Goal: Task Accomplishment & Management: Use online tool/utility

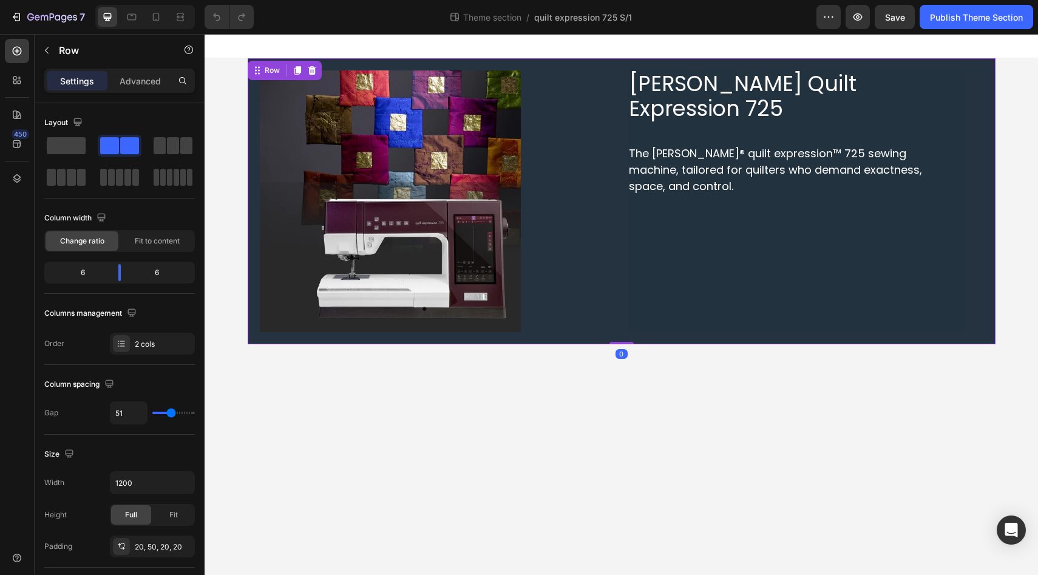
click at [255, 336] on div "PFAFF Quilt Expression 725 Heading The PFAFF® quilt expression™ 725 sewing mach…" at bounding box center [622, 201] width 748 height 286
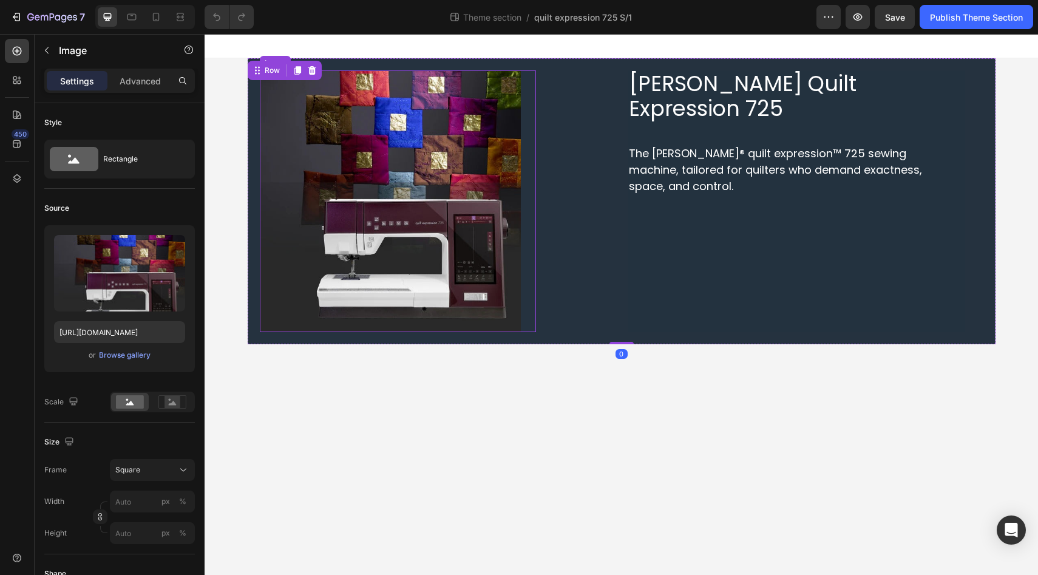
click at [296, 292] on img at bounding box center [391, 201] width 262 height 262
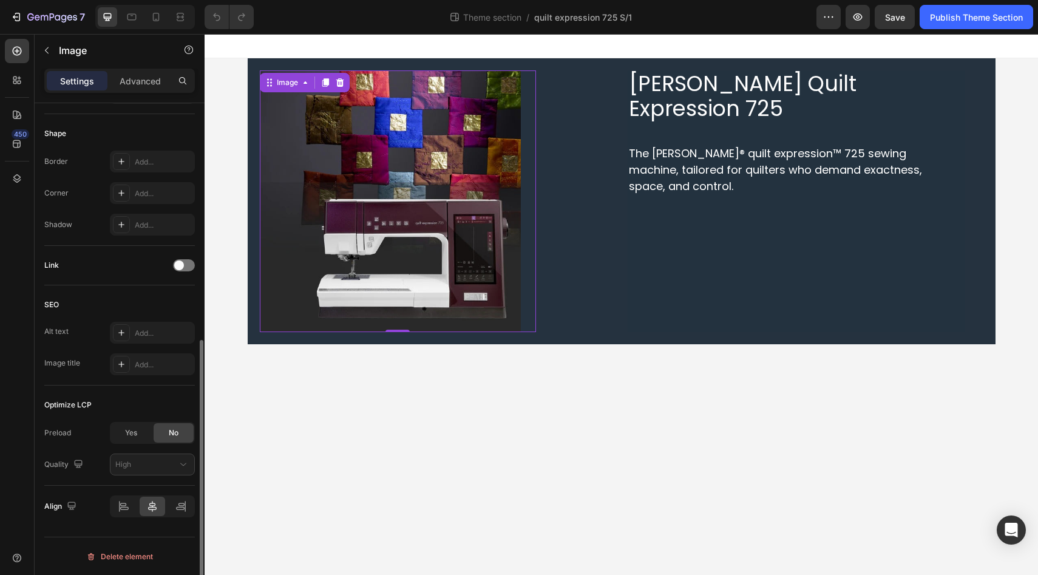
scroll to position [441, 0]
click at [135, 434] on span "Yes" at bounding box center [131, 432] width 12 height 11
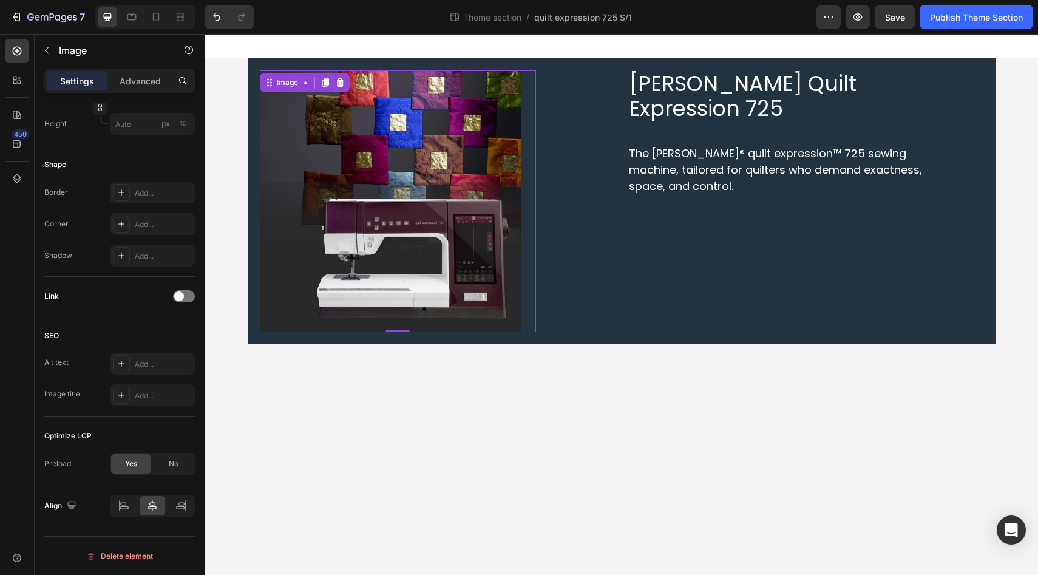
click at [22, 404] on div "450" at bounding box center [17, 292] width 24 height 507
click at [134, 80] on p "Advanced" at bounding box center [140, 81] width 41 height 13
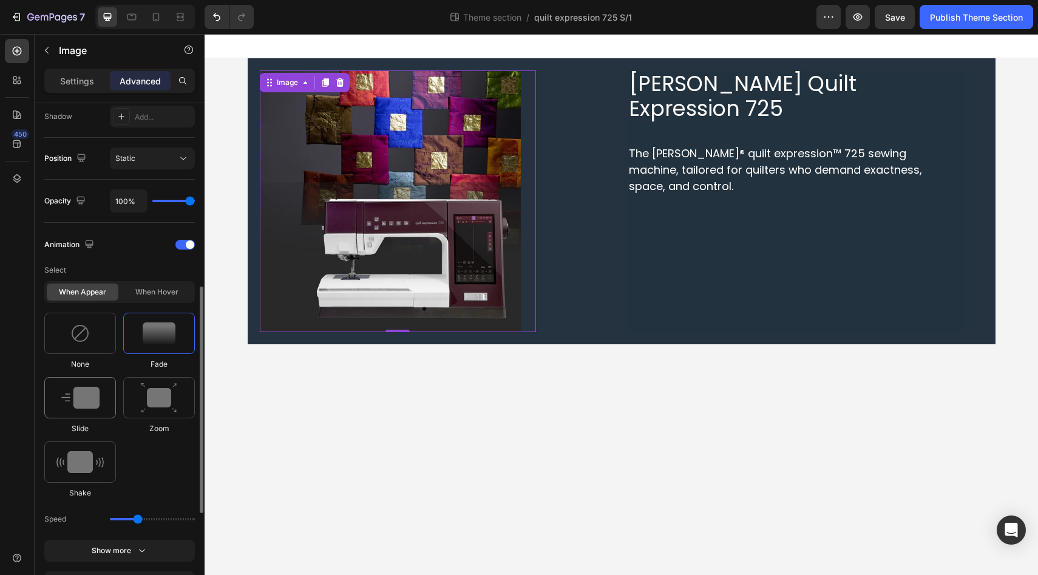
click at [80, 398] on img at bounding box center [80, 398] width 38 height 22
type input "1.7"
click at [21, 396] on div "450" at bounding box center [17, 292] width 24 height 507
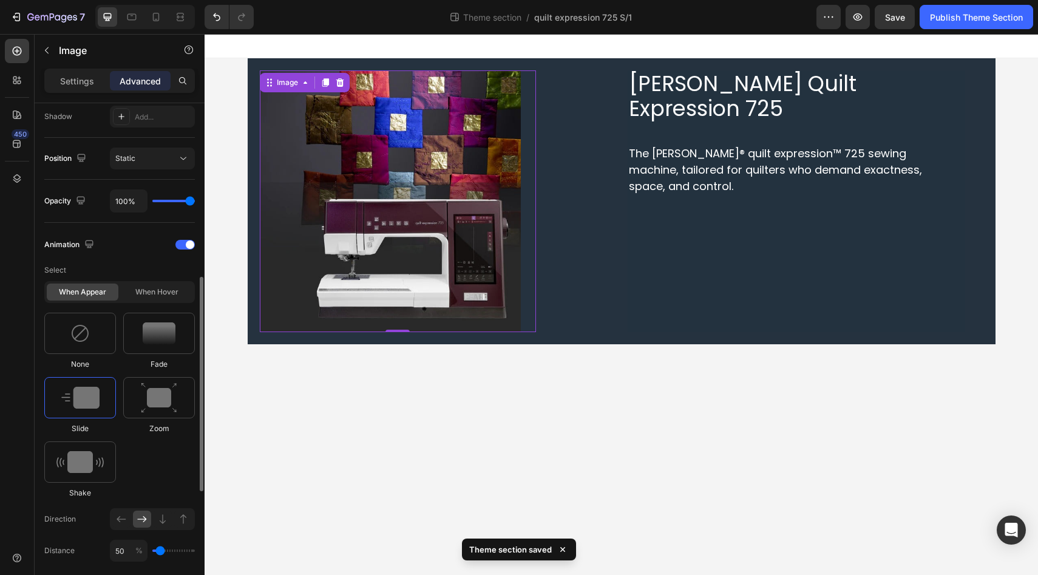
click at [160, 551] on input "range" at bounding box center [173, 550] width 42 height 2
click at [118, 552] on input "50" at bounding box center [129, 551] width 38 height 22
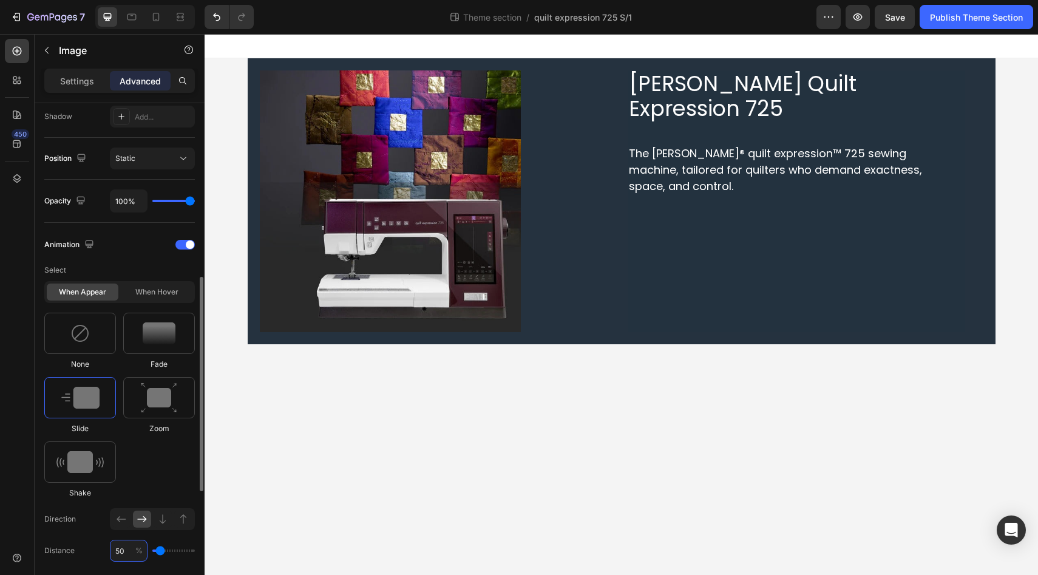
click at [118, 552] on input "50" at bounding box center [129, 551] width 38 height 22
type input "3"
type input "0"
type input "30"
type input "50"
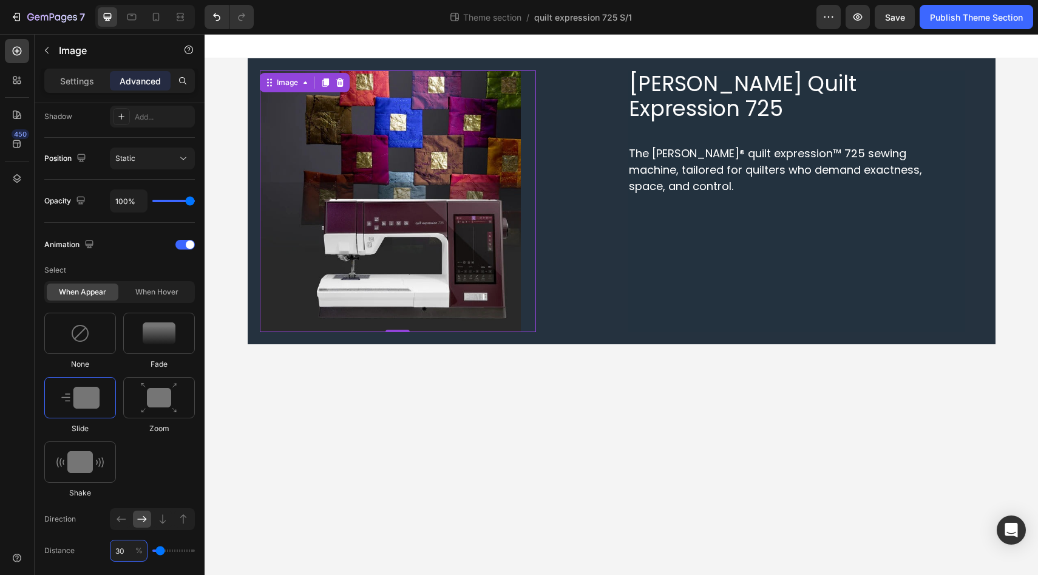
type input "30"
click at [9, 490] on div "450" at bounding box center [17, 292] width 24 height 507
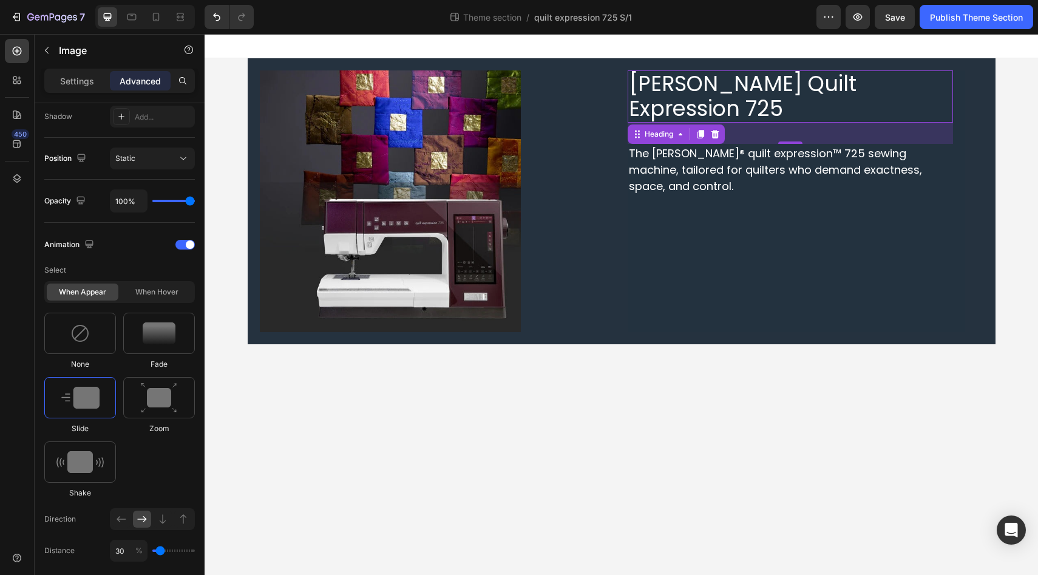
click at [729, 87] on span "PFAFF Quilt Expression 725" at bounding box center [743, 96] width 228 height 55
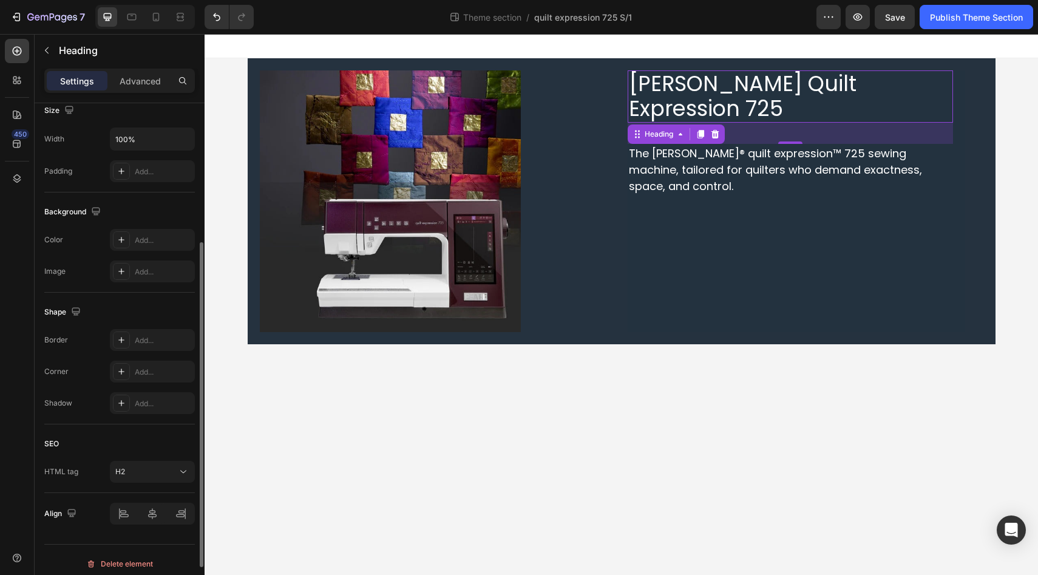
scroll to position [282, 0]
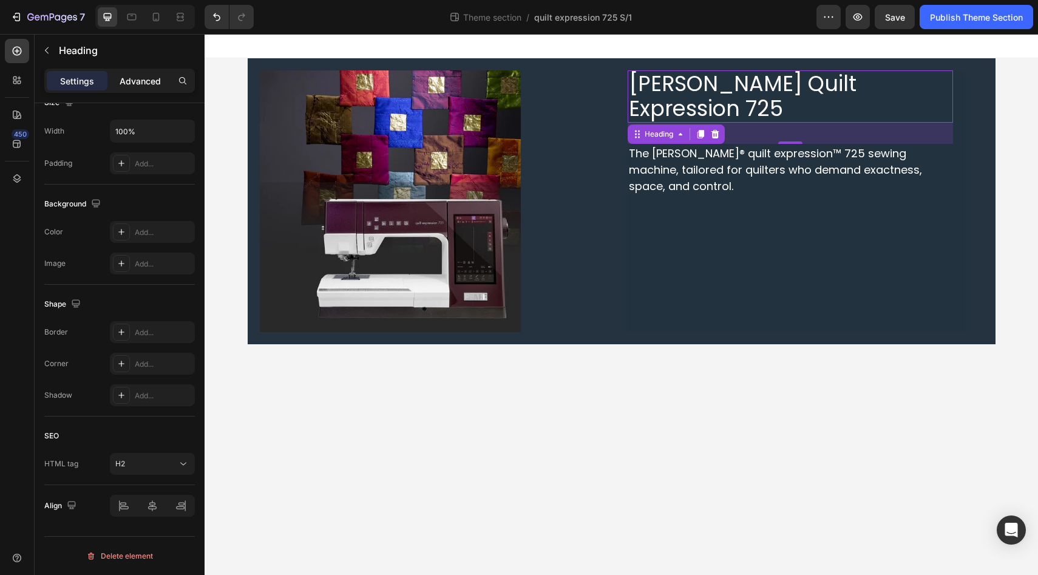
click at [147, 79] on p "Advanced" at bounding box center [140, 81] width 41 height 13
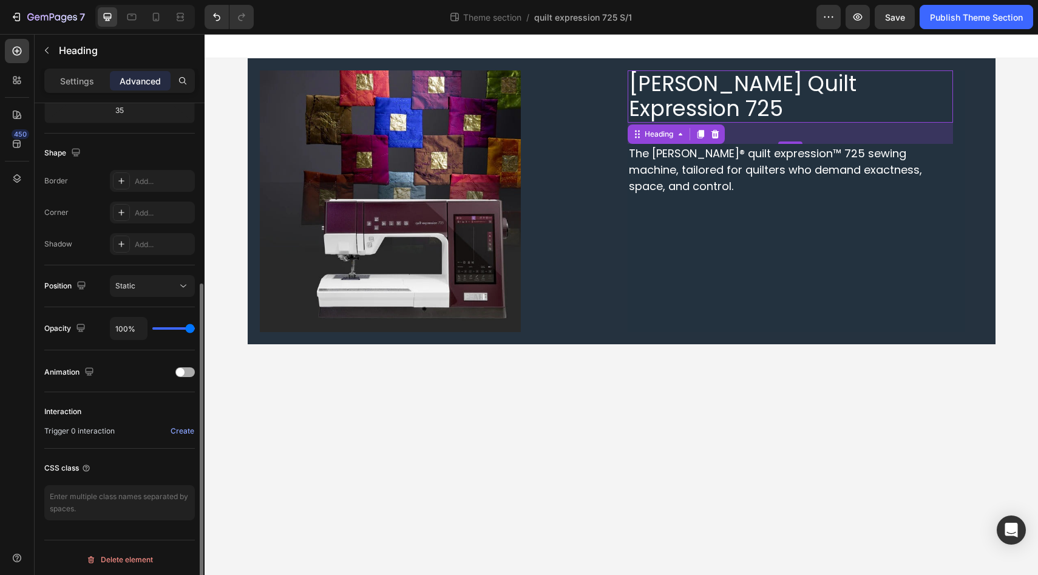
click at [190, 373] on div at bounding box center [184, 372] width 19 height 10
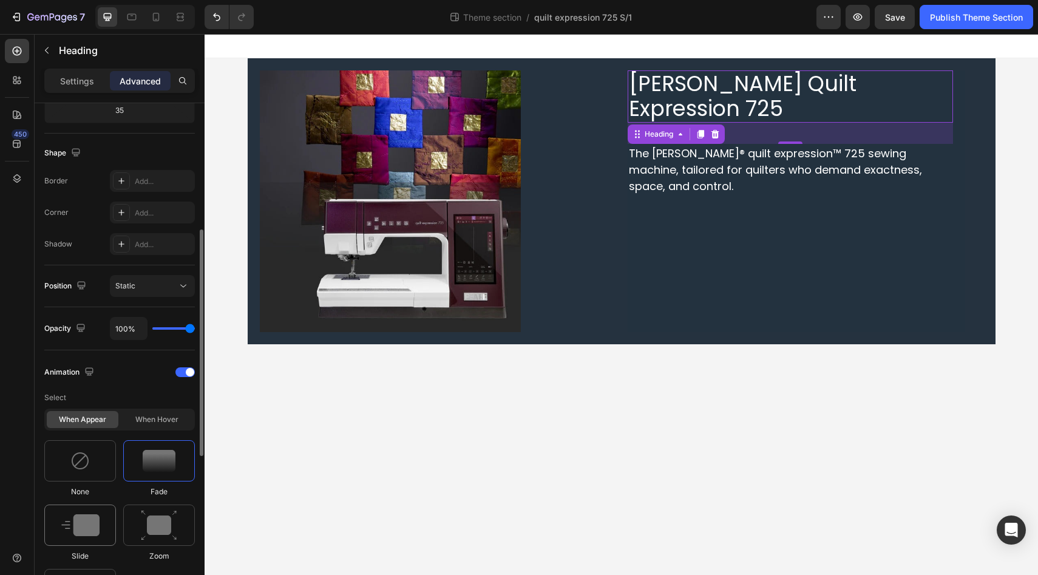
click at [83, 526] on img at bounding box center [80, 525] width 38 height 22
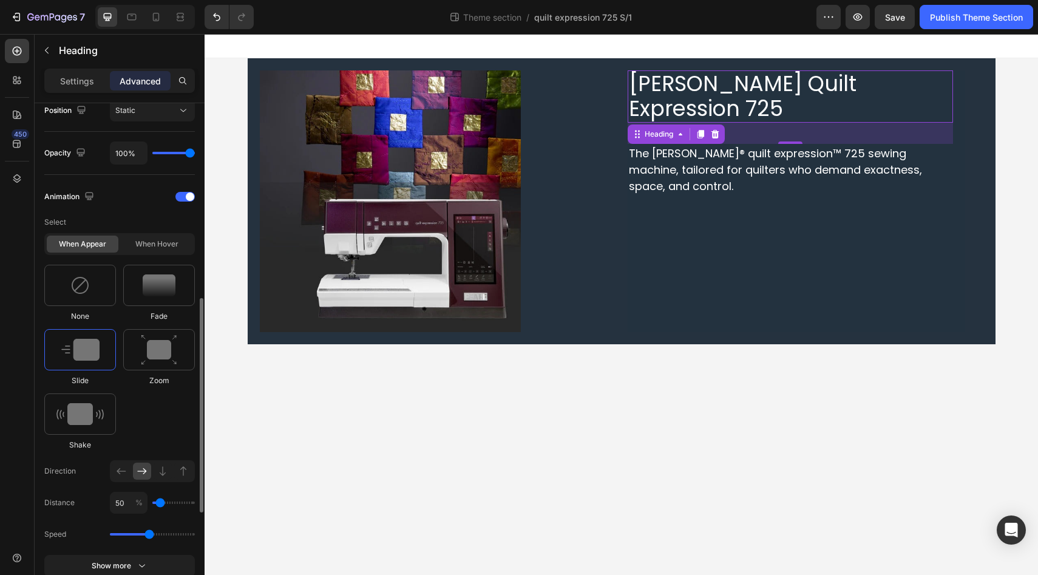
scroll to position [464, 0]
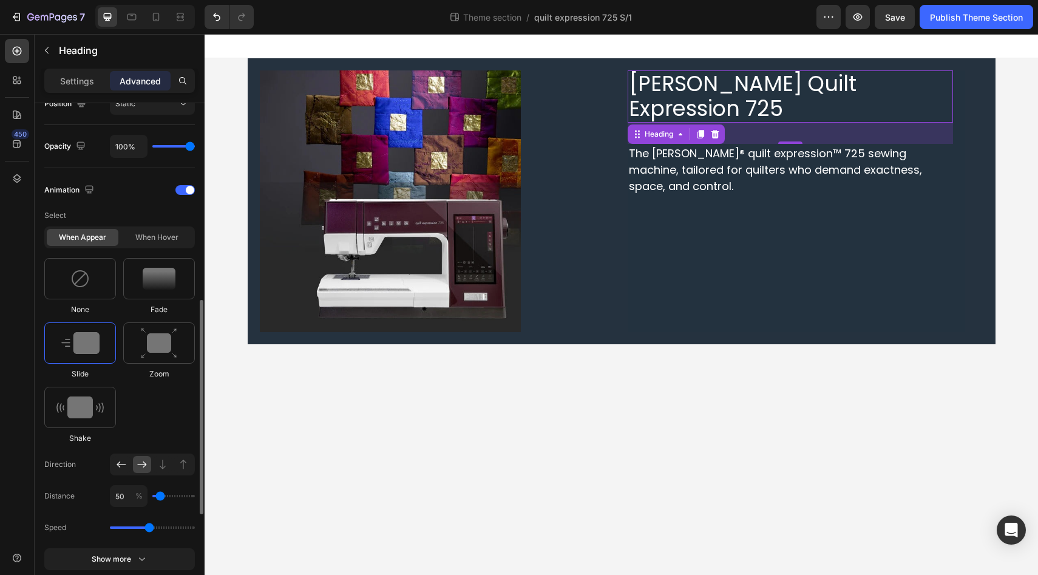
click at [117, 464] on icon at bounding box center [121, 464] width 9 height 6
drag, startPoint x: 147, startPoint y: 527, endPoint x: 129, endPoint y: 527, distance: 17.6
click at [129, 527] on input "range" at bounding box center [152, 527] width 85 height 2
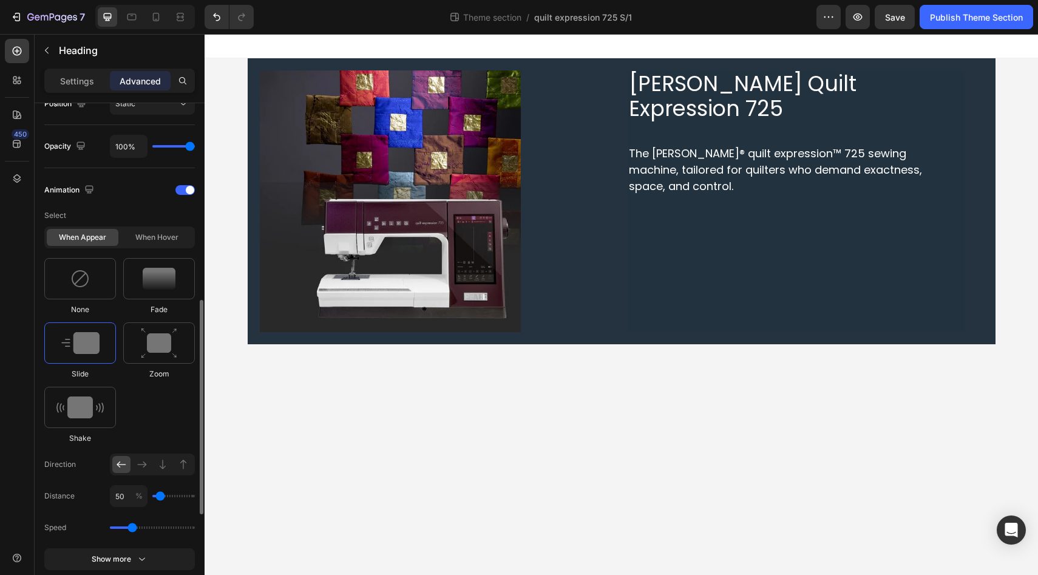
click at [132, 527] on input "range" at bounding box center [152, 527] width 85 height 2
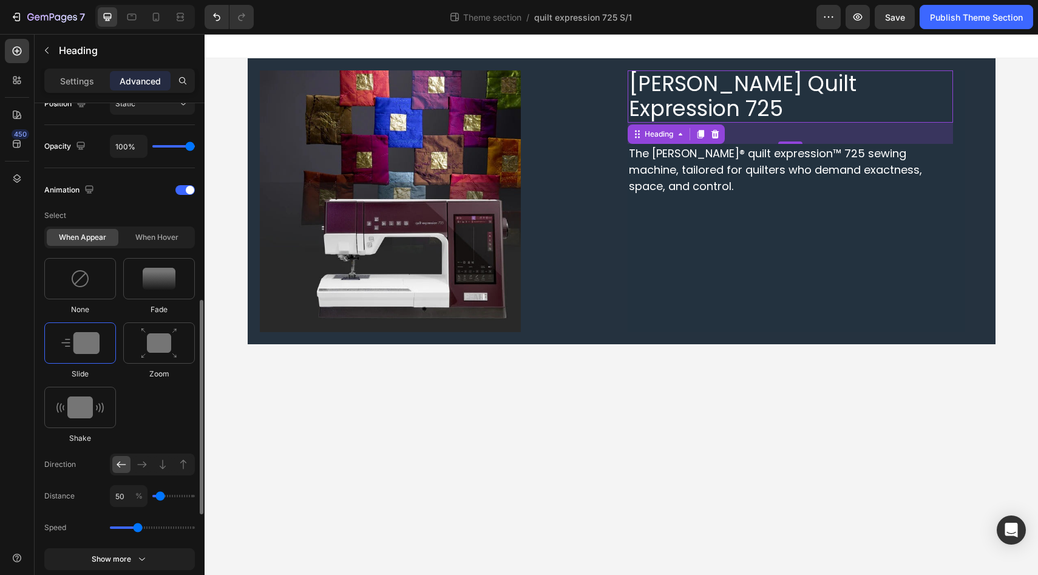
type input "1.3"
click at [137, 527] on input "range" at bounding box center [152, 527] width 85 height 2
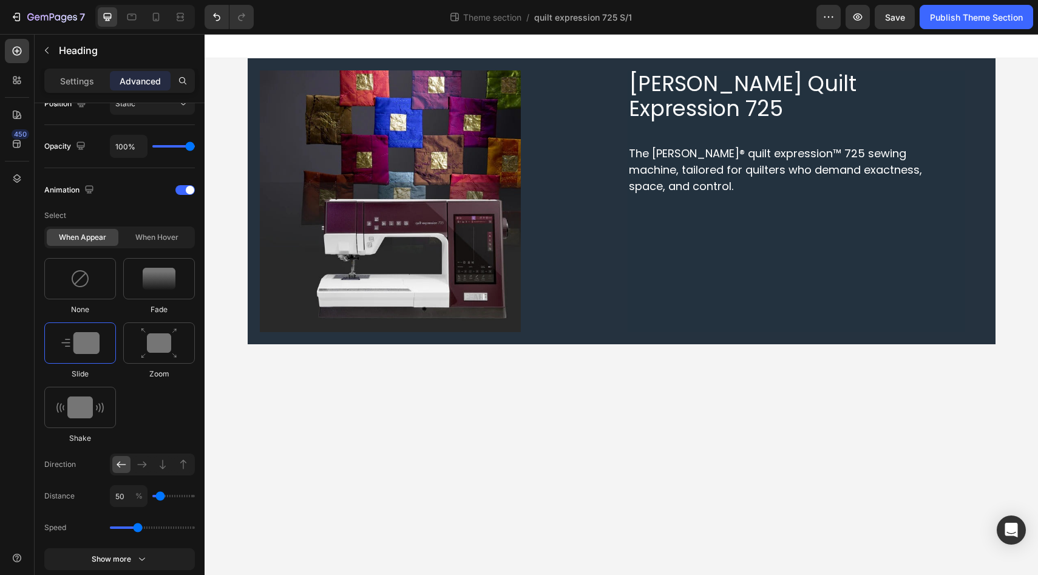
click at [17, 505] on div "450" at bounding box center [17, 292] width 24 height 507
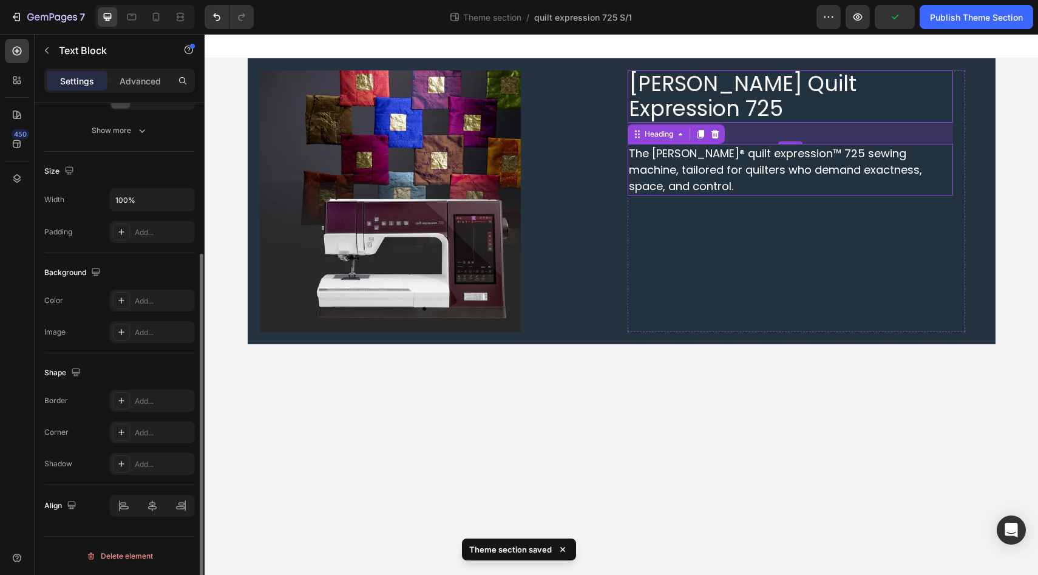
click at [711, 146] on span "The PFAFF® quilt expression™ 725 sewing machine, tailored for quilters who dema…" at bounding box center [775, 170] width 293 height 48
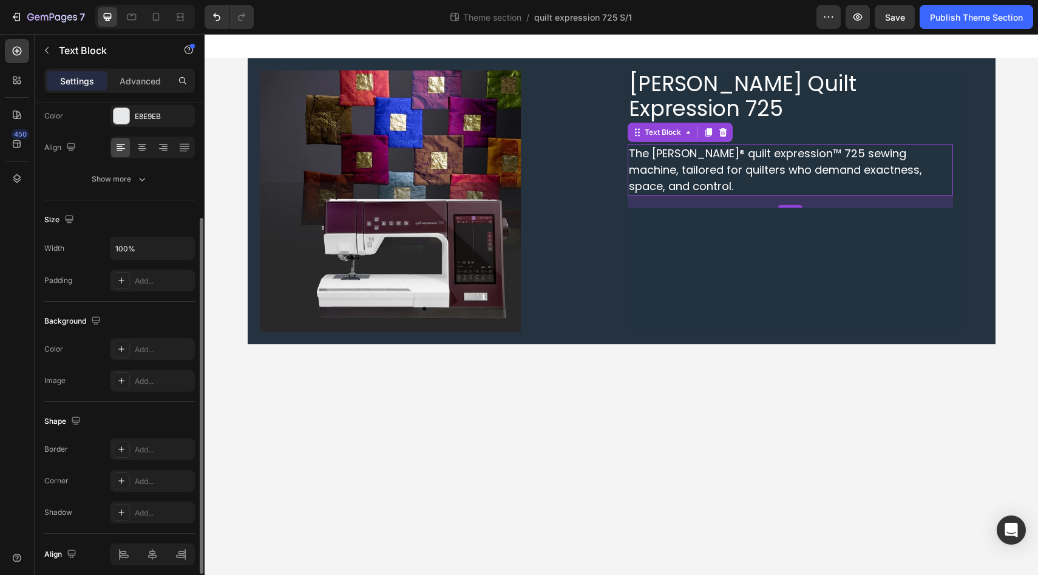
scroll to position [161, 0]
click at [143, 81] on p "Advanced" at bounding box center [140, 81] width 41 height 13
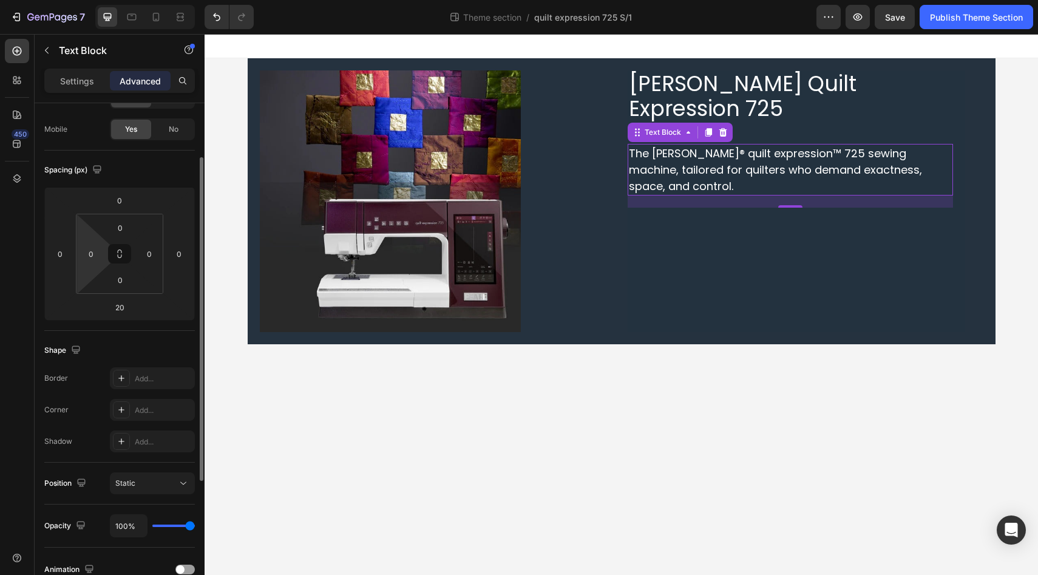
scroll to position [285, 0]
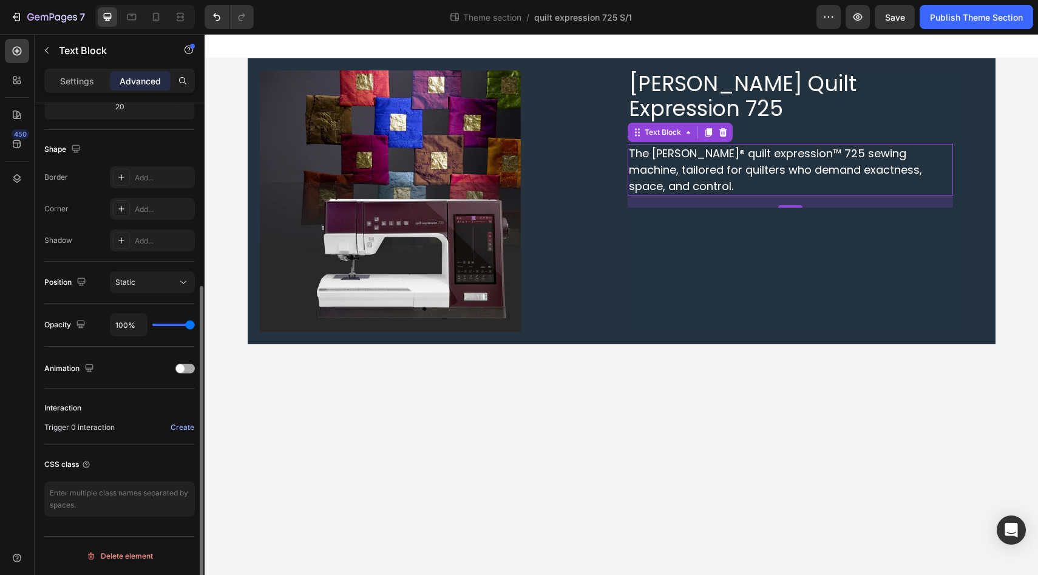
click at [190, 368] on div at bounding box center [184, 369] width 19 height 10
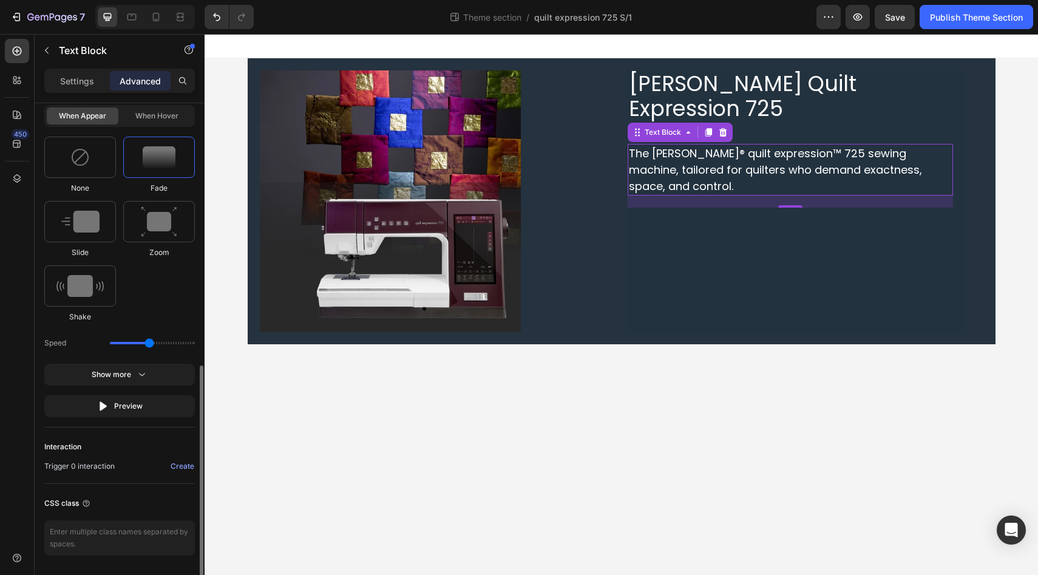
scroll to position [589, 0]
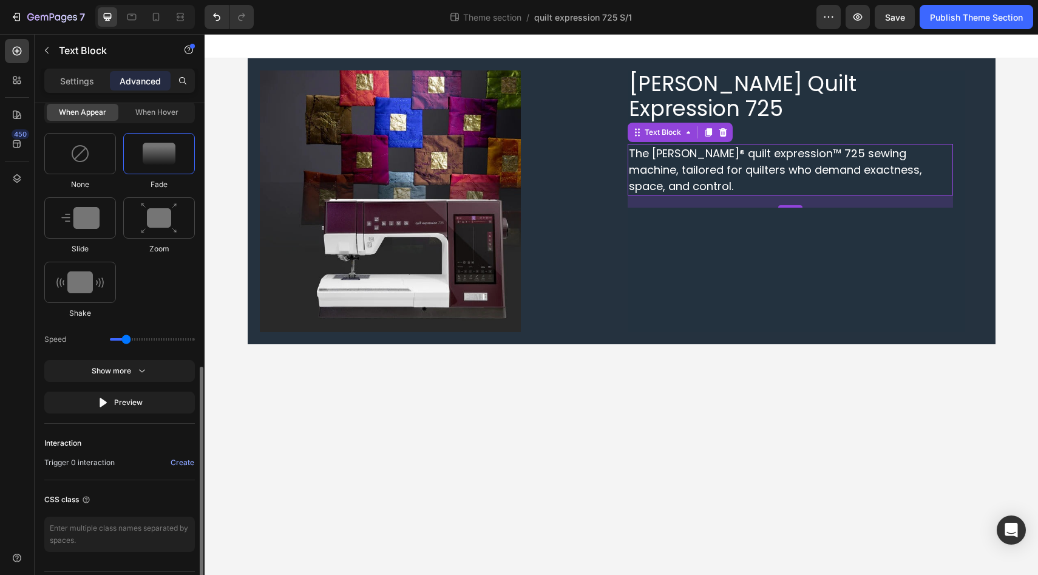
drag, startPoint x: 149, startPoint y: 339, endPoint x: 127, endPoint y: 340, distance: 21.9
type input "0.9"
click at [127, 340] on input "range" at bounding box center [152, 339] width 85 height 2
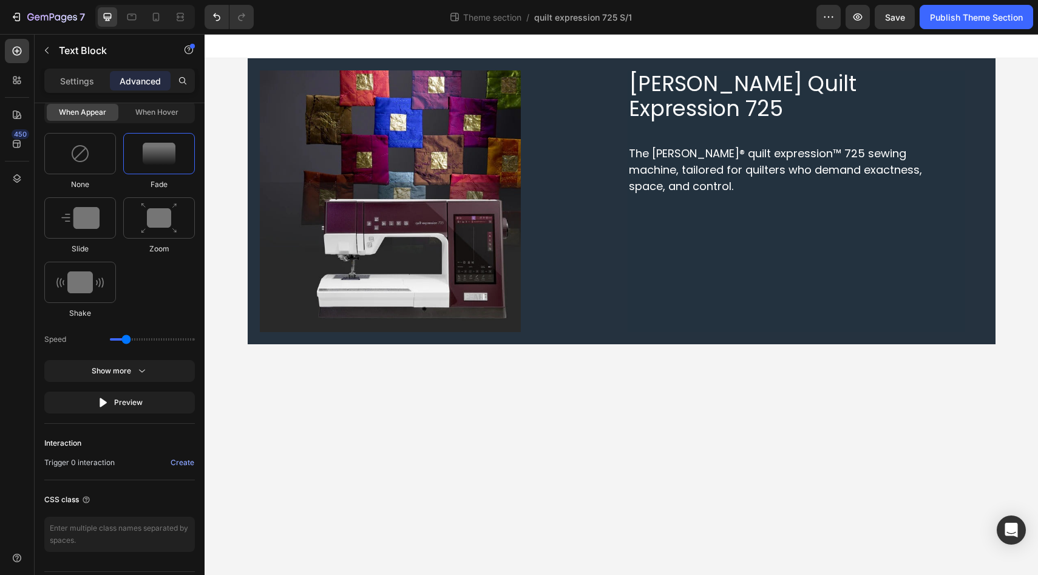
click at [13, 335] on div "450" at bounding box center [17, 292] width 24 height 507
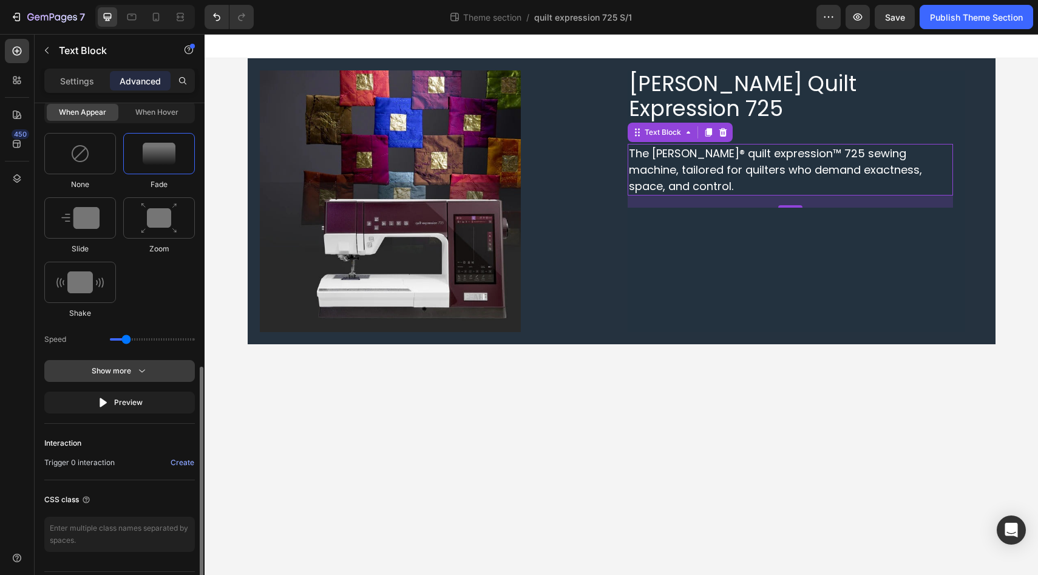
click at [133, 370] on div "Show more" at bounding box center [120, 371] width 56 height 12
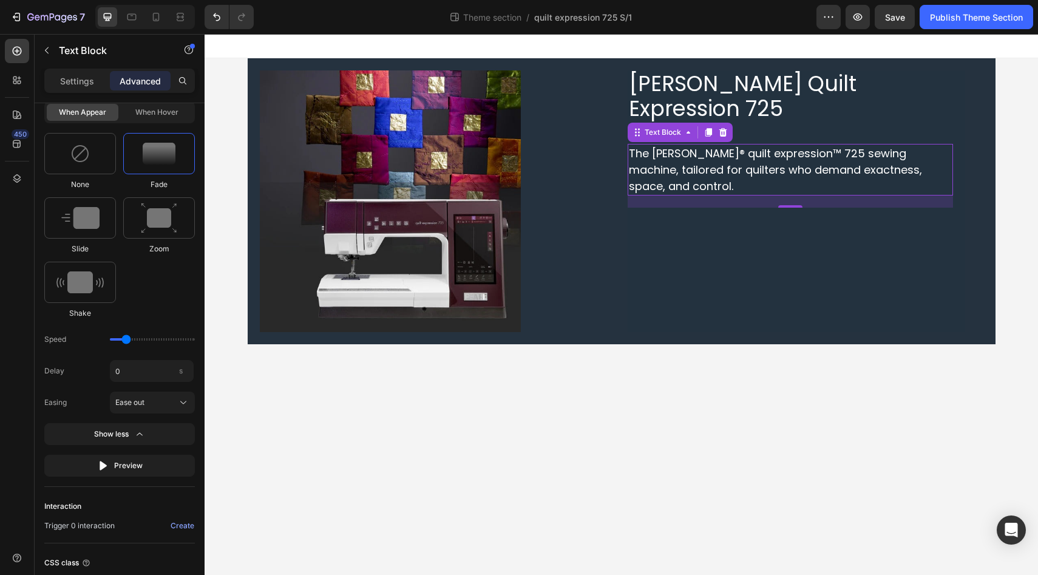
click at [5, 392] on div "450" at bounding box center [17, 292] width 24 height 507
click at [5, 353] on div "450" at bounding box center [17, 292] width 24 height 507
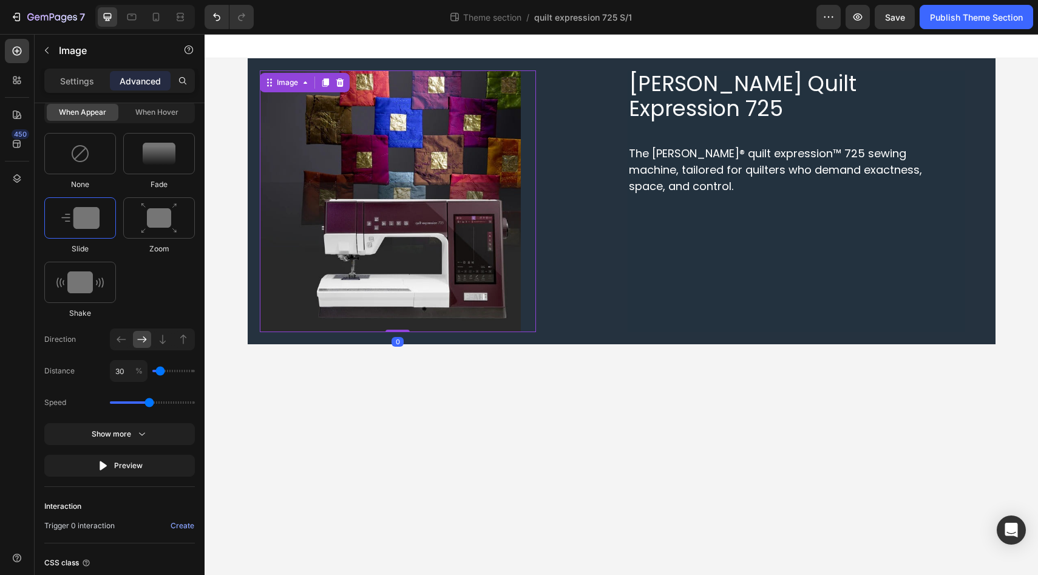
scroll to position [0, 0]
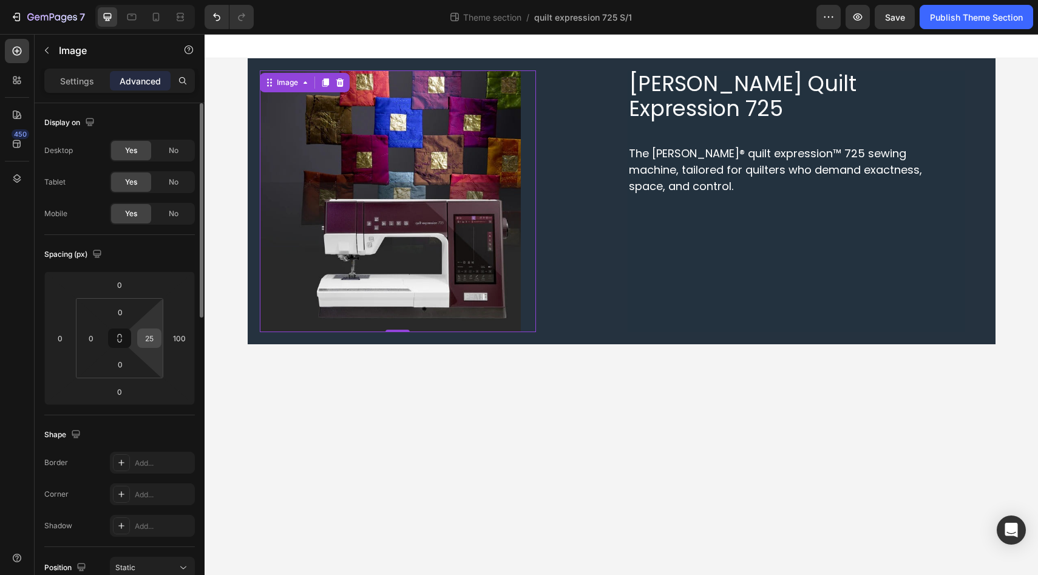
click at [152, 341] on input "25" at bounding box center [149, 338] width 18 height 18
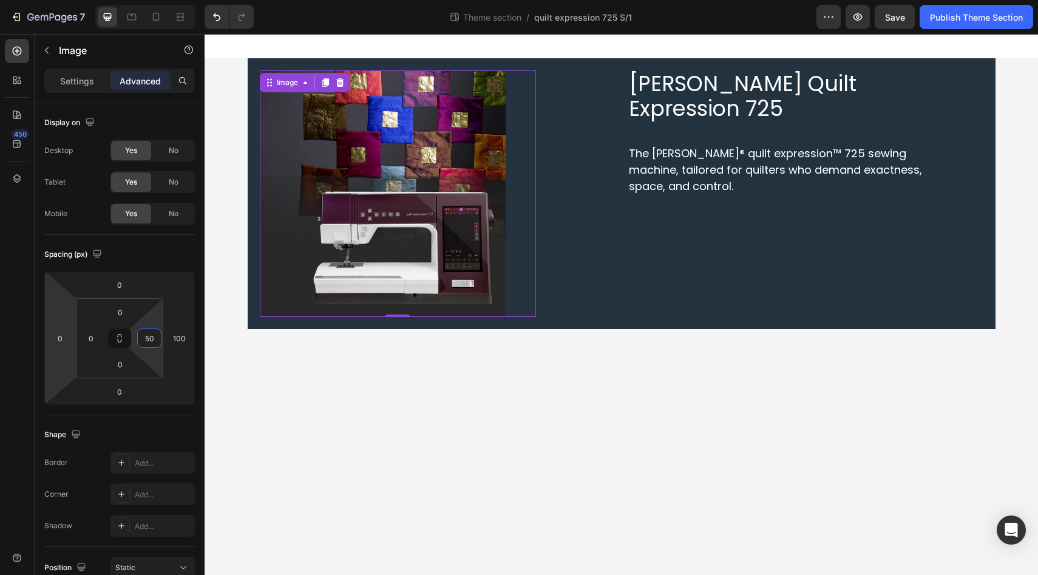
type input "50"
click at [12, 352] on div "450" at bounding box center [17, 292] width 24 height 507
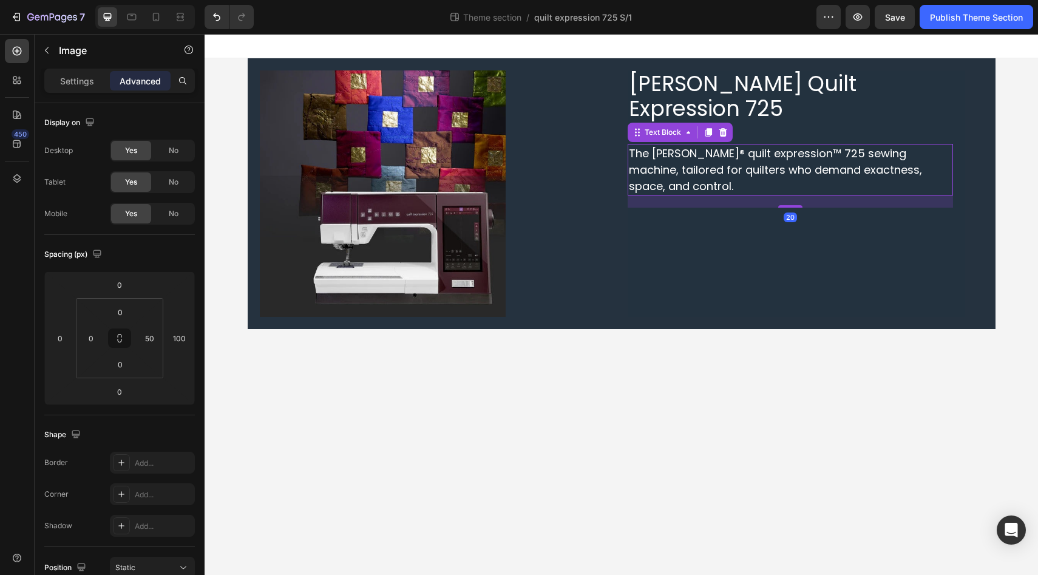
click at [802, 146] on span "The PFAFF® quilt expression™ 725 sewing machine, tailored for quilters who dema…" at bounding box center [775, 170] width 293 height 48
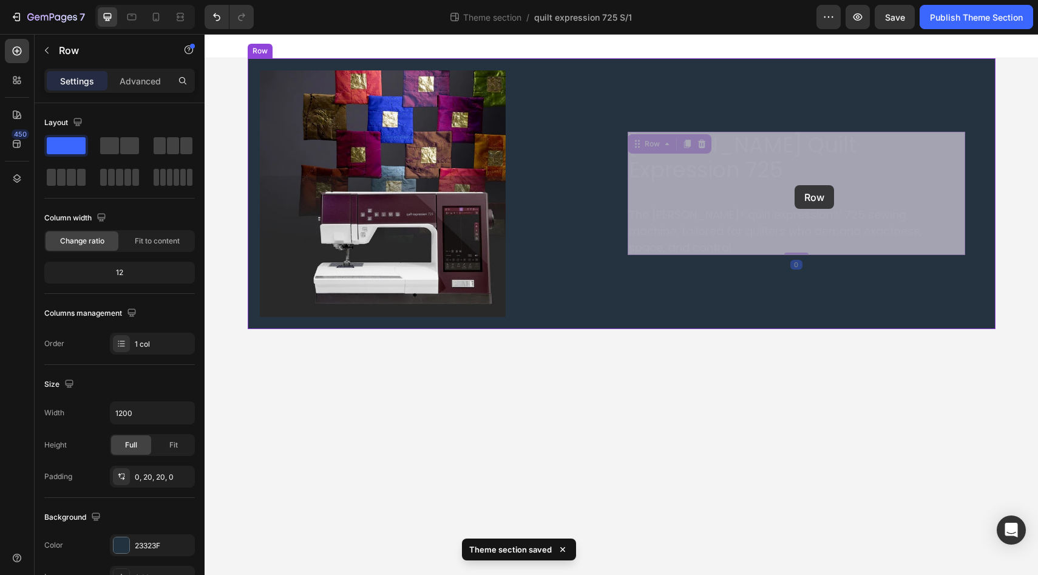
drag, startPoint x: 792, startPoint y: 166, endPoint x: 794, endPoint y: 184, distance: 18.3
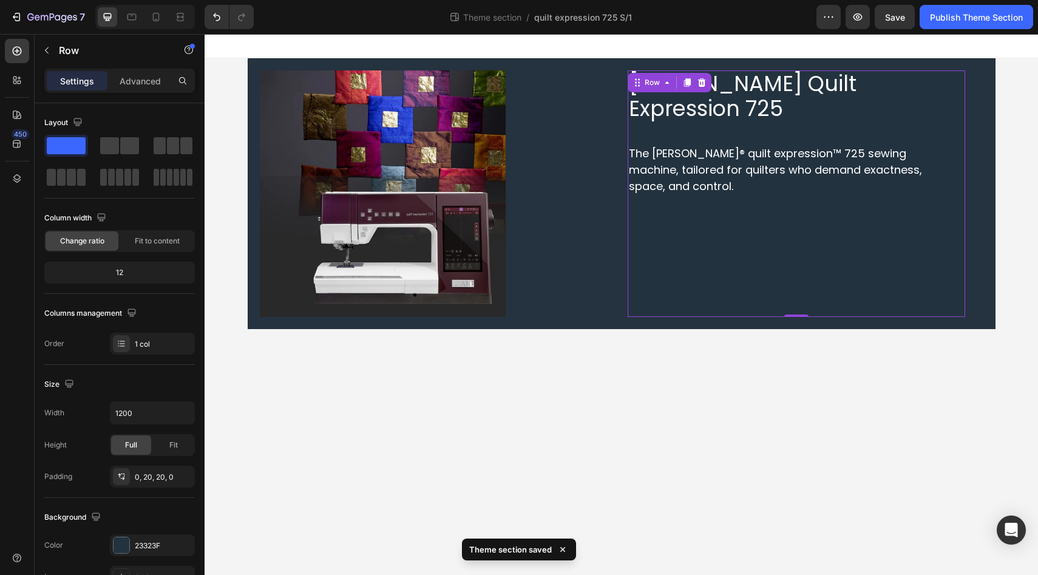
click at [795, 171] on div "PFAFF Quilt Expression 725 Heading The PFAFF® quilt expression™ 725 sewing mach…" at bounding box center [790, 187] width 325 height 234
click at [793, 106] on div "PFAFF Quilt Expression 725 Heading The PFAFF® quilt expression™ 725 sewing mach…" at bounding box center [790, 187] width 325 height 234
click at [780, 90] on span "PFAFF Quilt Expression 725" at bounding box center [743, 96] width 228 height 55
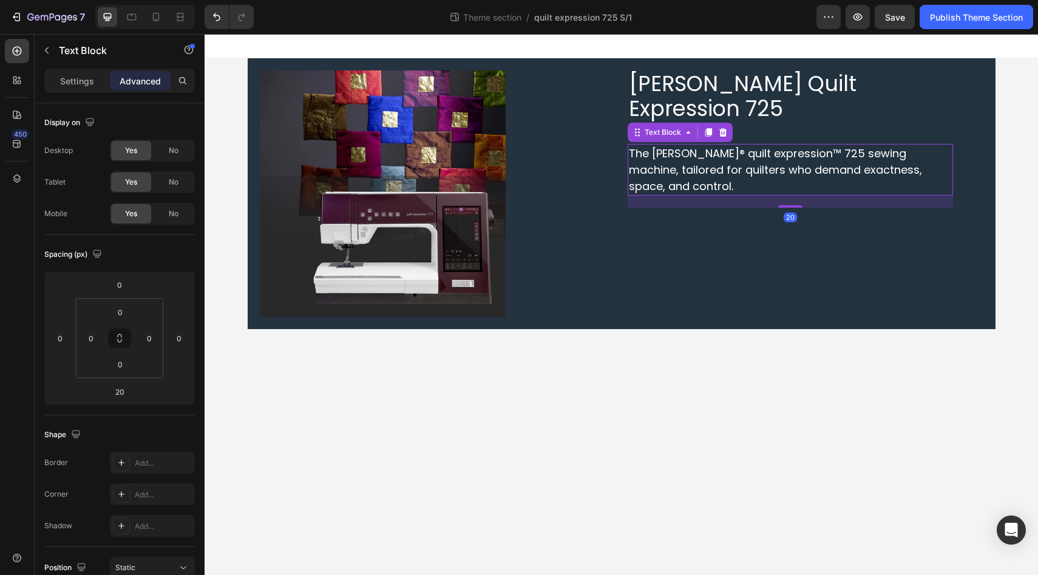
click at [796, 146] on span "The PFAFF® quilt expression™ 725 sewing machine, tailored for quilters who dema…" at bounding box center [775, 170] width 293 height 48
click at [120, 399] on input "20" at bounding box center [119, 391] width 24 height 18
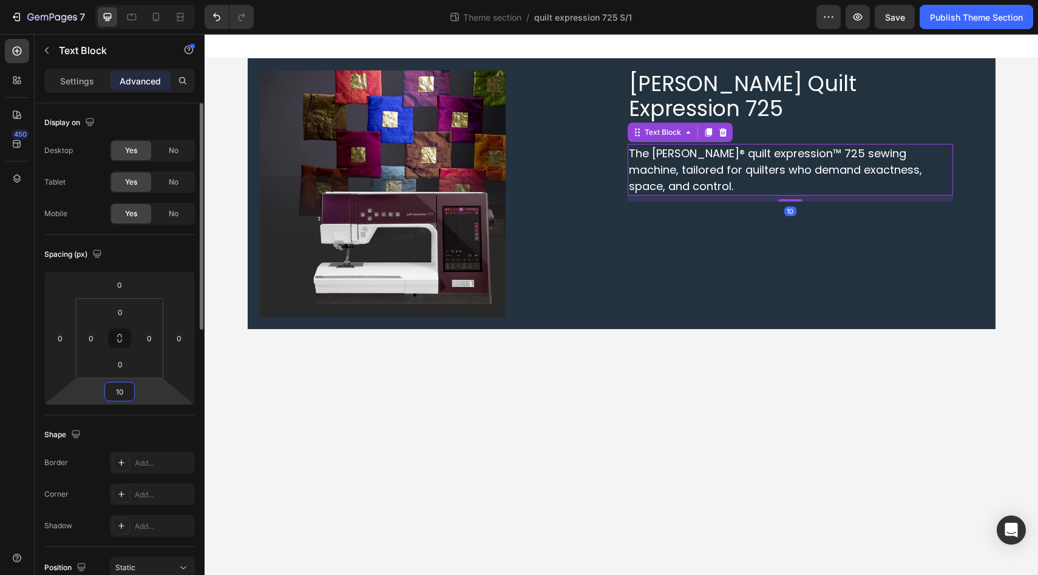
type input "1"
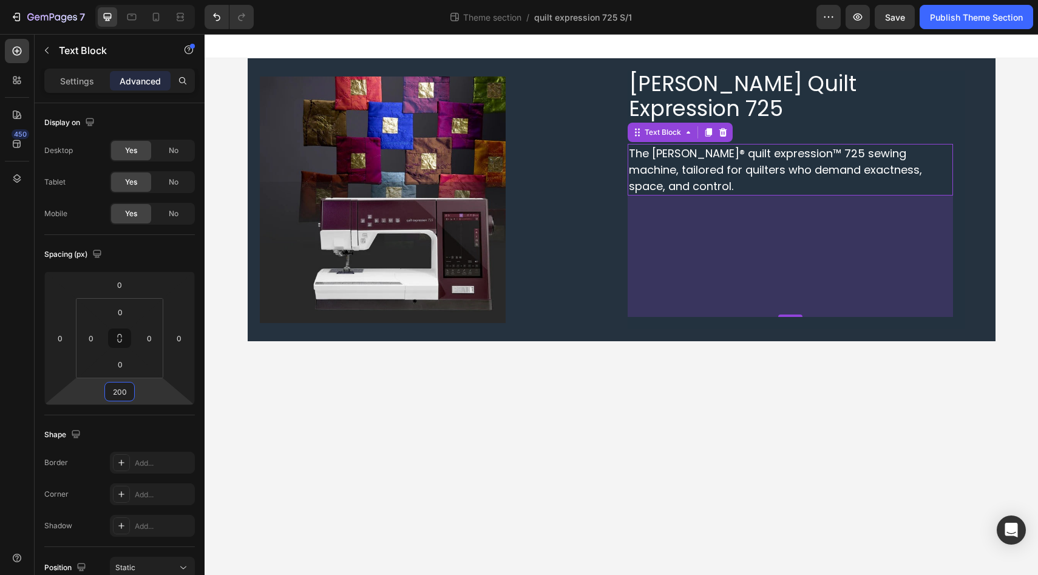
click at [9, 426] on div "450" at bounding box center [17, 292] width 24 height 507
click at [123, 390] on input "200" at bounding box center [119, 391] width 24 height 18
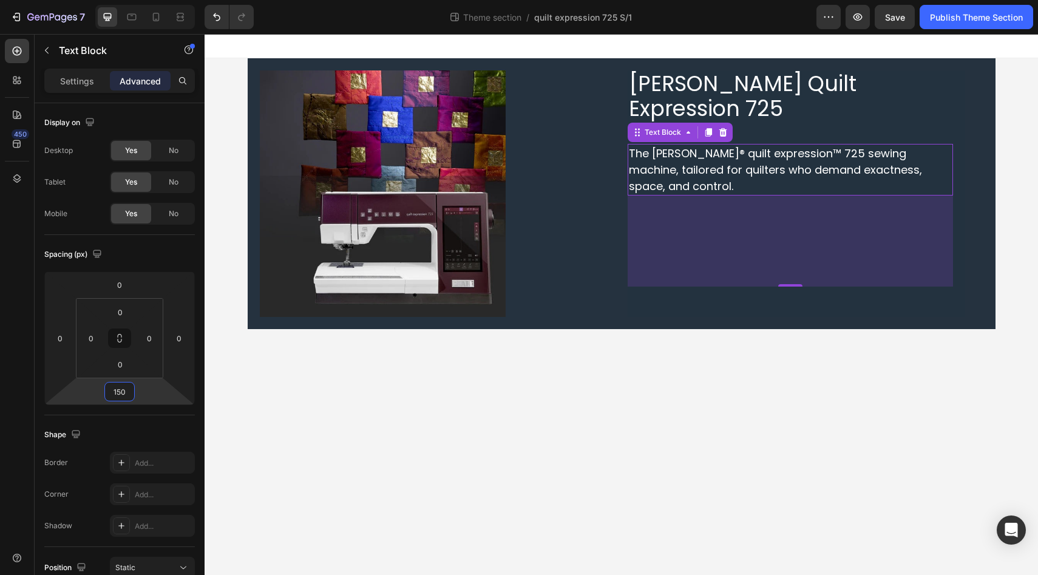
type input "150"
click at [744, 81] on span "PFAFF Quilt Expression 725" at bounding box center [743, 96] width 228 height 55
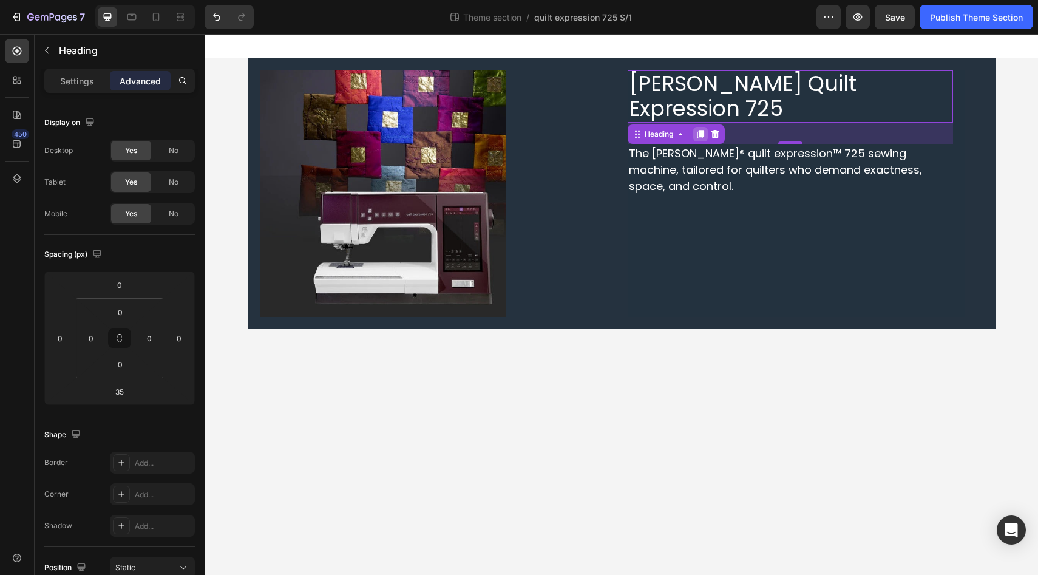
click at [702, 129] on icon at bounding box center [701, 134] width 10 height 10
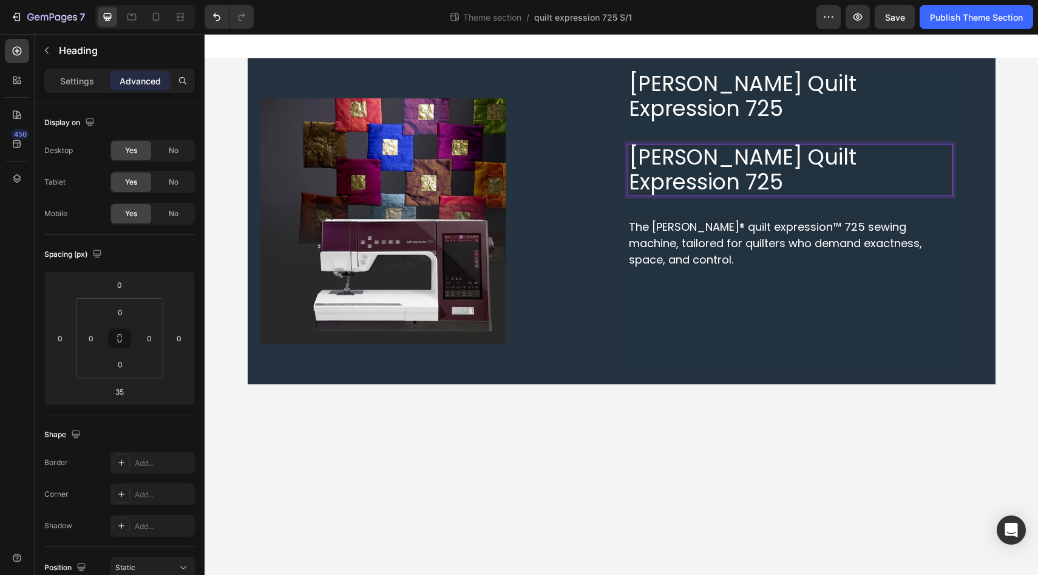
click at [665, 142] on span "PFAFF Quilt Expression 725" at bounding box center [743, 169] width 228 height 55
click at [637, 142] on span "PFAFF Quilt Expression 725" at bounding box center [743, 169] width 228 height 55
click at [714, 142] on span "PFAFF Quilt Expression 725" at bounding box center [743, 169] width 228 height 55
click at [705, 219] on p "The PFAFF® quilt expression™ 725 sewing machine, tailored for quilters who dema…" at bounding box center [790, 243] width 323 height 49
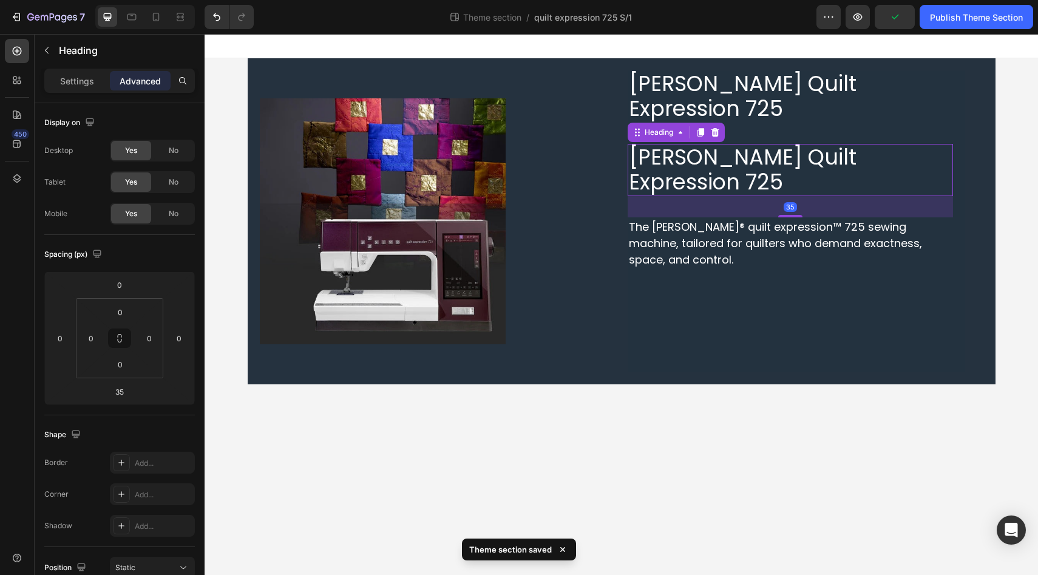
click at [715, 142] on span "PFAFF Quilt Expression 725" at bounding box center [743, 169] width 228 height 55
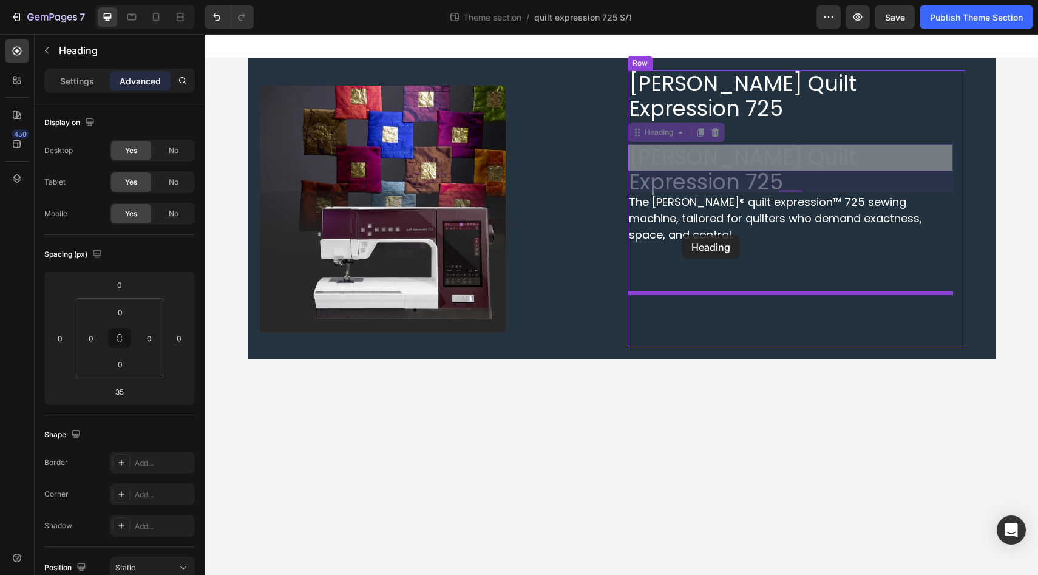
drag, startPoint x: 637, startPoint y: 111, endPoint x: 682, endPoint y: 235, distance: 131.7
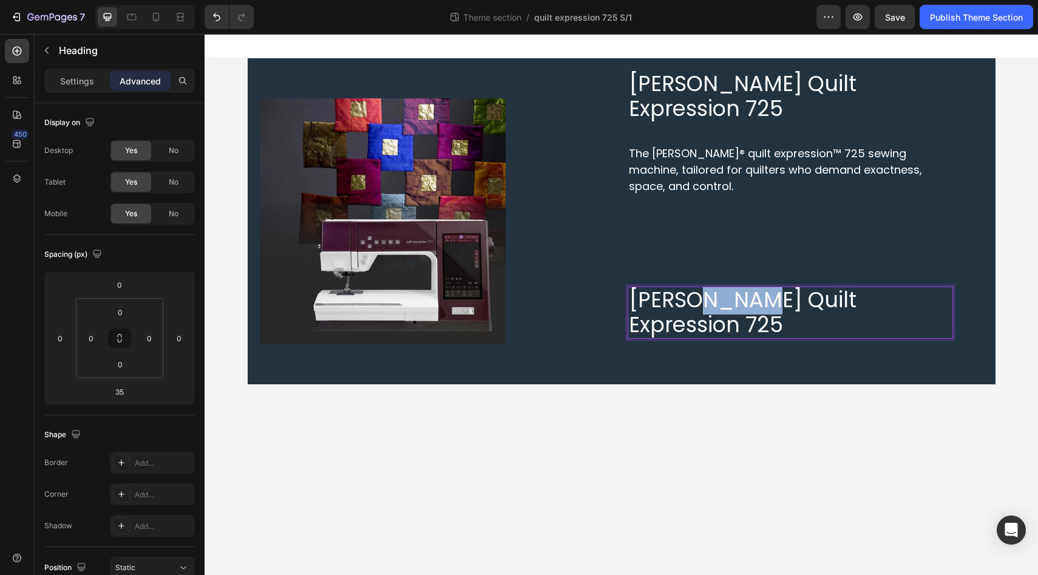
click at [735, 285] on span "PFAFF Quilt Expression 725" at bounding box center [743, 312] width 228 height 55
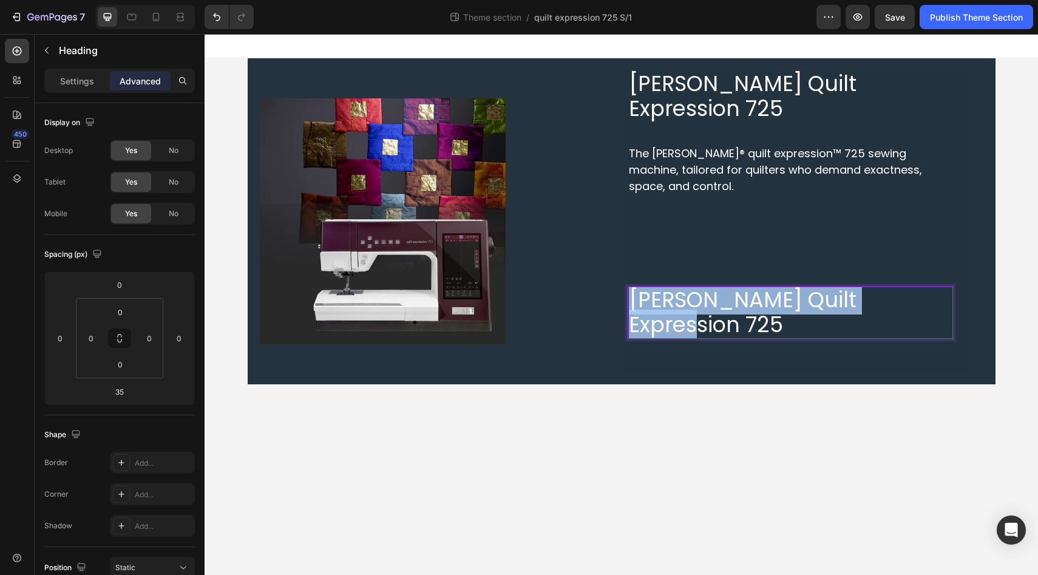
click at [735, 285] on span "PFAFF Quilt Expression 725" at bounding box center [743, 312] width 228 height 55
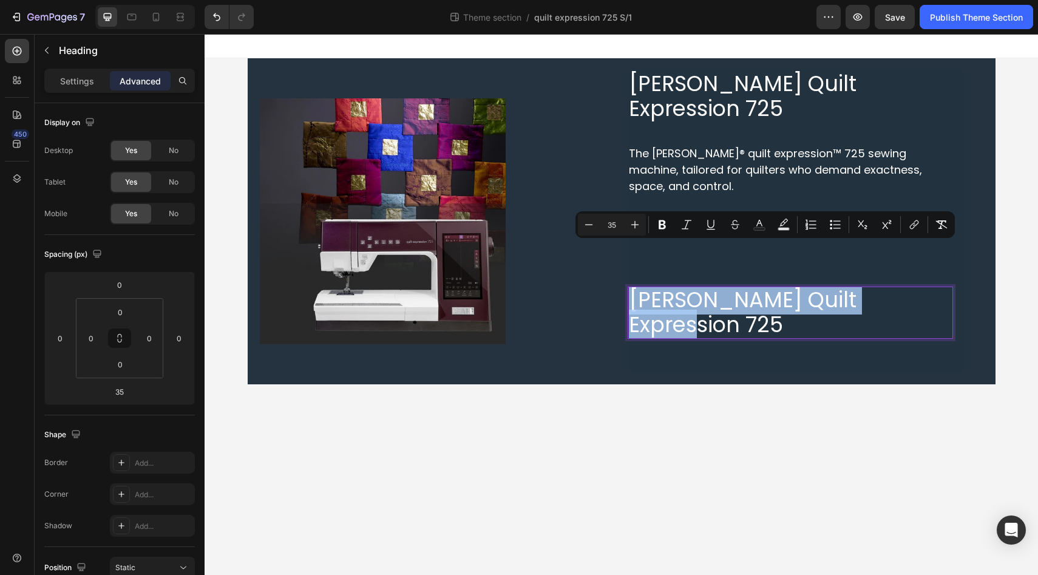
click at [735, 285] on span "PFAFF Quilt Expression 725" at bounding box center [743, 312] width 228 height 55
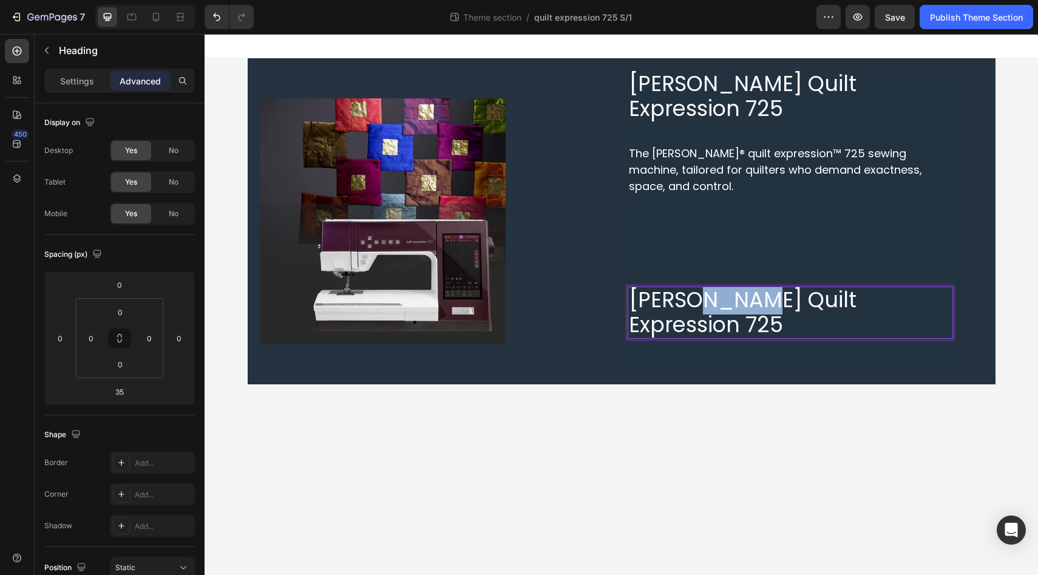
click at [735, 285] on span "PFAFF Quilt Expression 725" at bounding box center [743, 312] width 228 height 55
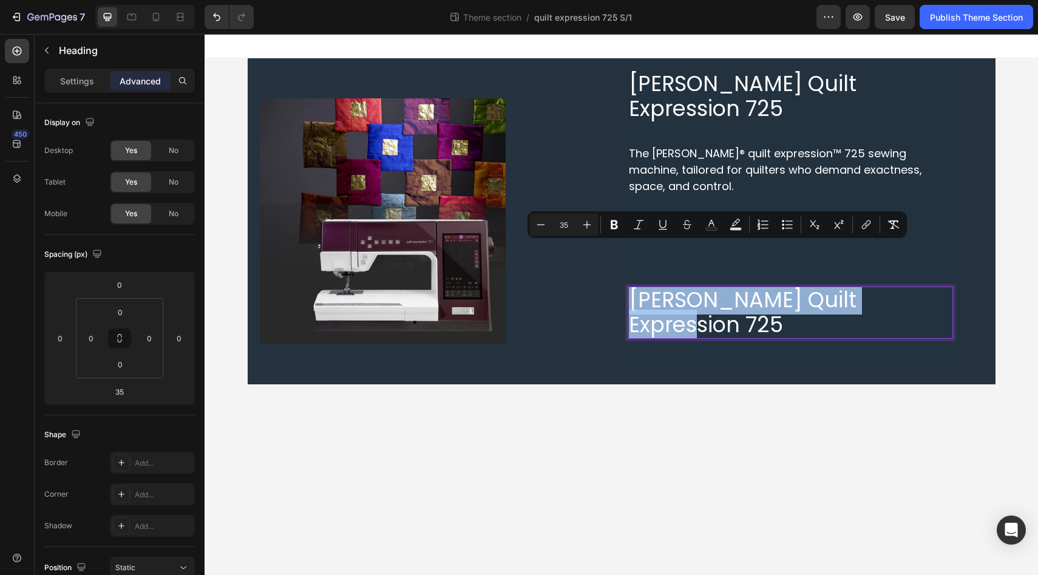
click at [735, 285] on span "PFAFF Quilt Expression 725" at bounding box center [743, 312] width 228 height 55
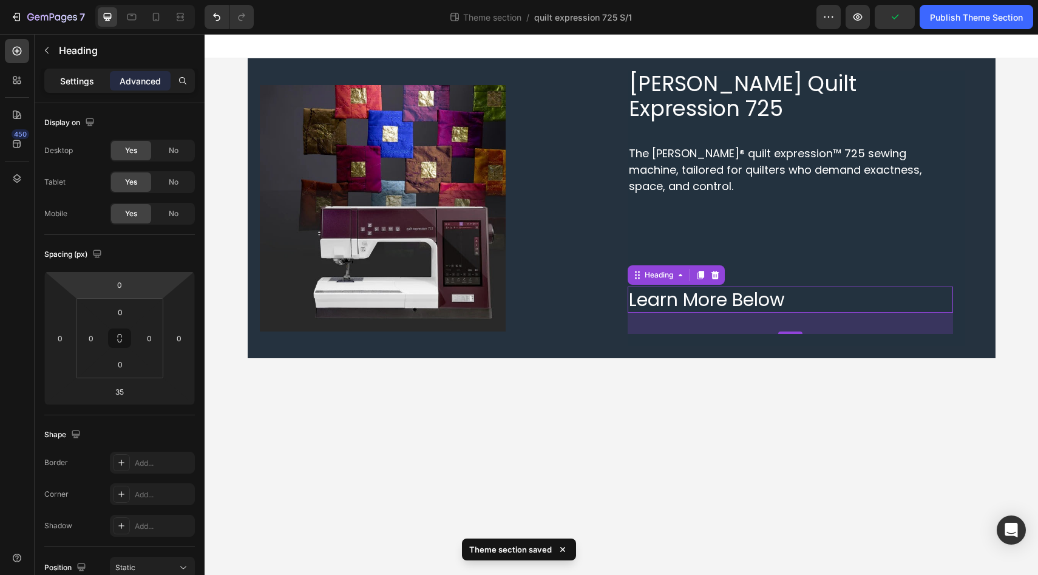
click at [84, 78] on p "Settings" at bounding box center [77, 81] width 34 height 13
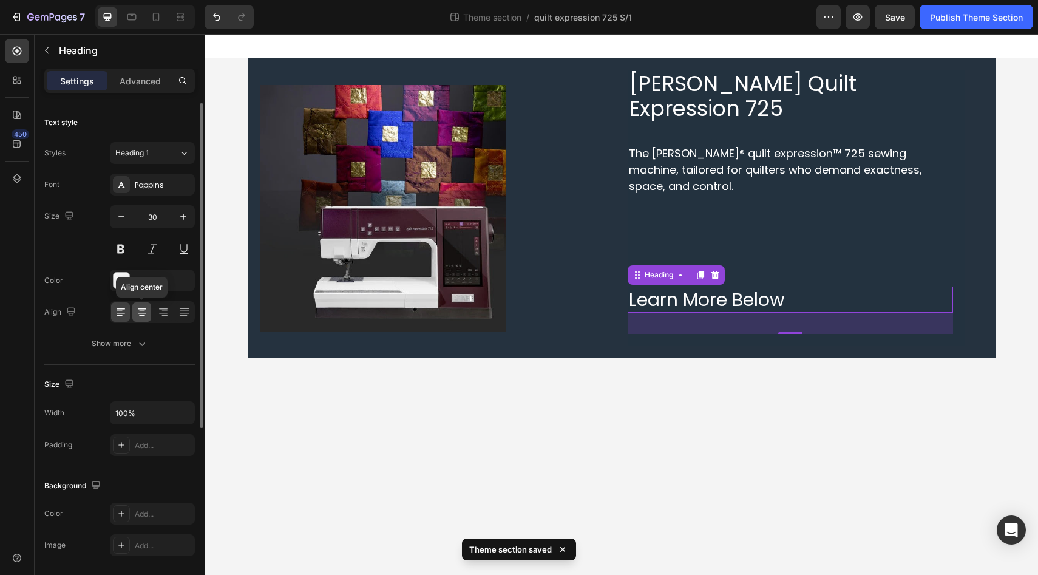
click at [141, 316] on icon at bounding box center [142, 312] width 12 height 12
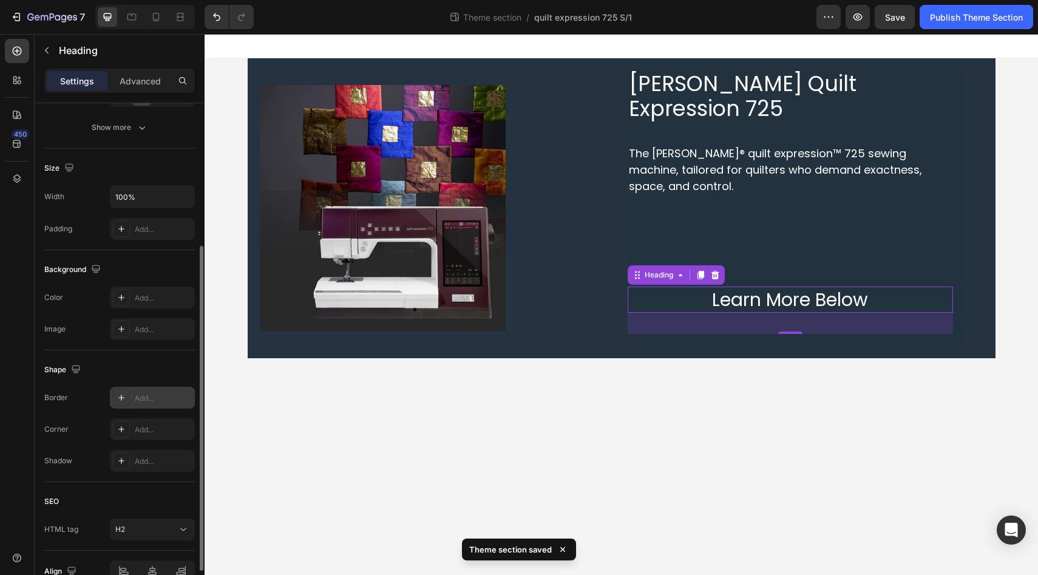
scroll to position [219, 0]
click at [150, 398] on div "Add..." at bounding box center [163, 395] width 57 height 11
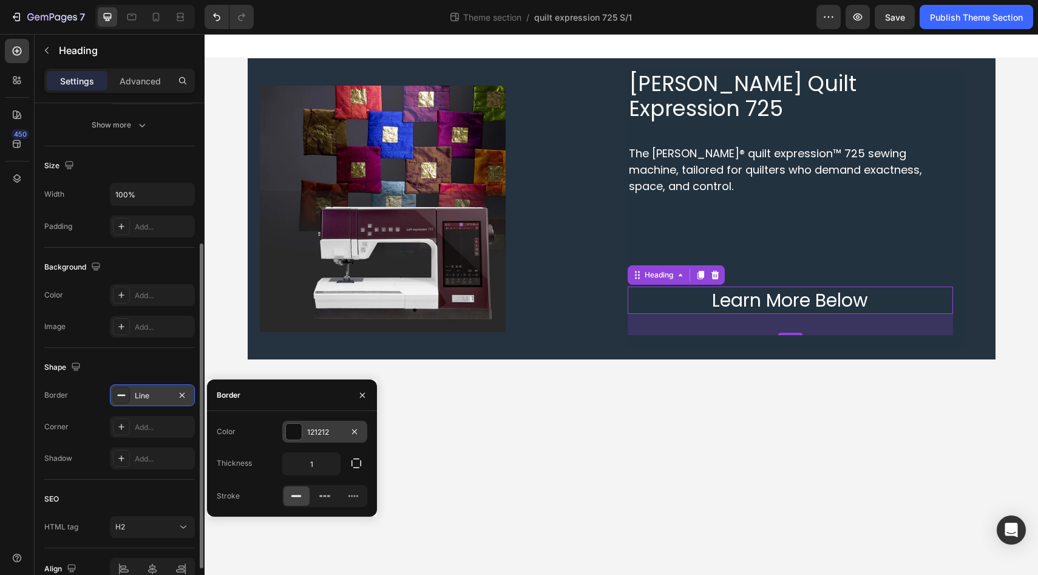
click at [292, 436] on div at bounding box center [294, 432] width 16 height 16
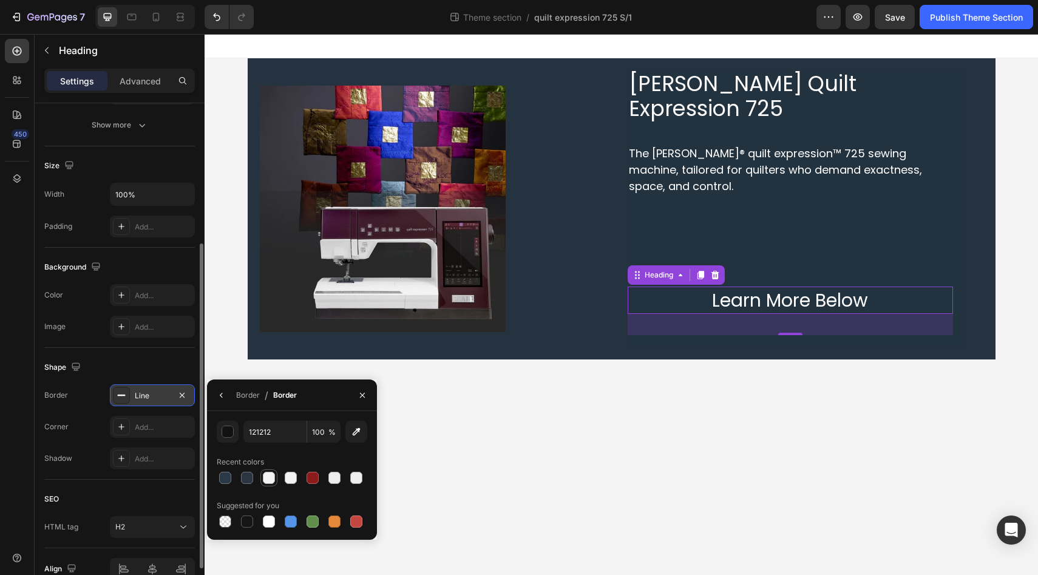
click at [269, 481] on div at bounding box center [269, 478] width 12 height 12
type input "F4F4F4"
click at [25, 456] on div "450" at bounding box center [17, 292] width 24 height 507
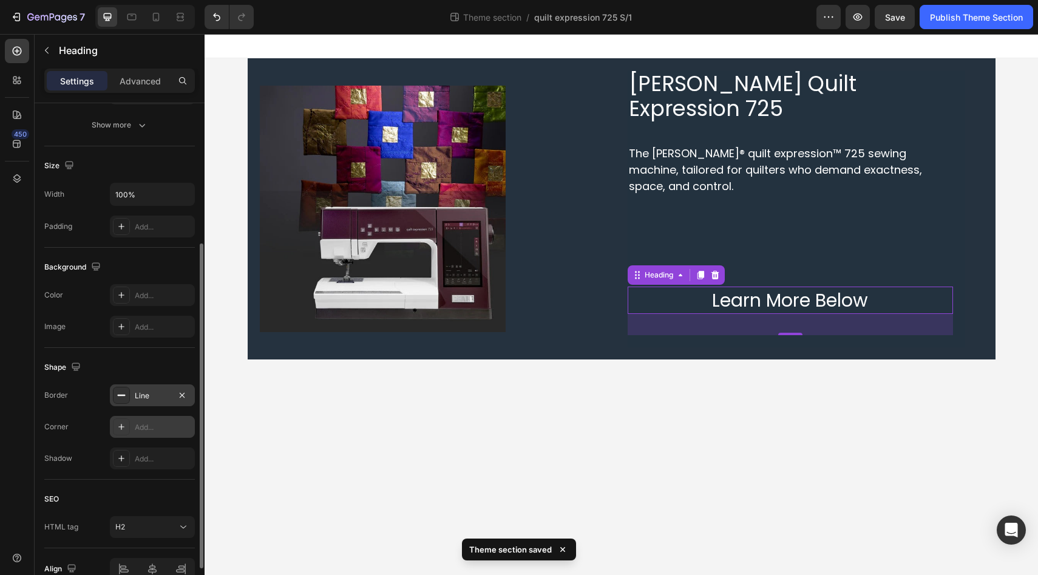
click at [143, 428] on div "Add..." at bounding box center [163, 427] width 57 height 11
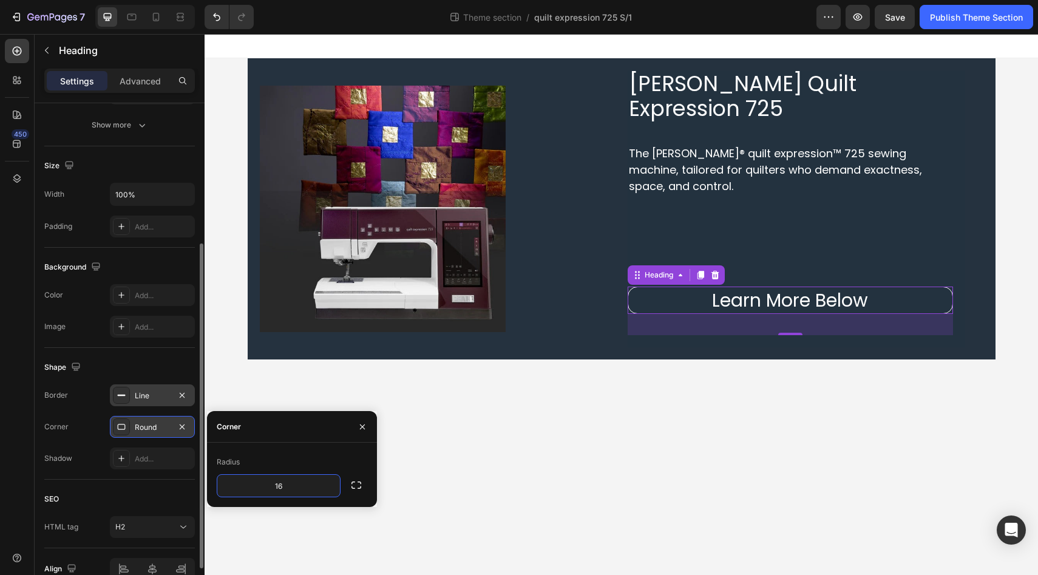
type input "1"
type input "2"
type input "3"
type input "4"
type input "50"
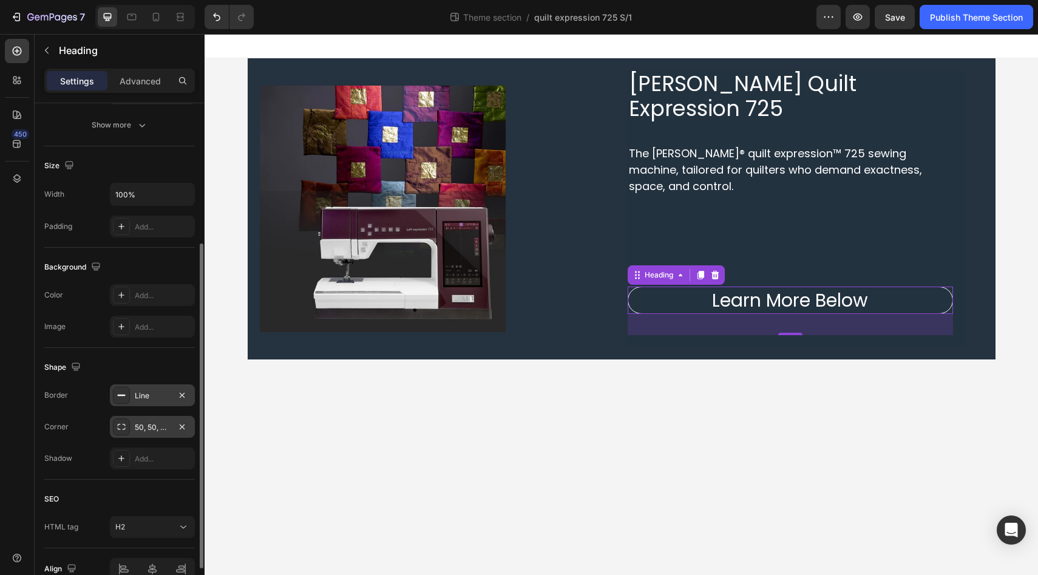
click at [2, 459] on div "450" at bounding box center [17, 304] width 35 height 541
click at [592, 90] on div "Image" at bounding box center [428, 208] width 337 height 277
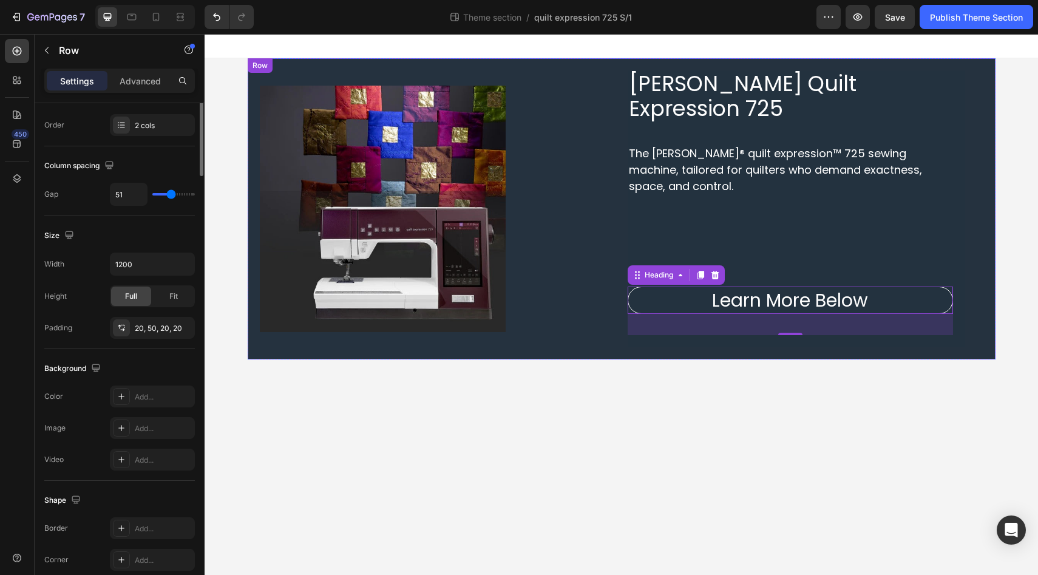
scroll to position [0, 0]
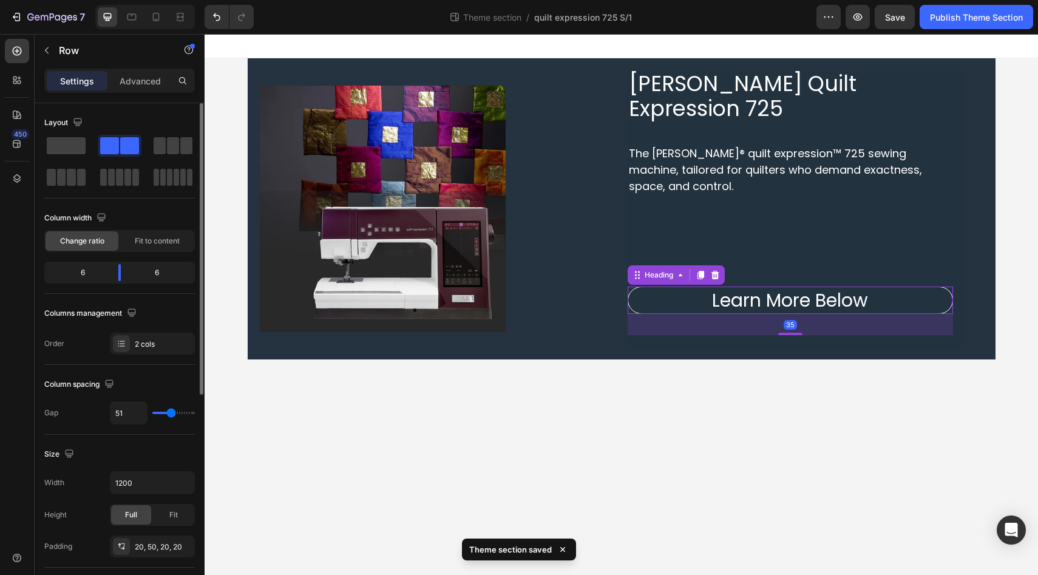
click at [692, 288] on p "Learn More Below" at bounding box center [790, 300] width 322 height 24
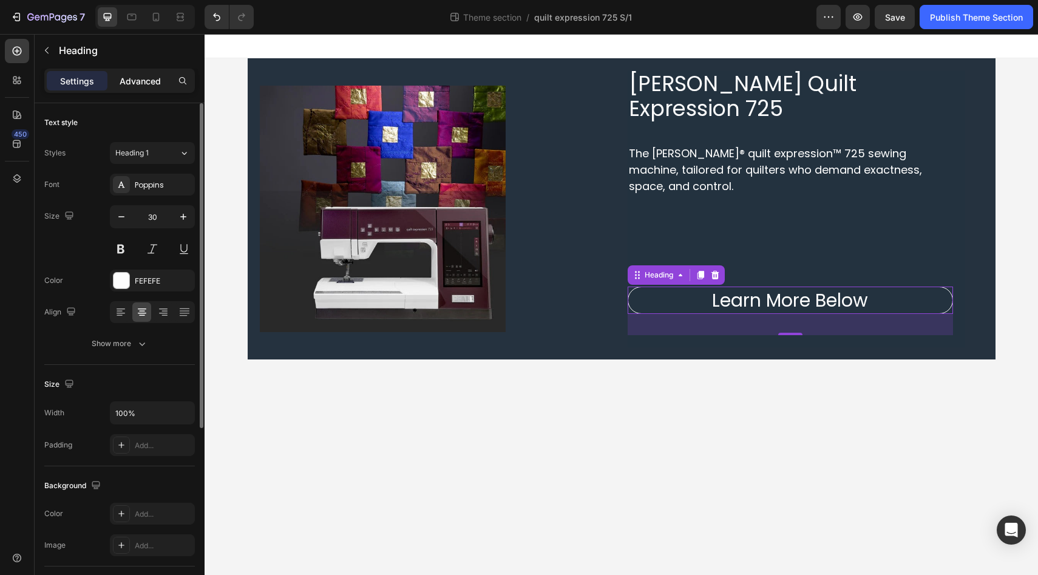
click at [146, 84] on p "Advanced" at bounding box center [140, 81] width 41 height 13
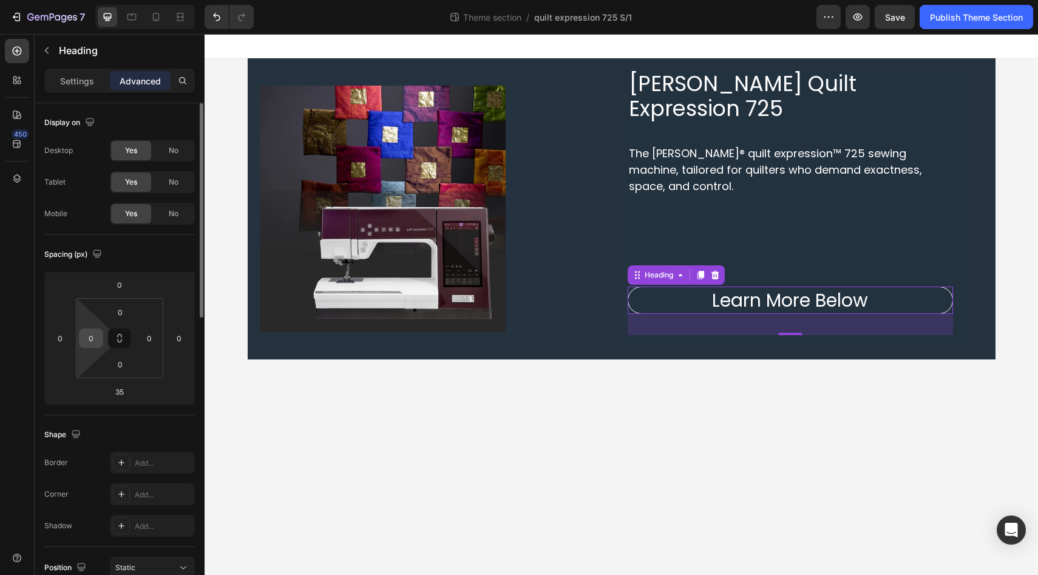
click at [98, 339] on input "0" at bounding box center [91, 338] width 18 height 18
type input "25"
click at [152, 342] on input "0" at bounding box center [149, 338] width 18 height 18
type input "25"
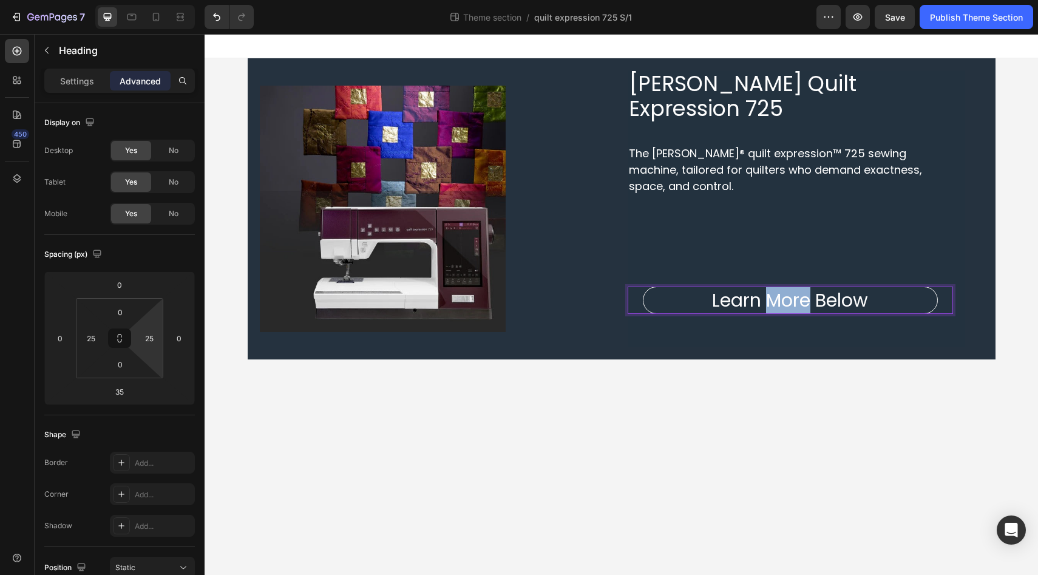
click at [793, 288] on p "Learn More Below" at bounding box center [790, 300] width 291 height 24
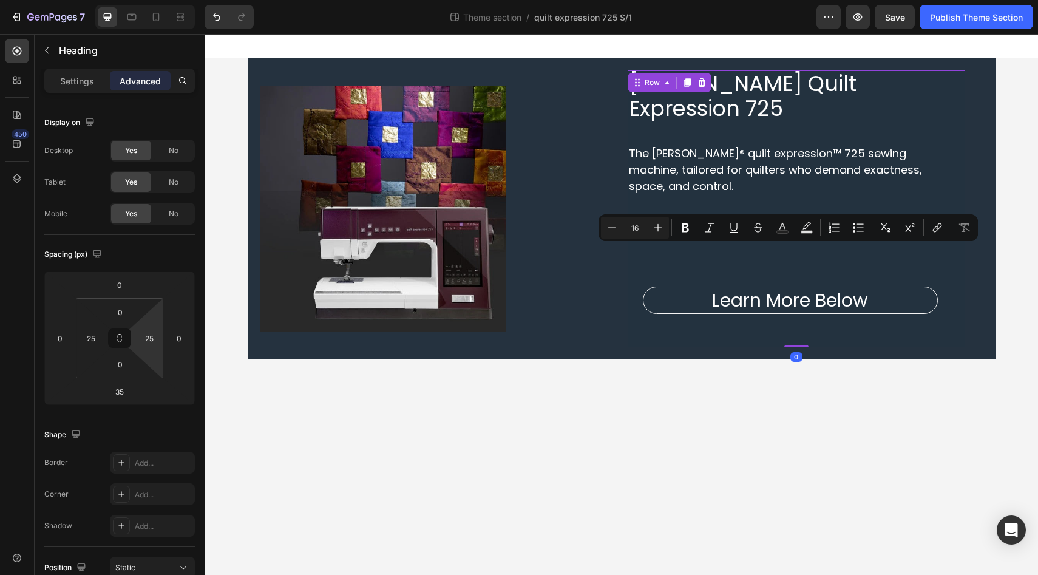
click at [683, 307] on div "PFAFF Quilt Expression 725 Heading The PFAFF® quilt expression™ 725 sewing mach…" at bounding box center [796, 208] width 337 height 277
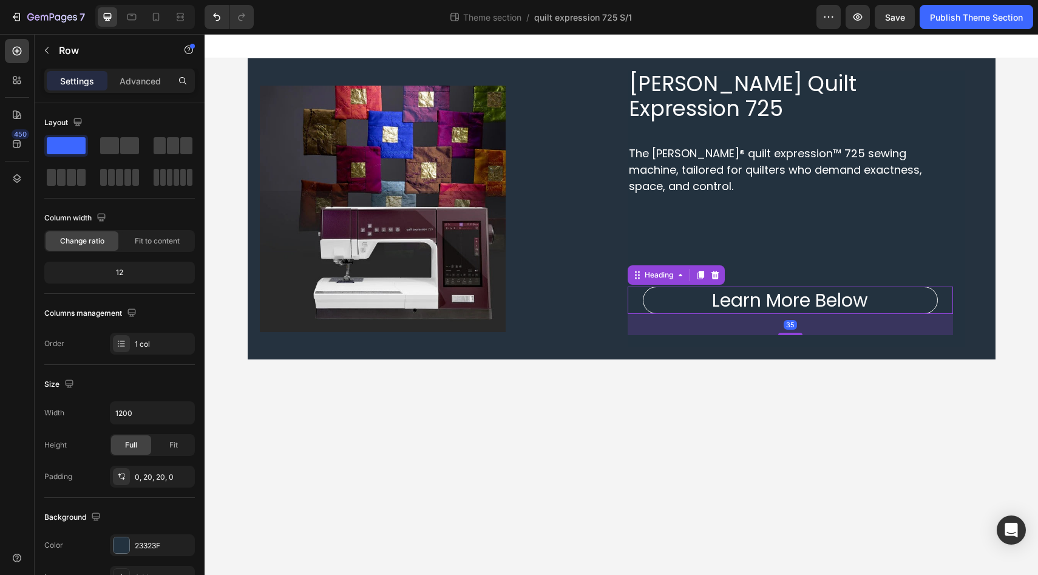
click at [683, 288] on p "Learn More Below" at bounding box center [790, 300] width 291 height 24
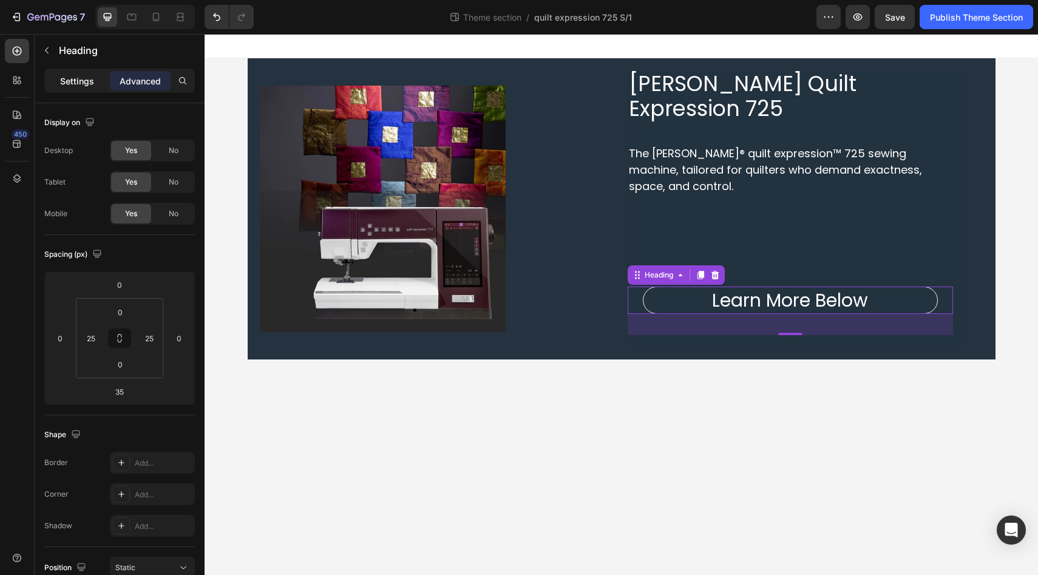
click at [84, 82] on p "Settings" at bounding box center [77, 81] width 34 height 13
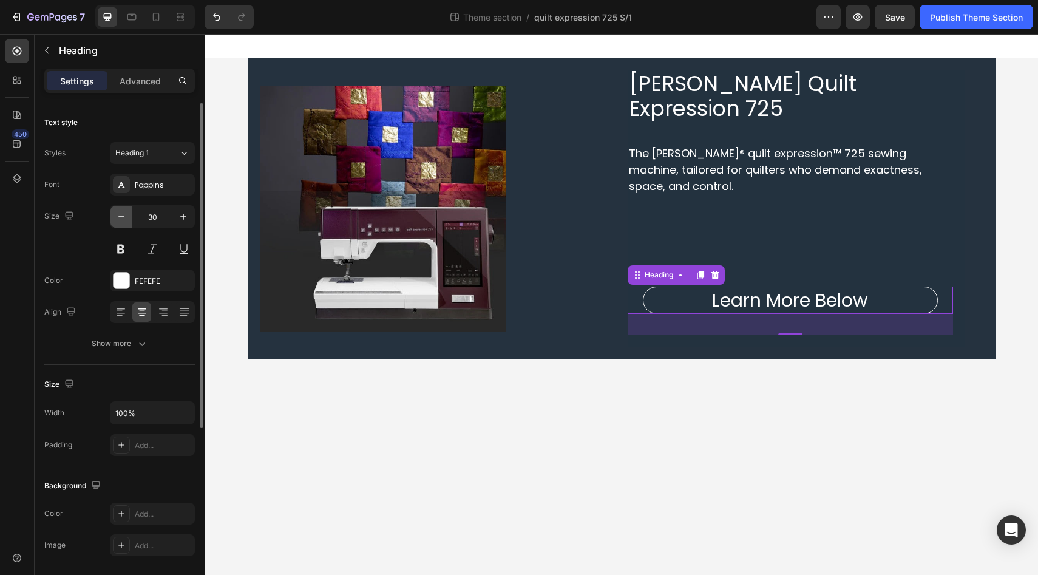
click at [121, 218] on icon "button" at bounding box center [121, 217] width 12 height 12
type input "28"
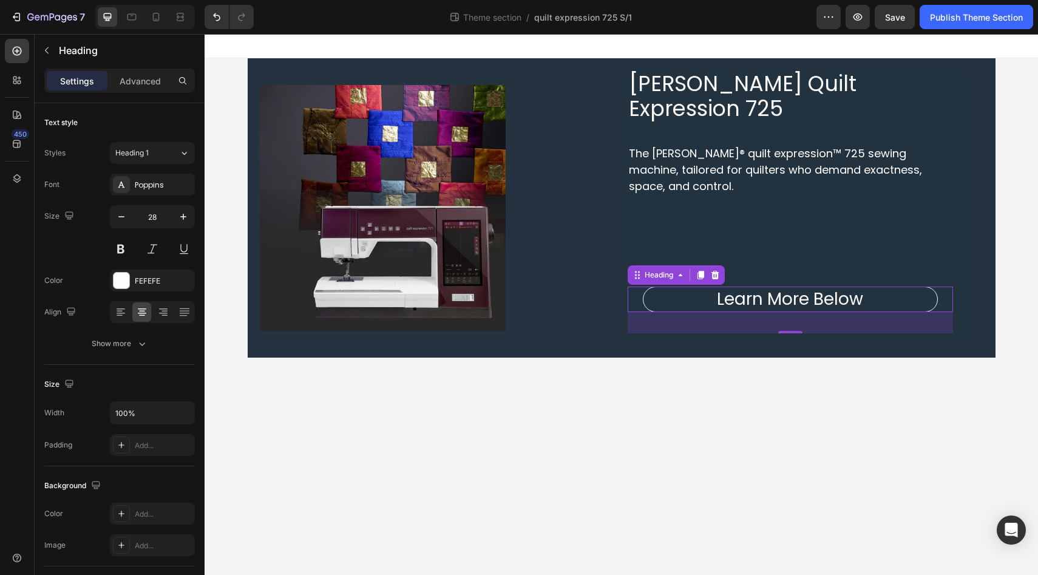
click at [11, 292] on div "450" at bounding box center [17, 292] width 24 height 507
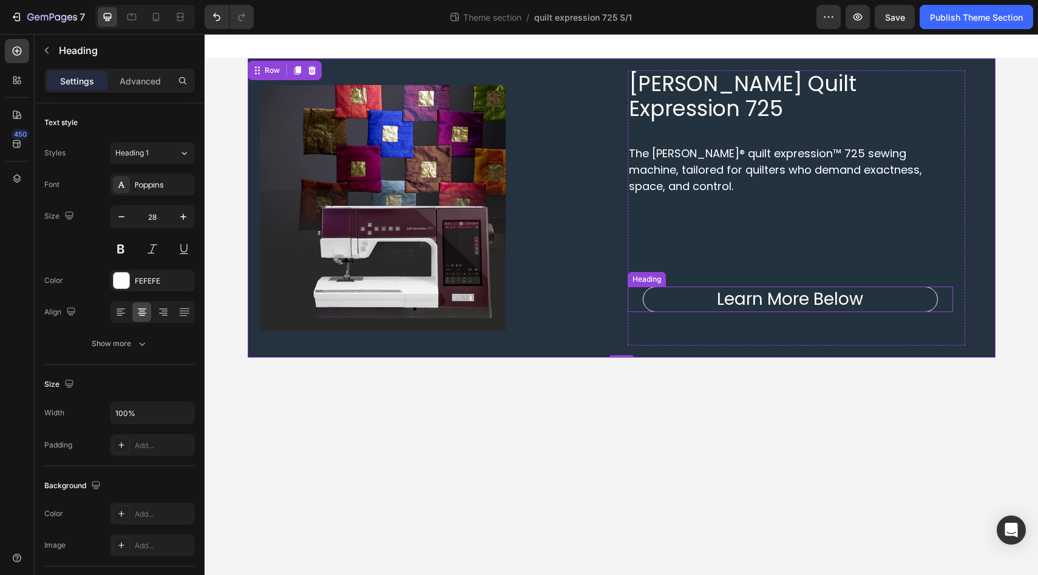
click at [784, 288] on p "Learn More Below" at bounding box center [790, 299] width 291 height 22
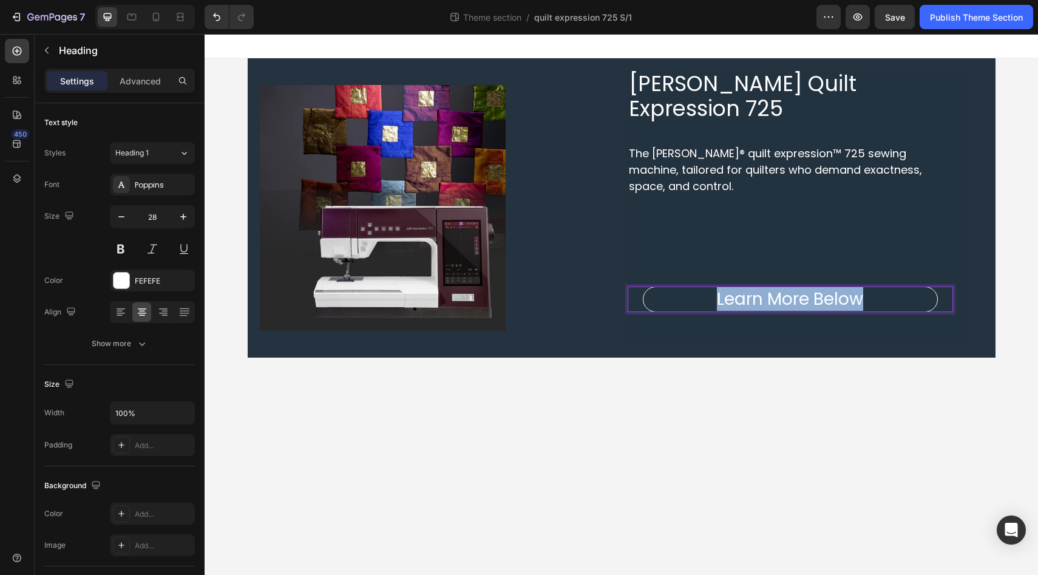
click at [784, 288] on p "Learn More Below" at bounding box center [790, 299] width 291 height 22
click at [778, 288] on p "Veiw Features Below" at bounding box center [790, 299] width 291 height 22
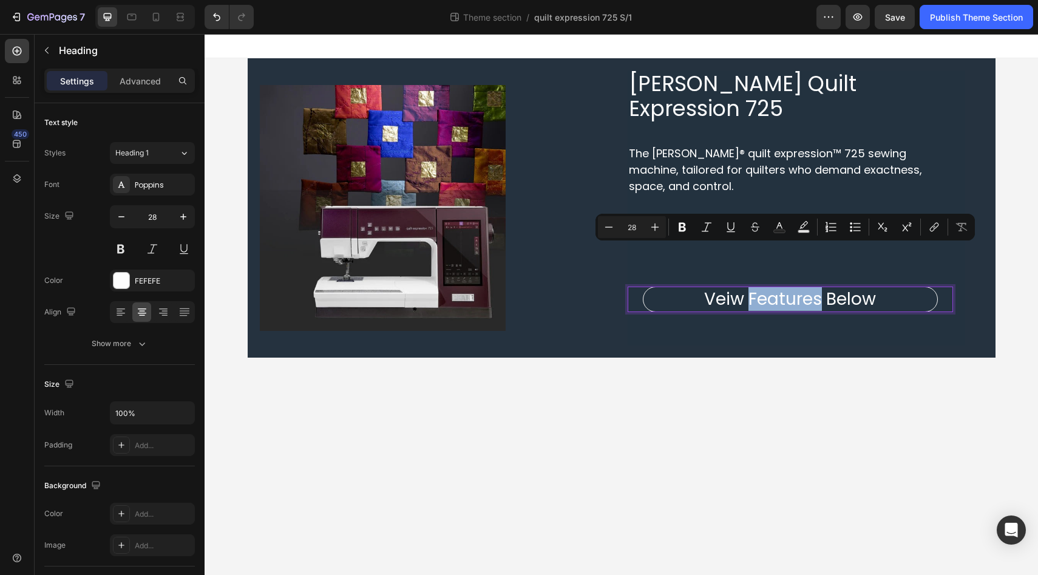
click at [779, 288] on p "Veiw Features Below" at bounding box center [790, 299] width 291 height 22
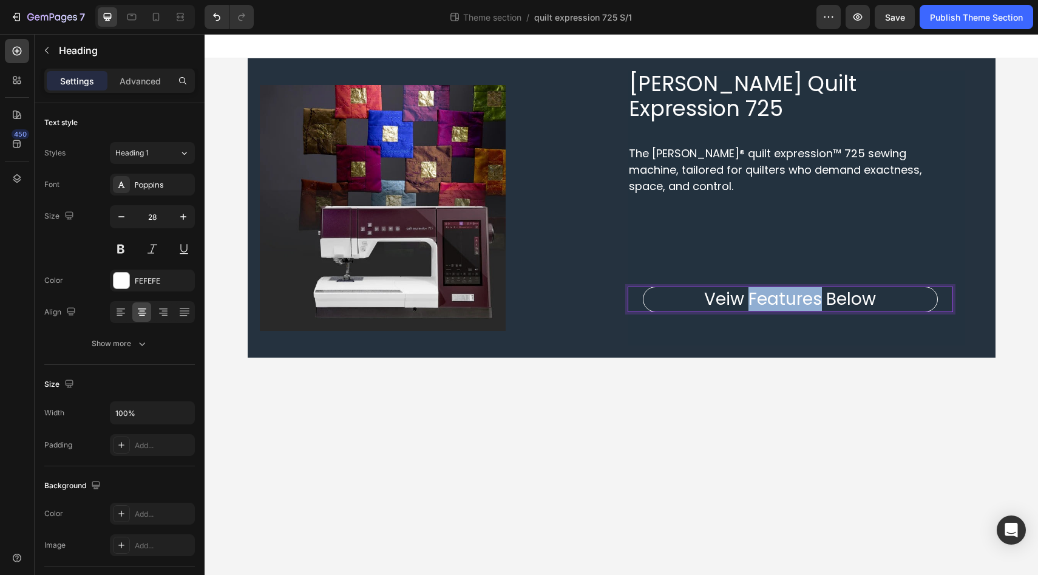
click at [779, 288] on p "Veiw Features Below" at bounding box center [790, 299] width 291 height 22
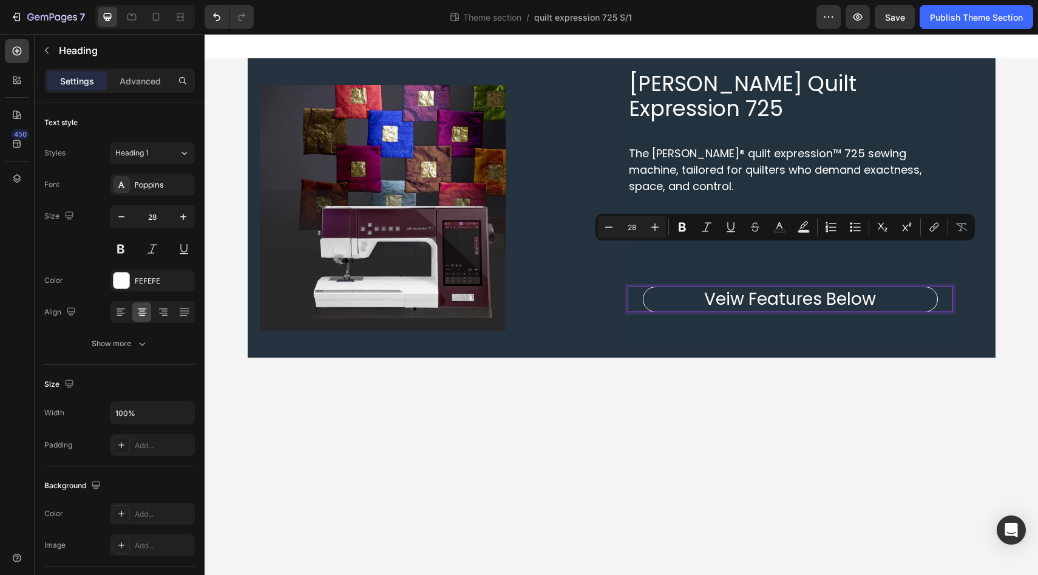
click at [745, 288] on p "Veiw Features Below" at bounding box center [790, 299] width 291 height 22
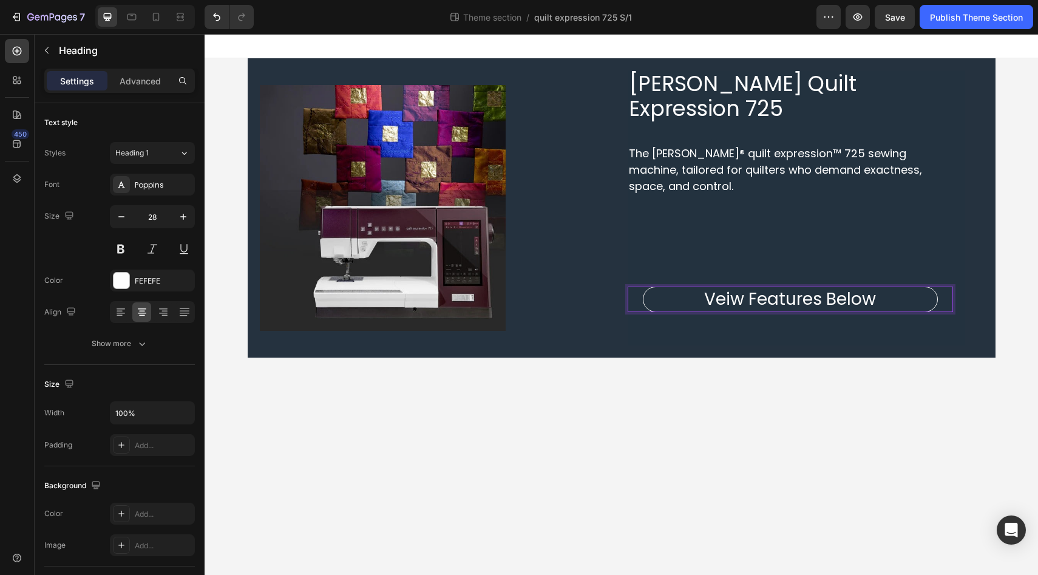
click at [725, 288] on p "Veiw Features Below" at bounding box center [790, 299] width 291 height 22
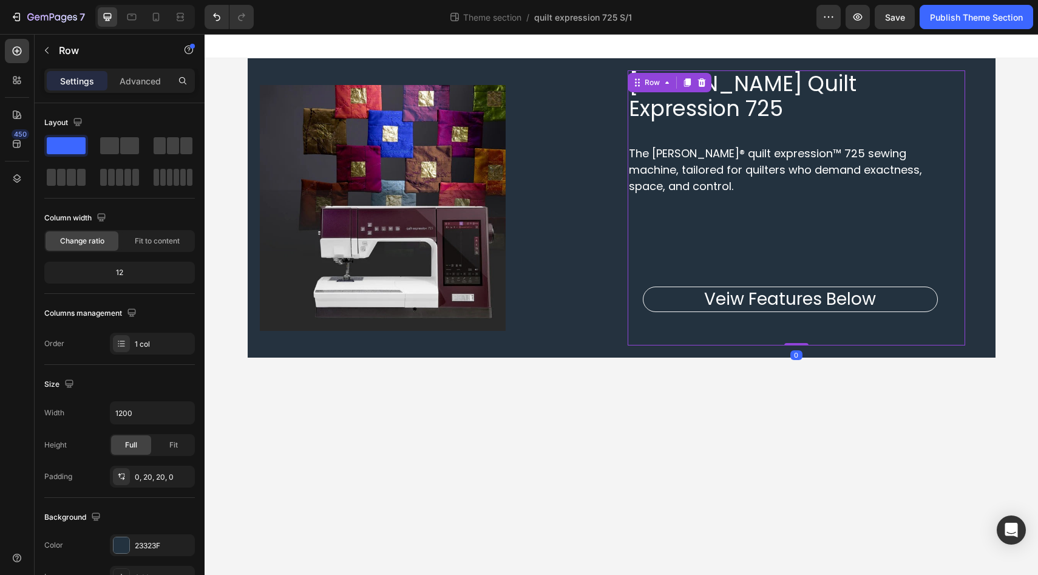
click at [809, 301] on div "PFAFF Quilt Expression 725 Heading The PFAFF® quilt expression™ 725 sewing mach…" at bounding box center [790, 201] width 325 height 263
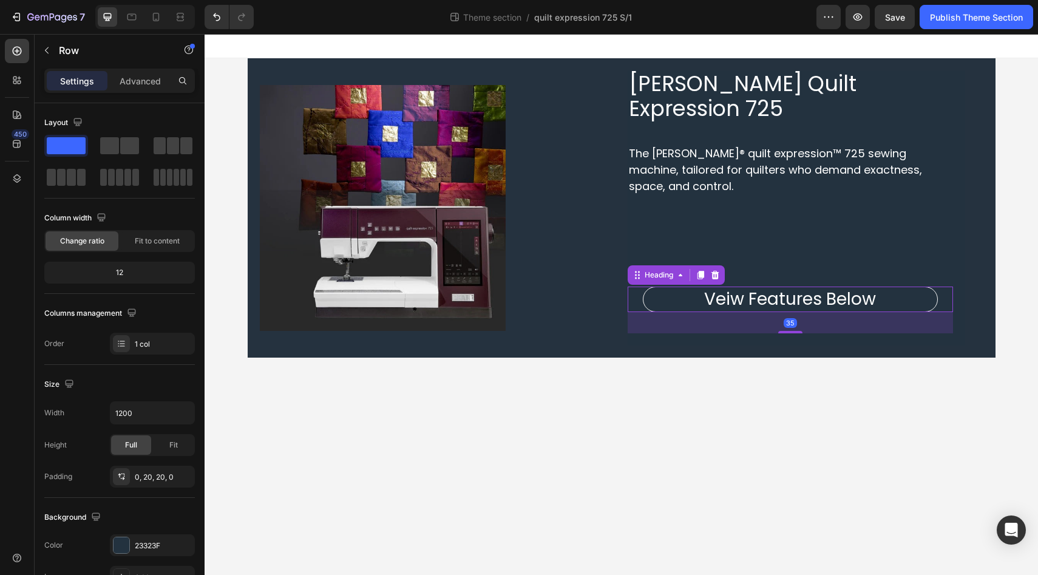
click at [725, 288] on p "Veiw Features Below" at bounding box center [790, 299] width 291 height 22
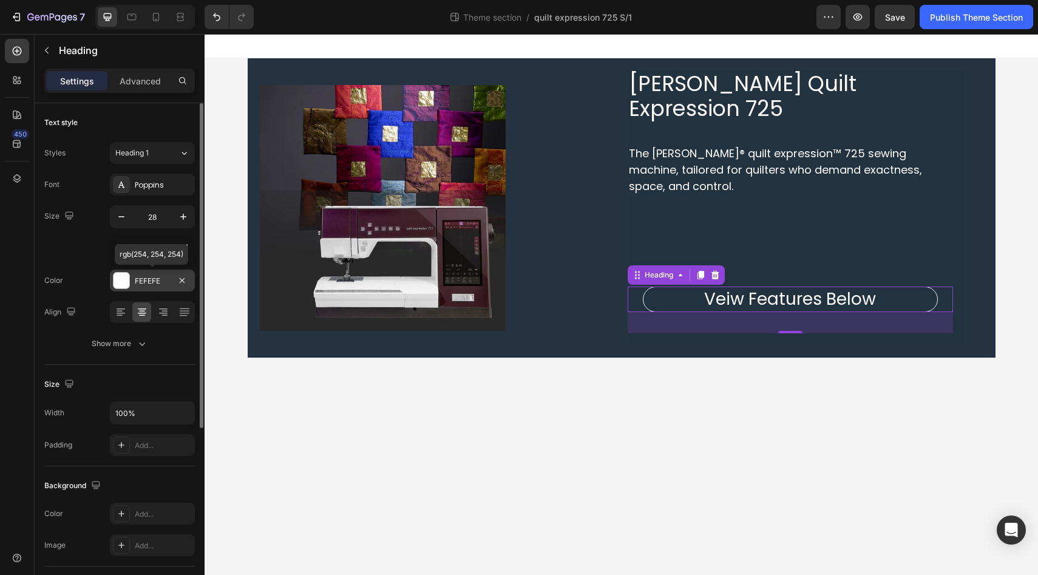
click at [119, 277] on div at bounding box center [122, 281] width 16 height 16
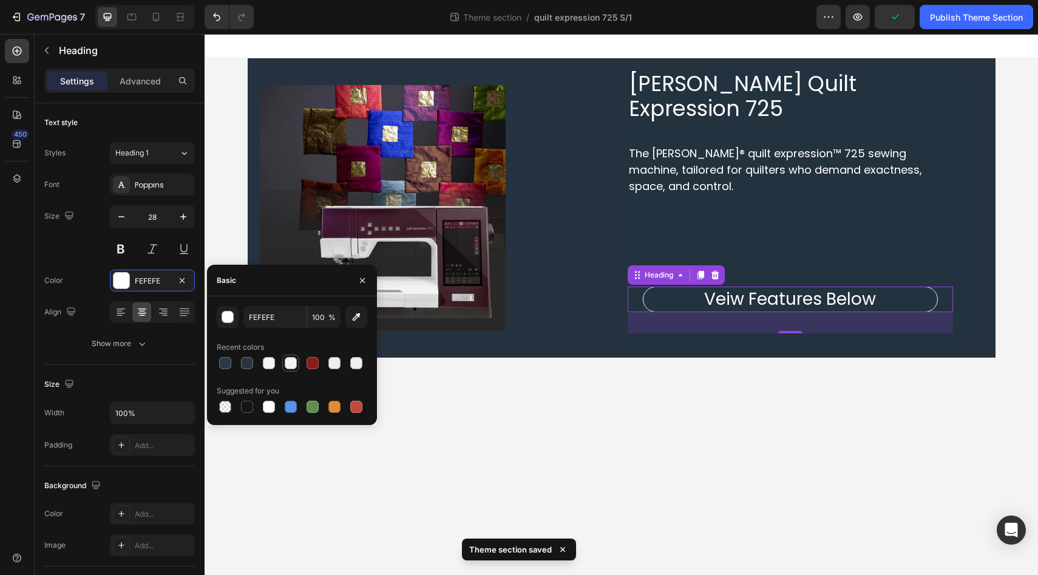
click at [291, 364] on div at bounding box center [291, 363] width 12 height 12
click at [336, 365] on div at bounding box center [334, 363] width 12 height 12
click at [271, 365] on div at bounding box center [269, 363] width 12 height 12
click at [268, 410] on div at bounding box center [269, 407] width 12 height 12
type input "FFFFFF"
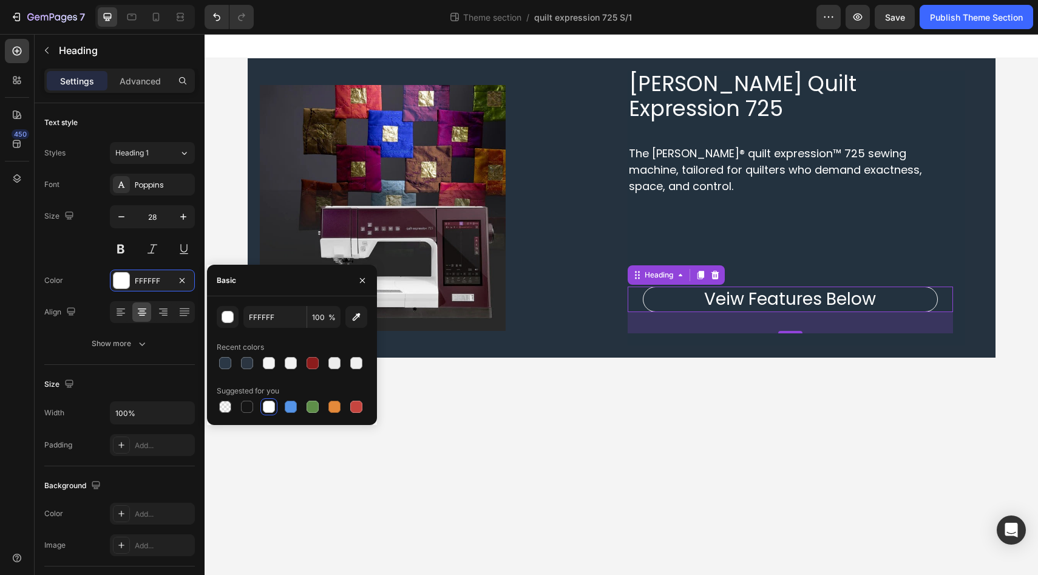
click at [15, 305] on div "450" at bounding box center [17, 292] width 24 height 507
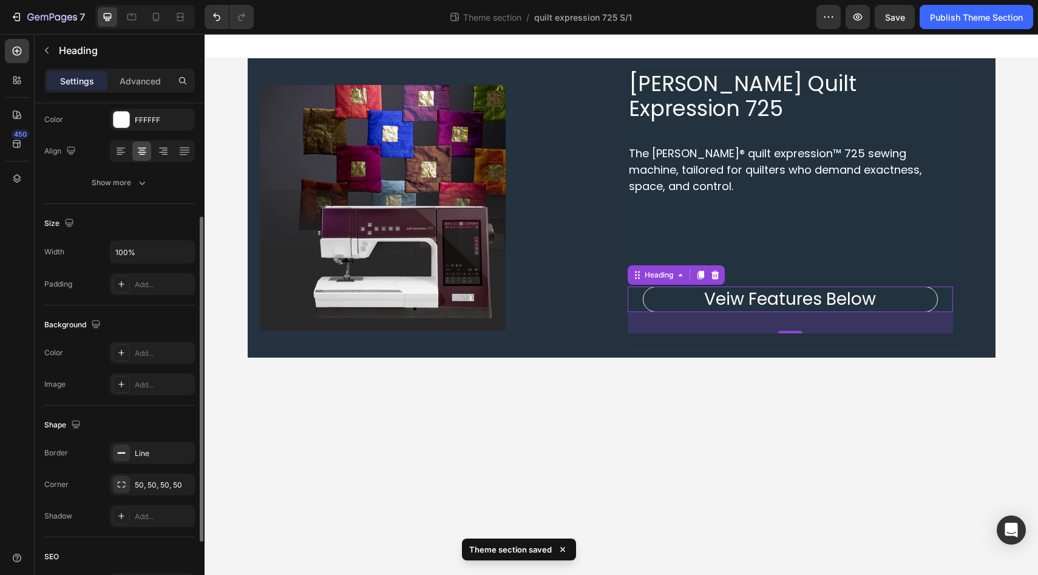
scroll to position [173, 0]
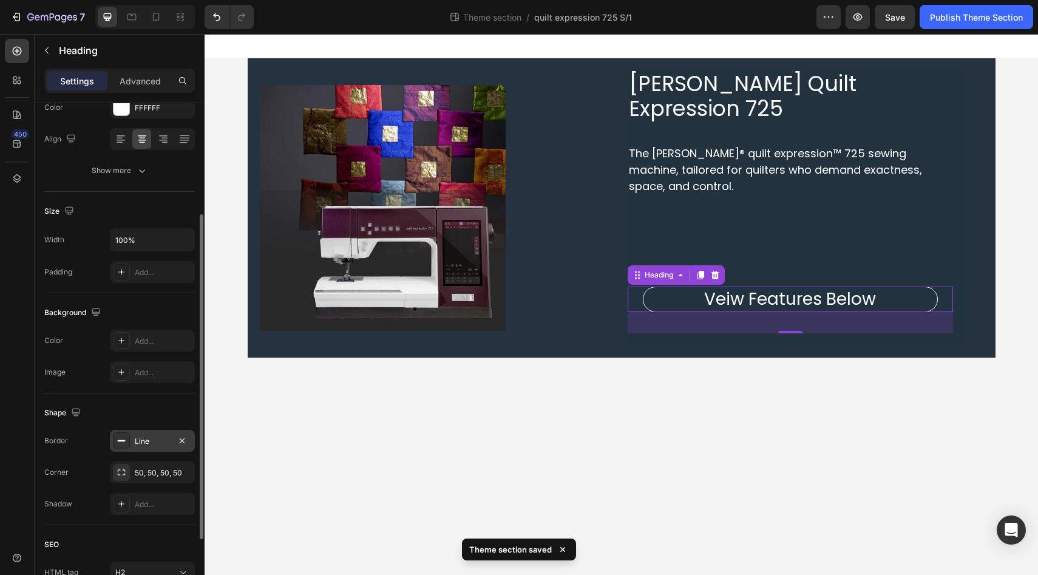
click at [156, 442] on div "Line" at bounding box center [152, 441] width 35 height 11
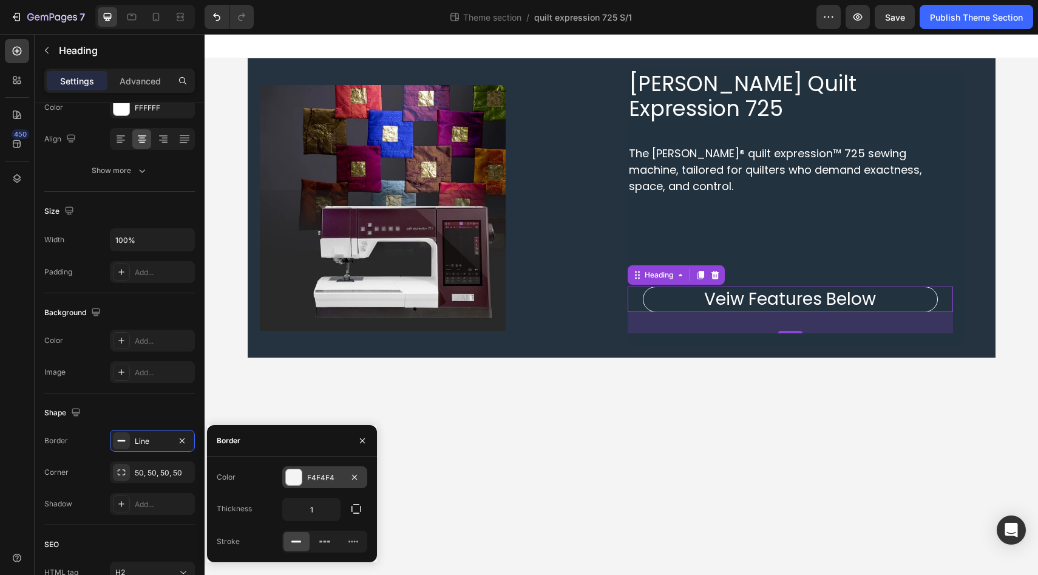
click at [294, 476] on div at bounding box center [294, 477] width 16 height 16
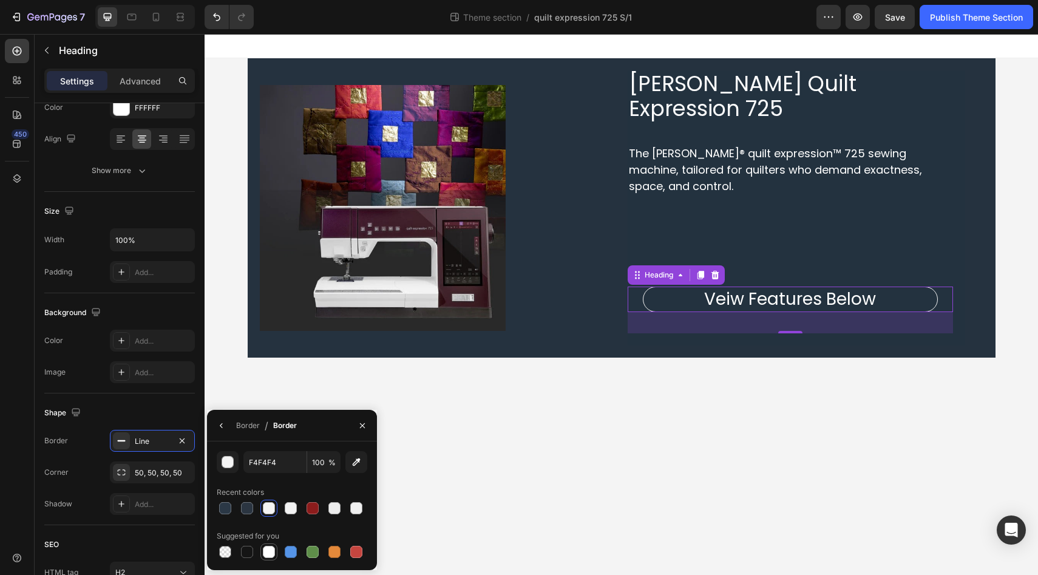
click at [270, 550] on div at bounding box center [269, 552] width 12 height 12
type input "FFFFFF"
click at [7, 442] on div "450" at bounding box center [17, 292] width 24 height 507
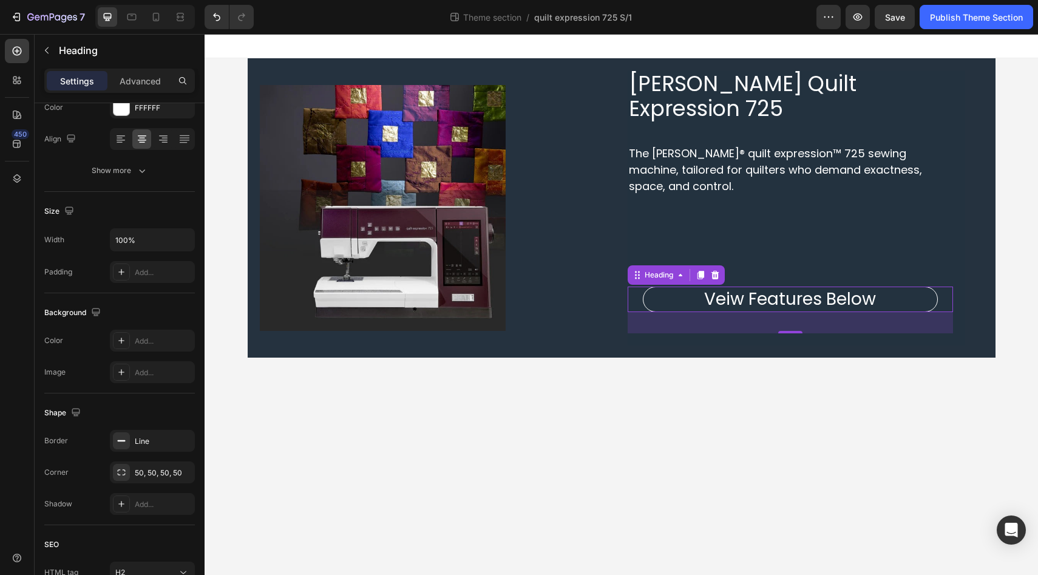
click at [588, 463] on body "PFAFF Quilt Expression 725 Heading The PFAFF® quilt expression™ 725 sewing mach…" at bounding box center [621, 304] width 833 height 541
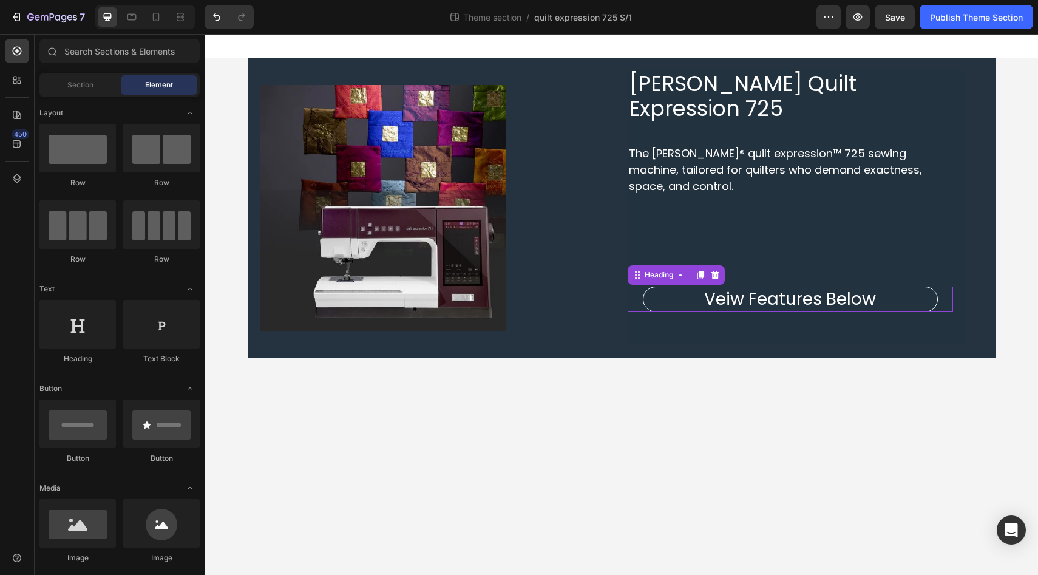
click at [636, 286] on div "Veiw Features Below Heading 0" at bounding box center [790, 298] width 325 height 25
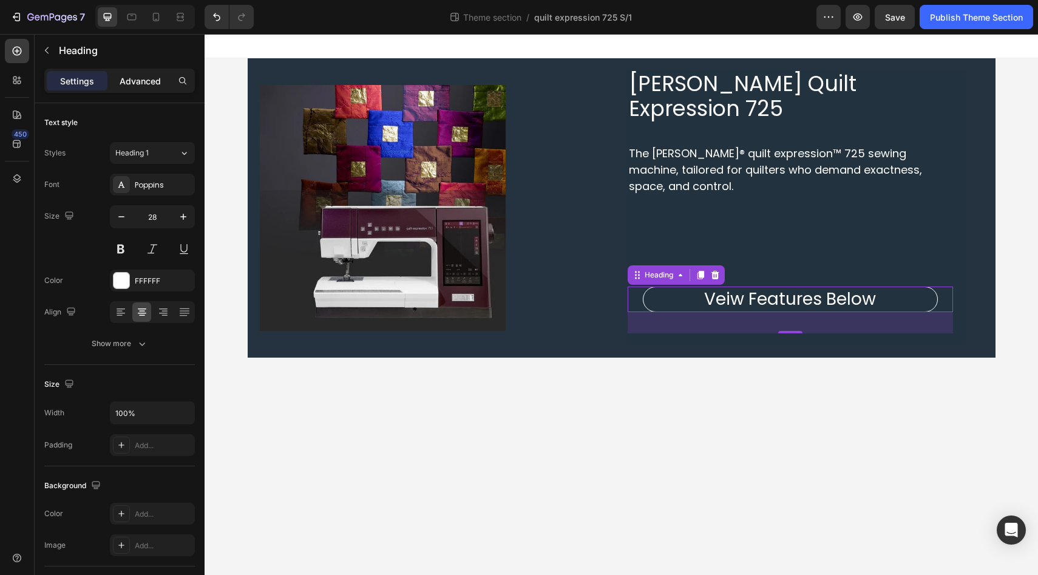
click at [141, 85] on p "Advanced" at bounding box center [140, 81] width 41 height 13
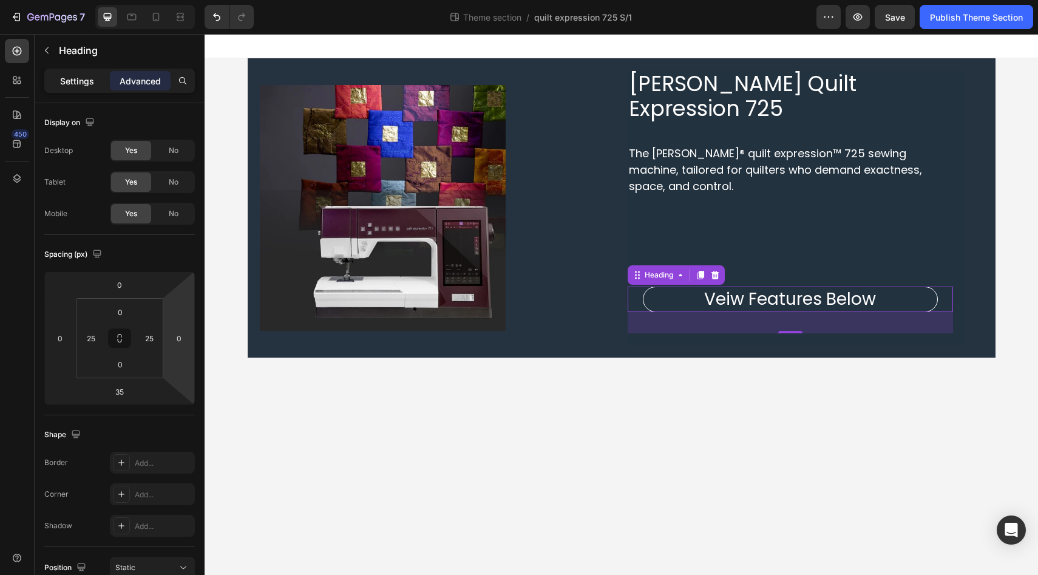
click at [76, 83] on p "Settings" at bounding box center [77, 81] width 34 height 13
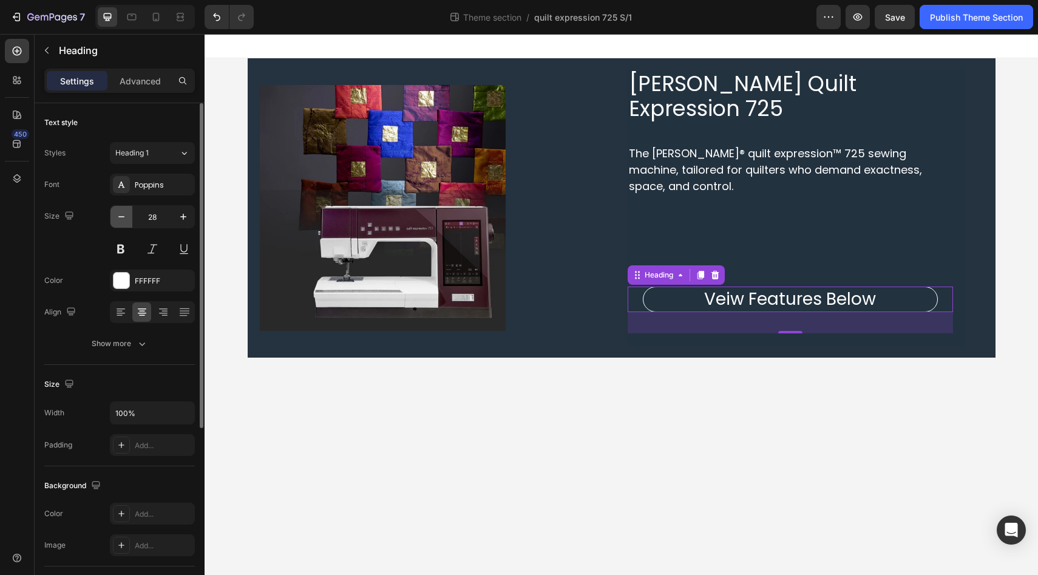
click at [121, 217] on icon "button" at bounding box center [121, 216] width 6 height 1
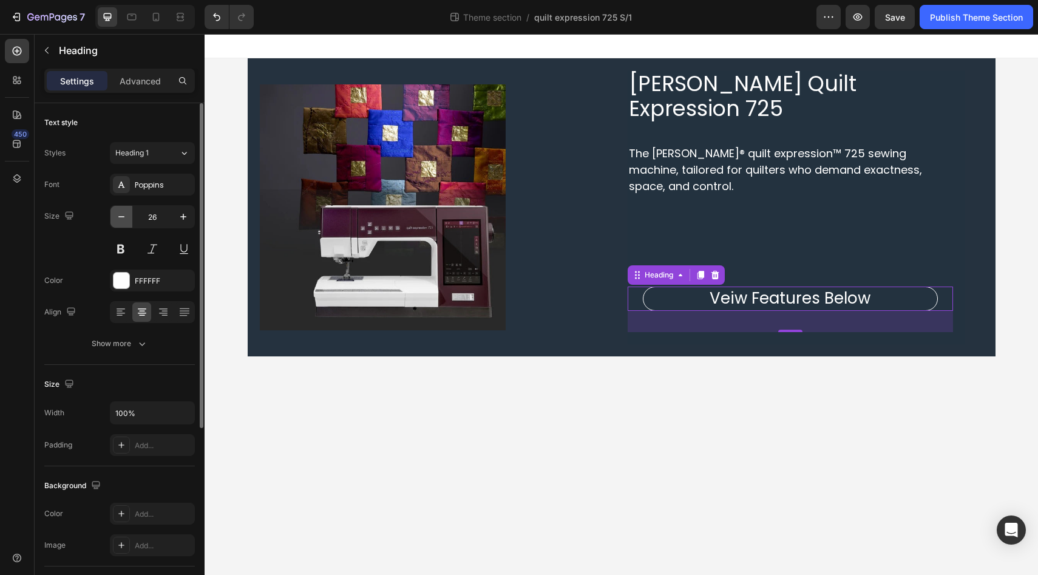
click at [121, 217] on icon "button" at bounding box center [121, 216] width 6 height 1
type input "25"
click at [146, 82] on p "Advanced" at bounding box center [140, 81] width 41 height 13
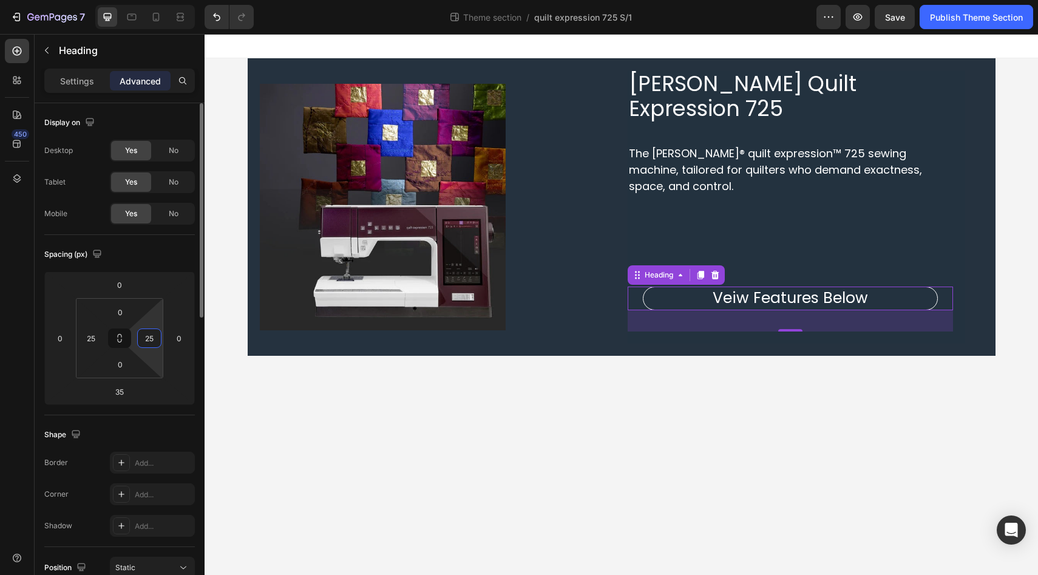
click at [154, 339] on input "25" at bounding box center [149, 338] width 18 height 18
type input "30"
click at [94, 341] on input "25" at bounding box center [91, 338] width 18 height 18
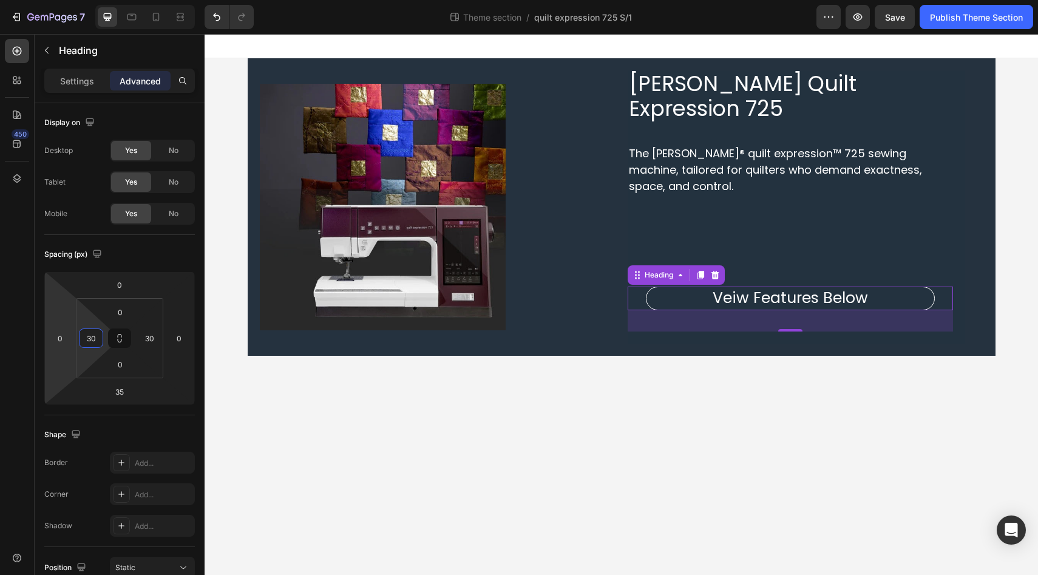
type input "30"
click at [15, 295] on div "450" at bounding box center [17, 292] width 24 height 507
click at [12, 329] on div "450" at bounding box center [17, 292] width 24 height 507
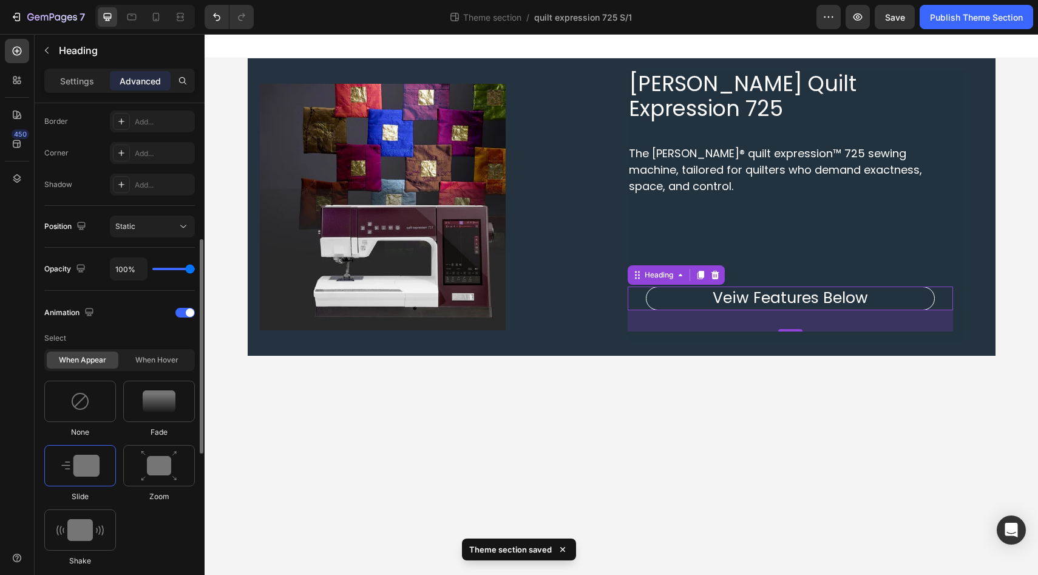
scroll to position [353, 0]
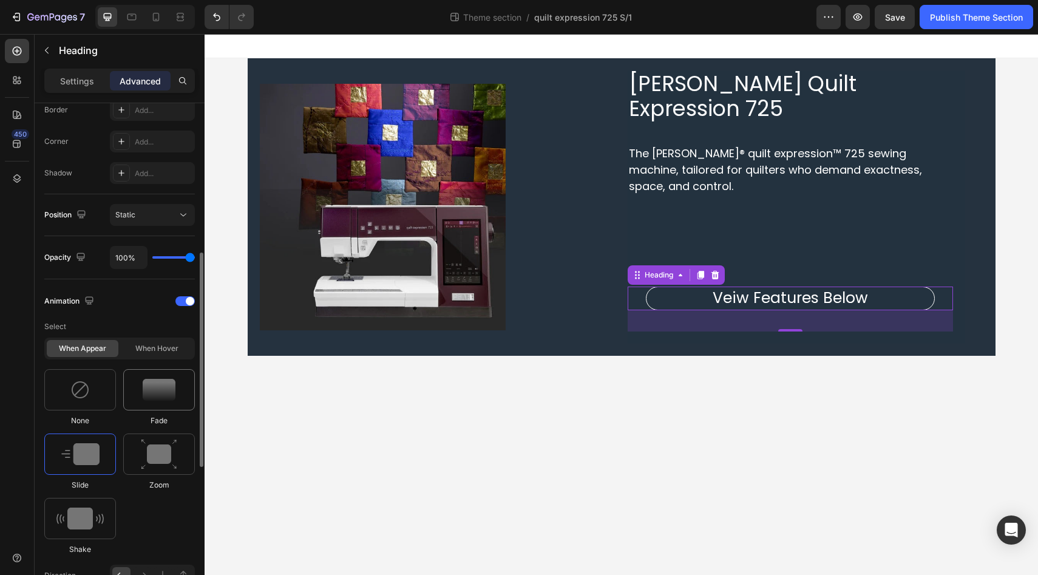
click at [152, 386] on img at bounding box center [159, 390] width 33 height 22
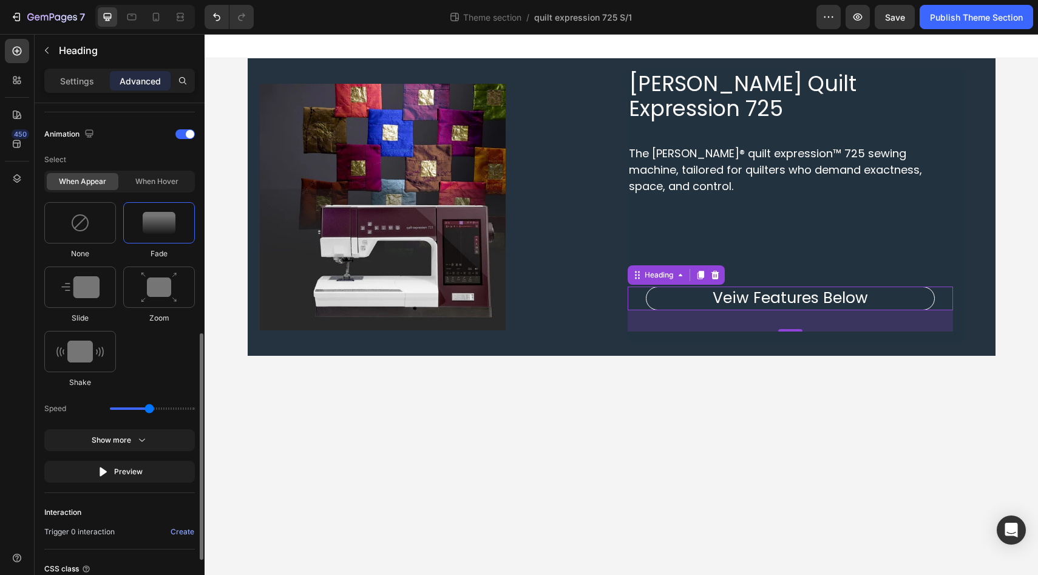
scroll to position [521, 0]
drag, startPoint x: 151, startPoint y: 408, endPoint x: 136, endPoint y: 407, distance: 14.6
type input "1.3"
click at [136, 407] on input "range" at bounding box center [152, 406] width 85 height 2
click at [18, 395] on div "450" at bounding box center [17, 292] width 24 height 507
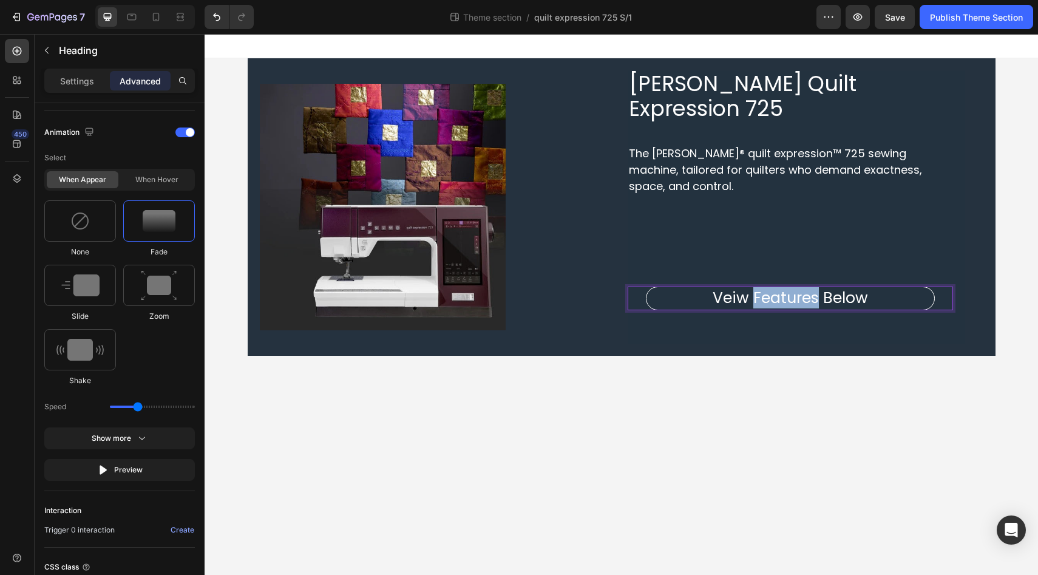
click at [784, 288] on p "Veiw Features Below" at bounding box center [790, 298] width 285 height 20
click at [764, 288] on p "Veiw Below" at bounding box center [790, 298] width 285 height 20
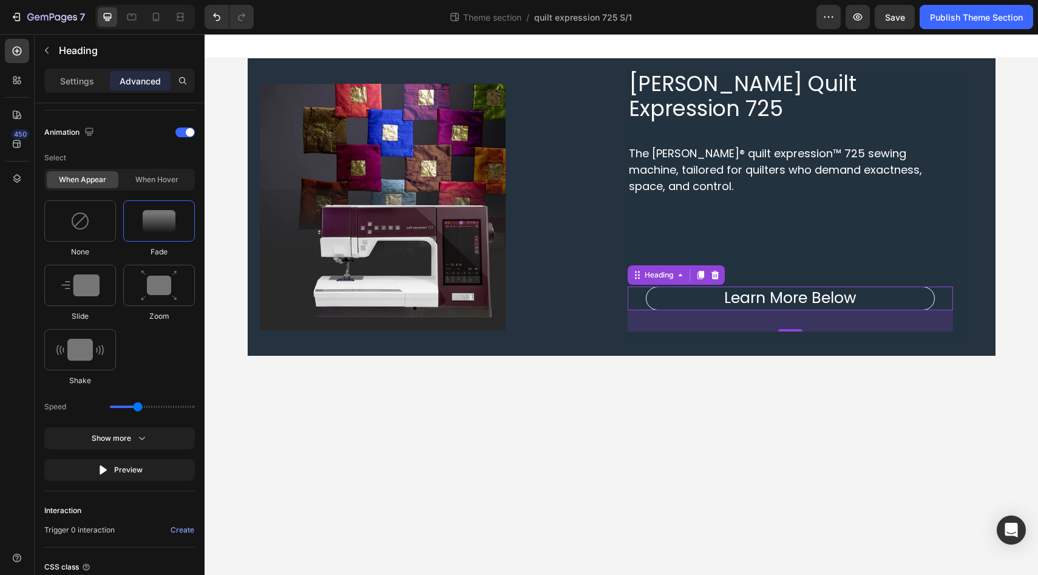
click at [19, 355] on div "450" at bounding box center [17, 292] width 24 height 507
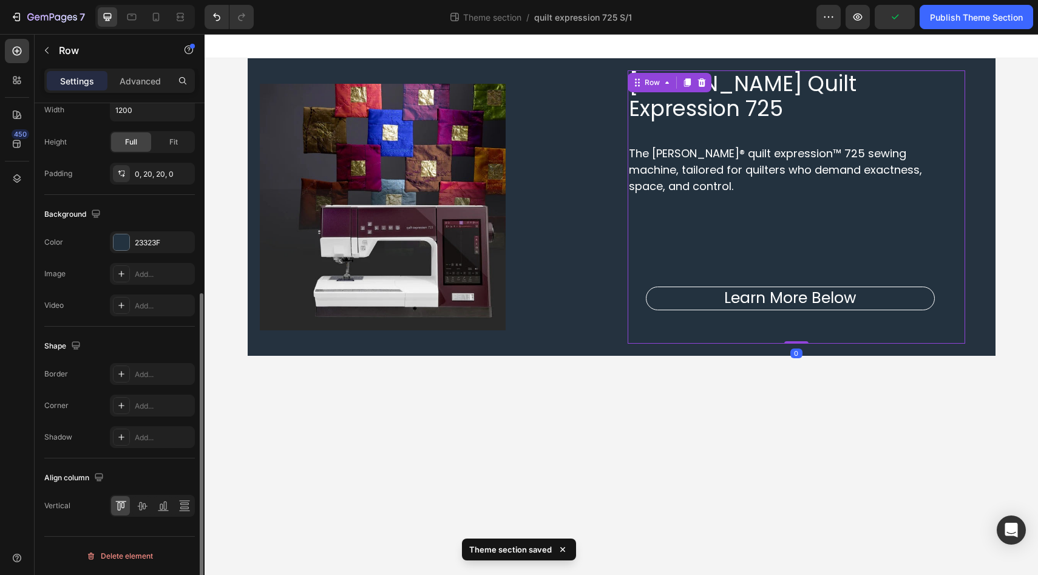
scroll to position [0, 0]
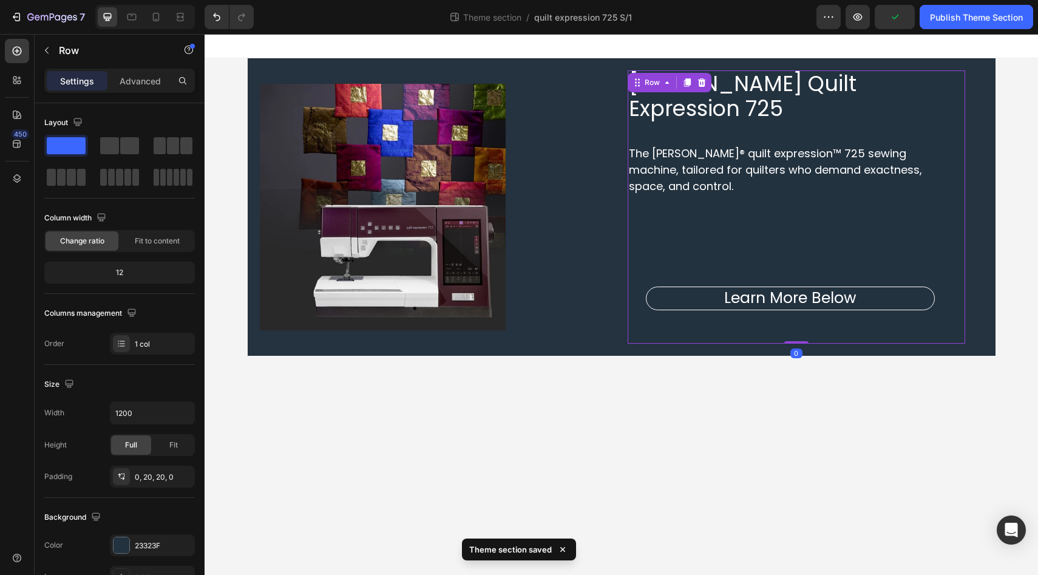
click at [812, 195] on div "PFAFF Quilt Expression 725 Heading The PFAFF® quilt expression™ 725 sewing mach…" at bounding box center [790, 200] width 325 height 261
click at [806, 155] on div "PFAFF Quilt Expression 725 Heading The PFAFF® quilt expression™ 725 sewing mach…" at bounding box center [790, 200] width 325 height 261
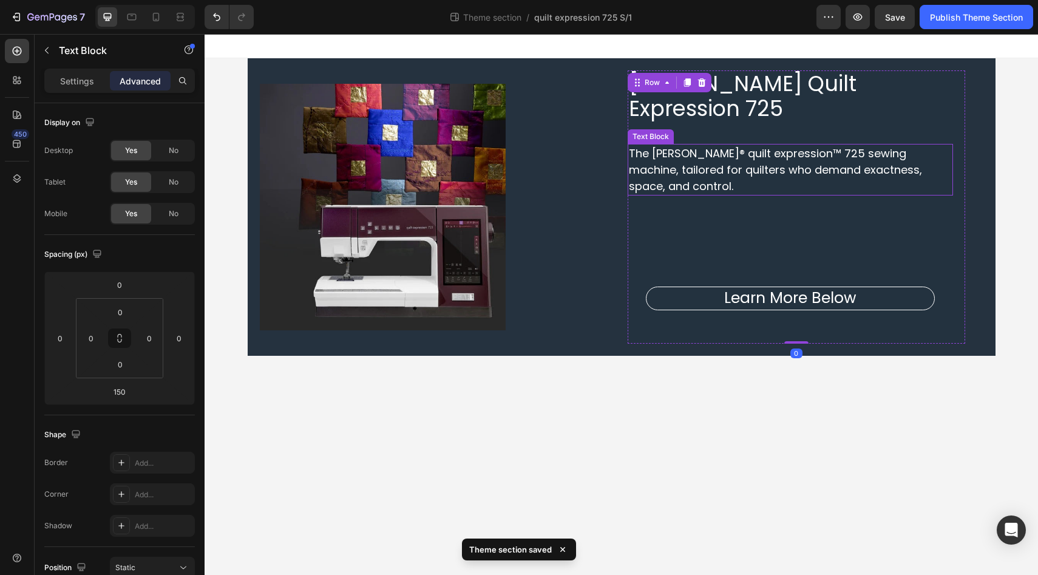
click at [754, 148] on span "The PFAFF® quilt expression™ 725 sewing machine, tailored for quilters who dema…" at bounding box center [775, 170] width 293 height 48
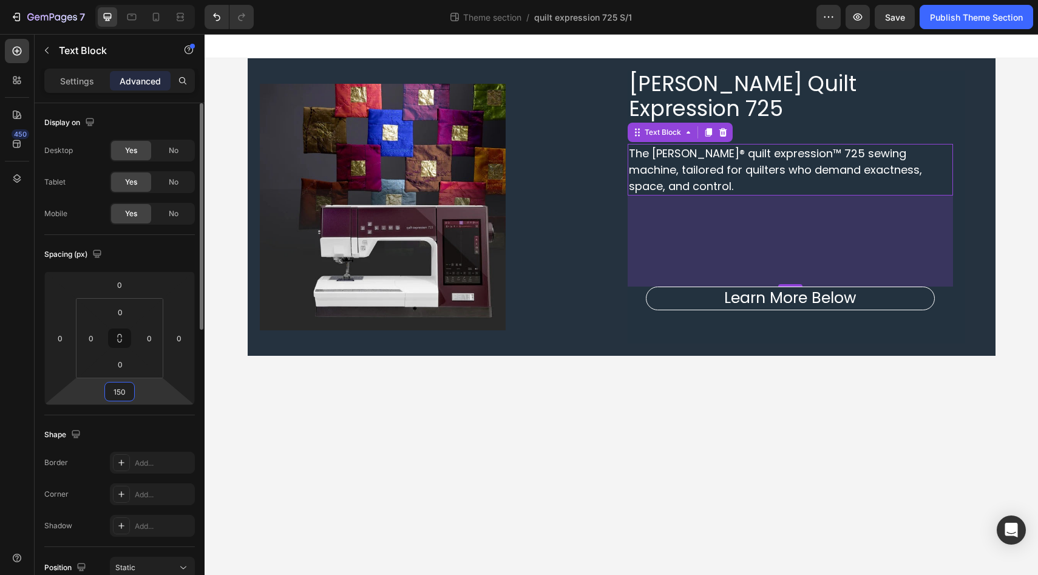
click at [120, 393] on input "150" at bounding box center [119, 391] width 24 height 18
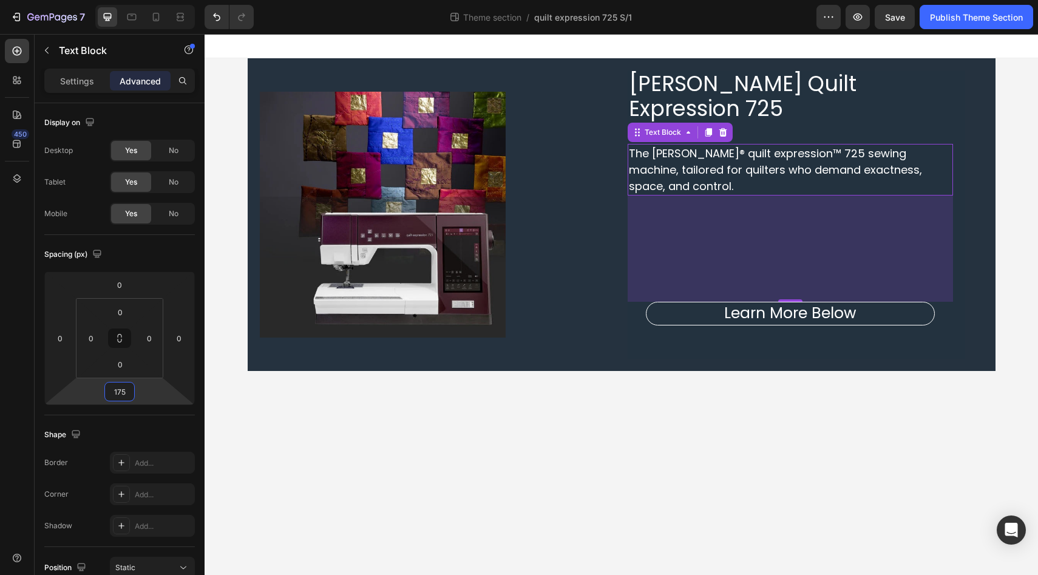
type input "175"
click at [13, 412] on div "450" at bounding box center [17, 292] width 24 height 507
click at [11, 351] on div "450" at bounding box center [17, 292] width 24 height 507
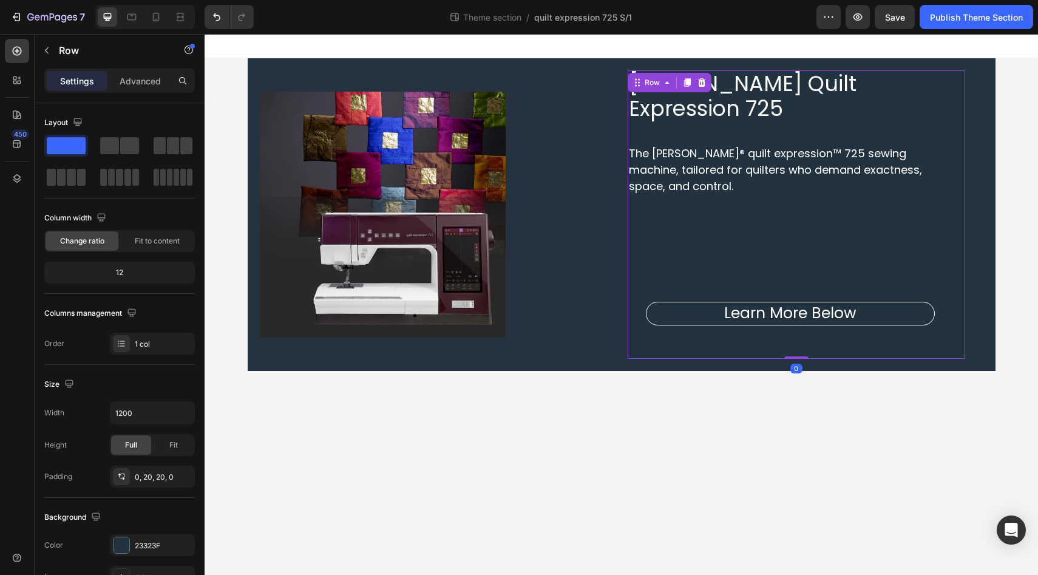
click at [962, 98] on div "PFAFF Quilt Expression 725 Heading The PFAFF® quilt expression™ 725 sewing mach…" at bounding box center [796, 214] width 337 height 288
click at [16, 363] on div "450" at bounding box center [17, 292] width 24 height 507
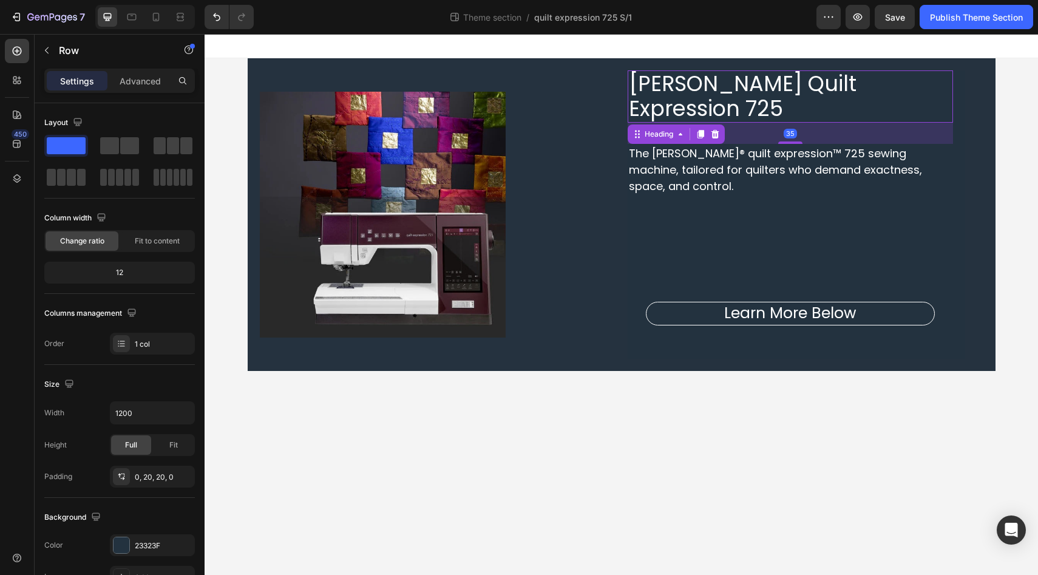
click at [856, 83] on span "PFAFF Quilt Expression 725" at bounding box center [743, 96] width 228 height 55
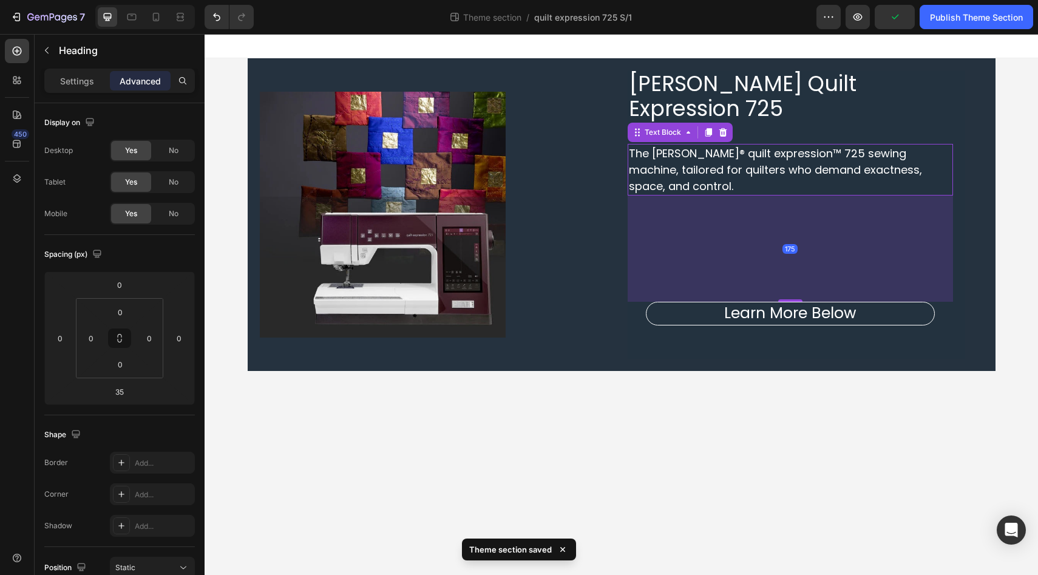
click at [859, 146] on span "The PFAFF® quilt expression™ 725 sewing machine, tailored for quilters who dema…" at bounding box center [775, 170] width 293 height 48
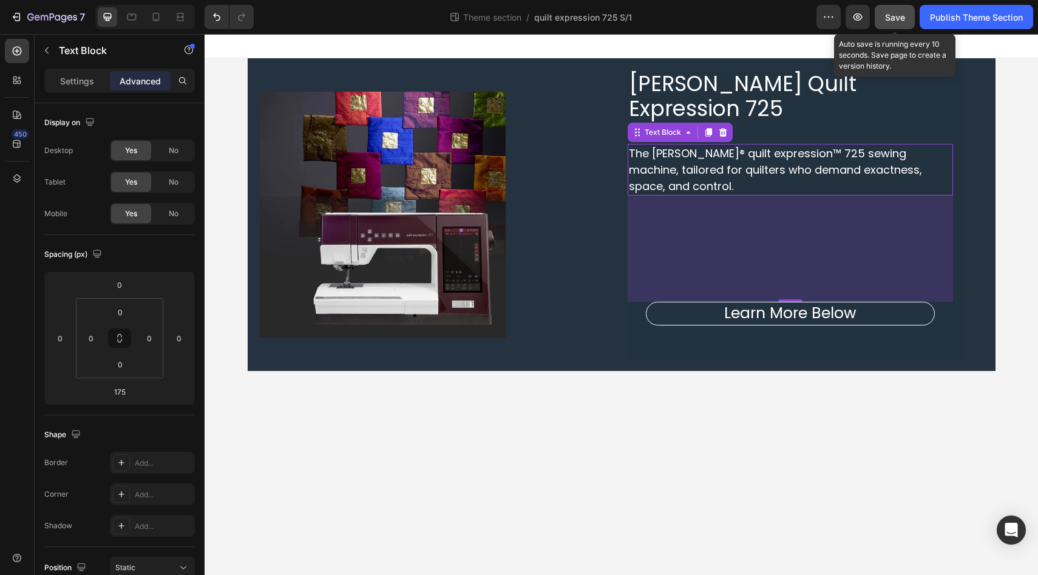
click at [901, 15] on span "Save" at bounding box center [895, 17] width 20 height 10
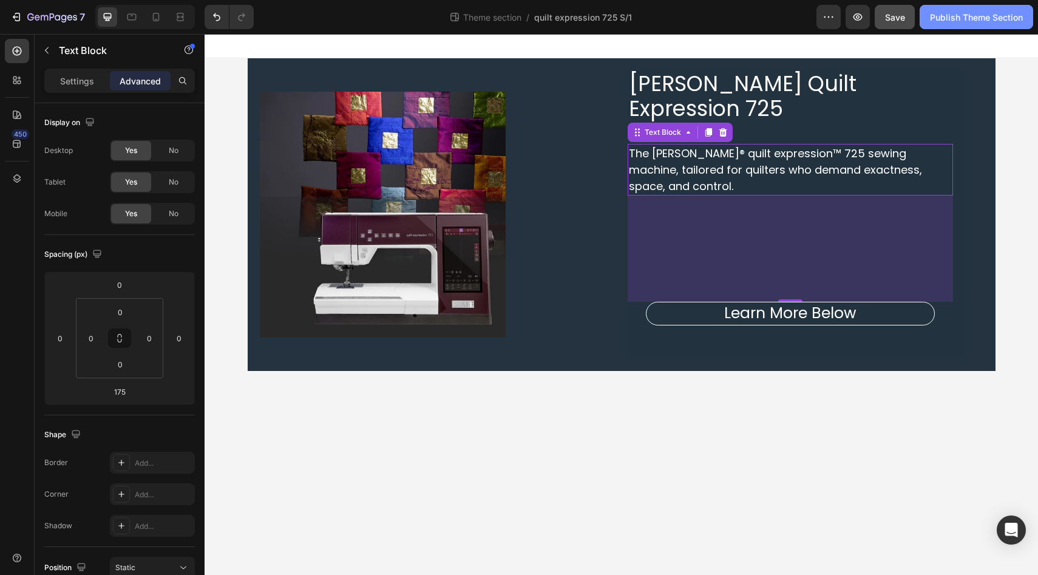
click at [979, 19] on div "Publish Theme Section" at bounding box center [976, 17] width 93 height 13
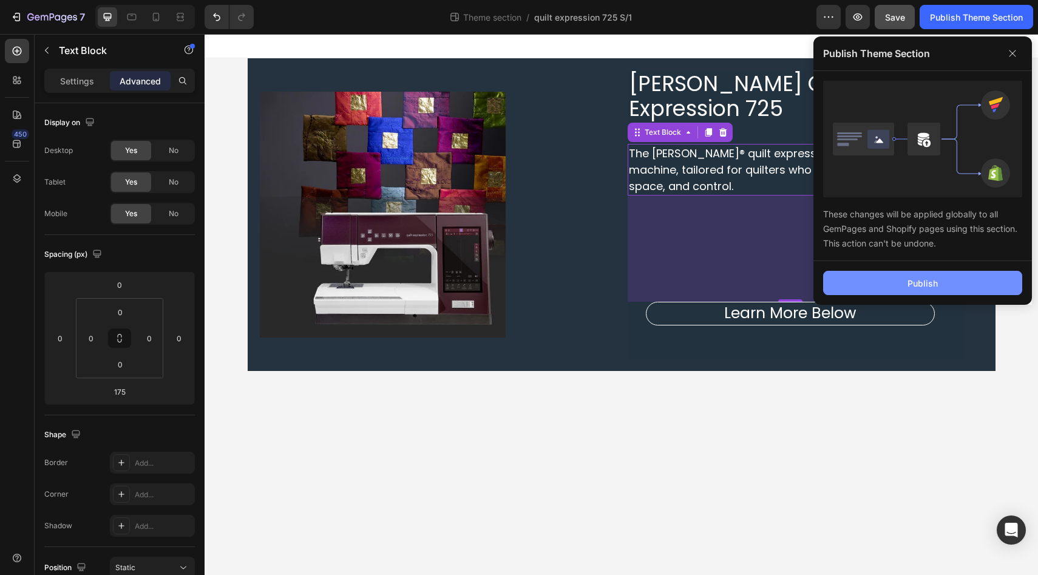
click at [908, 282] on div "Publish" at bounding box center [922, 283] width 30 height 13
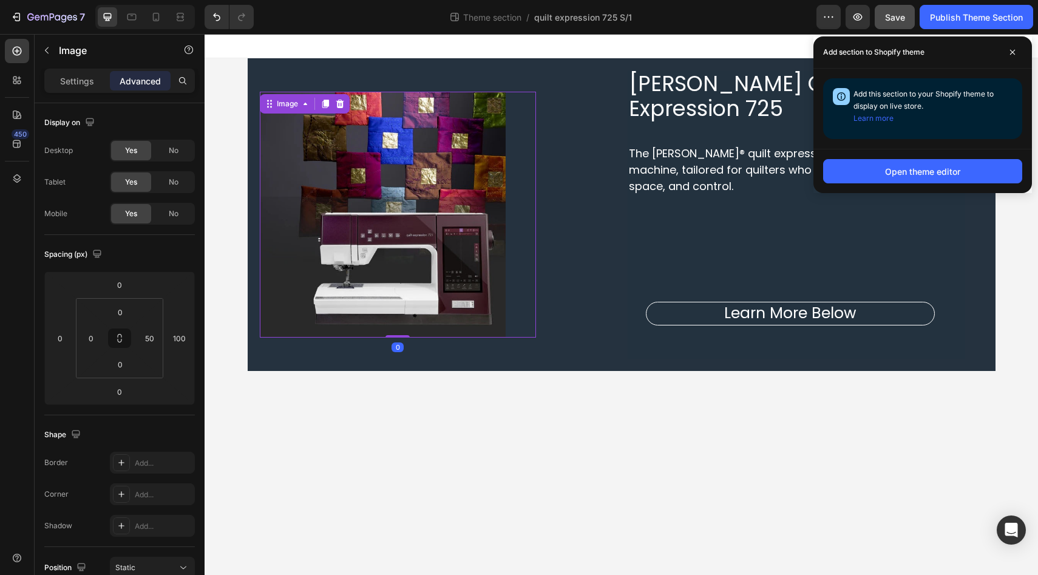
click at [370, 177] on img at bounding box center [383, 215] width 246 height 246
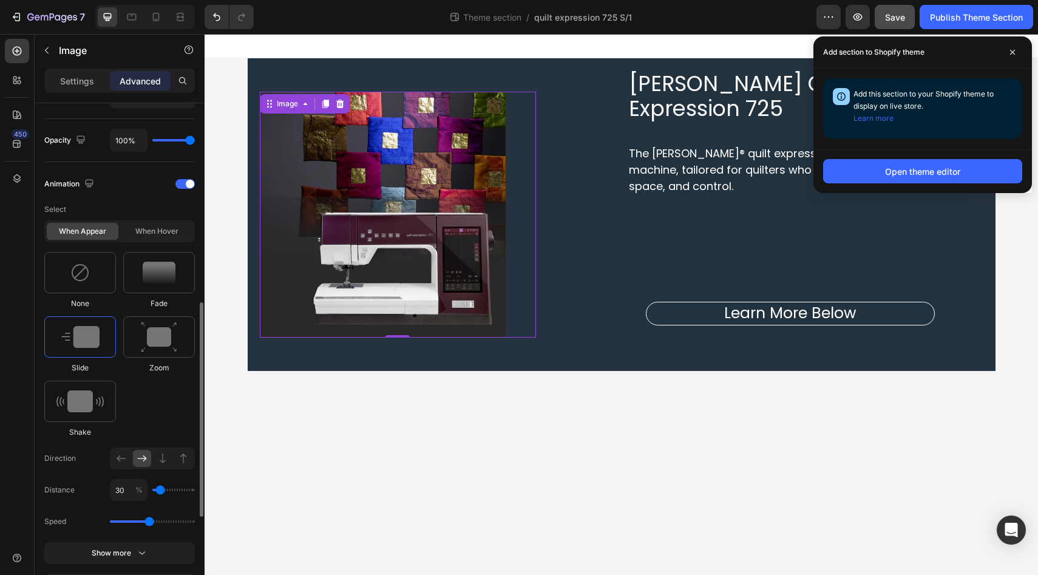
scroll to position [474, 0]
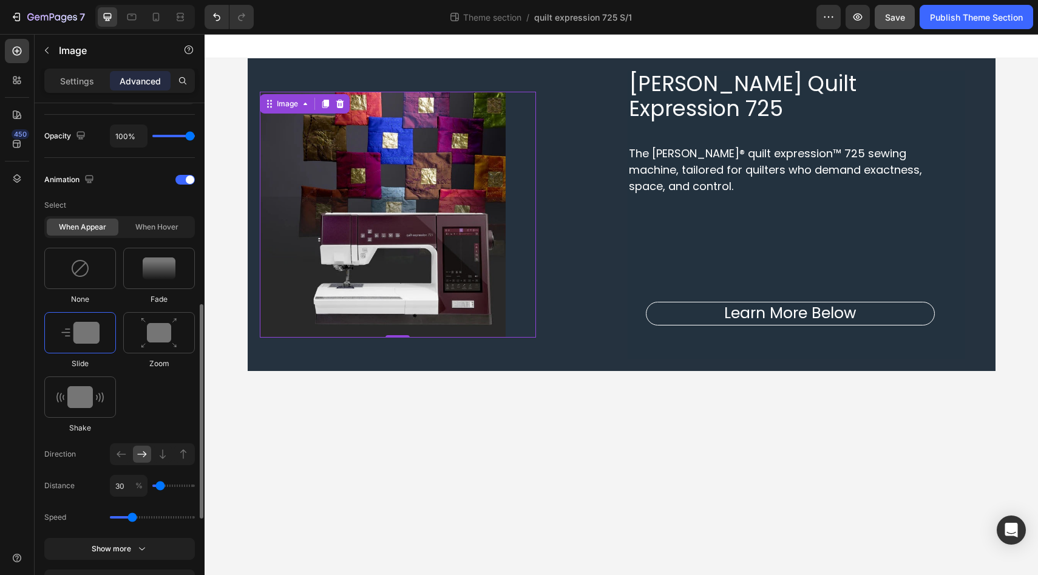
drag, startPoint x: 152, startPoint y: 518, endPoint x: 131, endPoint y: 518, distance: 20.6
type input "1.1"
click at [131, 518] on input "range" at bounding box center [152, 517] width 85 height 2
click at [121, 484] on input "30" at bounding box center [129, 486] width 38 height 22
type input "2"
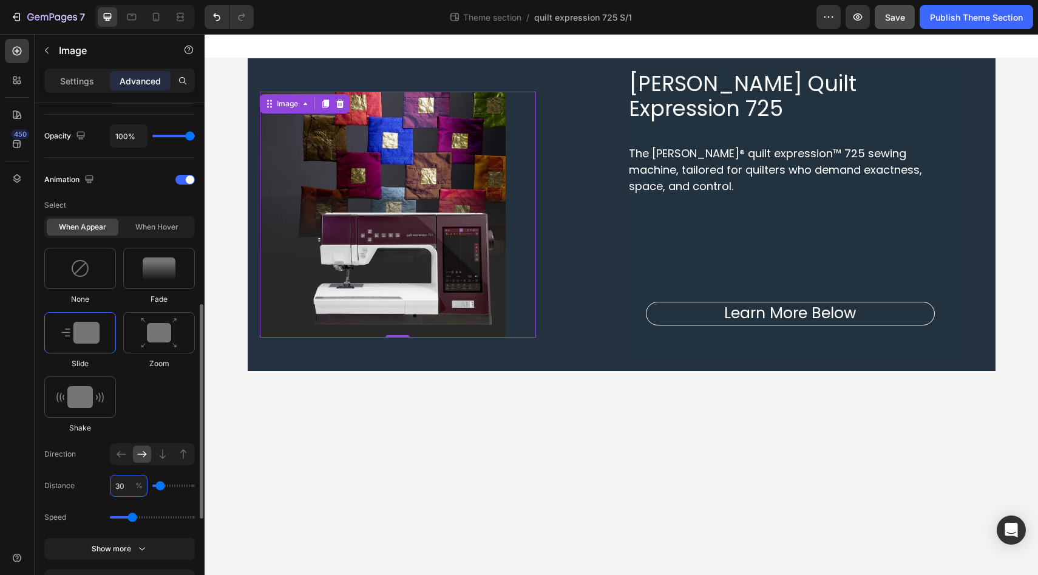
type input "0"
type input "20"
type input "0"
click at [10, 470] on div "450" at bounding box center [17, 292] width 24 height 507
click at [16, 456] on div "450" at bounding box center [17, 292] width 24 height 507
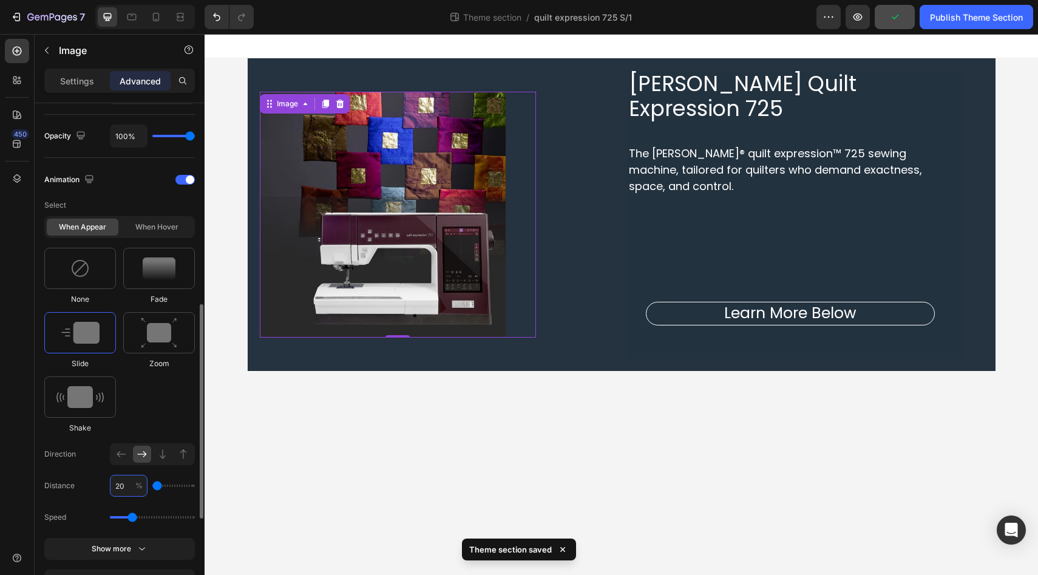
click at [120, 484] on input "20" at bounding box center [129, 486] width 38 height 22
type input "10"
type input "0"
type input "10"
click at [15, 466] on div "450" at bounding box center [17, 292] width 24 height 507
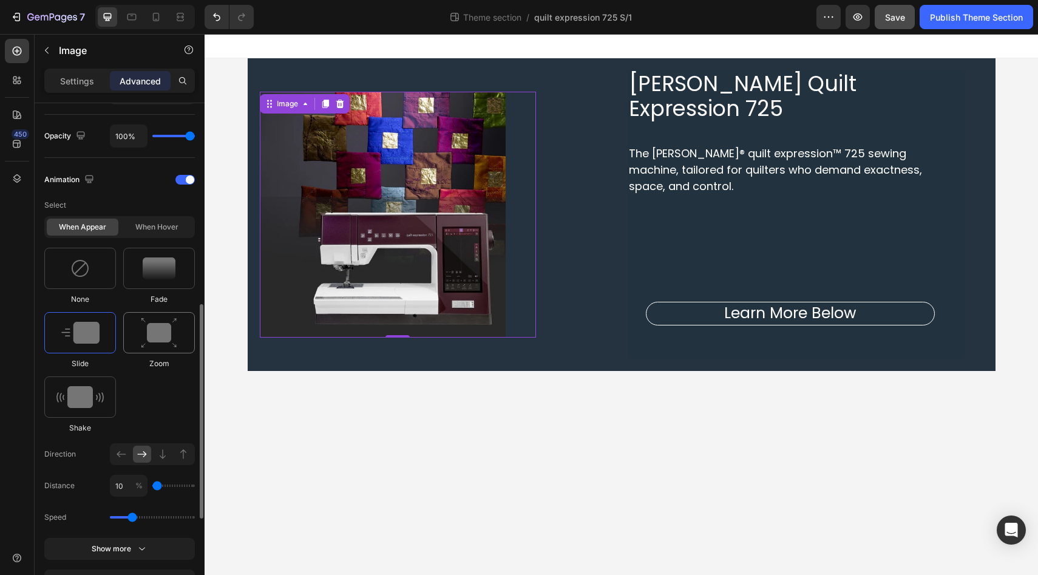
click at [174, 328] on img at bounding box center [159, 332] width 36 height 31
drag, startPoint x: 149, startPoint y: 516, endPoint x: 134, endPoint y: 517, distance: 15.2
type input "1.1"
click at [134, 517] on input "range" at bounding box center [152, 517] width 85 height 2
click at [11, 482] on div "450" at bounding box center [17, 292] width 24 height 507
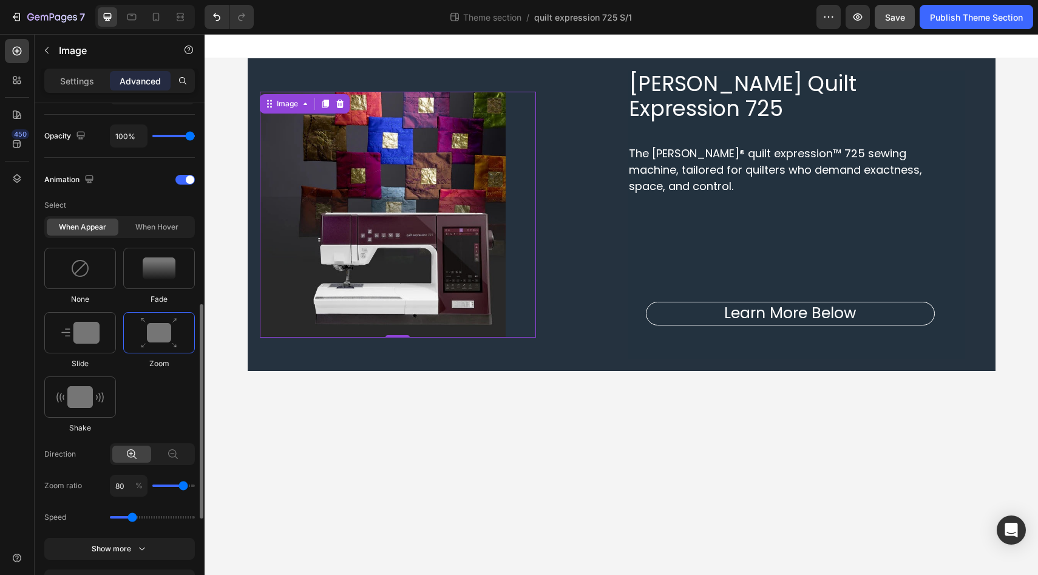
type input "90"
type input "100"
drag, startPoint x: 185, startPoint y: 486, endPoint x: 191, endPoint y: 484, distance: 6.3
type input "100"
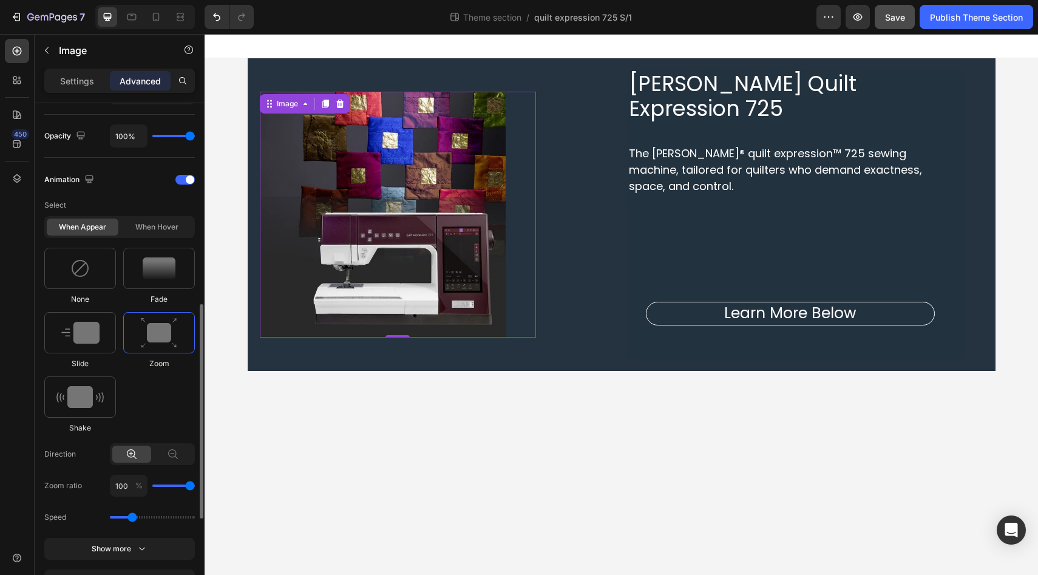
click at [191, 484] on input "range" at bounding box center [173, 485] width 42 height 2
click at [18, 486] on div "450" at bounding box center [17, 292] width 24 height 507
click at [325, 285] on img at bounding box center [383, 215] width 246 height 246
type input "90"
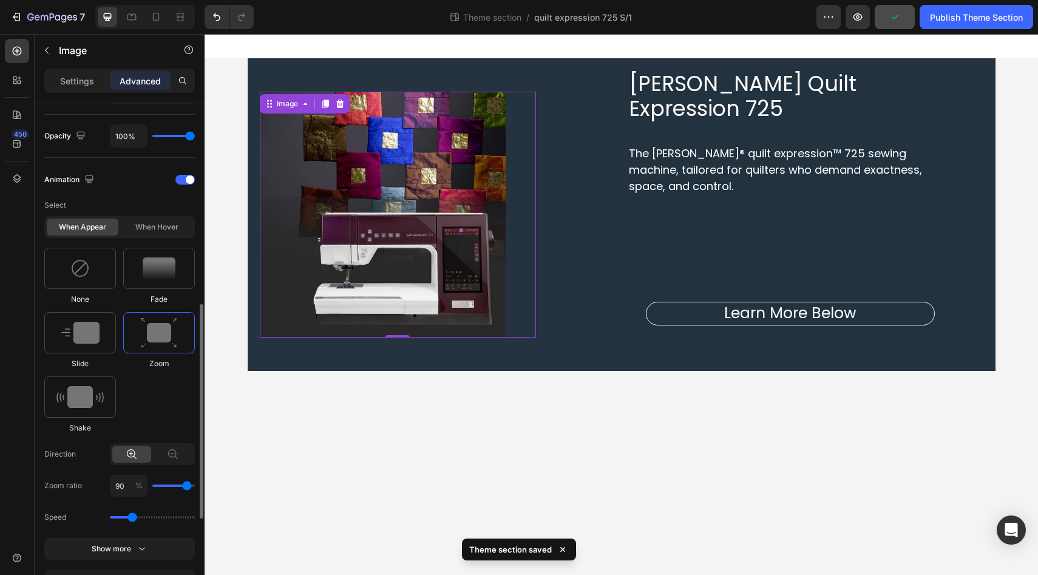
type input "90"
click at [186, 487] on input "range" at bounding box center [173, 485] width 42 height 2
click at [16, 486] on div "450" at bounding box center [17, 292] width 24 height 507
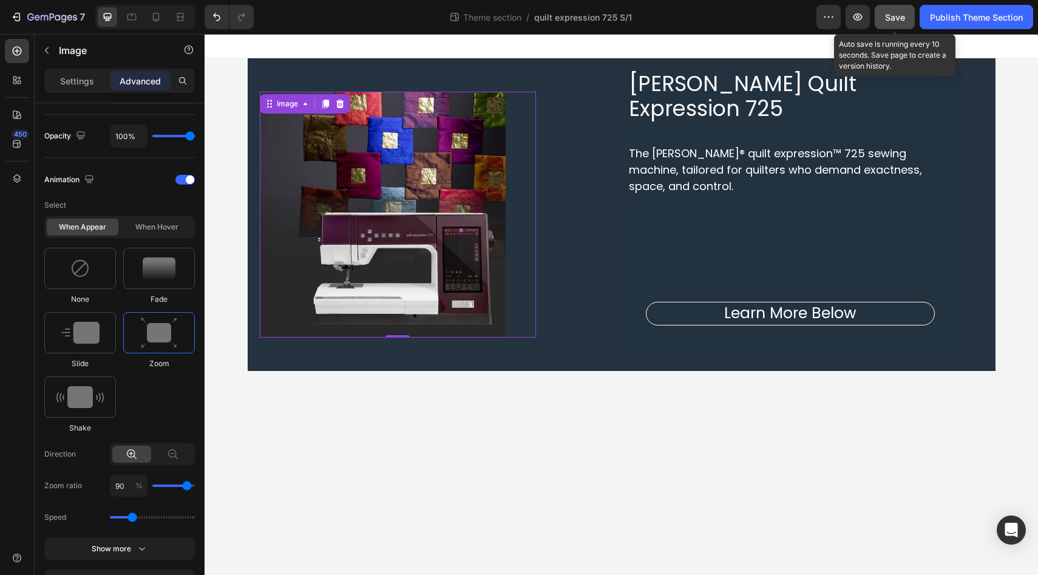
click at [898, 15] on span "Save" at bounding box center [895, 17] width 20 height 10
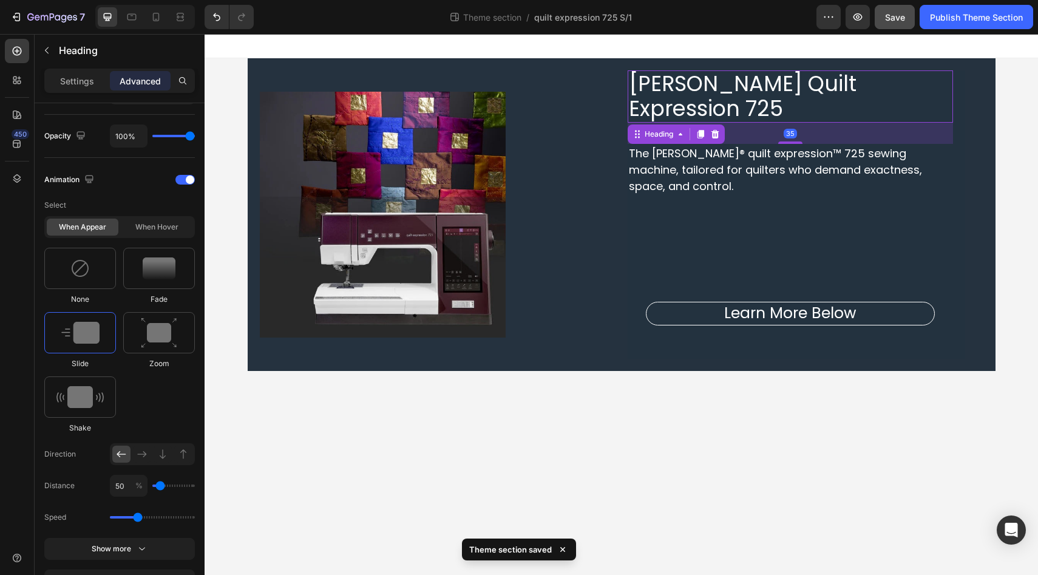
click at [762, 83] on span "PFAFF Quilt Expression 725" at bounding box center [743, 96] width 228 height 55
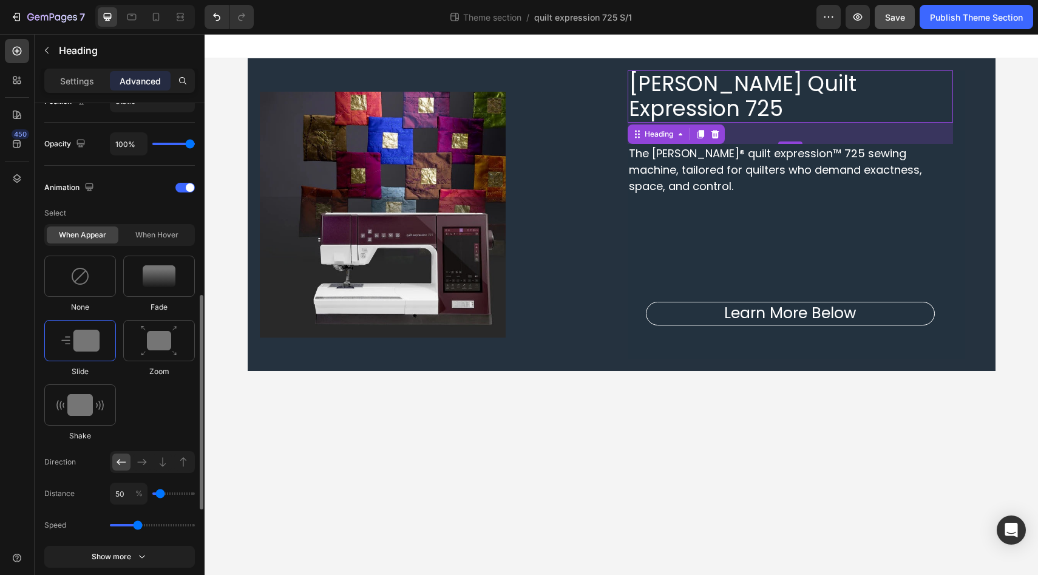
scroll to position [467, 0]
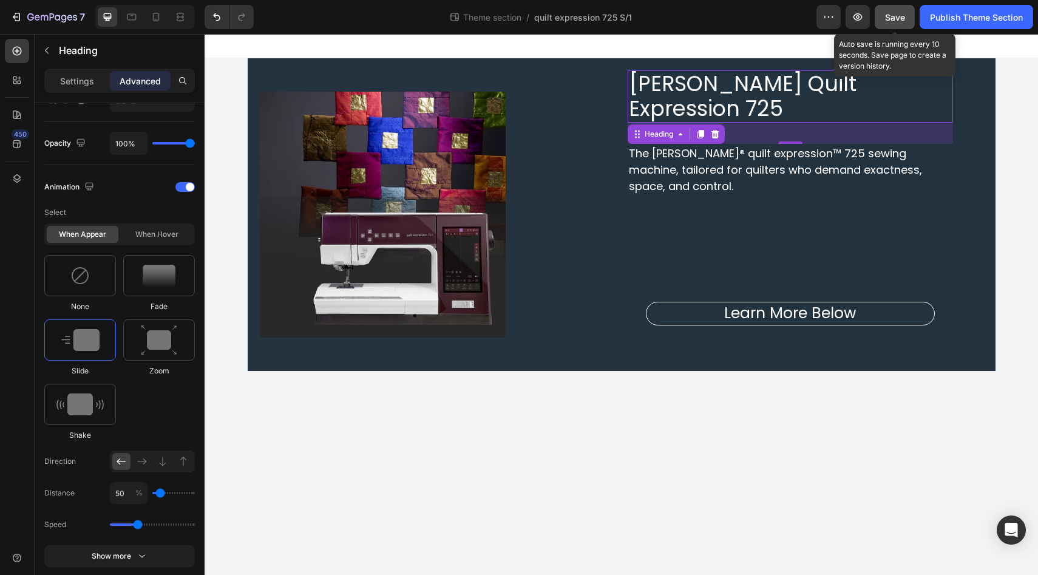
click at [891, 16] on span "Save" at bounding box center [895, 17] width 20 height 10
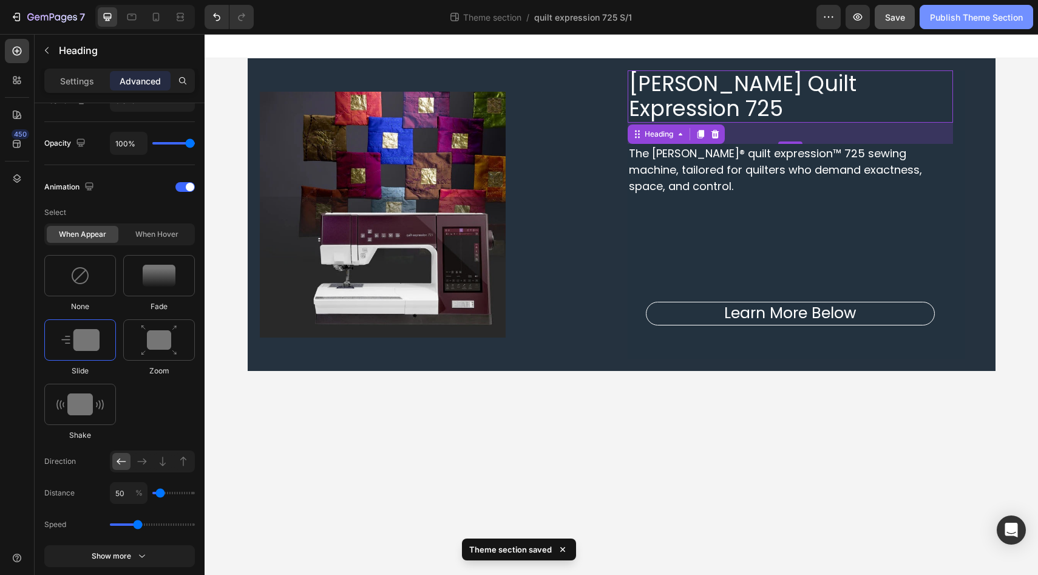
click at [978, 16] on div "Publish Theme Section" at bounding box center [976, 17] width 93 height 13
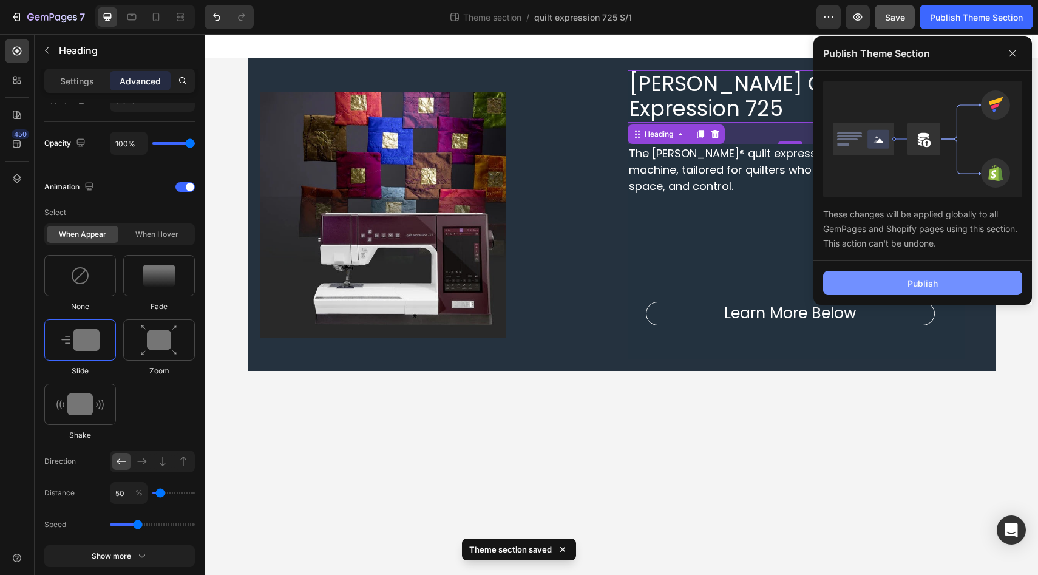
click at [908, 290] on button "Publish" at bounding box center [922, 283] width 199 height 24
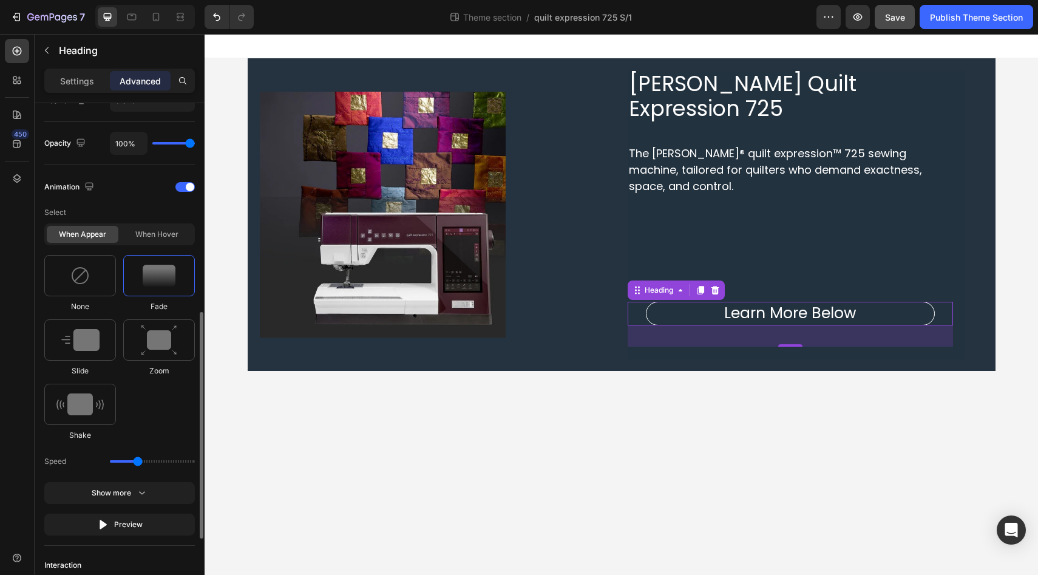
click at [138, 460] on input "range" at bounding box center [152, 461] width 85 height 2
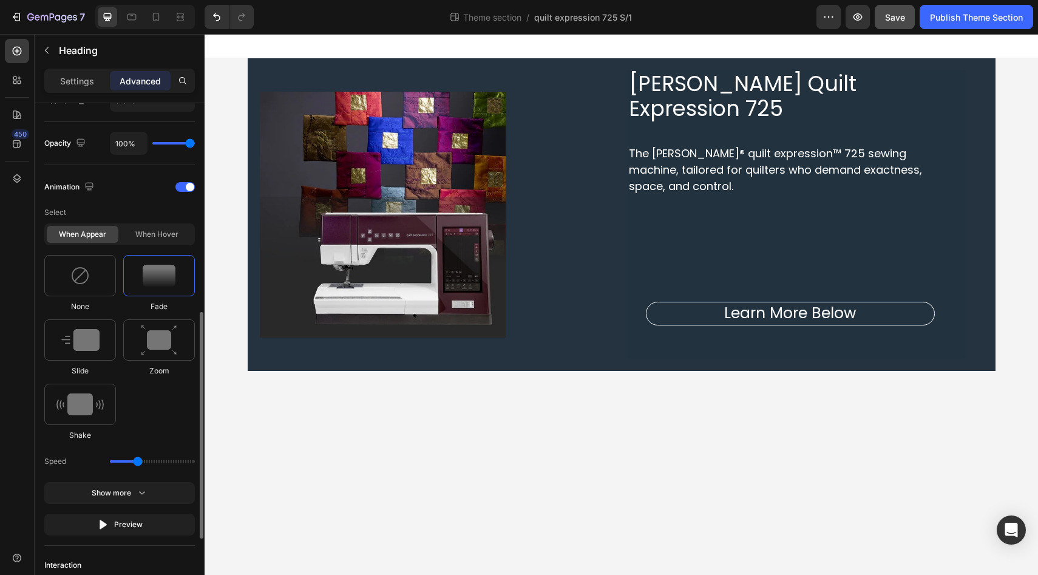
drag, startPoint x: 135, startPoint y: 458, endPoint x: 124, endPoint y: 458, distance: 10.9
click at [124, 460] on input "range" at bounding box center [152, 461] width 85 height 2
drag, startPoint x: 137, startPoint y: 463, endPoint x: 126, endPoint y: 463, distance: 11.5
type input "0.9"
click at [126, 463] on input "range" at bounding box center [152, 461] width 85 height 2
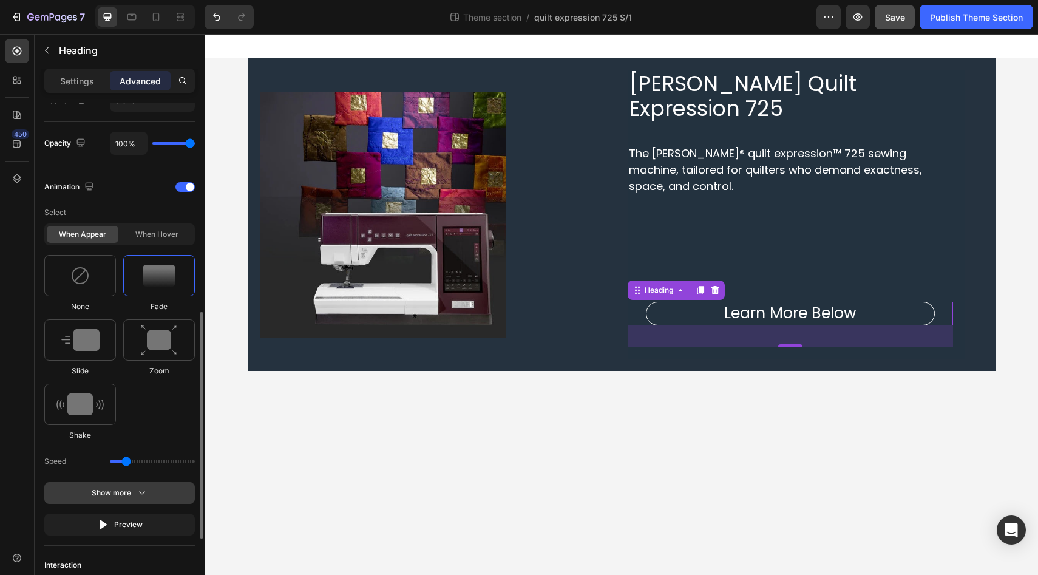
click at [129, 495] on div "Show more" at bounding box center [120, 493] width 56 height 12
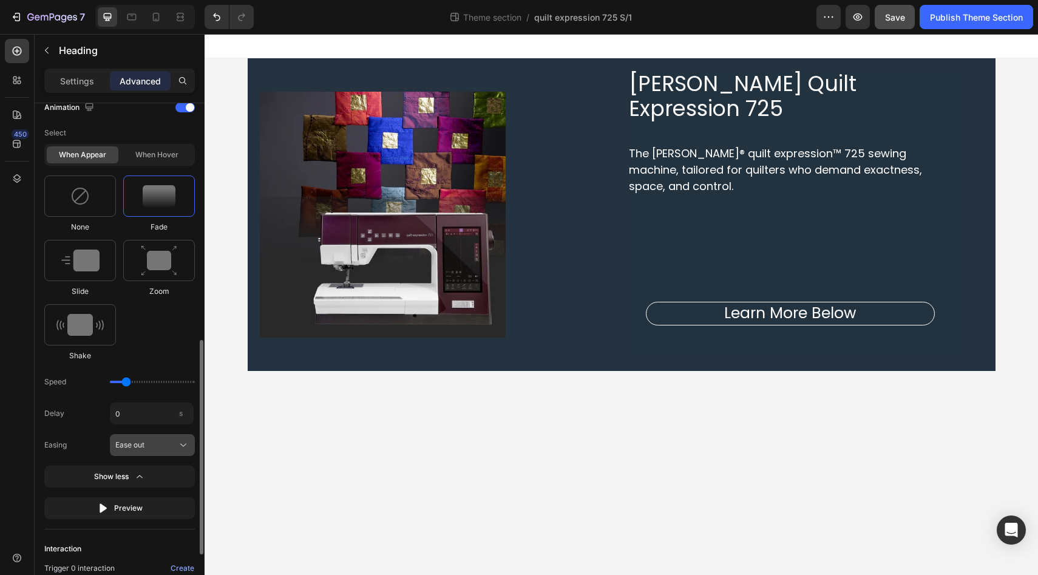
scroll to position [552, 0]
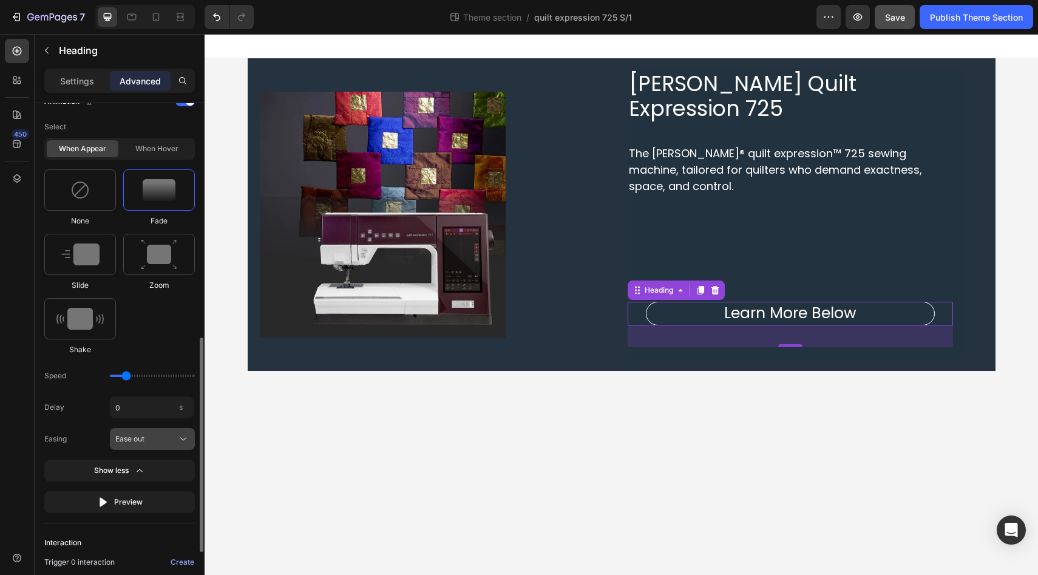
click at [180, 438] on icon at bounding box center [183, 439] width 12 height 12
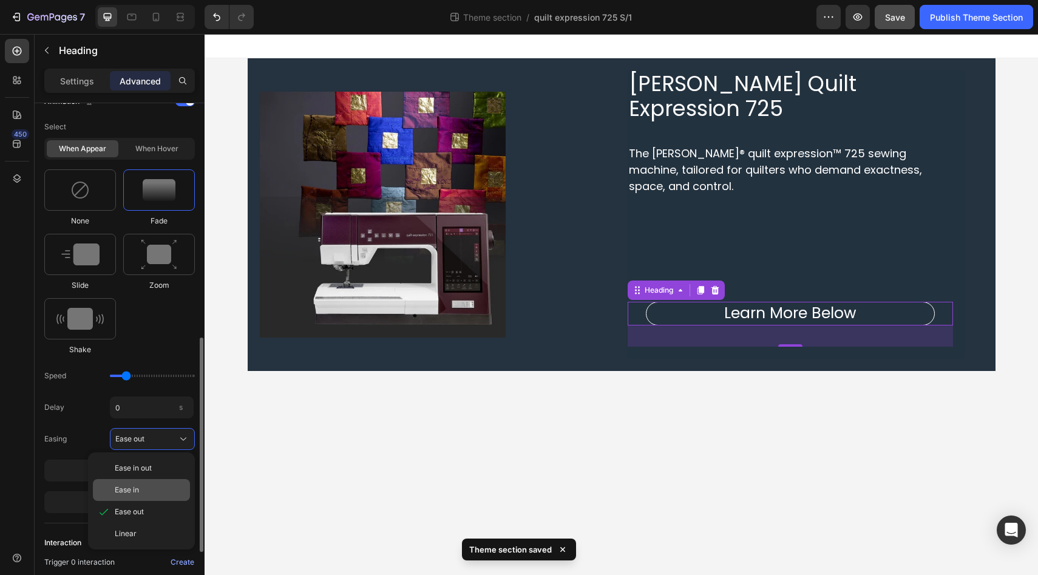
click at [157, 490] on div "Ease in" at bounding box center [150, 489] width 70 height 11
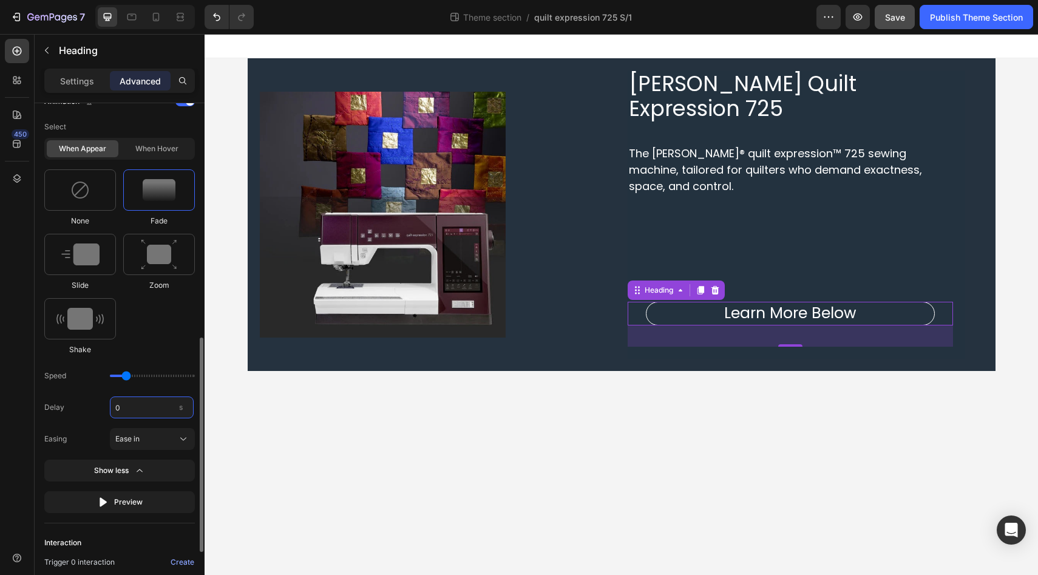
click at [146, 410] on input "0" at bounding box center [152, 407] width 84 height 22
click at [147, 410] on input "0" at bounding box center [152, 407] width 84 height 22
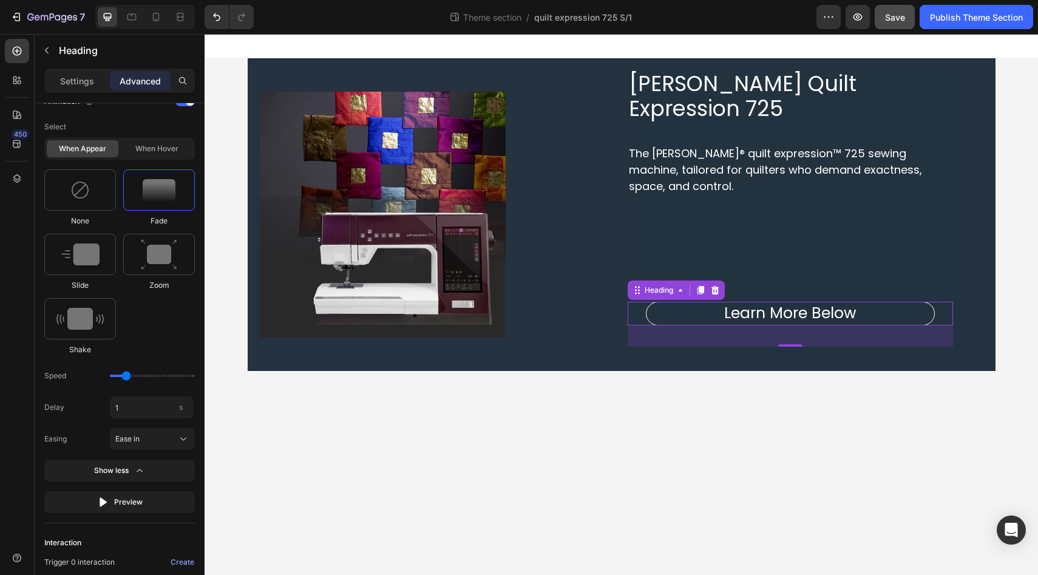
click at [6, 432] on div "450" at bounding box center [17, 292] width 24 height 507
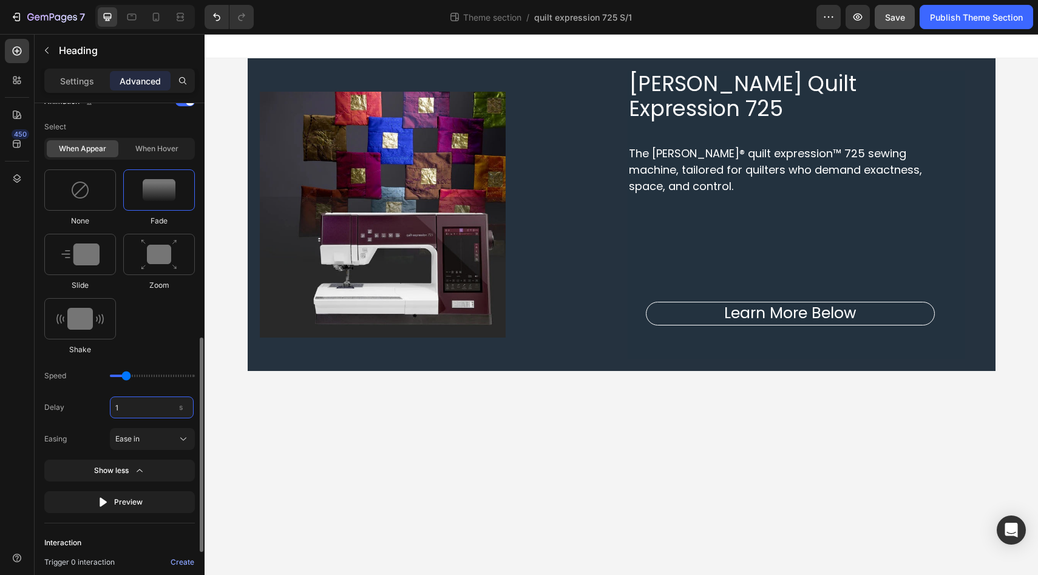
click at [141, 409] on input "1" at bounding box center [152, 407] width 84 height 22
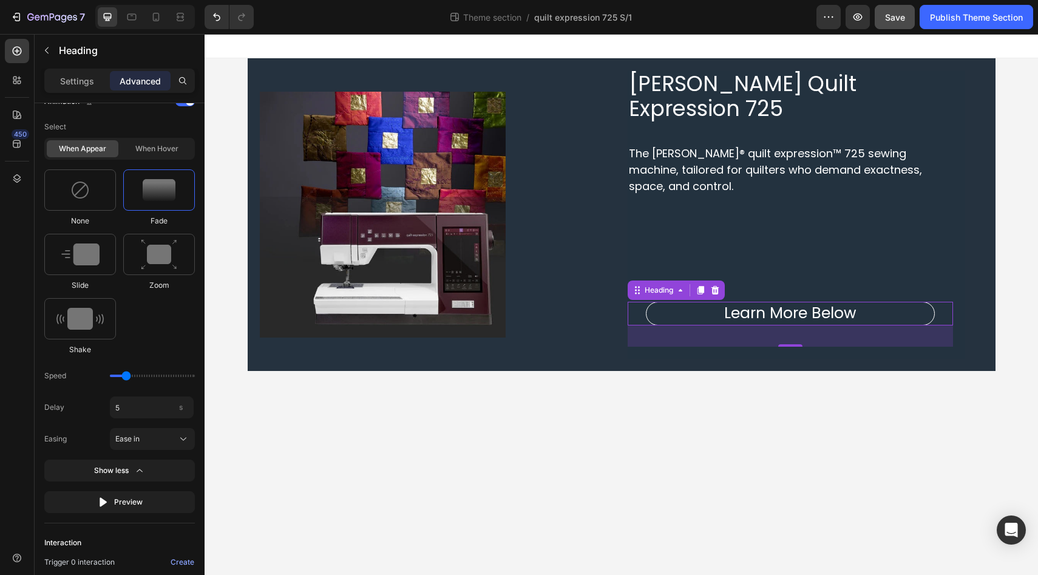
type input "5"
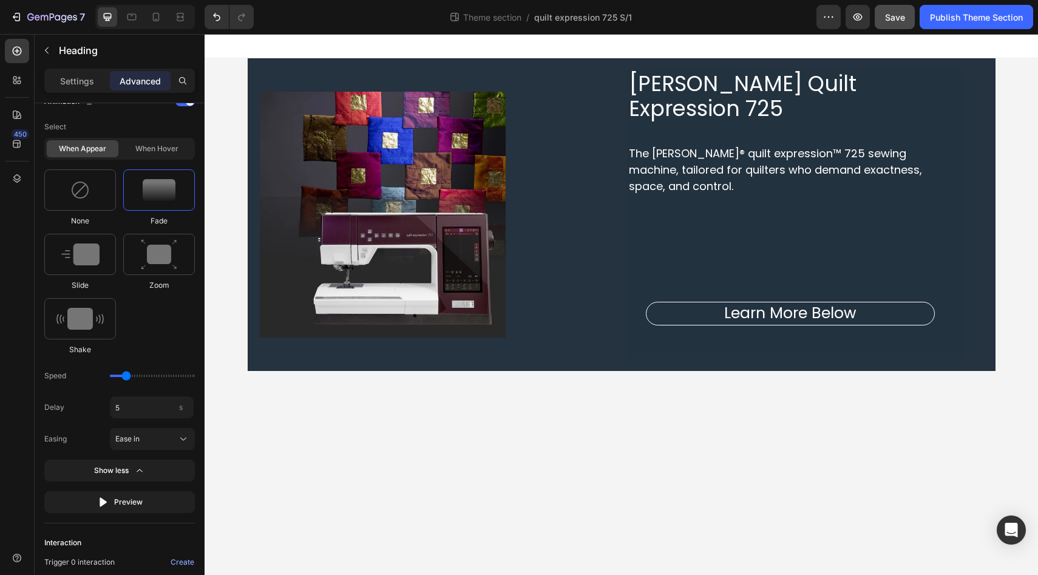
click at [10, 456] on div "450" at bounding box center [17, 292] width 24 height 507
click at [90, 395] on div "Select When appear When hover None Fade Slide Zoom Shake Speed Delay 5 s Easing…" at bounding box center [119, 314] width 151 height 397
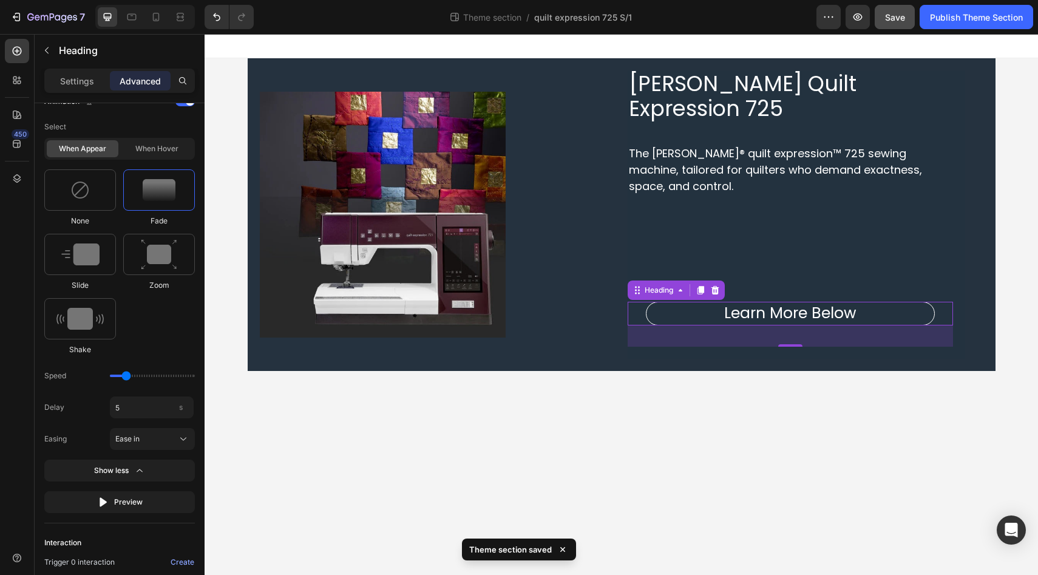
click at [15, 453] on div "450" at bounding box center [17, 292] width 24 height 507
click at [19, 433] on div "450" at bounding box center [17, 292] width 24 height 507
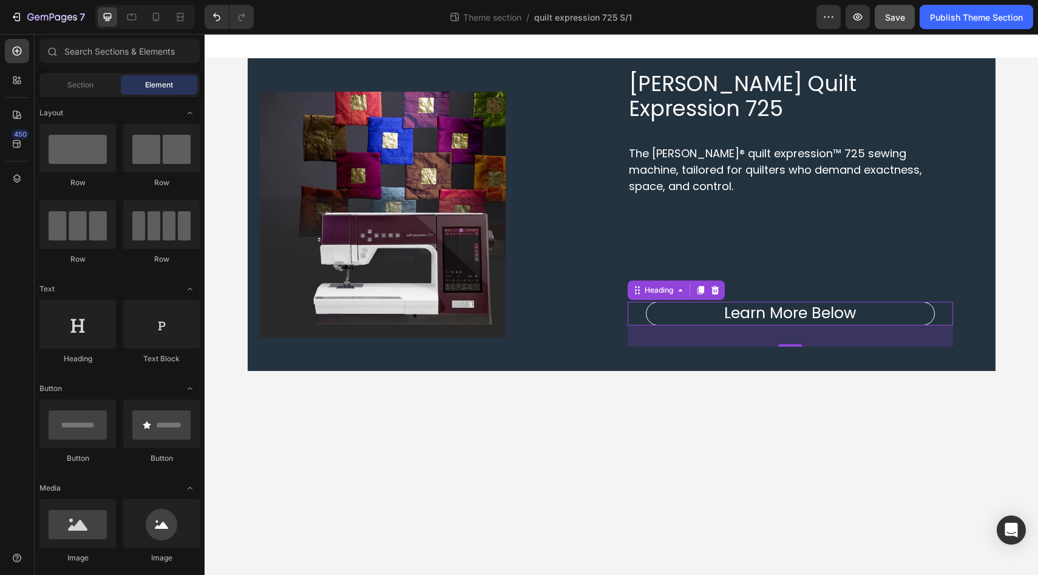
click at [577, 418] on body "PFAFF Quilt Expression 725 Heading The PFAFF® quilt expression™ 725 sewing mach…" at bounding box center [621, 304] width 833 height 541
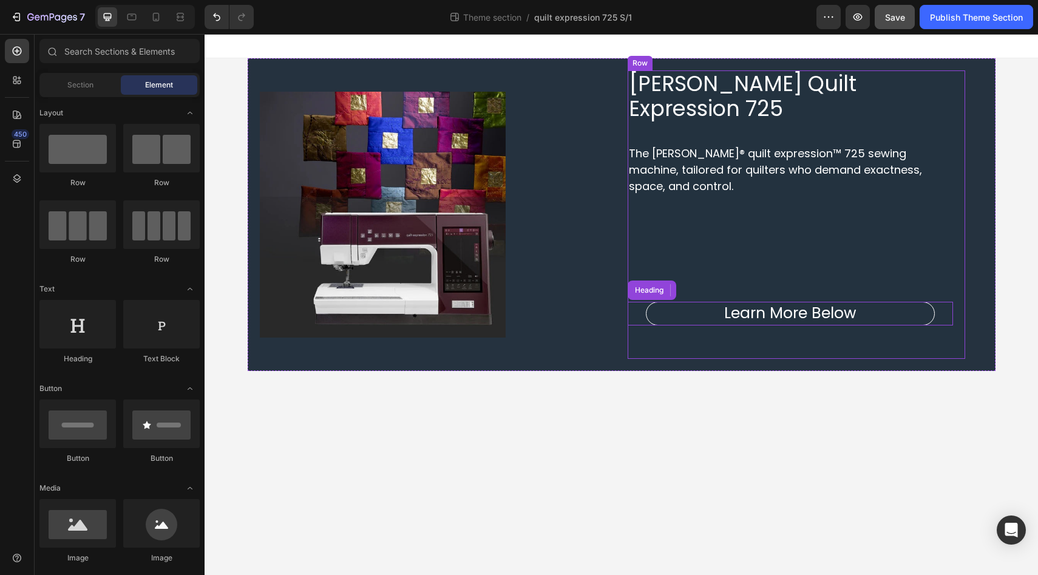
click at [775, 233] on div "PFAFF Quilt Expression 725 Heading The PFAFF® quilt expression™ 725 sewing mach…" at bounding box center [790, 208] width 325 height 276
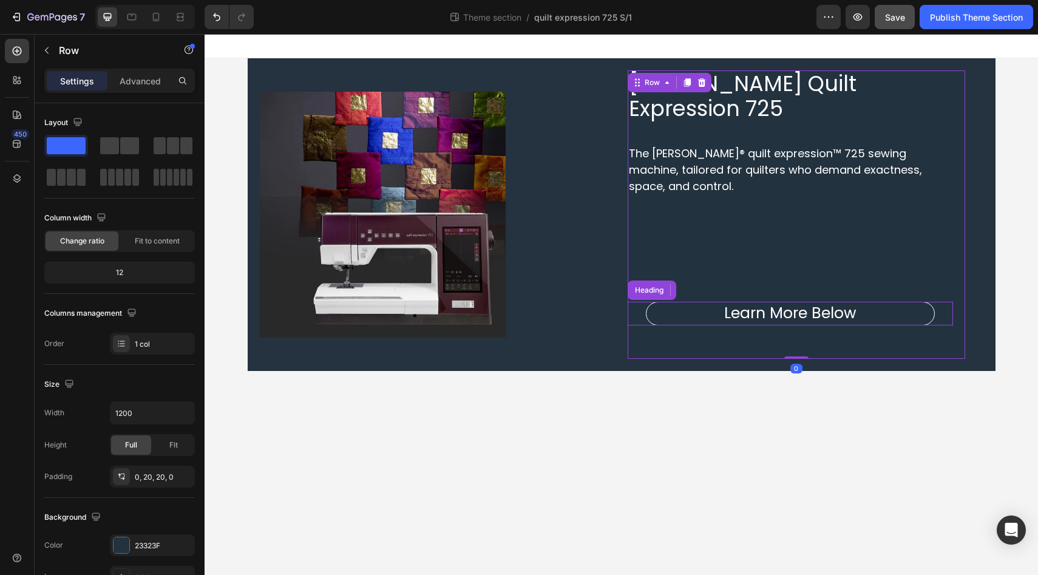
click at [792, 174] on div "PFAFF Quilt Expression 725 Heading The PFAFF® quilt expression™ 725 sewing mach…" at bounding box center [790, 208] width 325 height 276
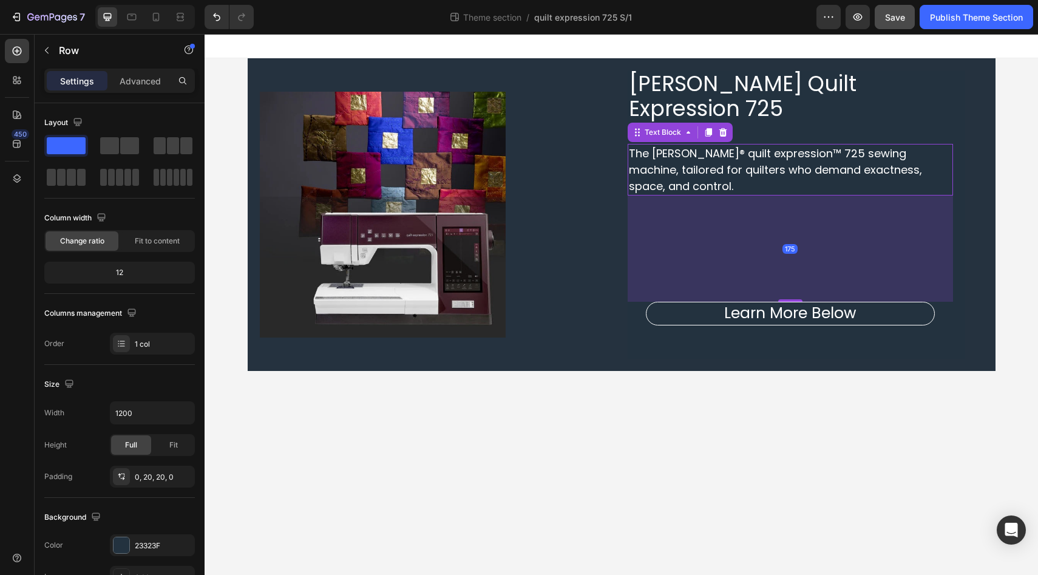
click at [799, 146] on span "The PFAFF® quilt expression™ 725 sewing machine, tailored for quilters who dema…" at bounding box center [775, 170] width 293 height 48
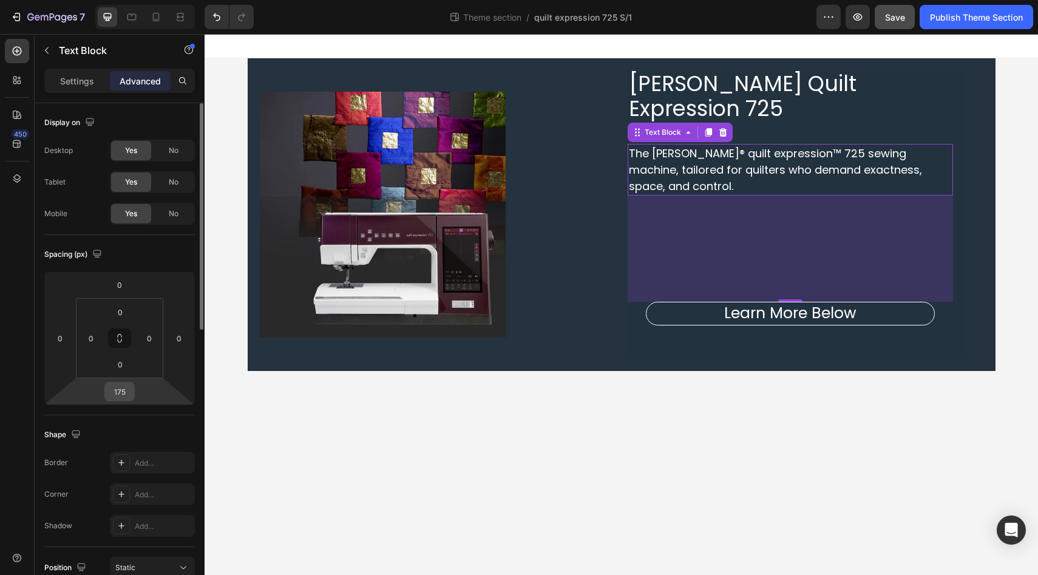
click at [117, 396] on input "175" at bounding box center [119, 391] width 24 height 18
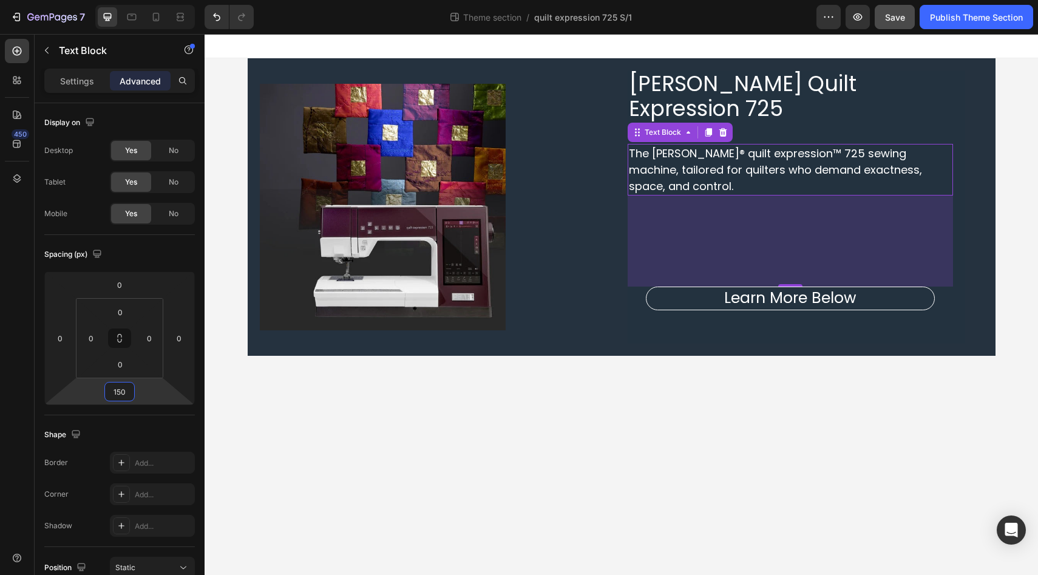
type input "150"
click at [3, 377] on div "450" at bounding box center [17, 304] width 35 height 541
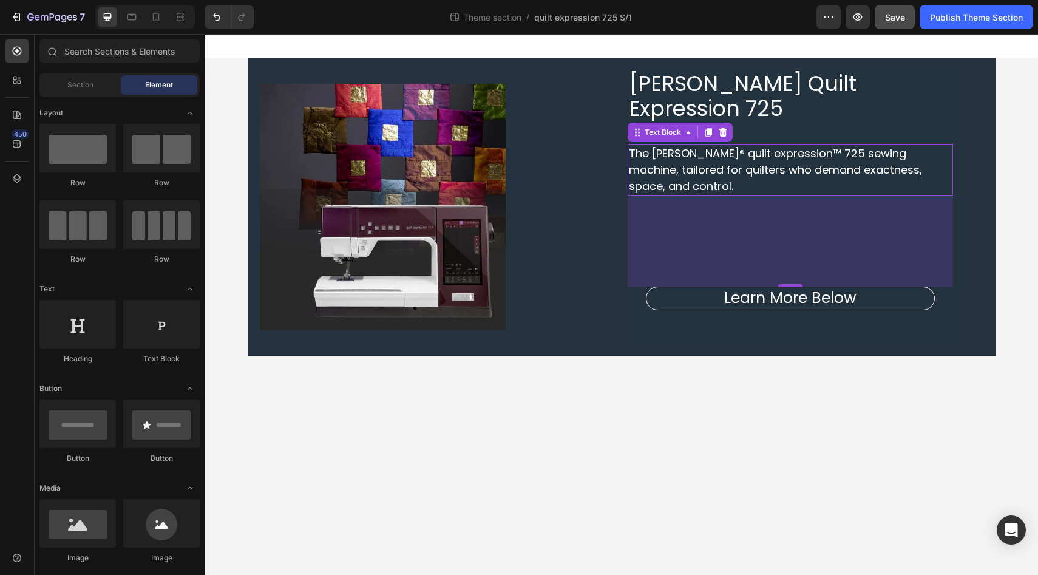
click at [1004, 166] on div "PFAFF Quilt Expression 725 Heading The PFAFF® quilt expression™ 725 sewing mach…" at bounding box center [621, 206] width 833 height 297
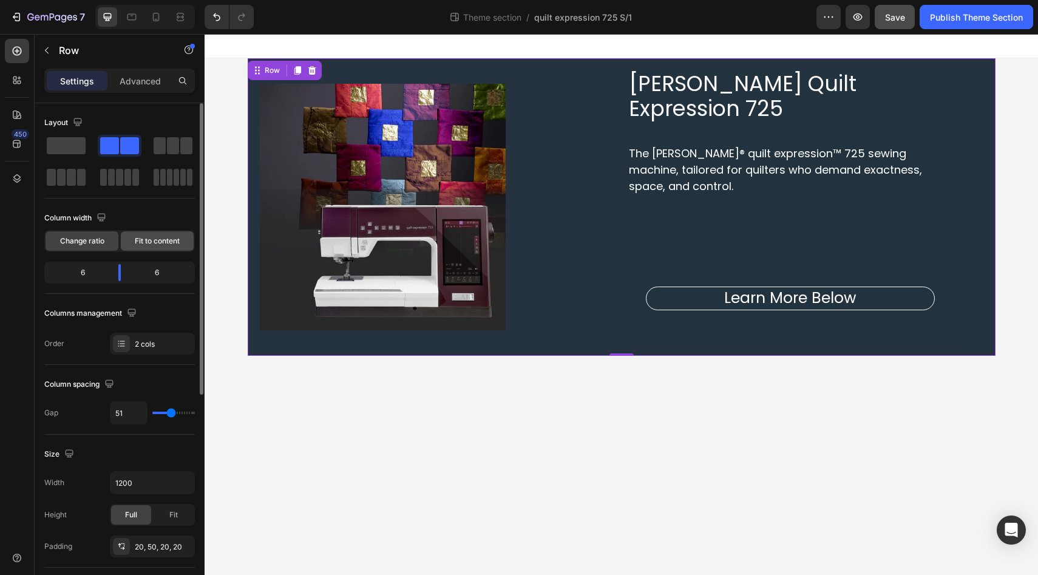
click at [160, 242] on span "Fit to content" at bounding box center [157, 241] width 45 height 11
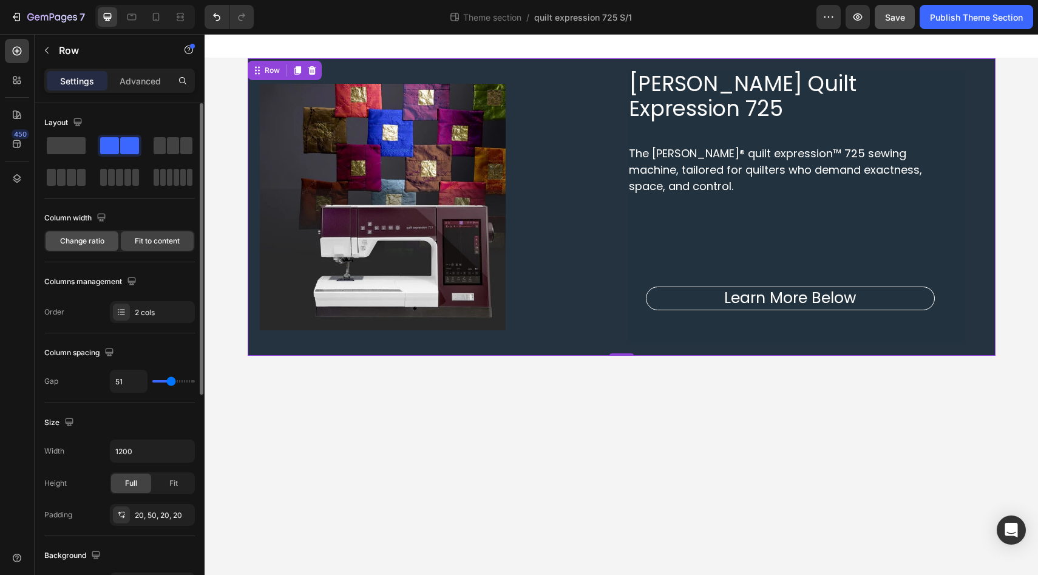
click at [97, 237] on span "Change ratio" at bounding box center [82, 241] width 44 height 11
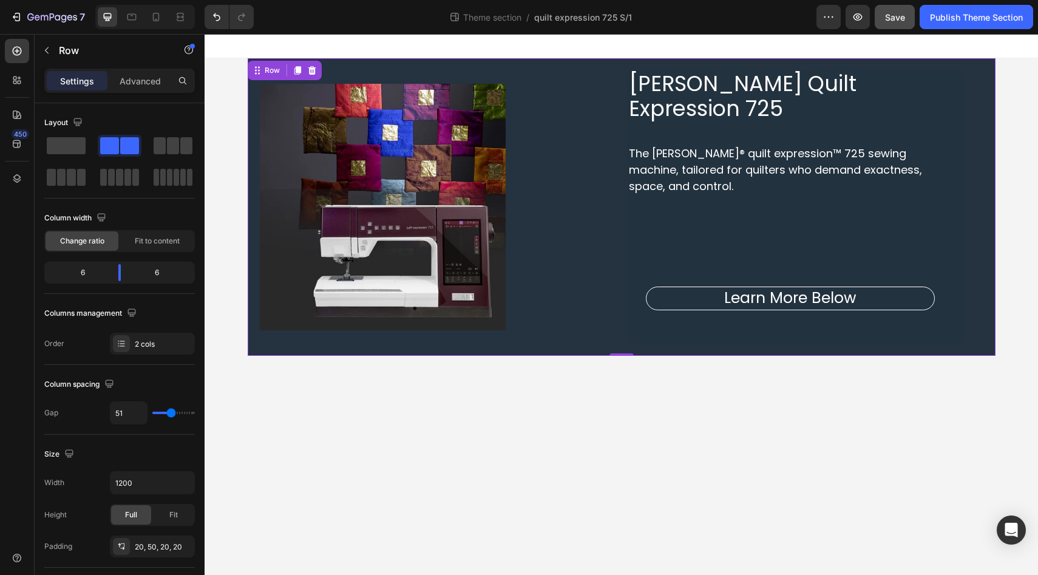
click at [8, 260] on div "450" at bounding box center [17, 292] width 24 height 507
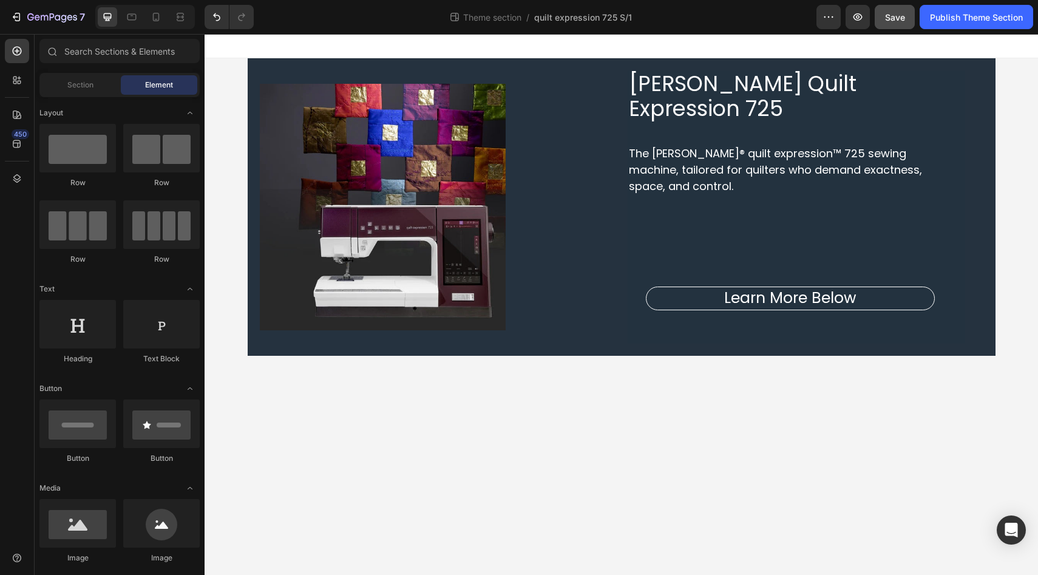
click at [224, 228] on div "PFAFF Quilt Expression 725 Heading The PFAFF® quilt expression™ 725 sewing mach…" at bounding box center [621, 206] width 833 height 297
click at [225, 226] on div "PFAFF Quilt Expression 725 Heading The PFAFF® quilt expression™ 725 sewing mach…" at bounding box center [621, 206] width 833 height 297
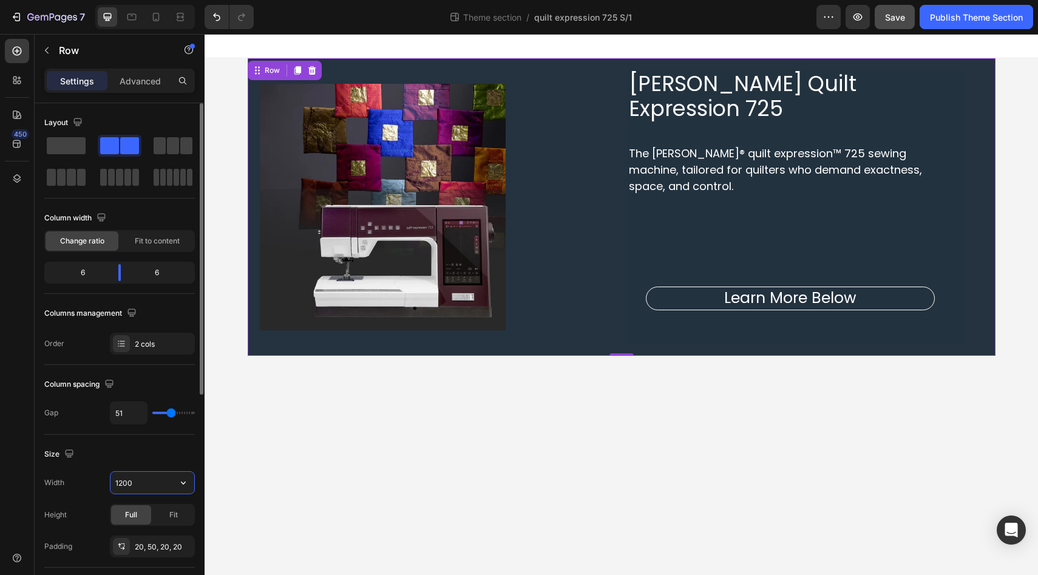
click at [159, 483] on input "1200" at bounding box center [152, 483] width 84 height 22
click at [186, 483] on icon "button" at bounding box center [183, 482] width 12 height 12
click at [158, 538] on p "Full 100%" at bounding box center [149, 536] width 69 height 11
type input "100%"
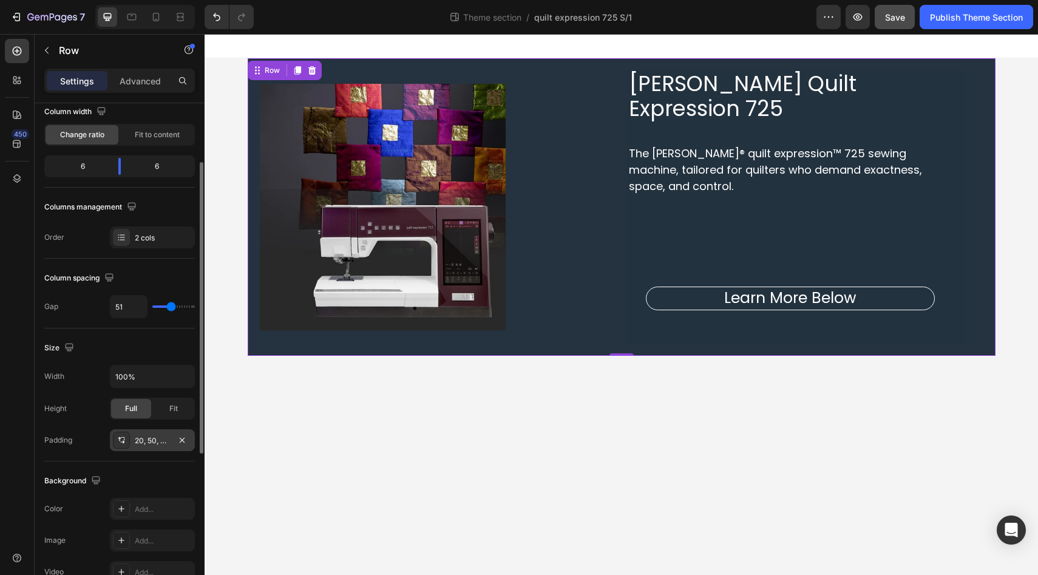
scroll to position [108, 0]
click at [152, 441] on div "20, 50, 20, 20" at bounding box center [152, 438] width 35 height 11
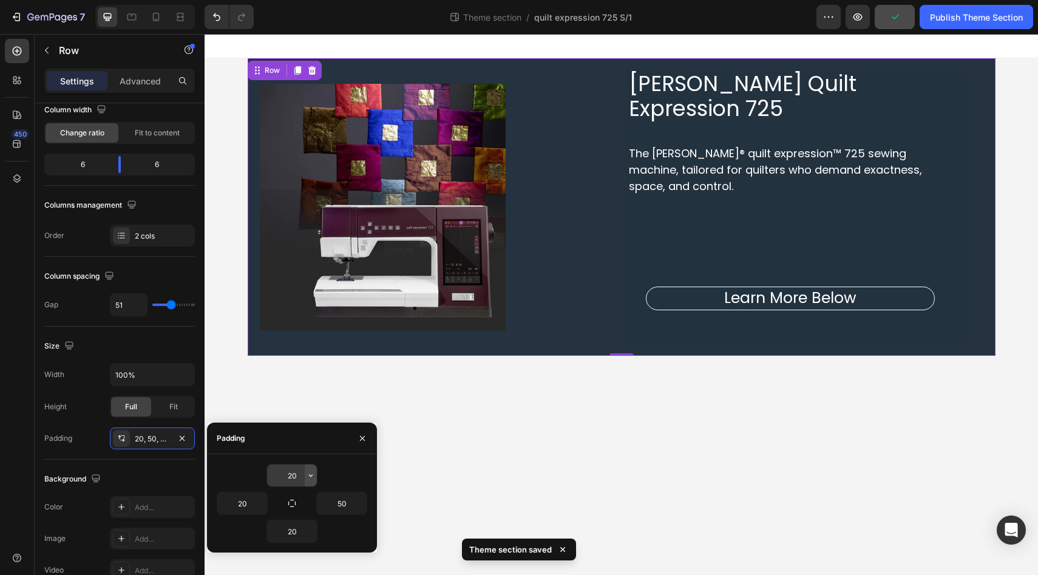
click at [314, 476] on icon "button" at bounding box center [311, 475] width 10 height 10
click at [297, 476] on input "20" at bounding box center [292, 475] width 50 height 22
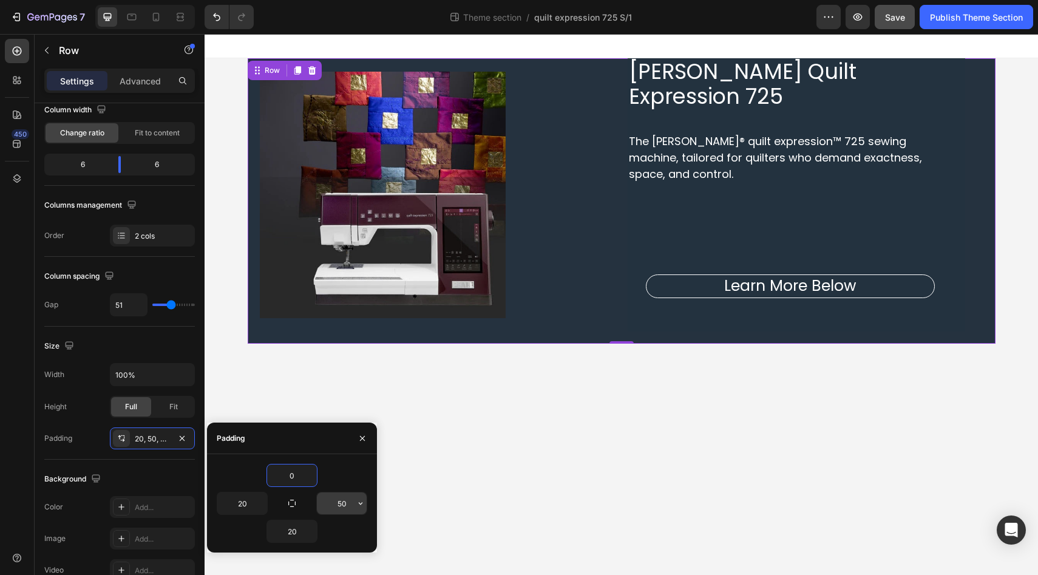
type input "0"
click at [343, 498] on input "50" at bounding box center [342, 503] width 50 height 22
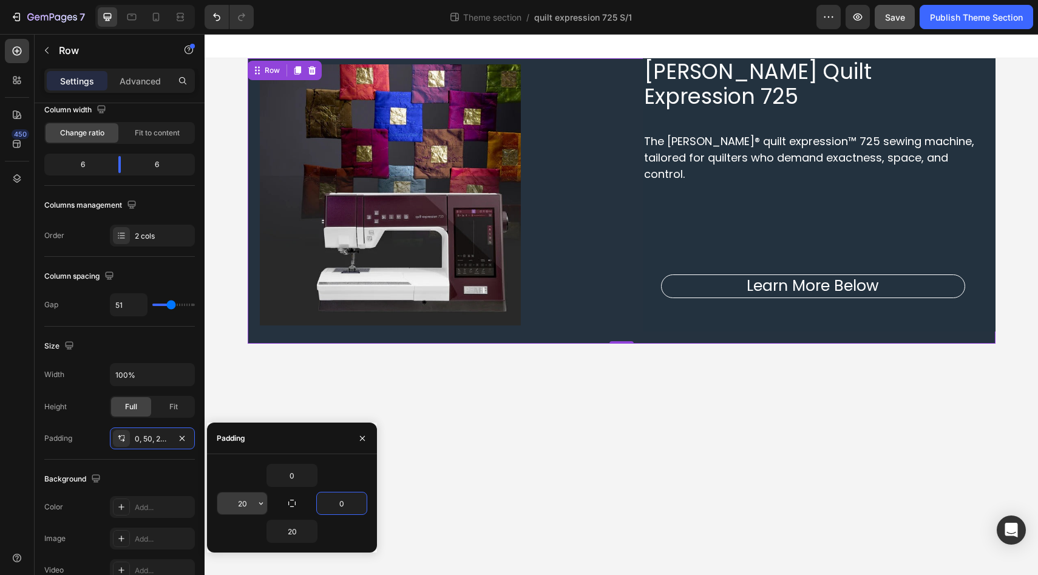
type input "0"
click at [245, 503] on input "20" at bounding box center [242, 503] width 50 height 22
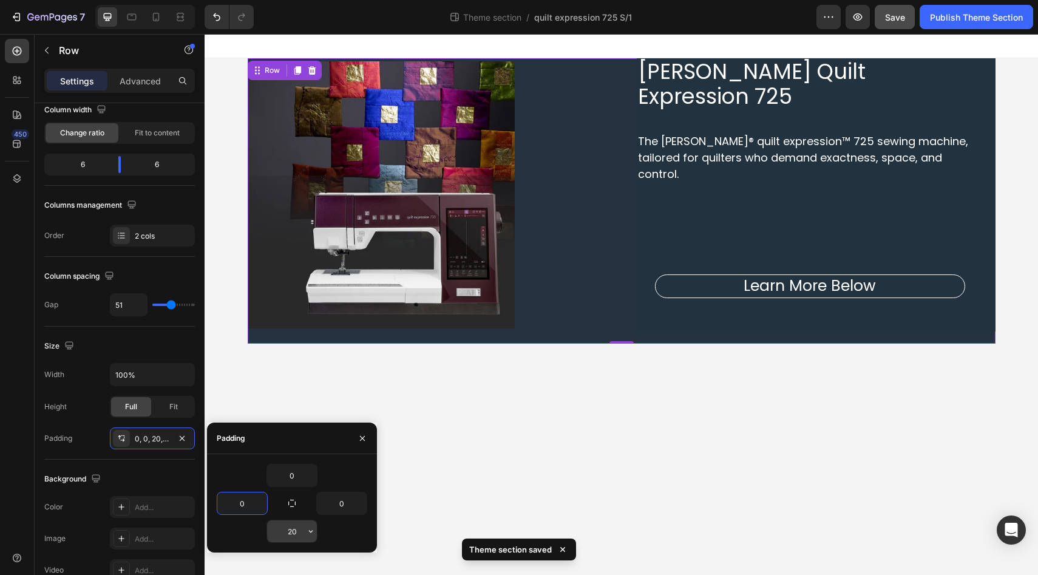
type input "0"
click at [292, 528] on input "20" at bounding box center [292, 531] width 50 height 22
type input "0"
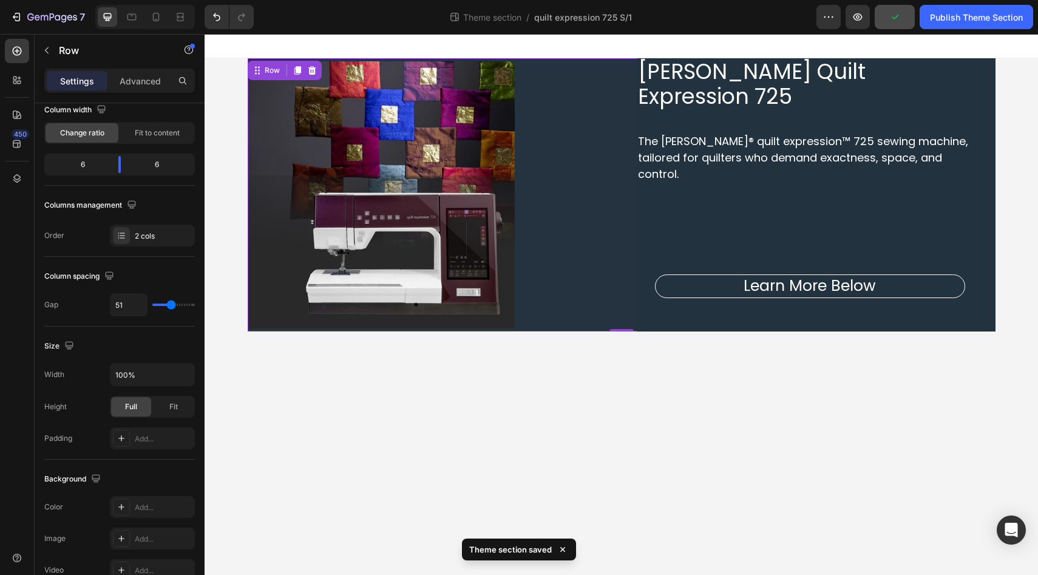
click at [16, 484] on div "450" at bounding box center [17, 292] width 24 height 507
click at [610, 320] on div "PFAFF Quilt Expression 725 Heading The PFAFF® quilt expression™ 725 sewing mach…" at bounding box center [622, 194] width 748 height 273
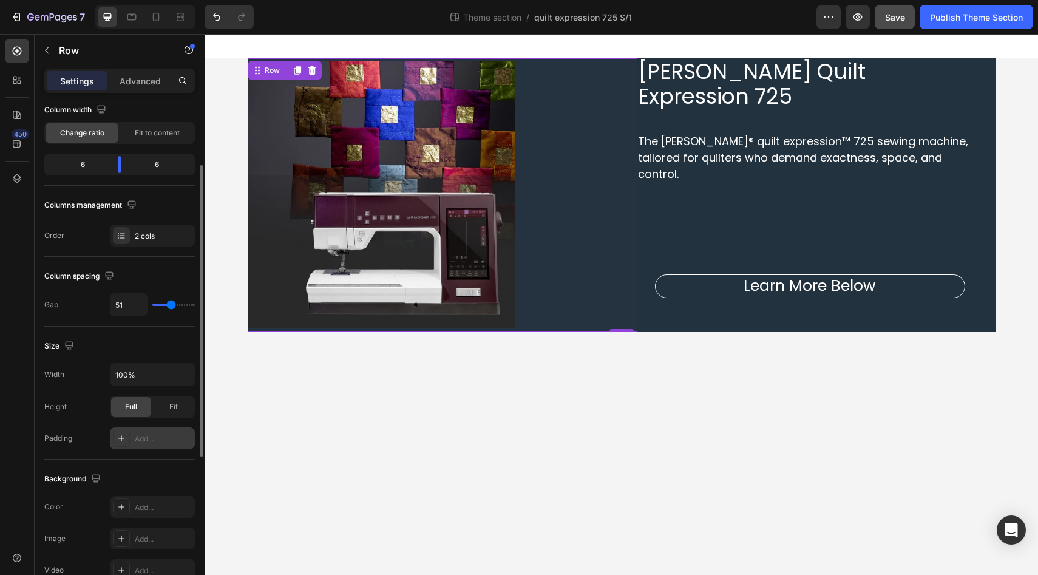
click at [154, 436] on div "Add..." at bounding box center [163, 438] width 57 height 11
type input "16"
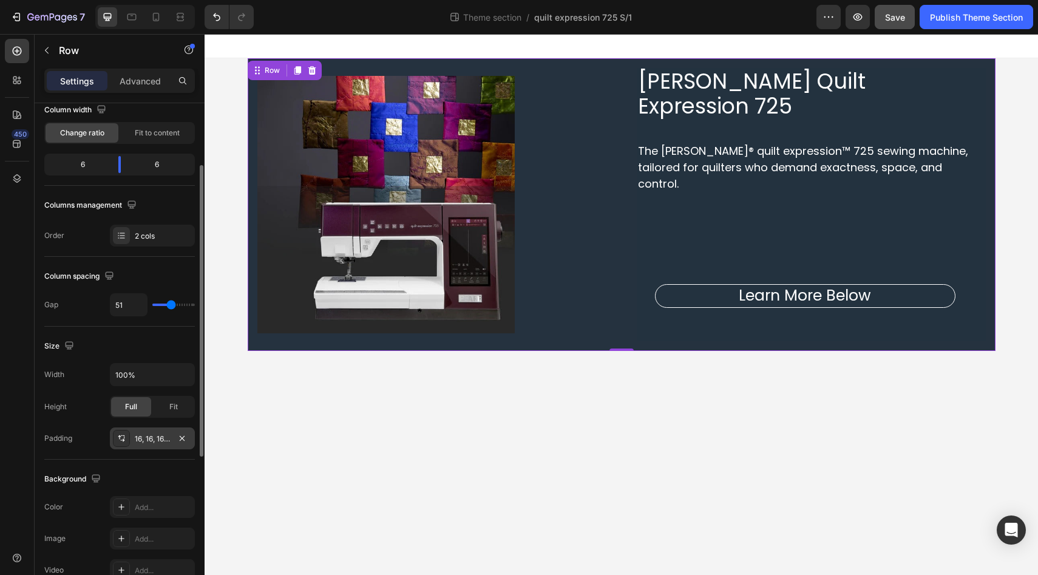
click at [11, 442] on div "450" at bounding box center [17, 292] width 24 height 507
click at [804, 286] on p "Learn More Below" at bounding box center [805, 296] width 297 height 20
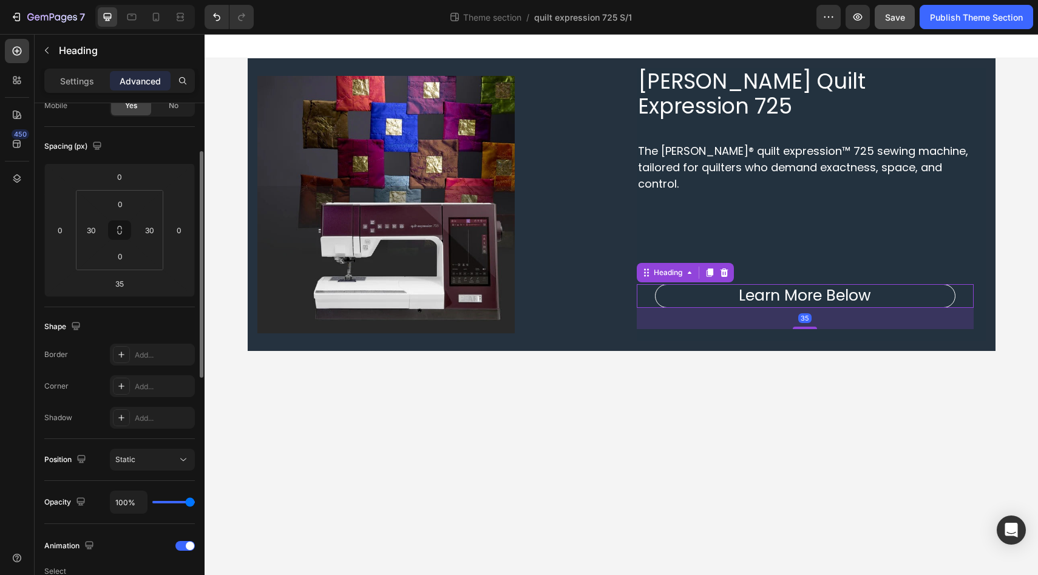
scroll to position [0, 0]
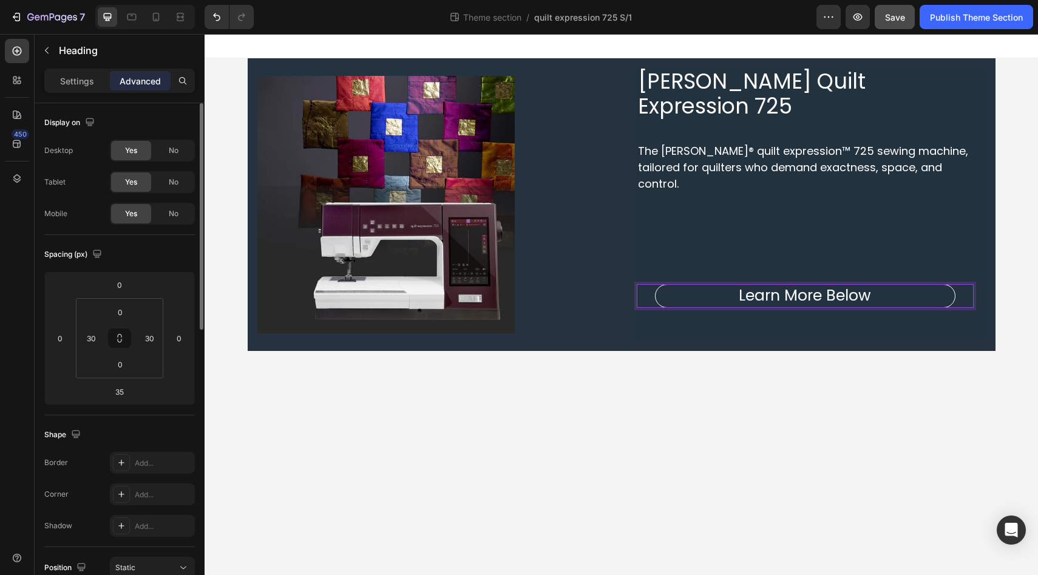
click at [804, 286] on p "Learn More Below" at bounding box center [805, 296] width 297 height 20
click at [745, 286] on p "Learn Features Below" at bounding box center [805, 296] width 297 height 20
click at [811, 286] on p "Features Below" at bounding box center [805, 296] width 297 height 20
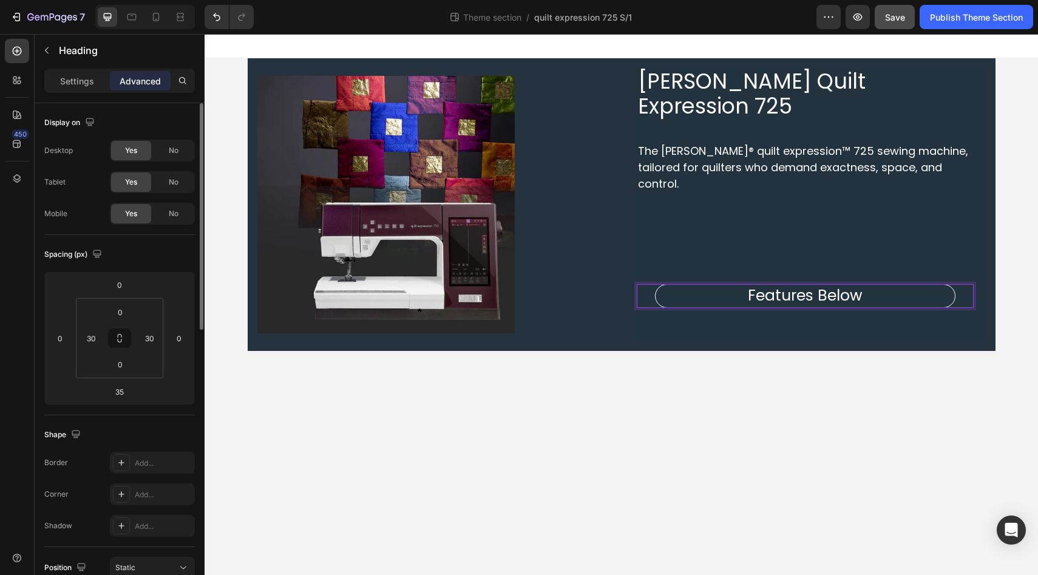
click at [748, 286] on p "Features Below" at bounding box center [805, 296] width 297 height 20
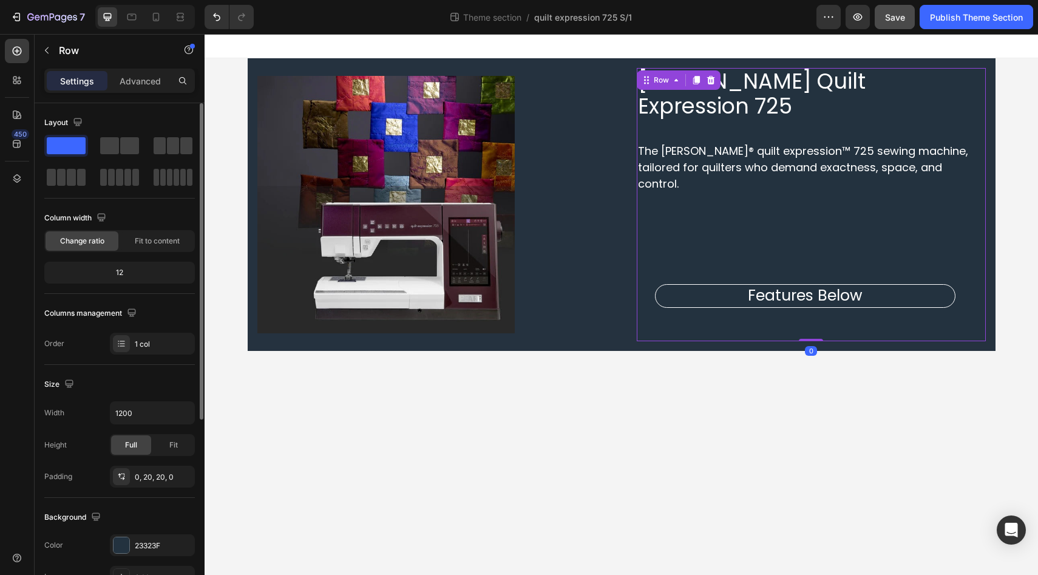
click at [801, 320] on div "PFAFF Quilt Expression 725 Heading The PFAFF® quilt expression™ 725 sewing mach…" at bounding box center [811, 204] width 349 height 273
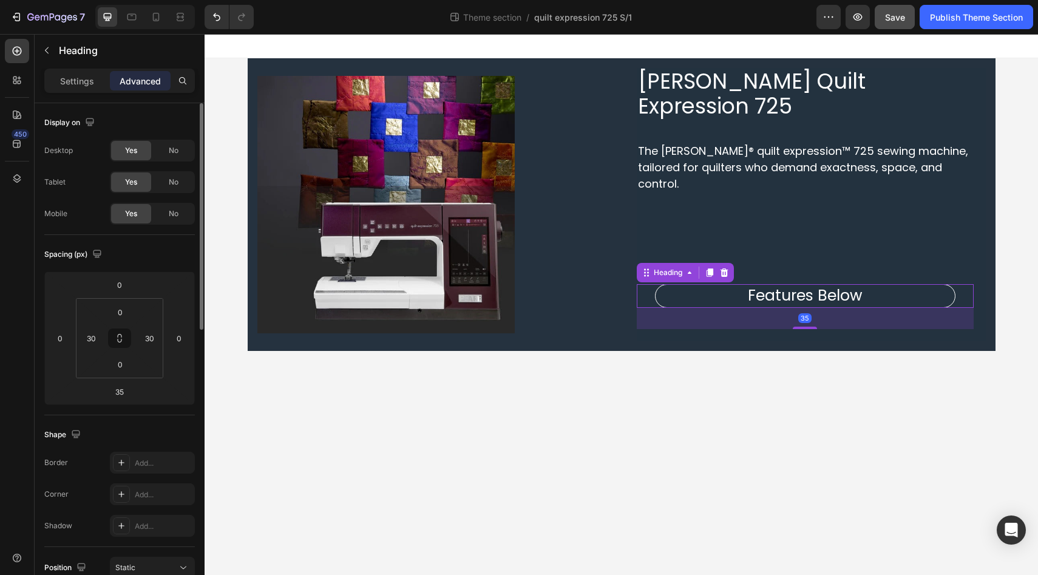
click at [771, 286] on p "Features Below" at bounding box center [805, 296] width 297 height 20
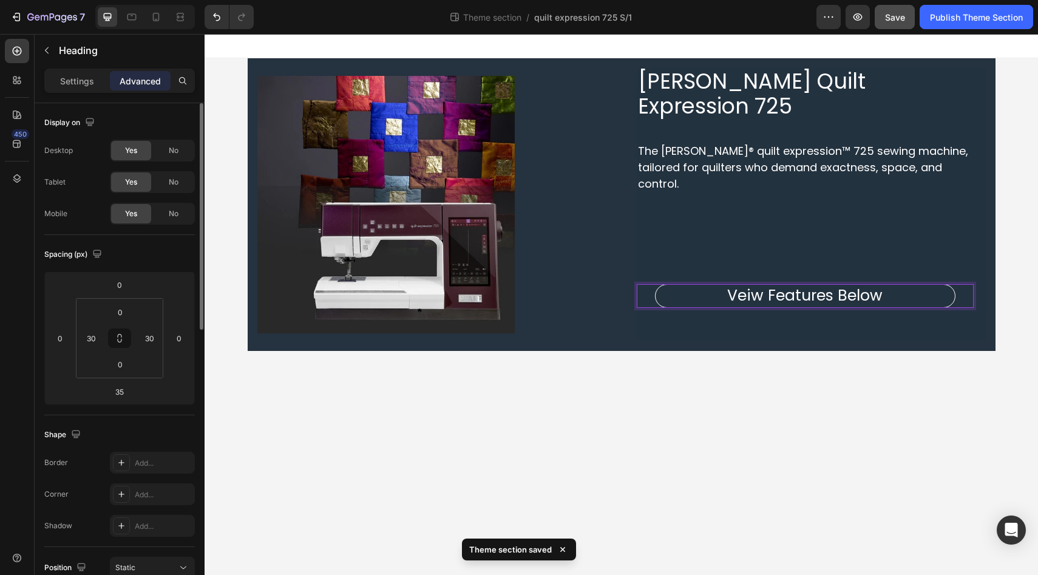
click at [12, 351] on div "450" at bounding box center [17, 292] width 24 height 507
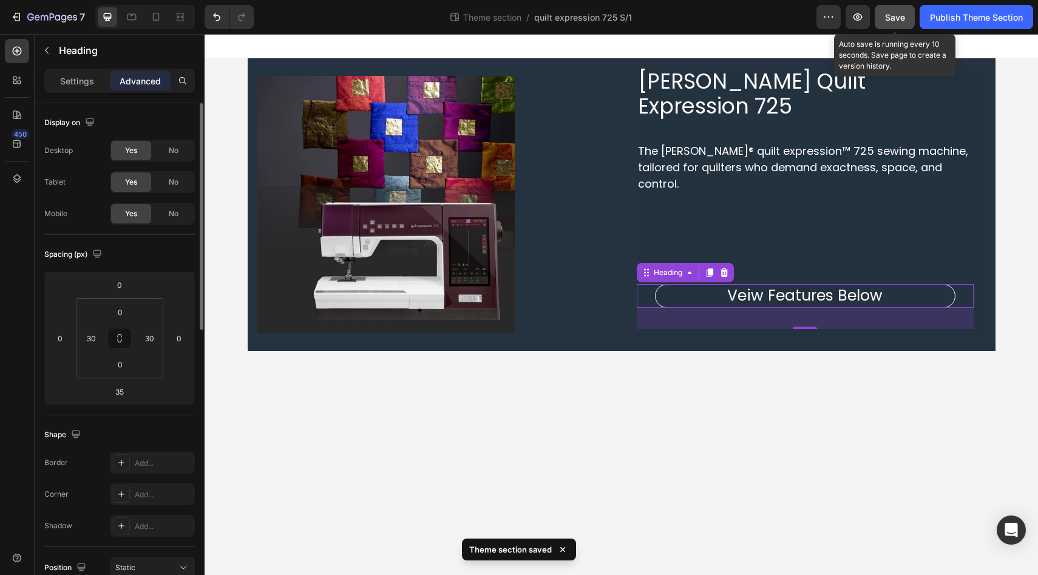
click at [892, 22] on div "Save" at bounding box center [895, 17] width 20 height 13
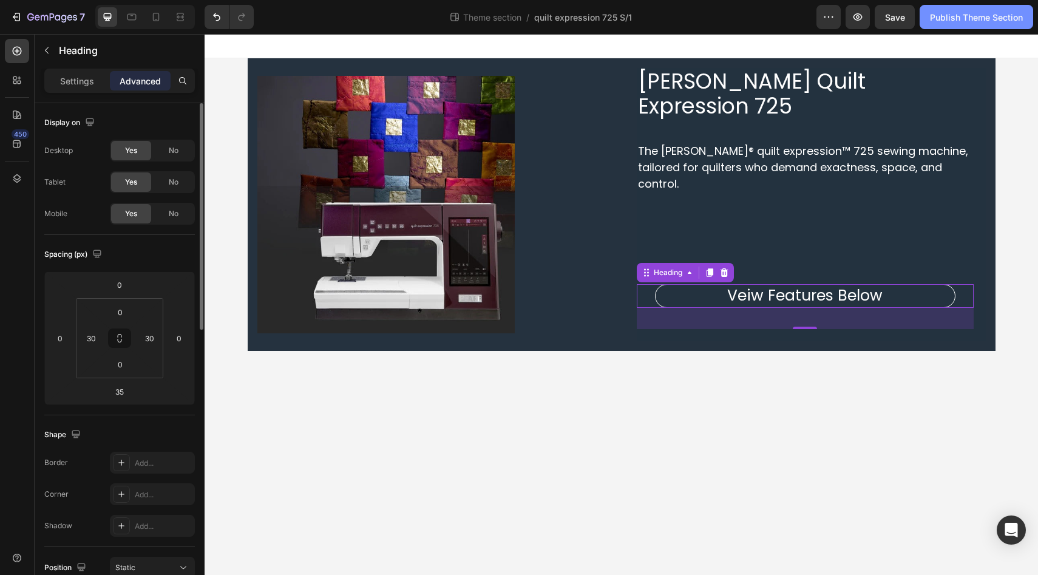
click at [958, 19] on div "Publish Theme Section" at bounding box center [976, 17] width 93 height 13
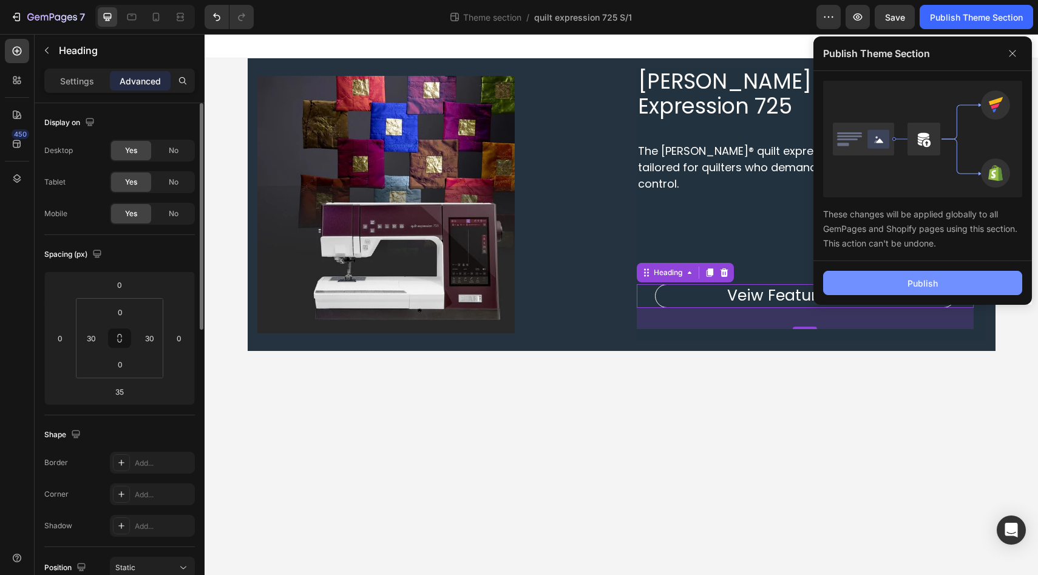
click at [892, 283] on button "Publish" at bounding box center [922, 283] width 199 height 24
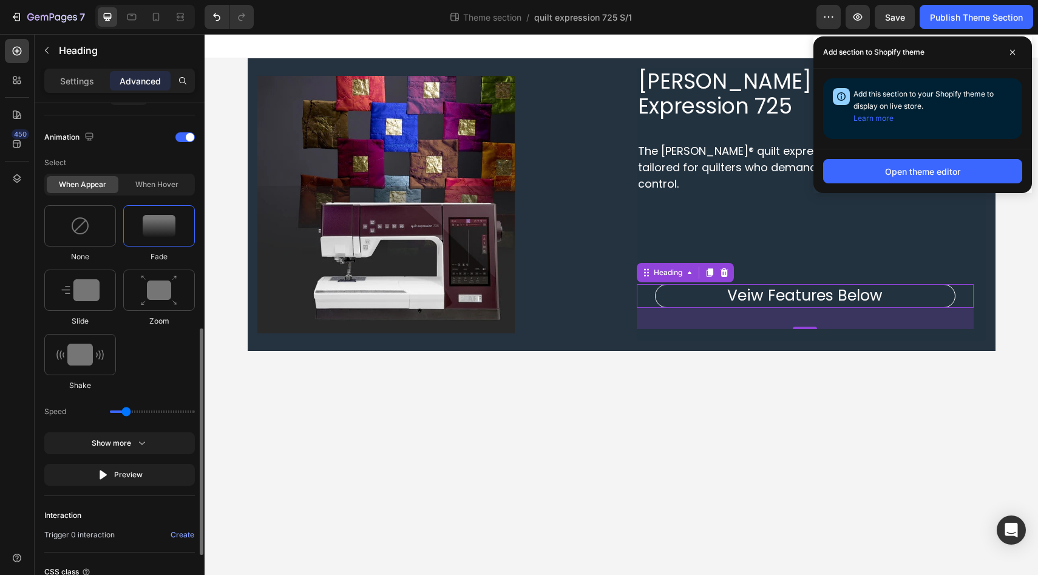
scroll to position [518, 0]
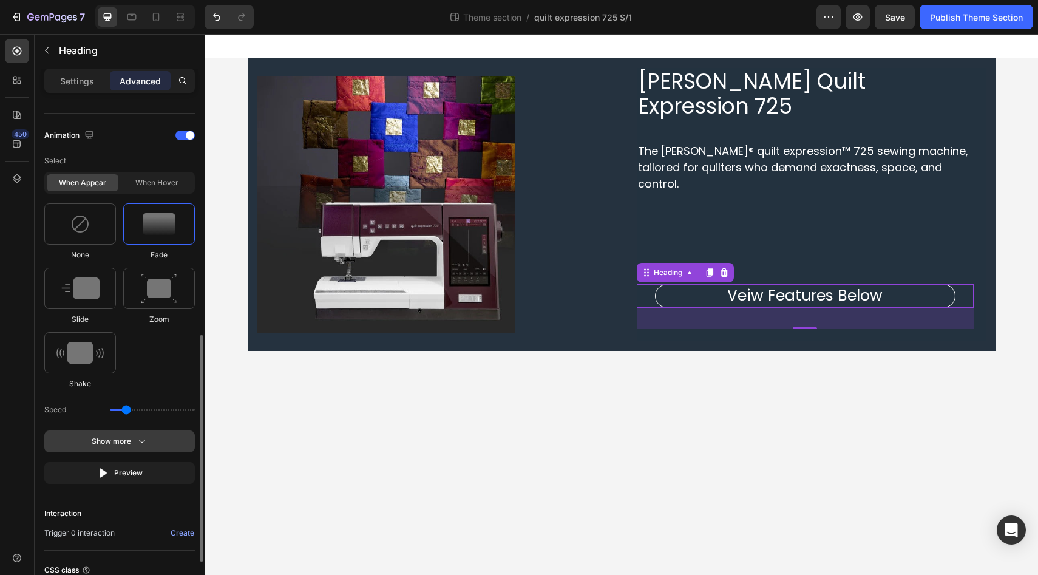
click at [142, 445] on icon "button" at bounding box center [142, 441] width 12 height 12
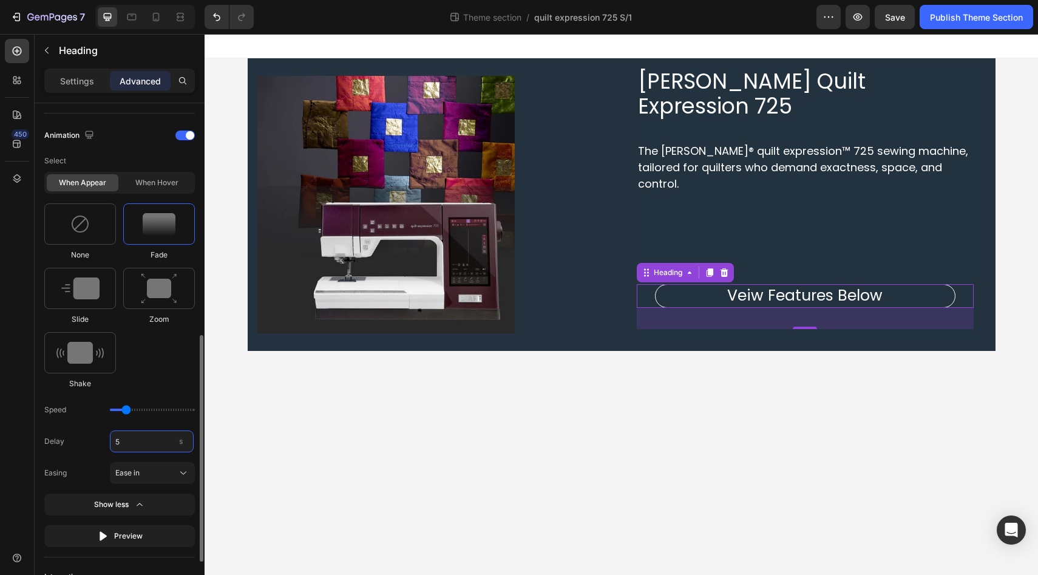
click at [132, 442] on input "5" at bounding box center [152, 441] width 84 height 22
type input "2"
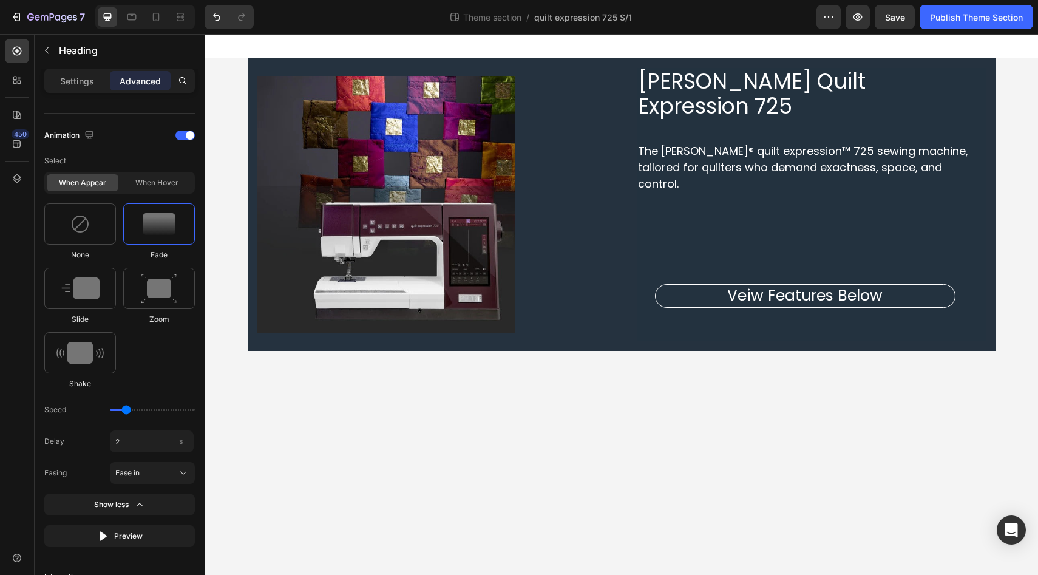
click at [18, 433] on div "450" at bounding box center [17, 292] width 24 height 507
click at [894, 18] on span "Save" at bounding box center [895, 17] width 20 height 10
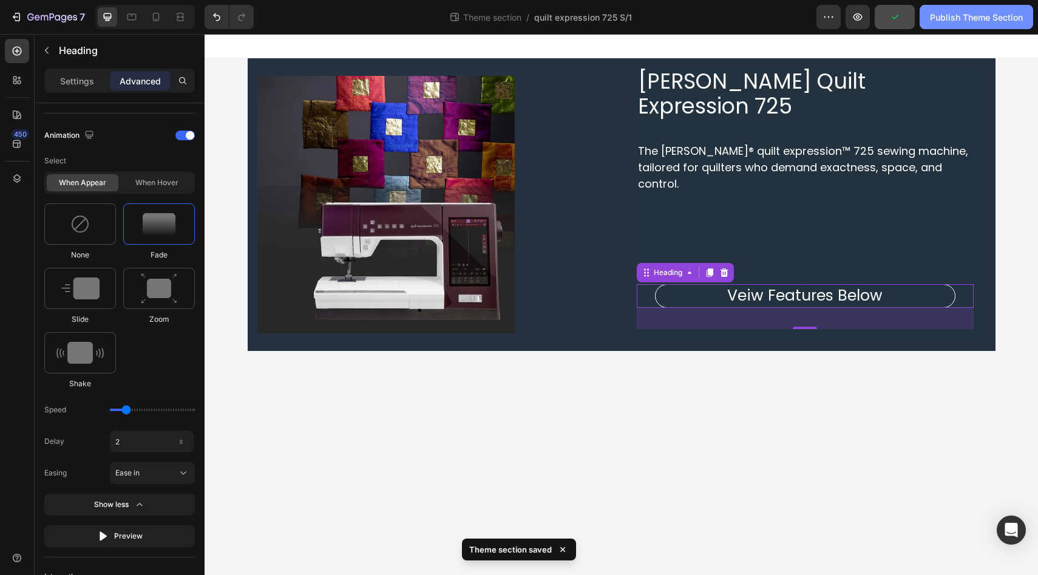
click at [968, 21] on div "Publish Theme Section" at bounding box center [976, 17] width 93 height 13
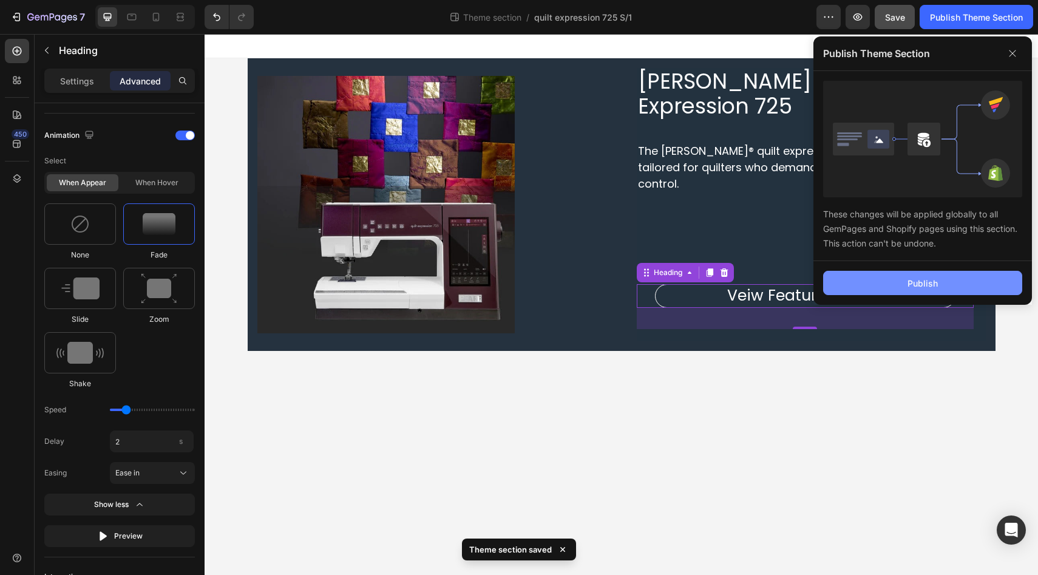
click at [873, 286] on button "Publish" at bounding box center [922, 283] width 199 height 24
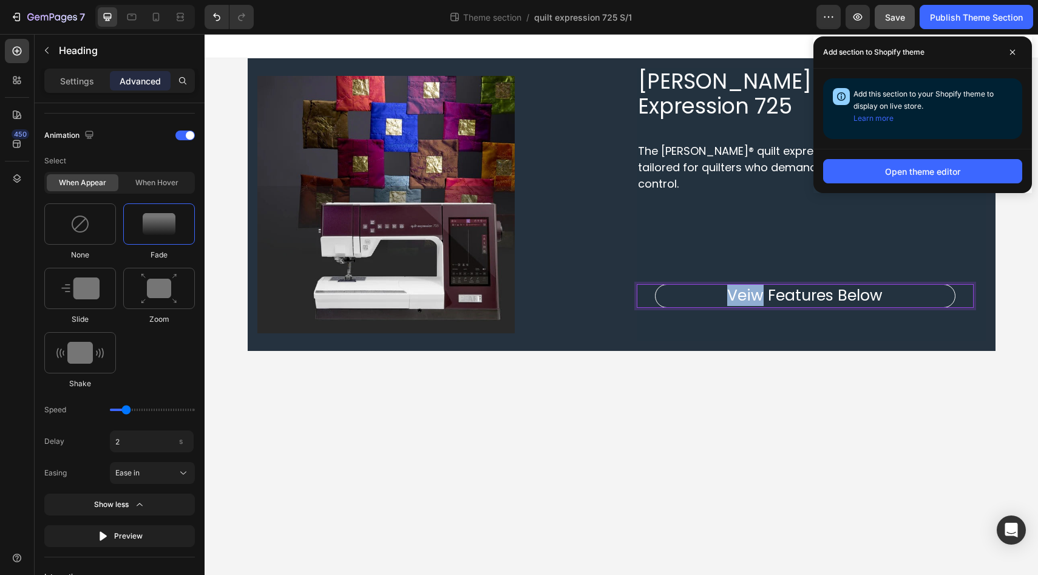
click at [748, 286] on p "Veiw Features Below" at bounding box center [805, 296] width 297 height 20
click at [732, 418] on body "PFAFF Quilt Expression 725 Heading The PFAFF® quilt expression™ 725 sewing mach…" at bounding box center [621, 304] width 833 height 541
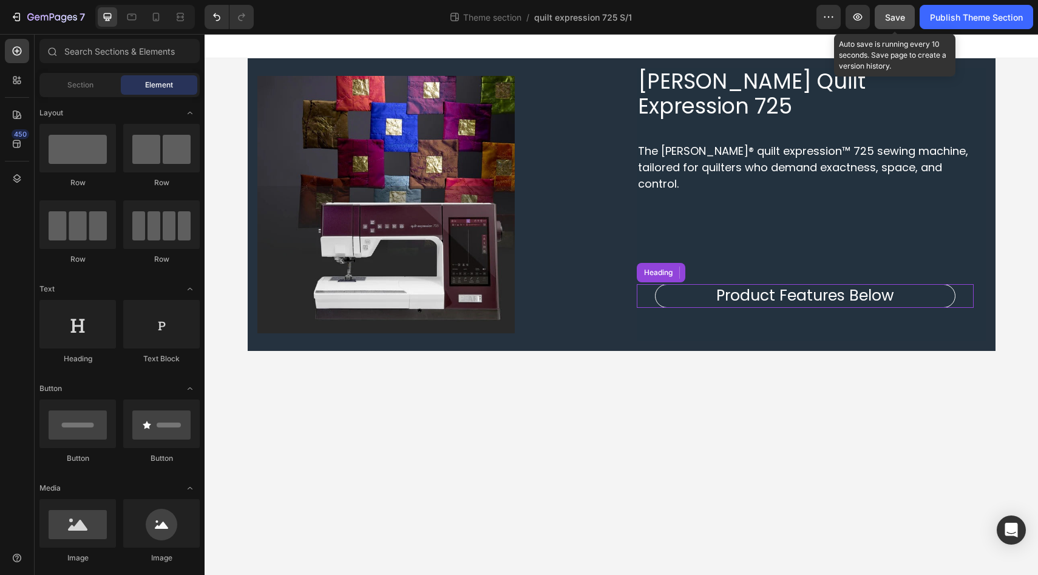
click at [901, 19] on span "Save" at bounding box center [895, 17] width 20 height 10
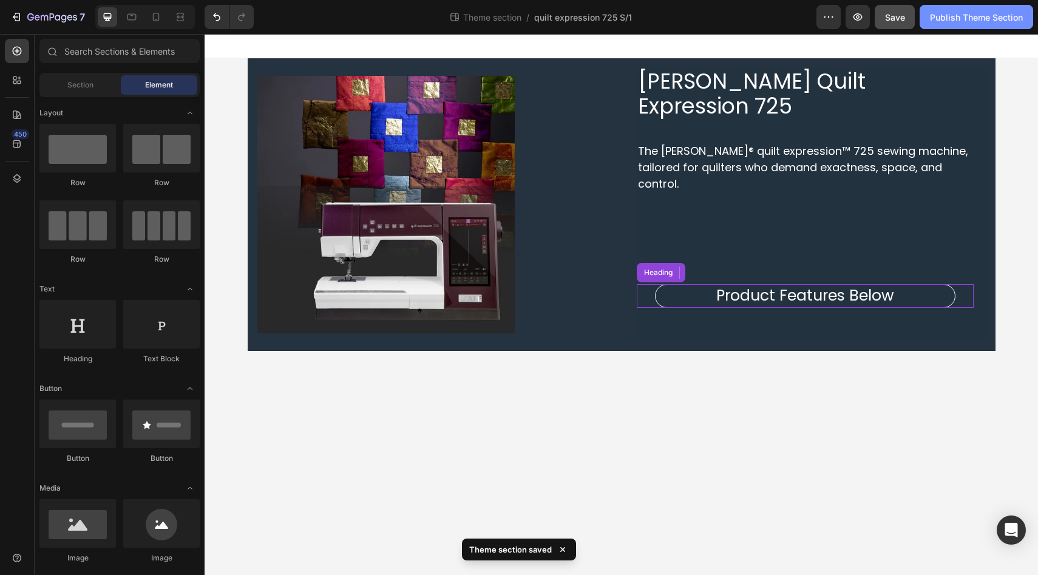
click at [966, 18] on div "Publish Theme Section" at bounding box center [976, 17] width 93 height 13
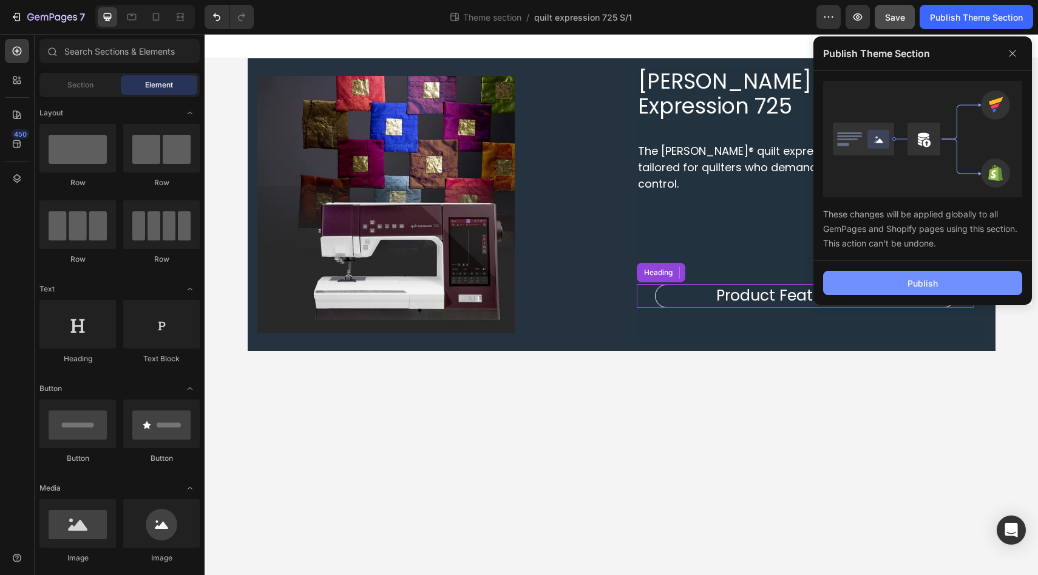
click at [904, 282] on button "Publish" at bounding box center [922, 283] width 199 height 24
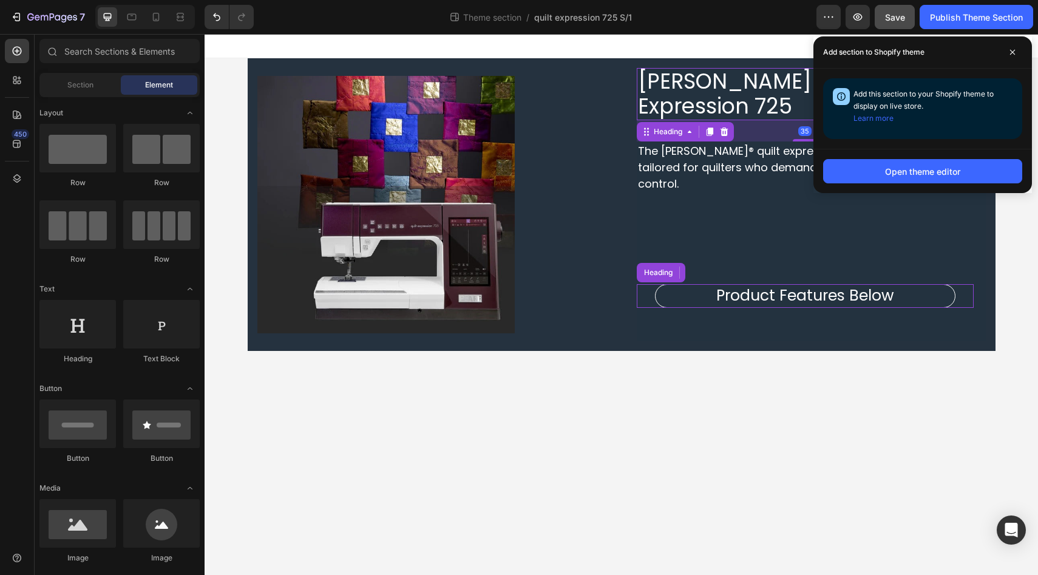
click at [659, 86] on span "PFAFF Quilt Expression 725" at bounding box center [752, 93] width 228 height 55
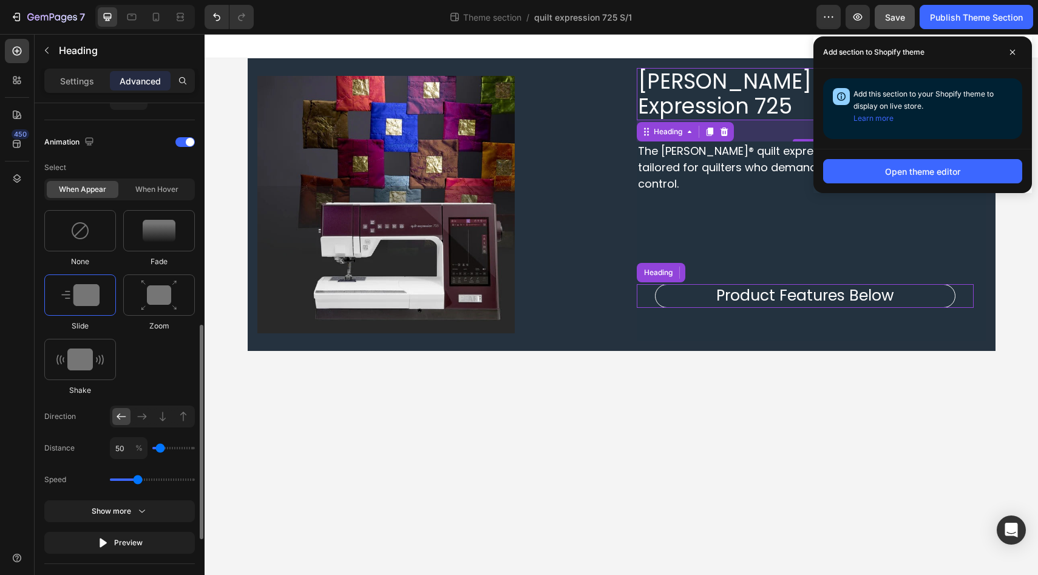
scroll to position [515, 0]
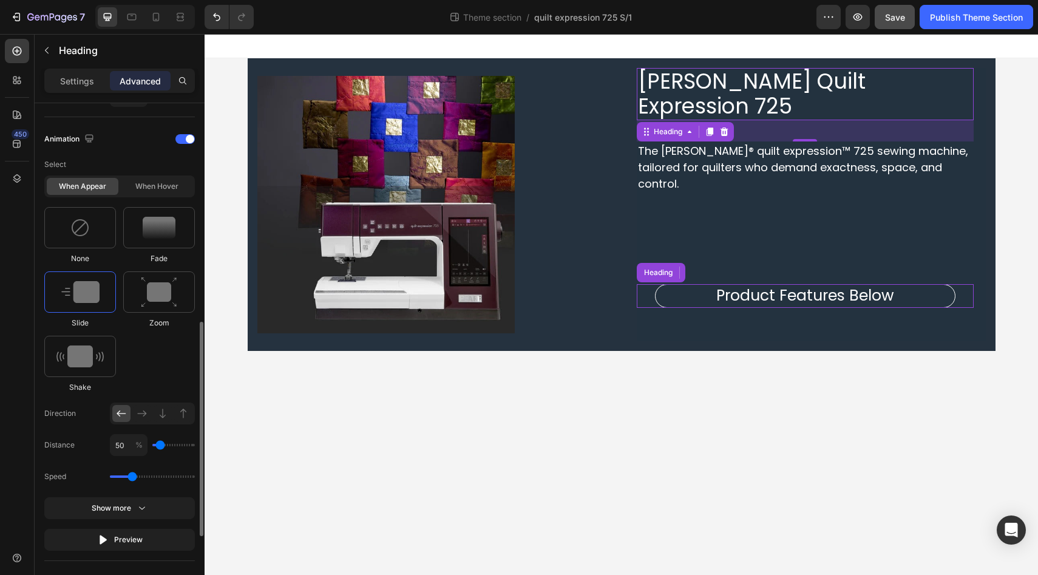
drag, startPoint x: 140, startPoint y: 477, endPoint x: 131, endPoint y: 476, distance: 9.7
type input "1.1"
click at [131, 476] on input "range" at bounding box center [152, 476] width 85 height 2
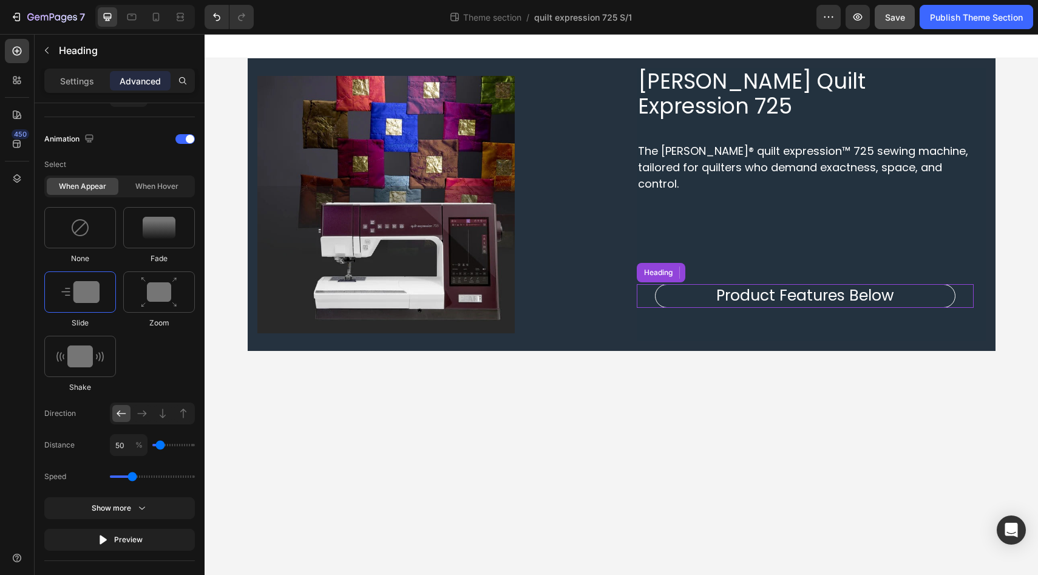
click at [18, 458] on div "450" at bounding box center [17, 292] width 24 height 507
click at [450, 191] on img at bounding box center [386, 205] width 258 height 258
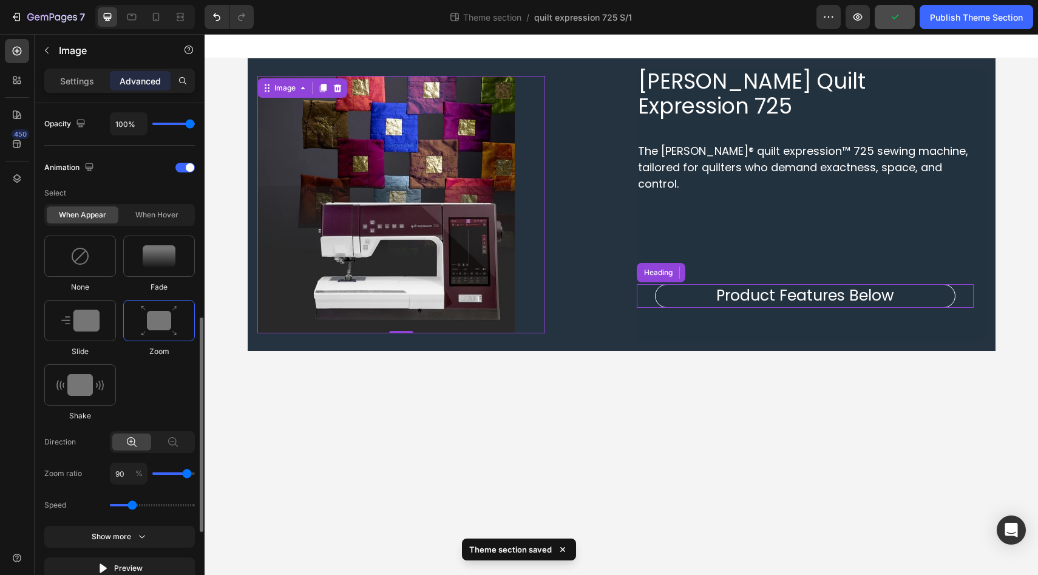
scroll to position [495, 0]
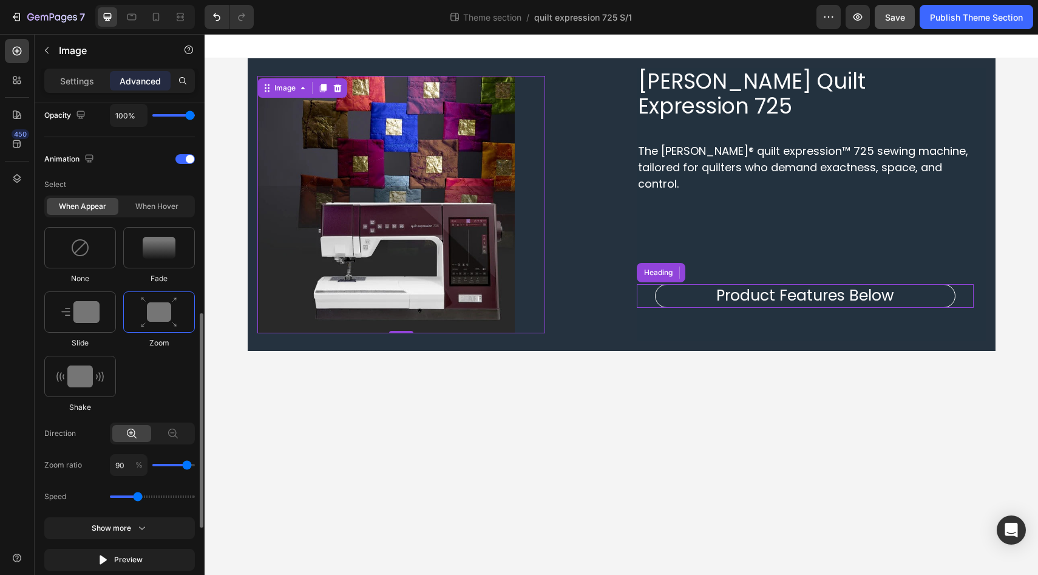
type input "1.1"
click at [131, 495] on input "range" at bounding box center [152, 496] width 85 height 2
click at [16, 452] on div "450" at bounding box center [17, 292] width 24 height 507
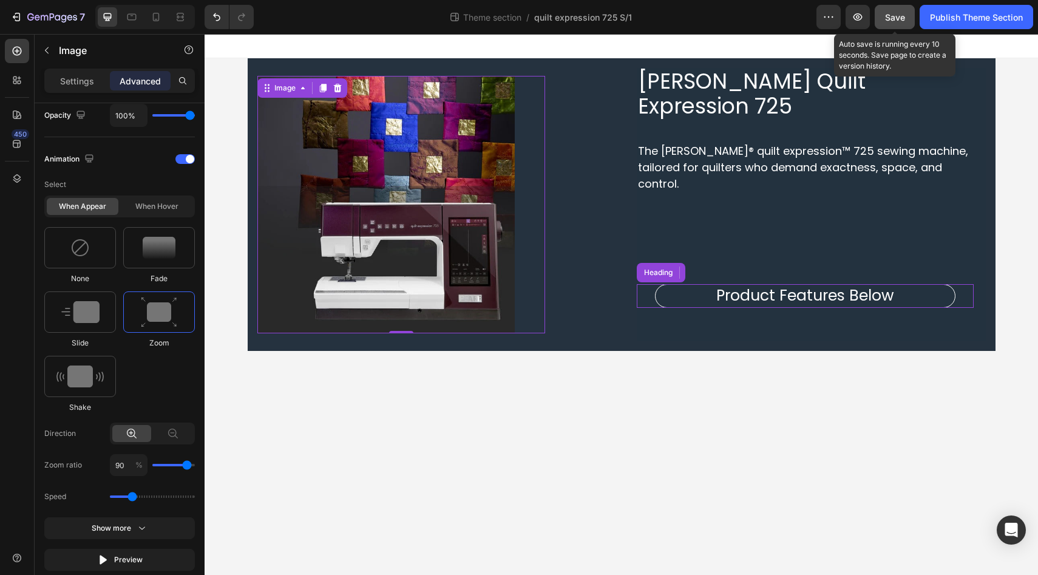
click at [895, 18] on span "Save" at bounding box center [895, 17] width 20 height 10
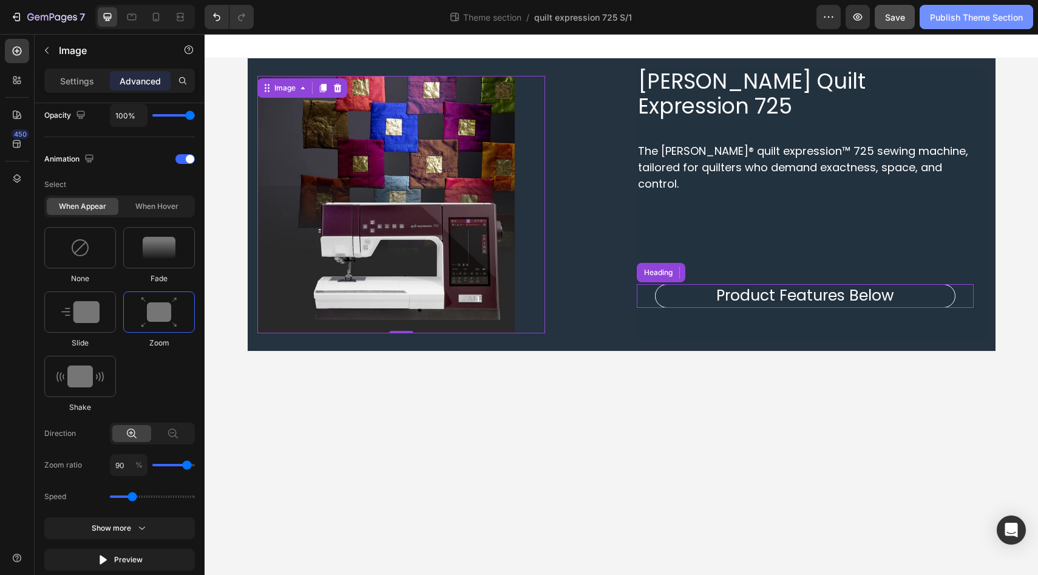
click at [962, 8] on button "Publish Theme Section" at bounding box center [977, 17] width 114 height 24
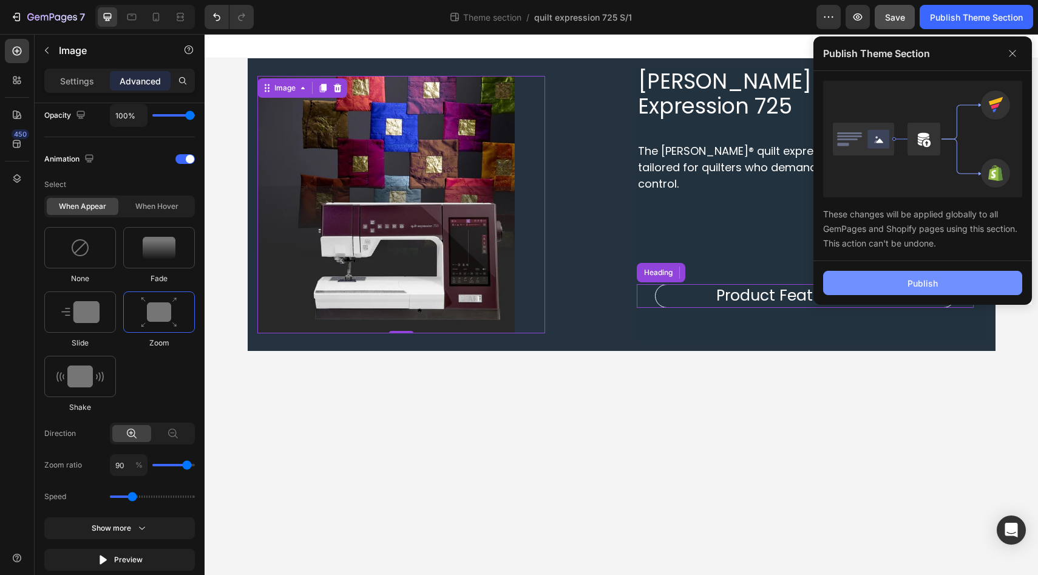
click at [884, 283] on button "Publish" at bounding box center [922, 283] width 199 height 24
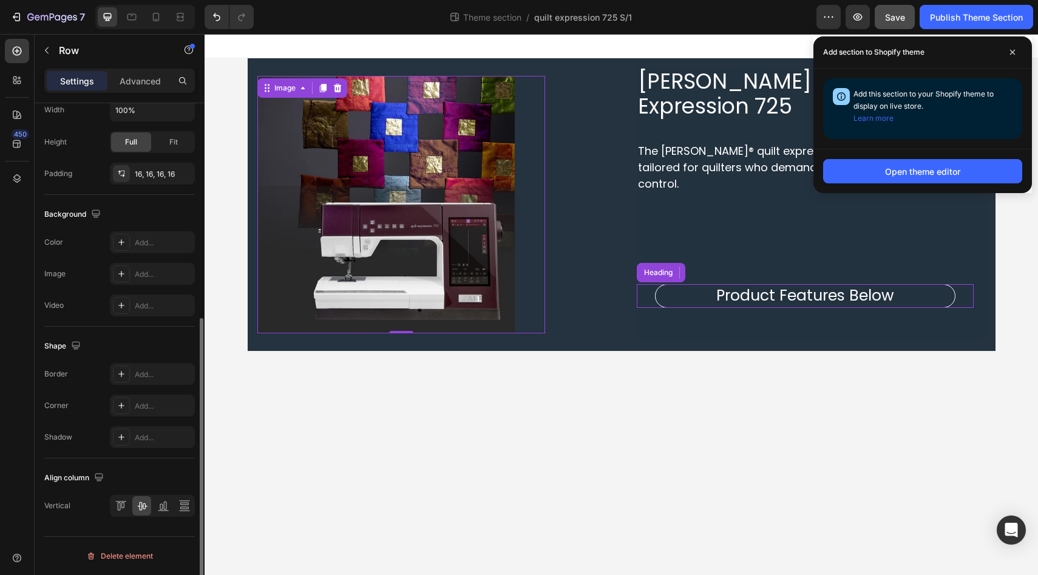
scroll to position [0, 0]
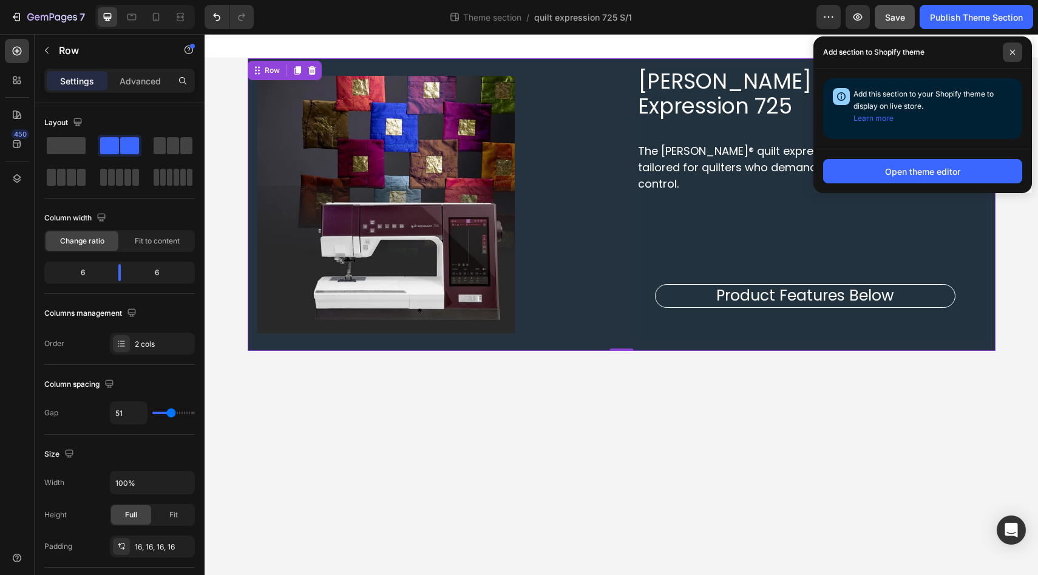
click at [1017, 49] on span at bounding box center [1012, 51] width 19 height 19
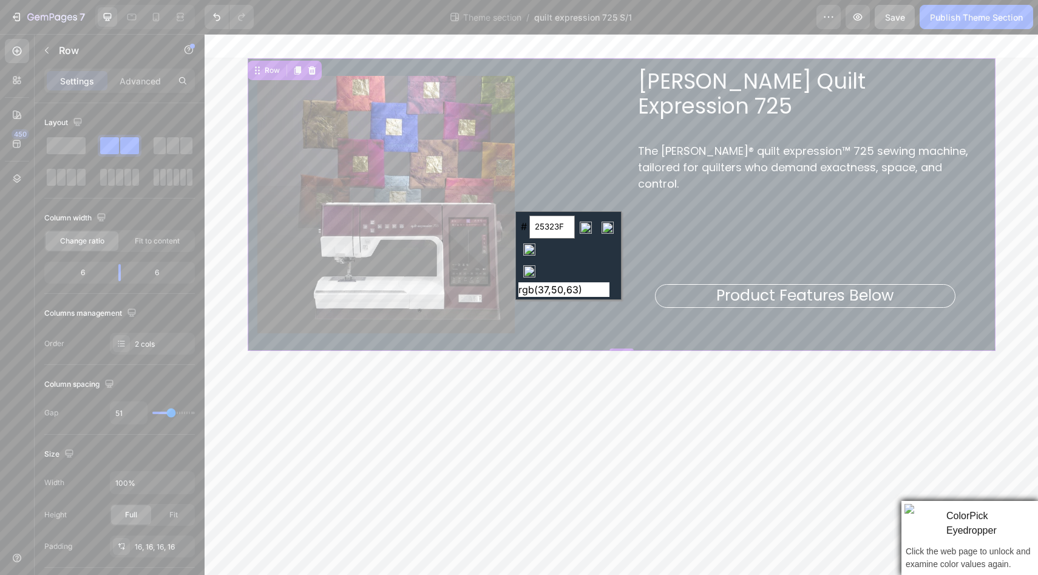
click at [528, 272] on input "image" at bounding box center [529, 271] width 22 height 22
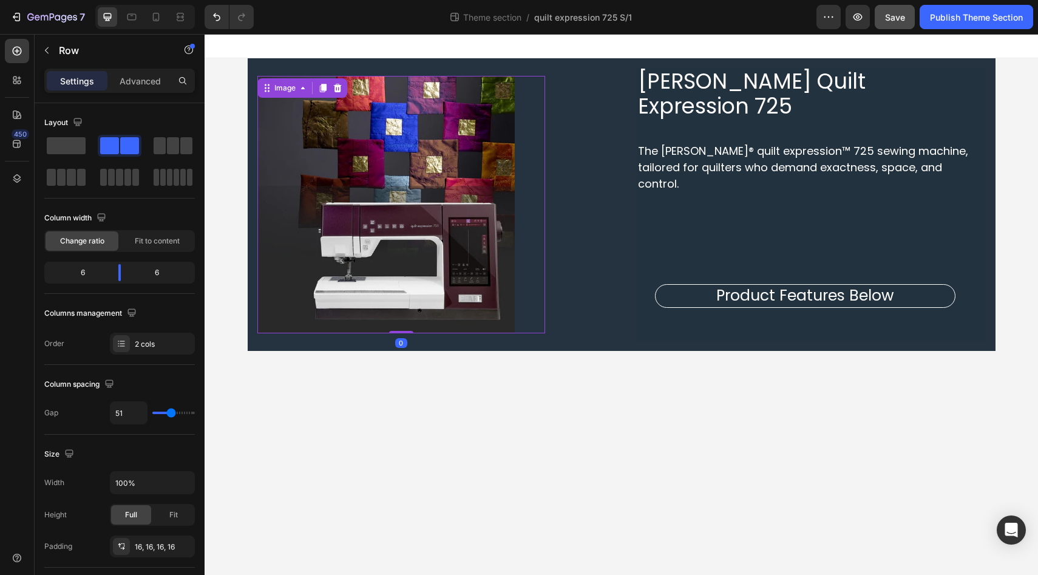
click at [349, 179] on img at bounding box center [386, 205] width 258 height 258
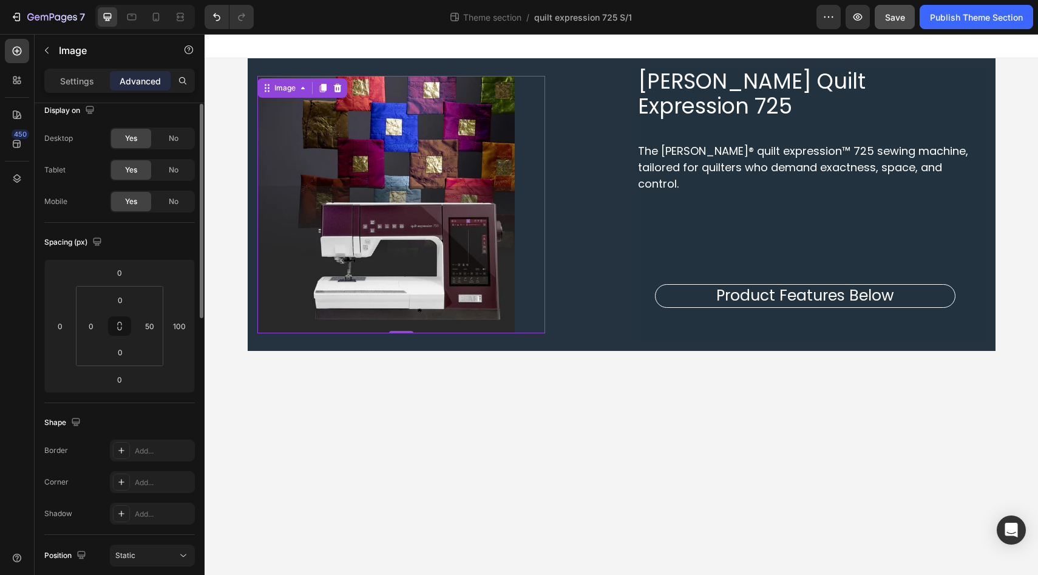
scroll to position [16, 0]
click at [75, 80] on p "Settings" at bounding box center [77, 81] width 34 height 13
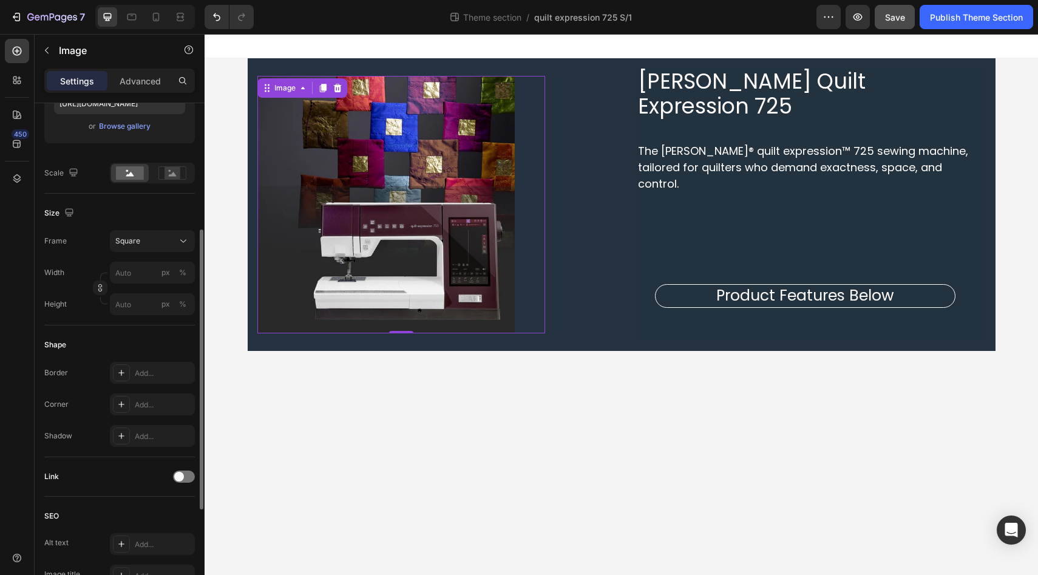
scroll to position [227, 0]
click at [155, 87] on div "Advanced" at bounding box center [140, 80] width 61 height 19
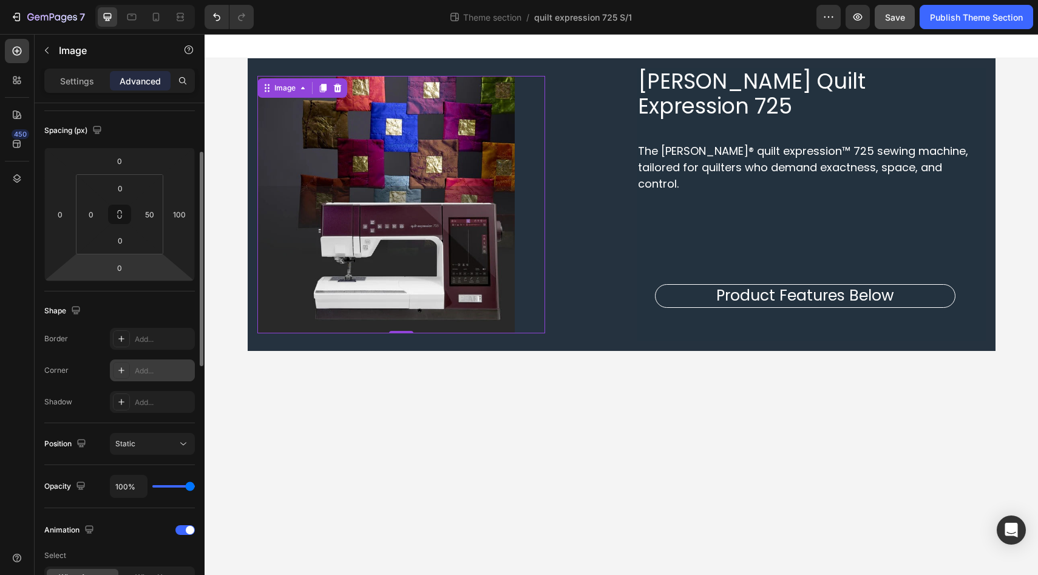
scroll to position [118, 0]
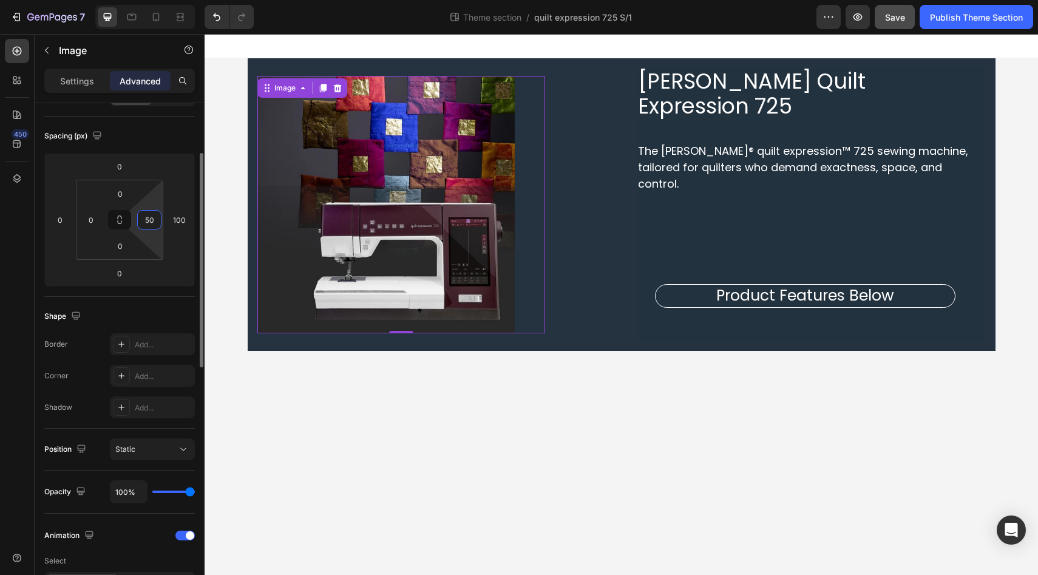
click at [154, 226] on input "50" at bounding box center [149, 220] width 18 height 18
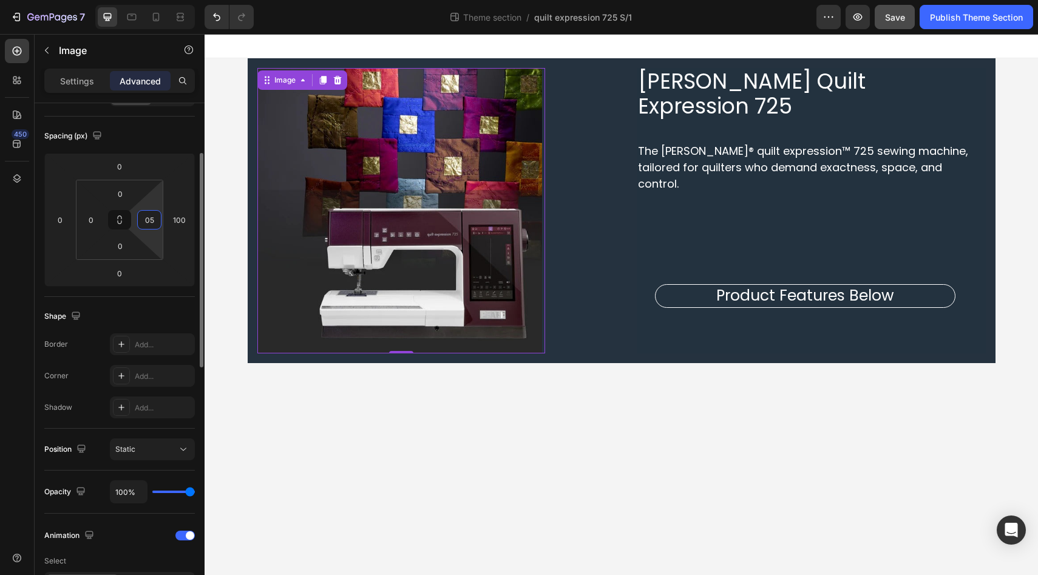
type input "0"
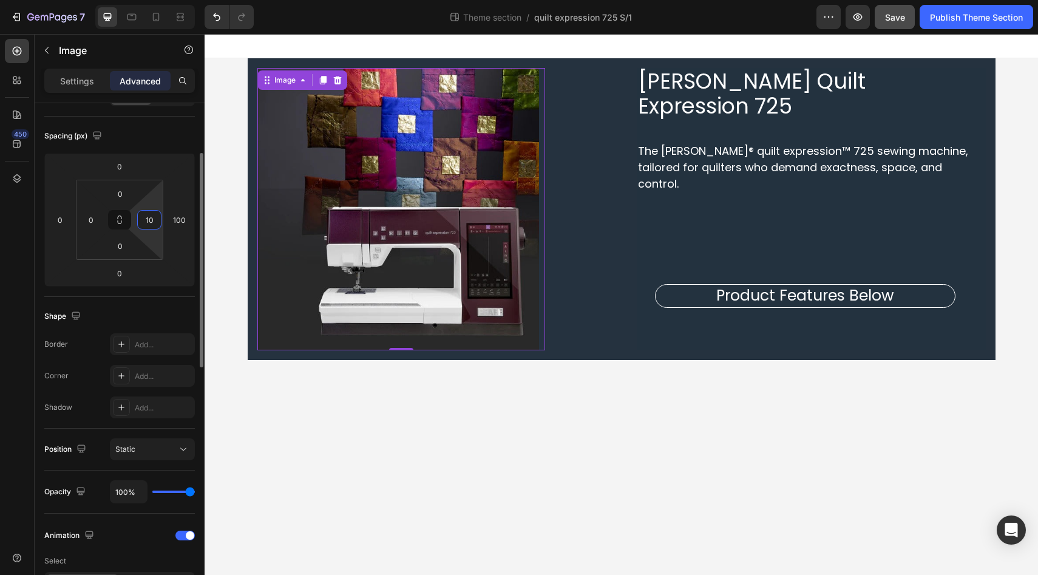
type input "1"
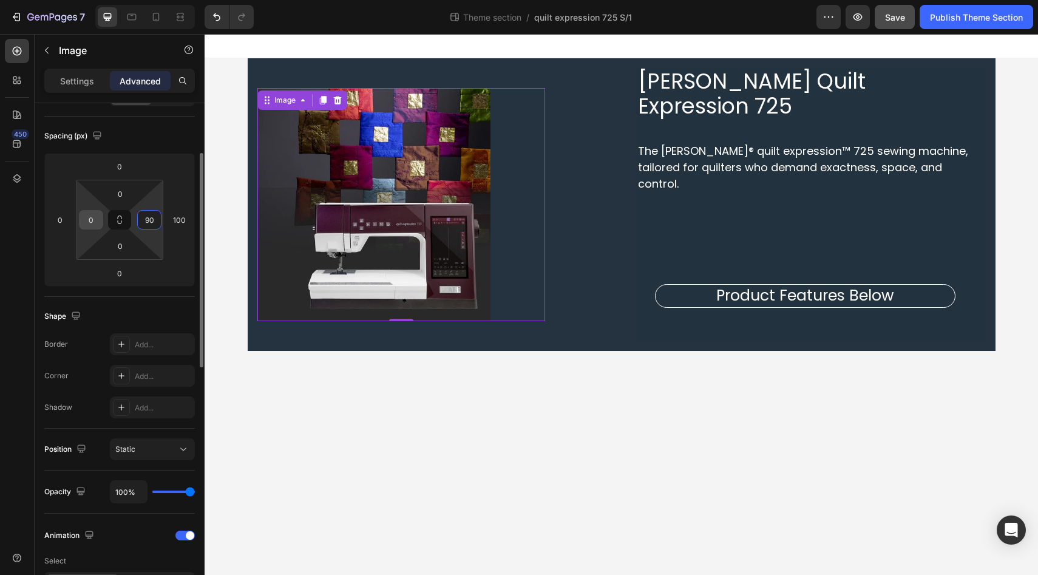
type input "90"
click at [95, 217] on input "0" at bounding box center [91, 220] width 18 height 18
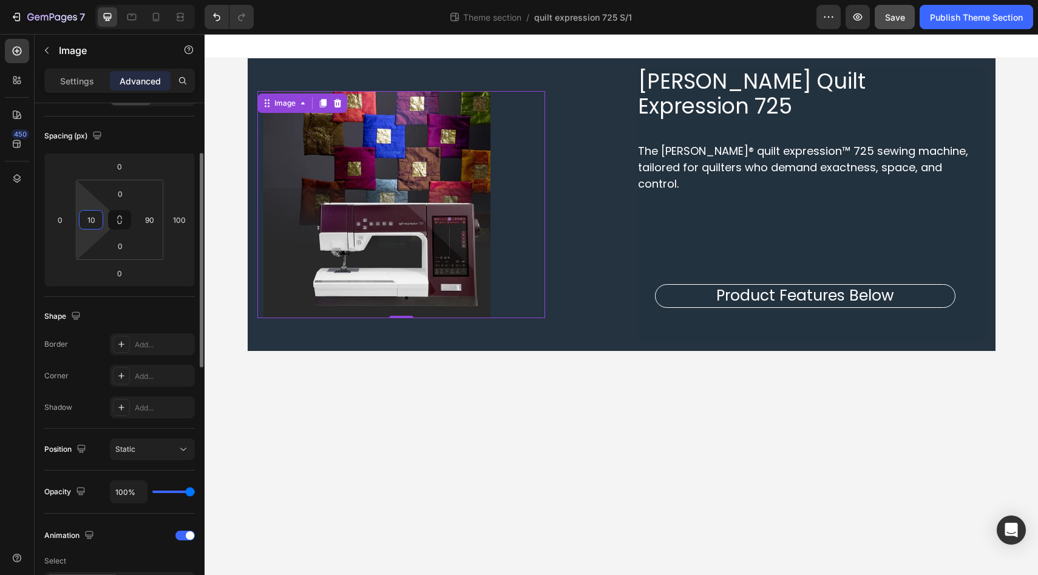
type input "1"
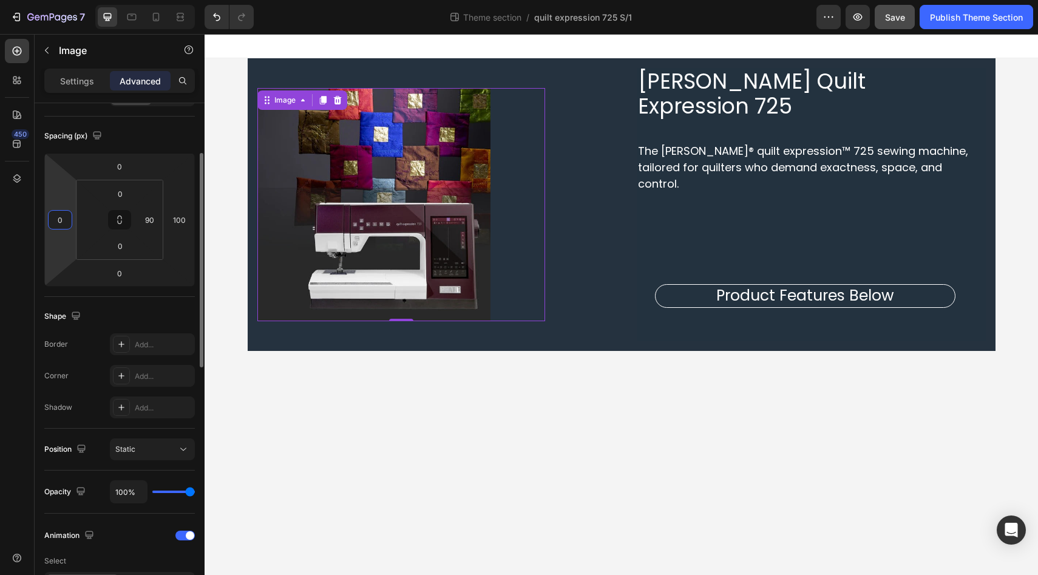
type input "0"
click at [61, 218] on input "0" at bounding box center [60, 220] width 18 height 18
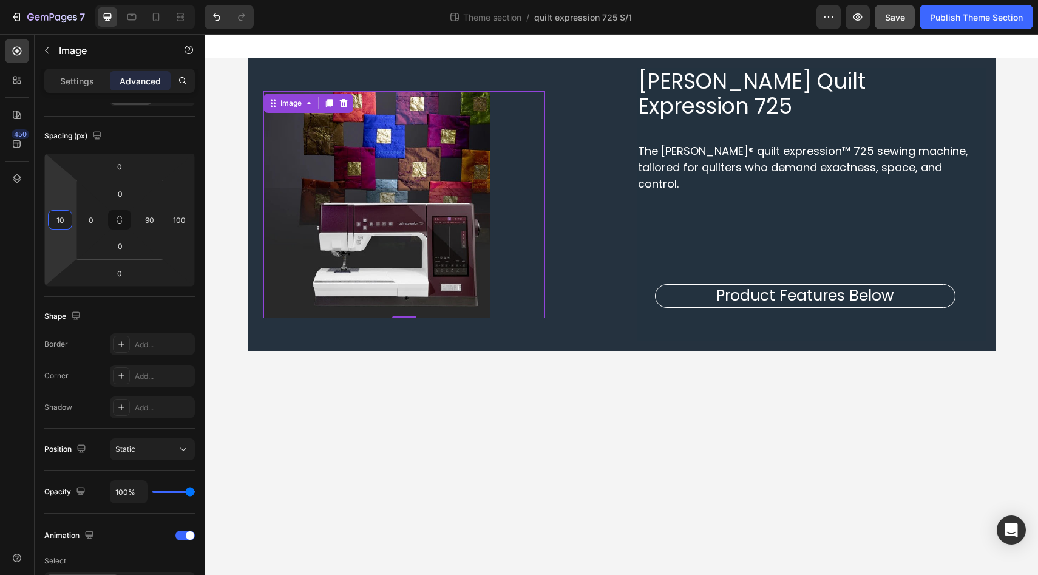
type input "10"
click at [13, 224] on div "450" at bounding box center [17, 292] width 24 height 507
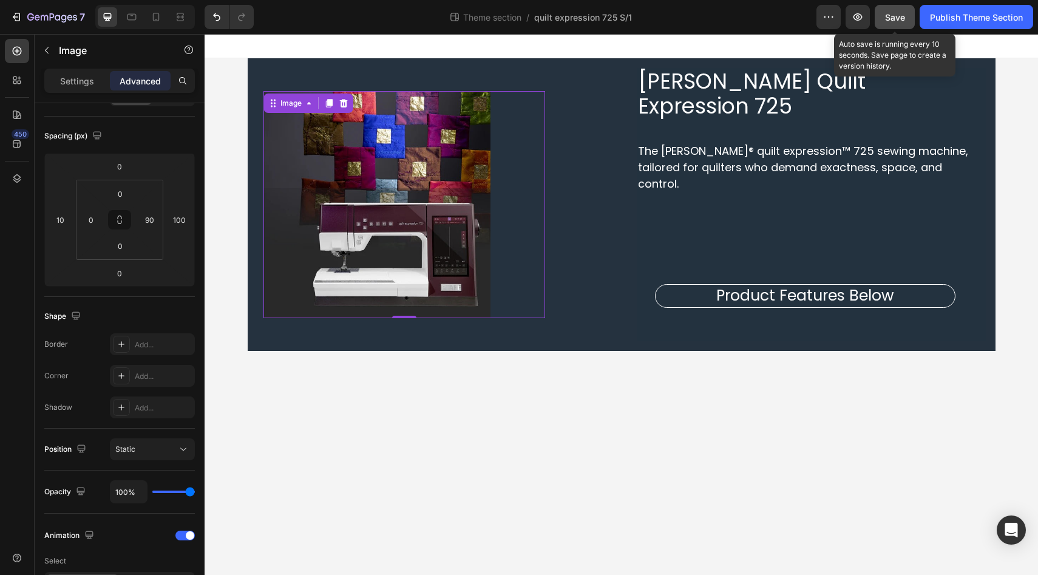
click at [890, 18] on span "Save" at bounding box center [895, 17] width 20 height 10
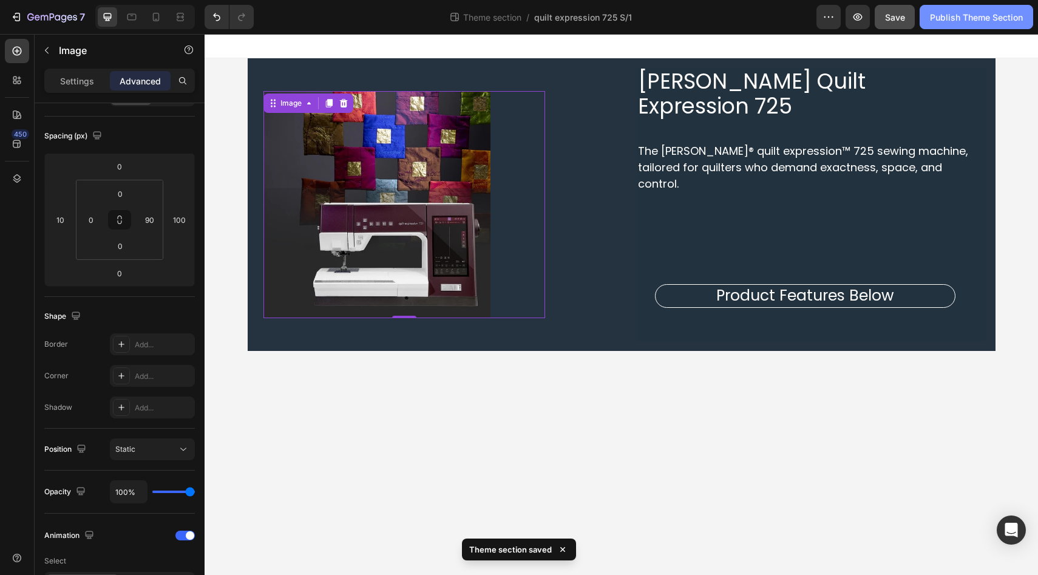
click at [974, 17] on div "Publish Theme Section" at bounding box center [976, 17] width 93 height 13
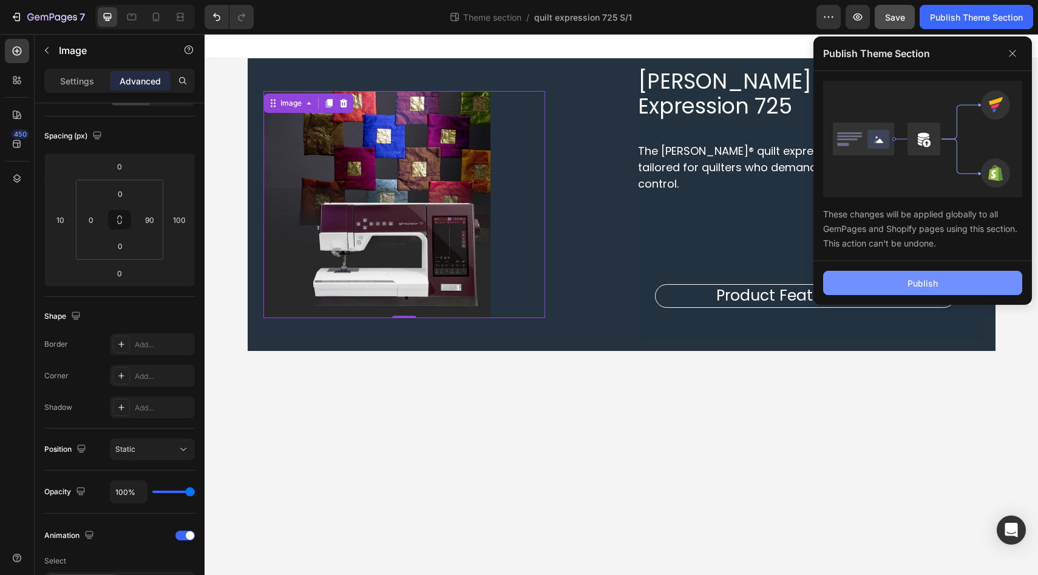
click at [871, 287] on button "Publish" at bounding box center [922, 283] width 199 height 24
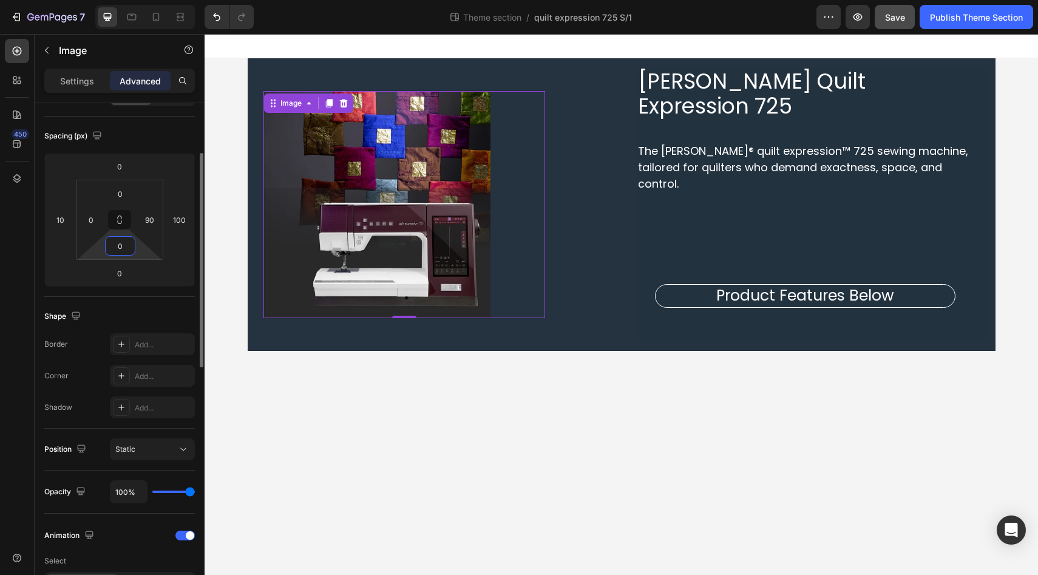
click at [118, 254] on input "0" at bounding box center [120, 246] width 24 height 18
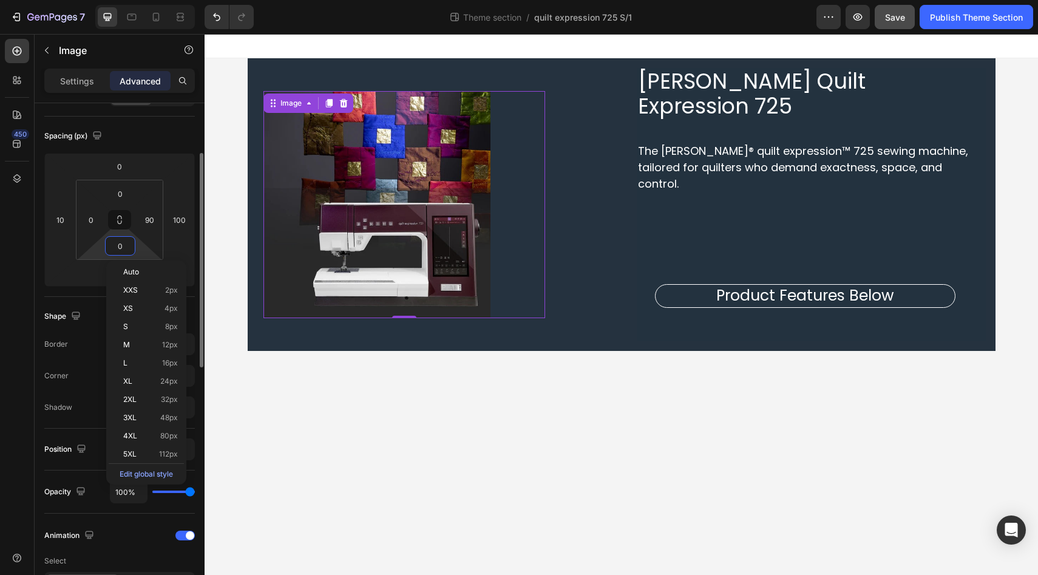
type input "5"
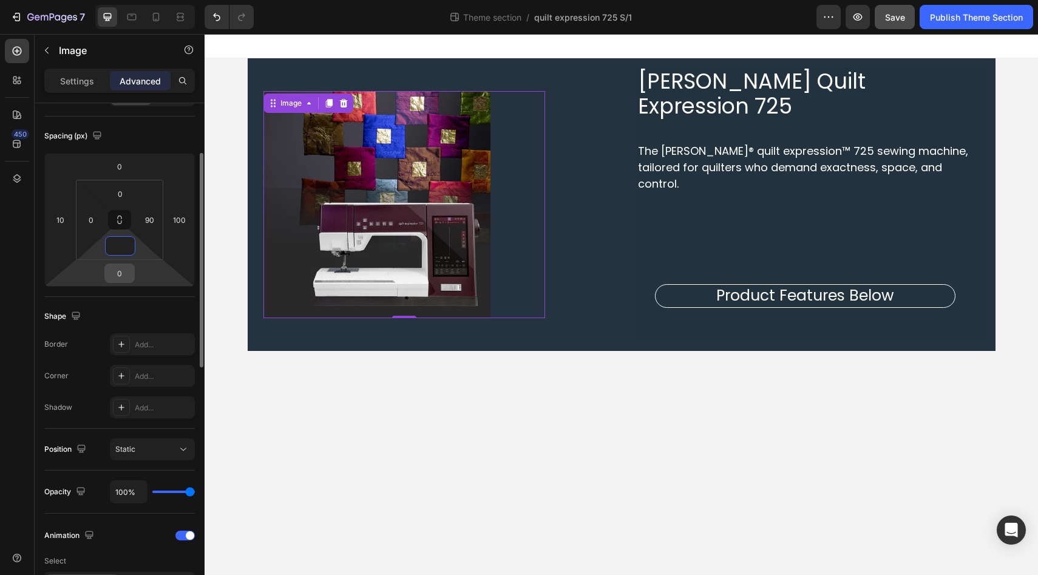
type input "0"
click at [118, 280] on input "0" at bounding box center [119, 273] width 24 height 18
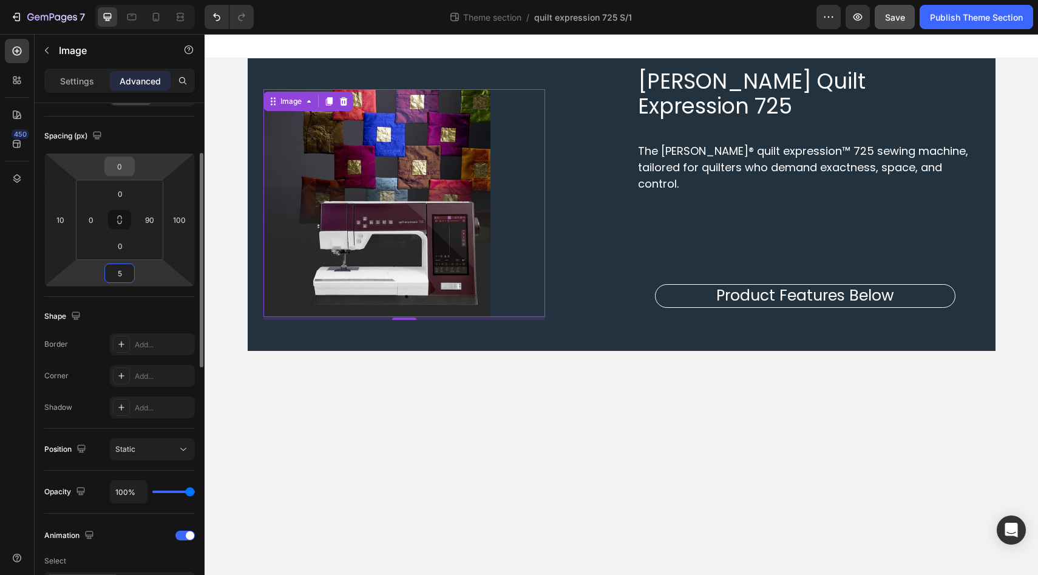
type input "5"
click at [124, 169] on input "0" at bounding box center [119, 166] width 24 height 18
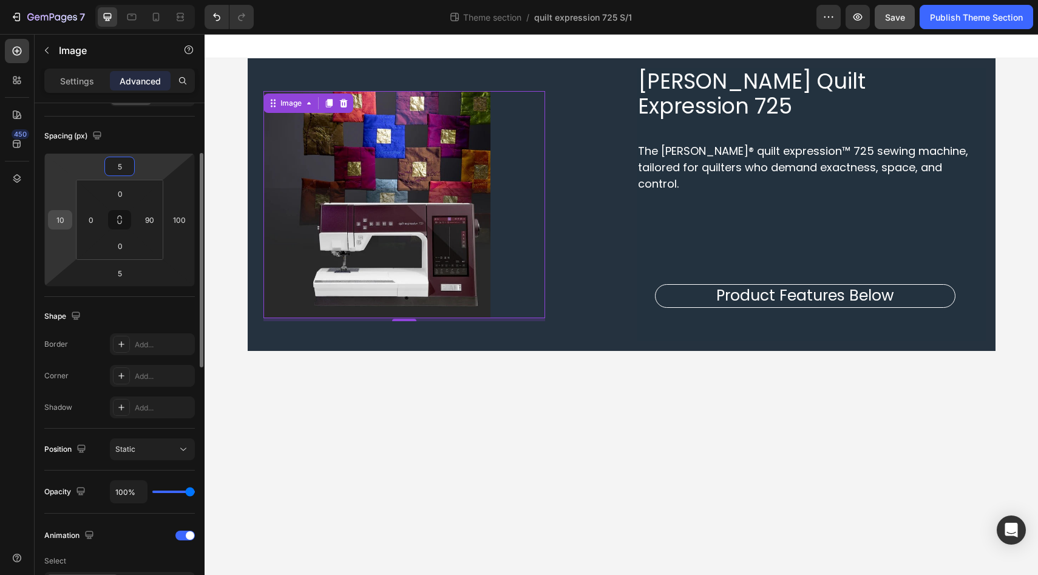
type input "5"
click at [59, 224] on input "10" at bounding box center [60, 220] width 18 height 18
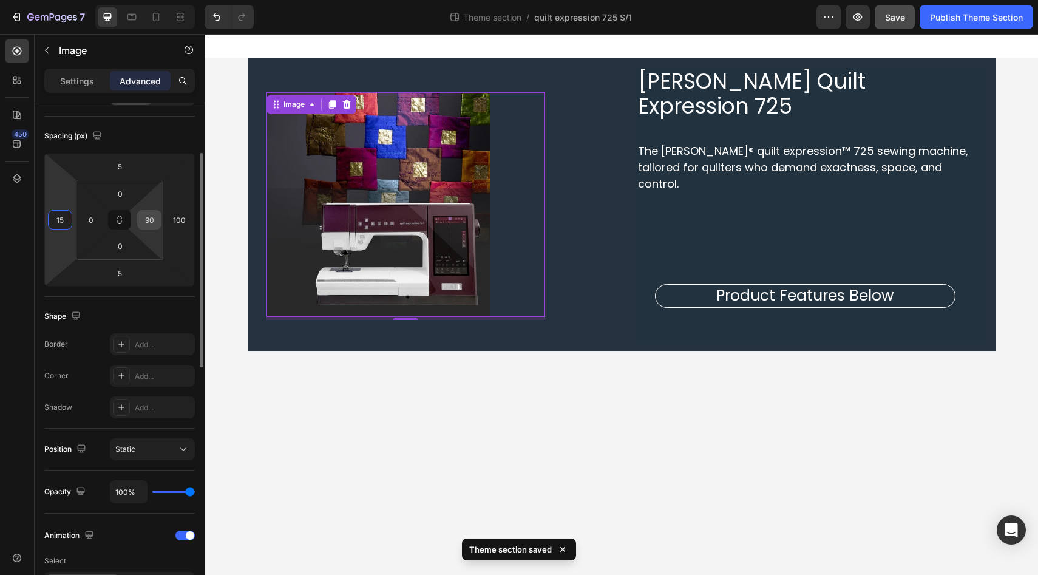
type input "15"
click at [151, 219] on input "90" at bounding box center [149, 220] width 18 height 18
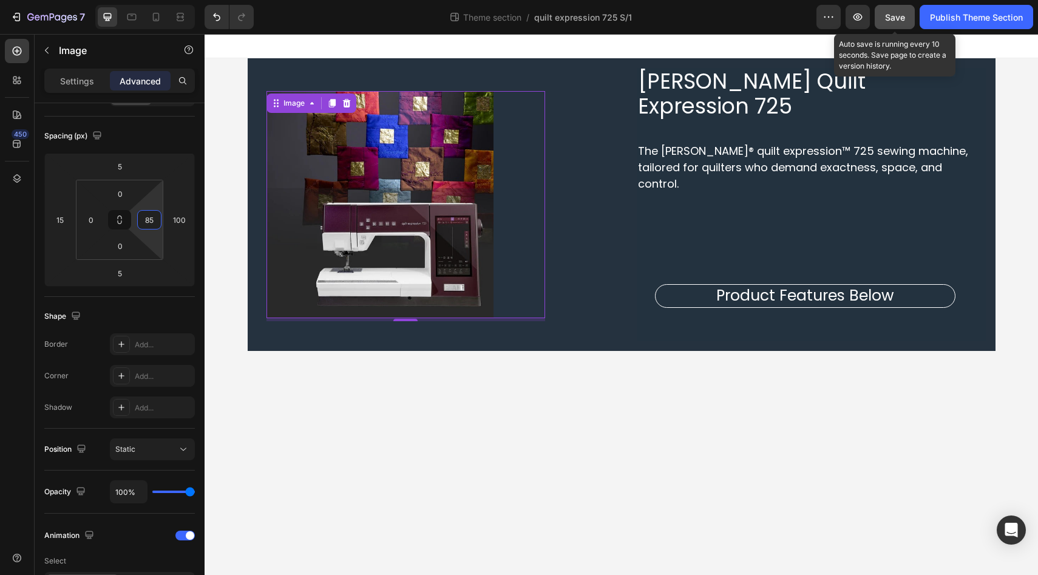
type input "85"
click at [896, 18] on span "Save" at bounding box center [895, 17] width 20 height 10
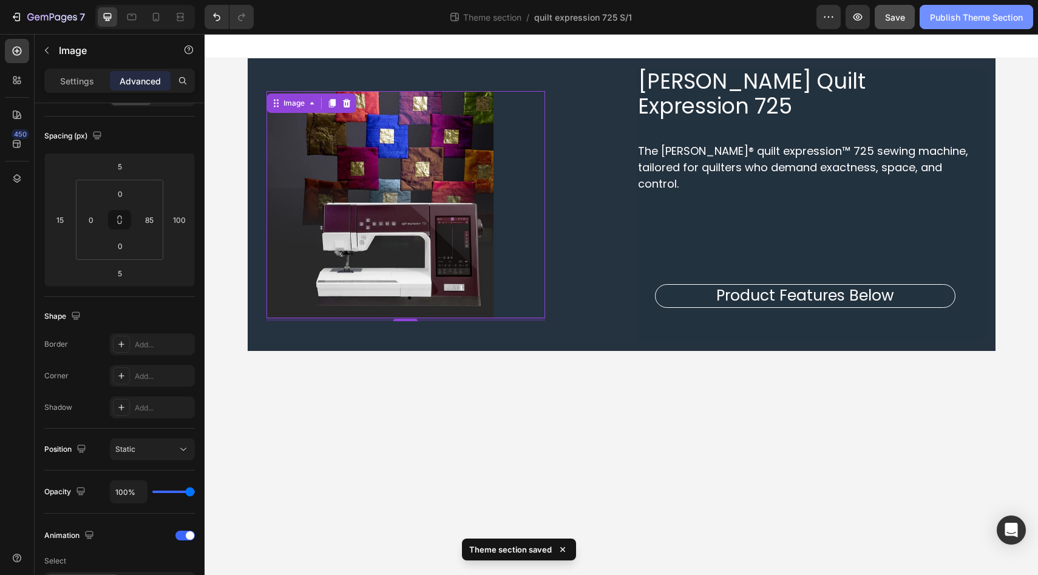
click at [951, 19] on div "Publish Theme Section" at bounding box center [976, 17] width 93 height 13
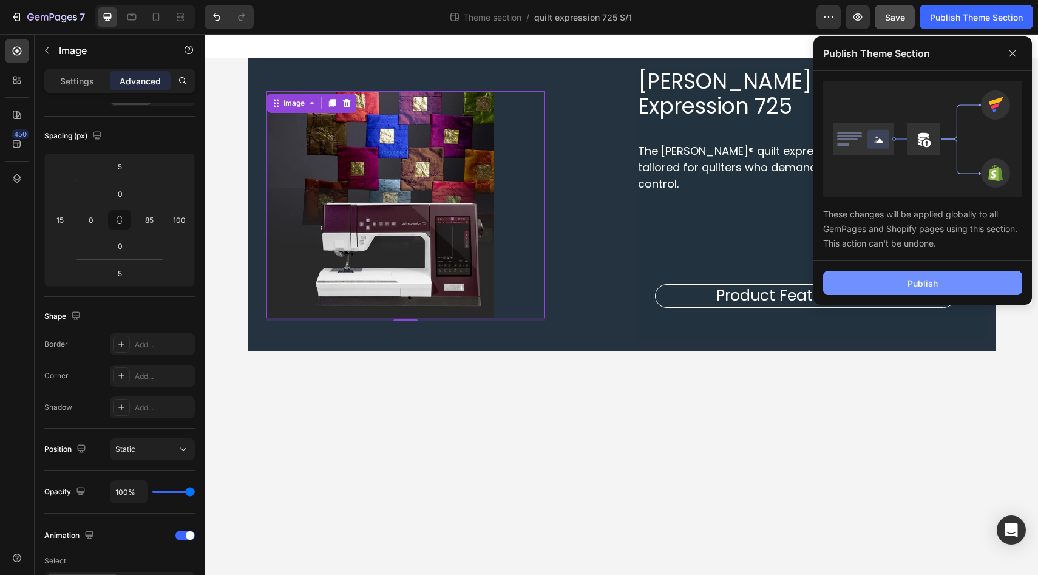
click at [864, 281] on button "Publish" at bounding box center [922, 283] width 199 height 24
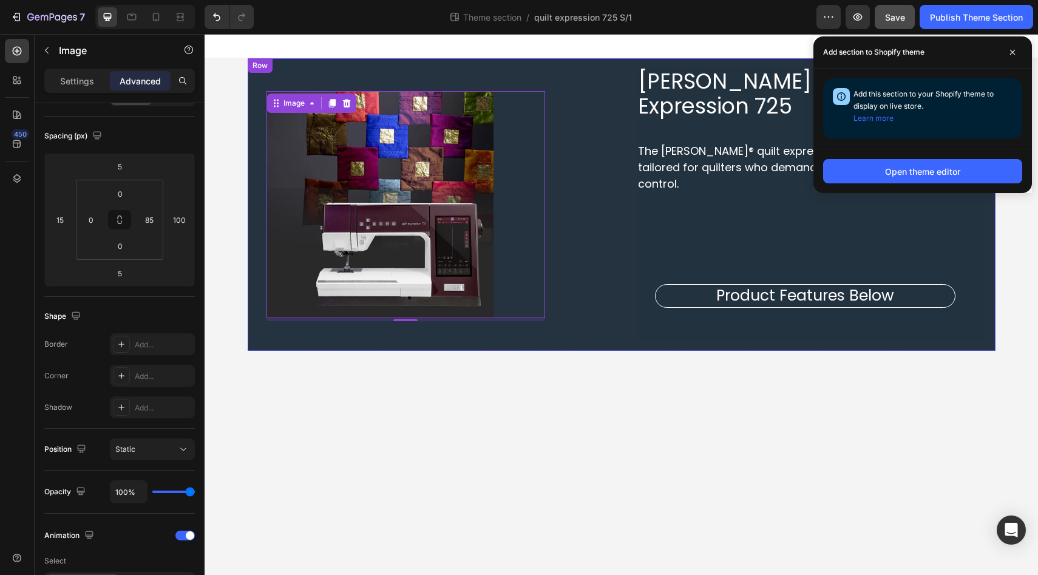
click at [261, 298] on div "Image 5" at bounding box center [431, 204] width 349 height 273
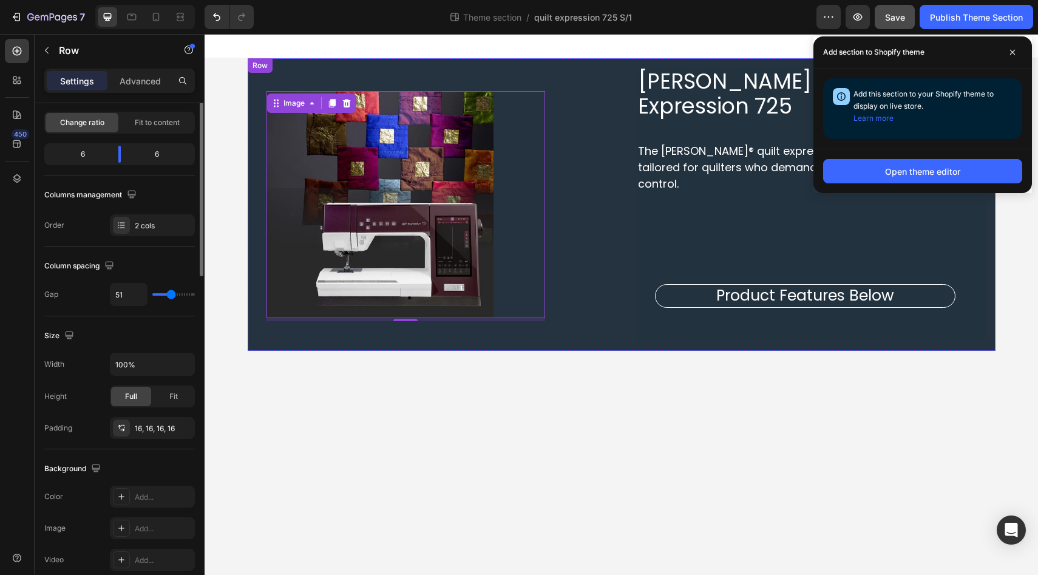
scroll to position [0, 0]
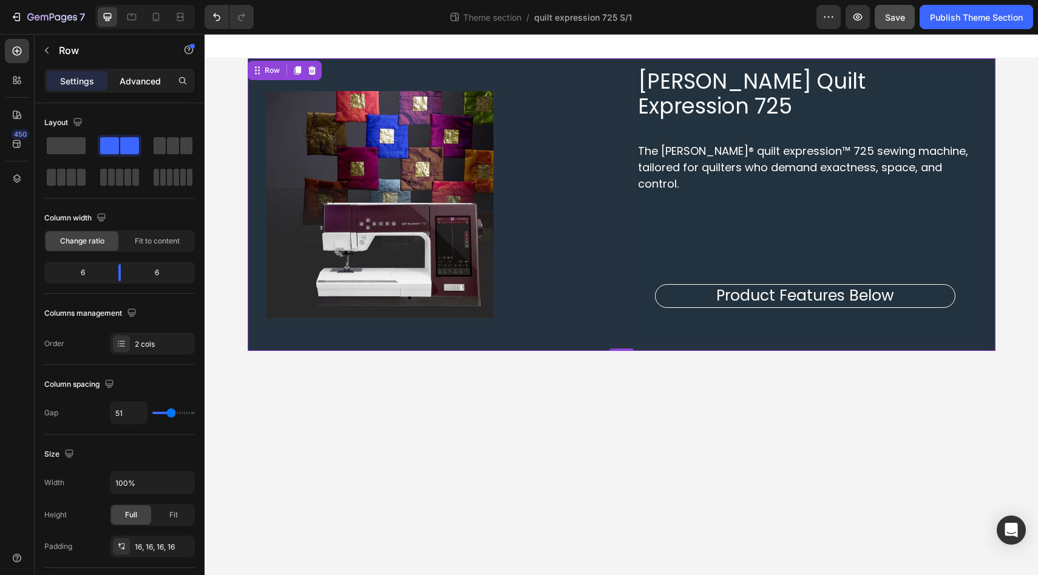
click at [134, 87] on div "Advanced" at bounding box center [140, 80] width 61 height 19
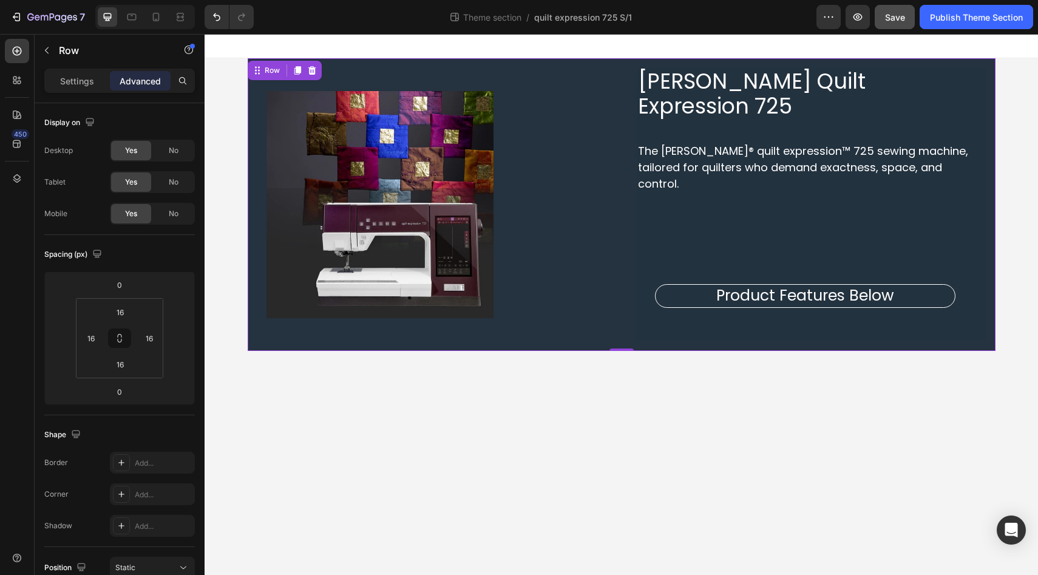
click at [537, 303] on div "PFAFF Quilt Expression 725 Heading The PFAFF® quilt expression™ 725 sewing mach…" at bounding box center [622, 204] width 748 height 293
click at [259, 139] on div "Image" at bounding box center [431, 204] width 349 height 273
click at [603, 73] on div "Image" at bounding box center [431, 204] width 349 height 273
click at [500, 266] on div "Image" at bounding box center [405, 205] width 279 height 228
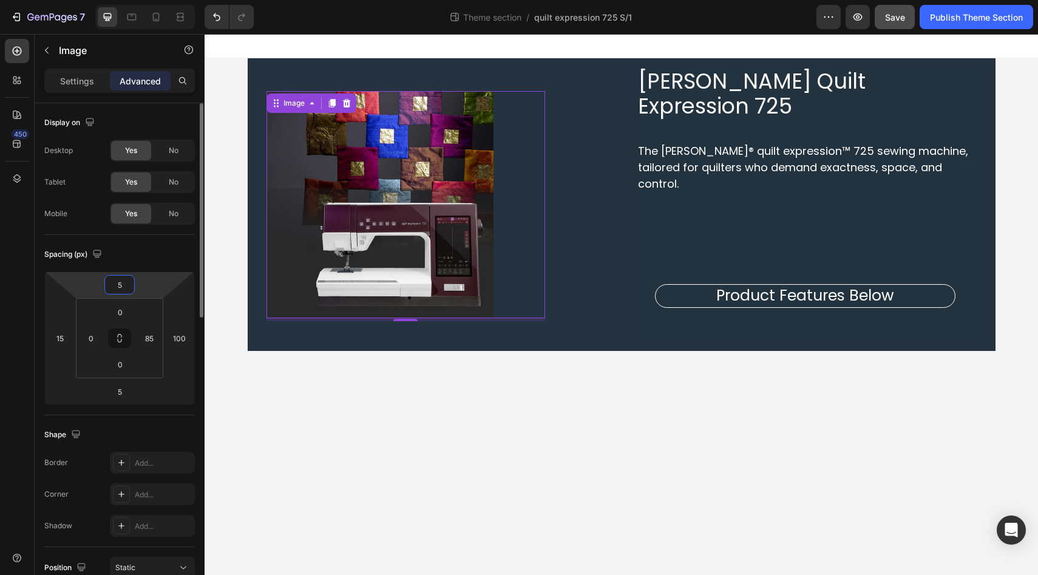
click at [123, 286] on input "5" at bounding box center [119, 285] width 24 height 18
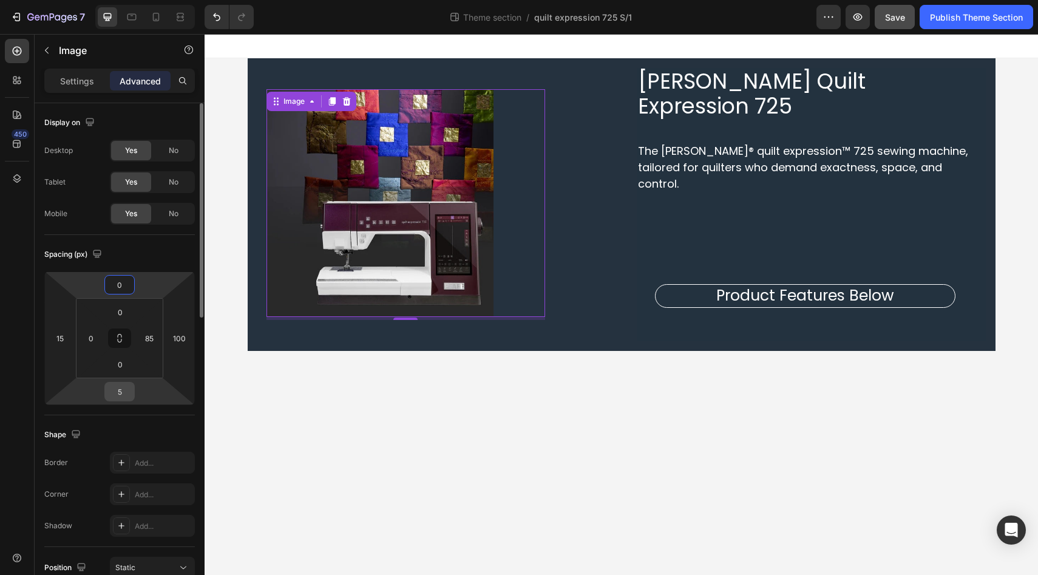
type input "0"
click at [126, 392] on input "5" at bounding box center [119, 391] width 24 height 18
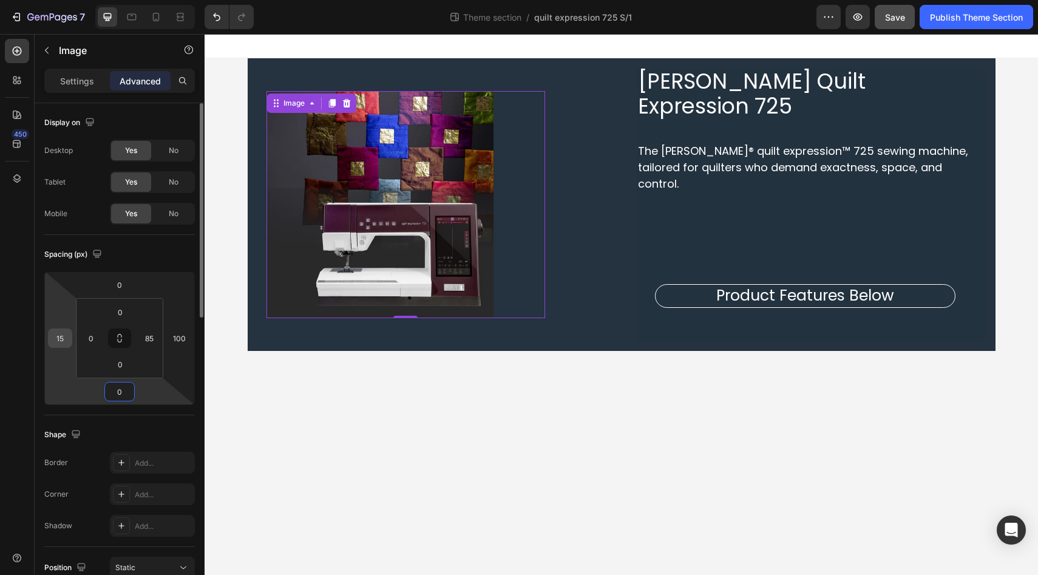
type input "0"
click at [60, 336] on input "15" at bounding box center [60, 338] width 18 height 18
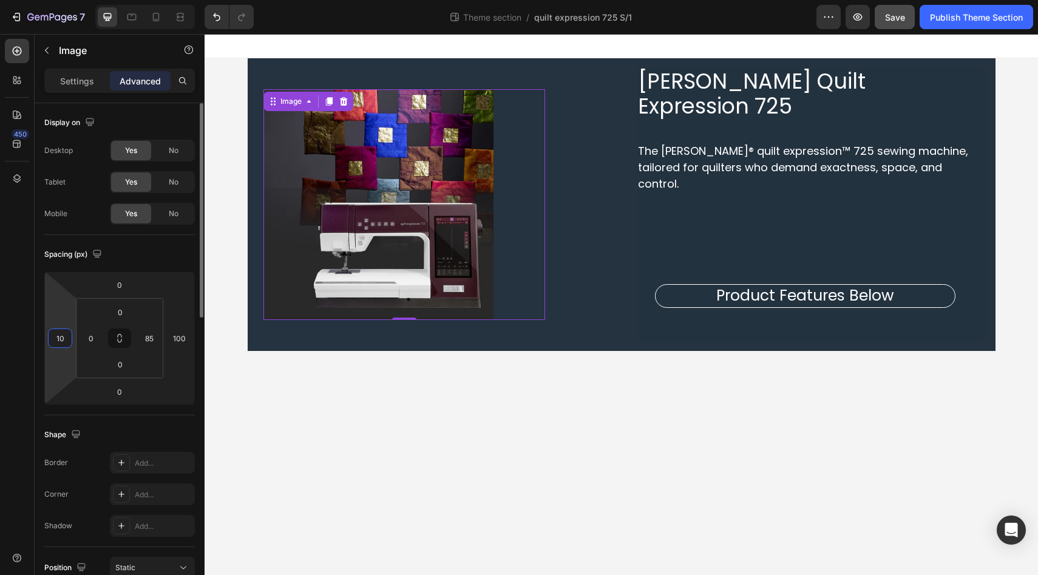
type input "1"
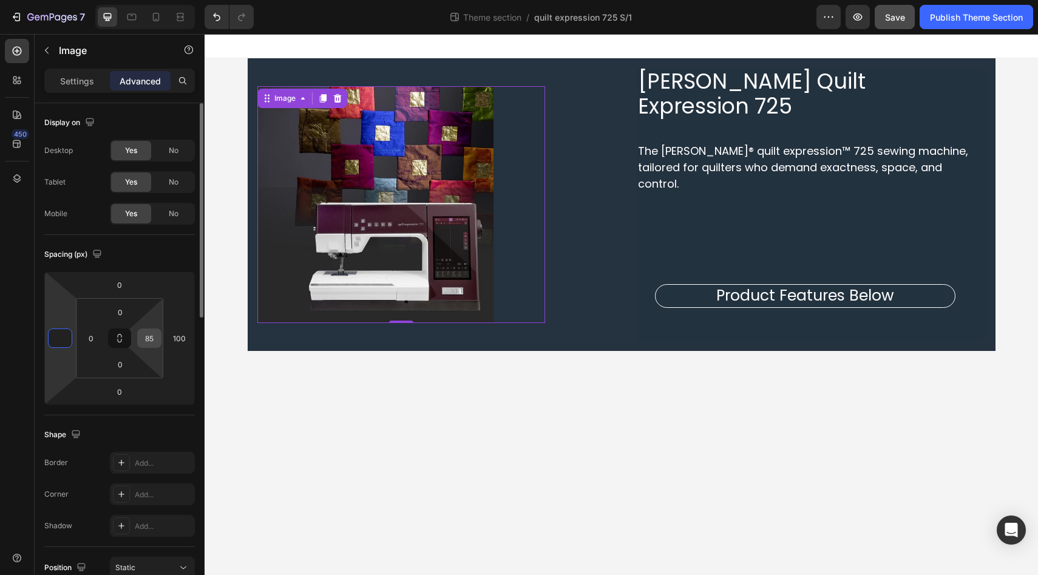
type input "0"
click at [155, 339] on input "85" at bounding box center [149, 338] width 18 height 18
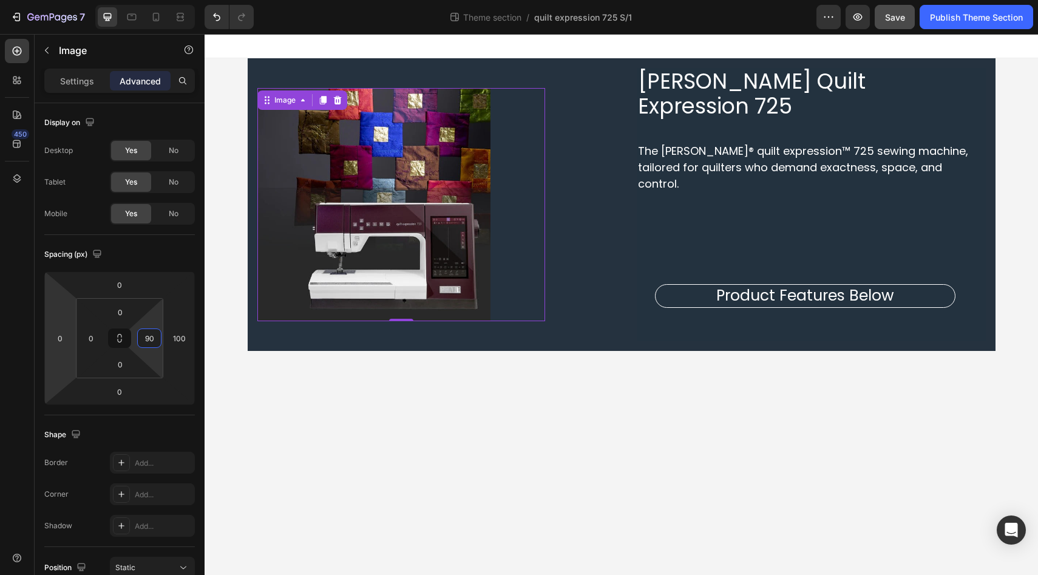
type input "90"
click at [8, 340] on div "450" at bounding box center [17, 292] width 24 height 507
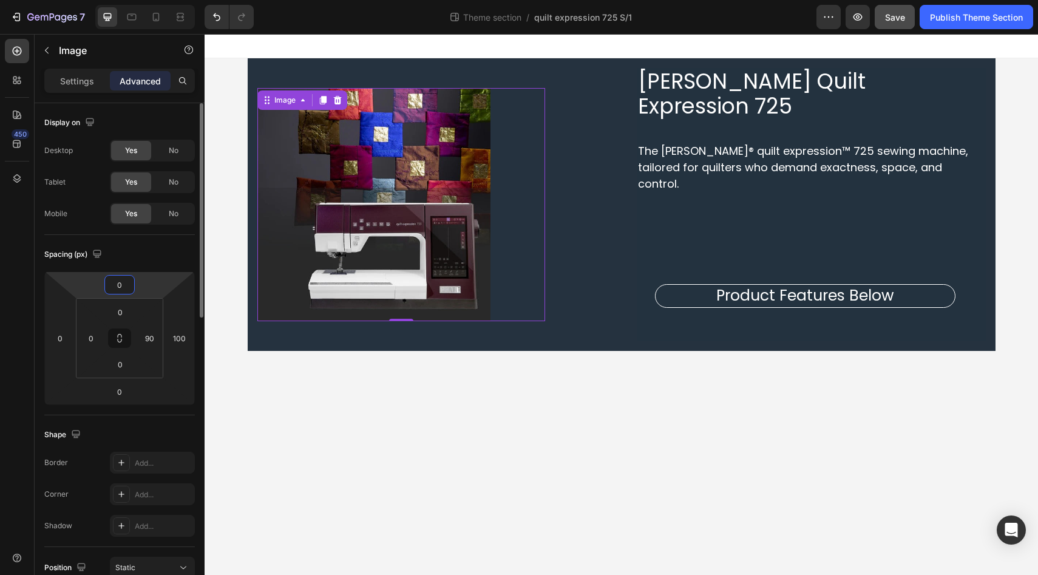
click at [128, 286] on input "0" at bounding box center [119, 285] width 24 height 18
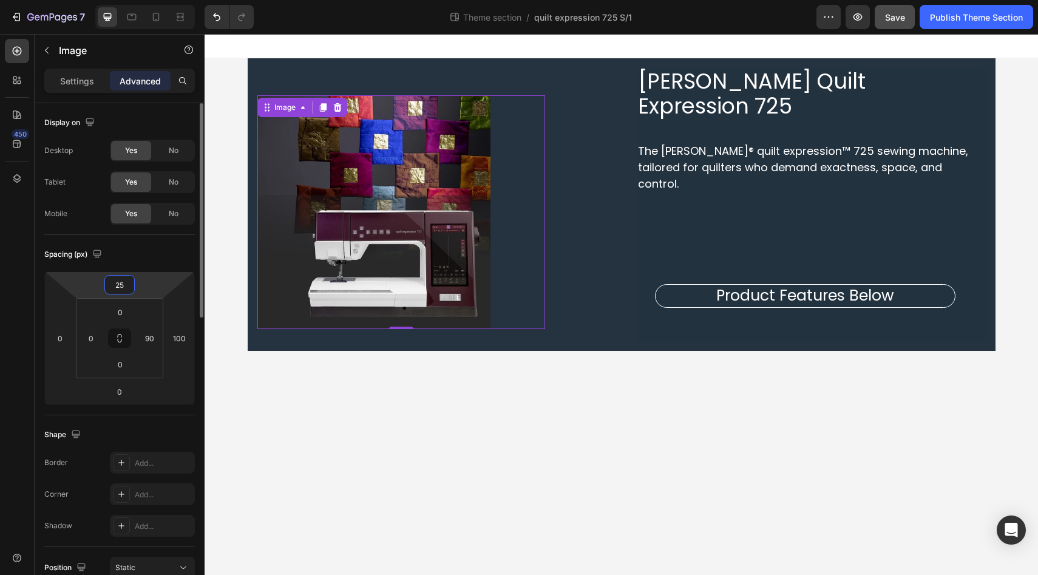
type input "2"
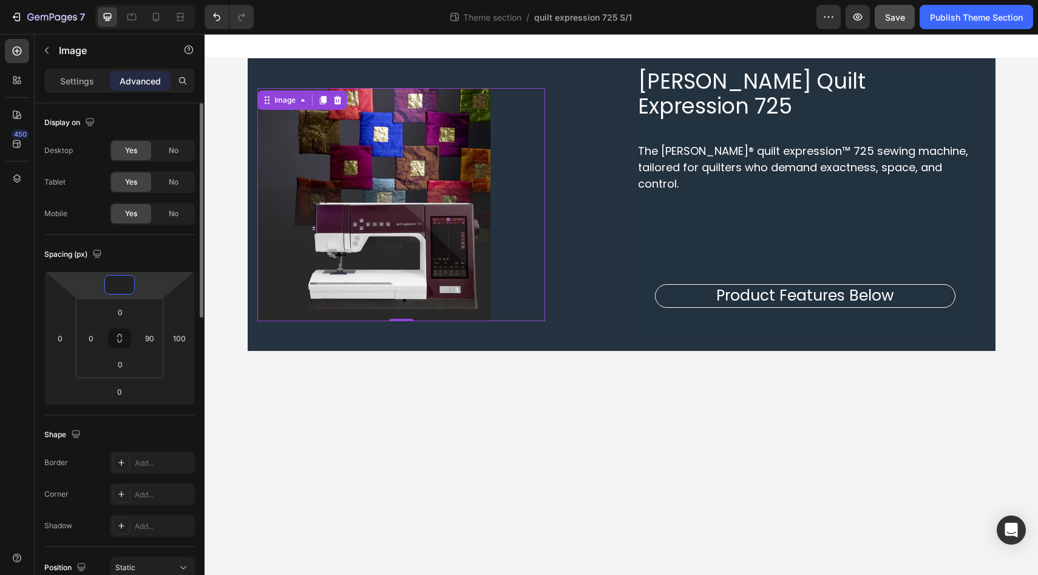
type input "0"
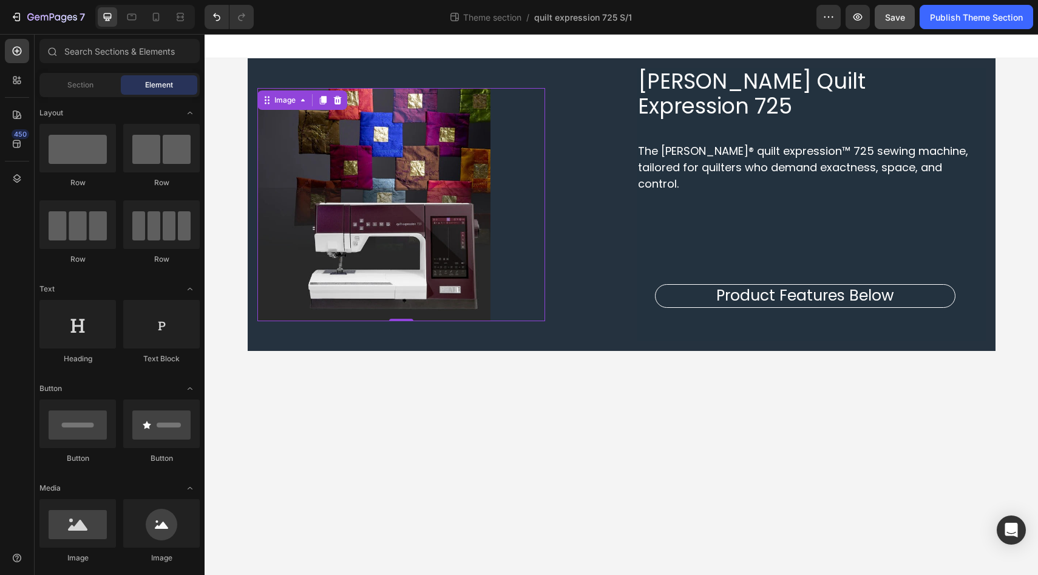
click at [290, 356] on body "PFAFF Quilt Expression 725 Heading The PFAFF® quilt expression™ 725 sewing mach…" at bounding box center [621, 304] width 833 height 541
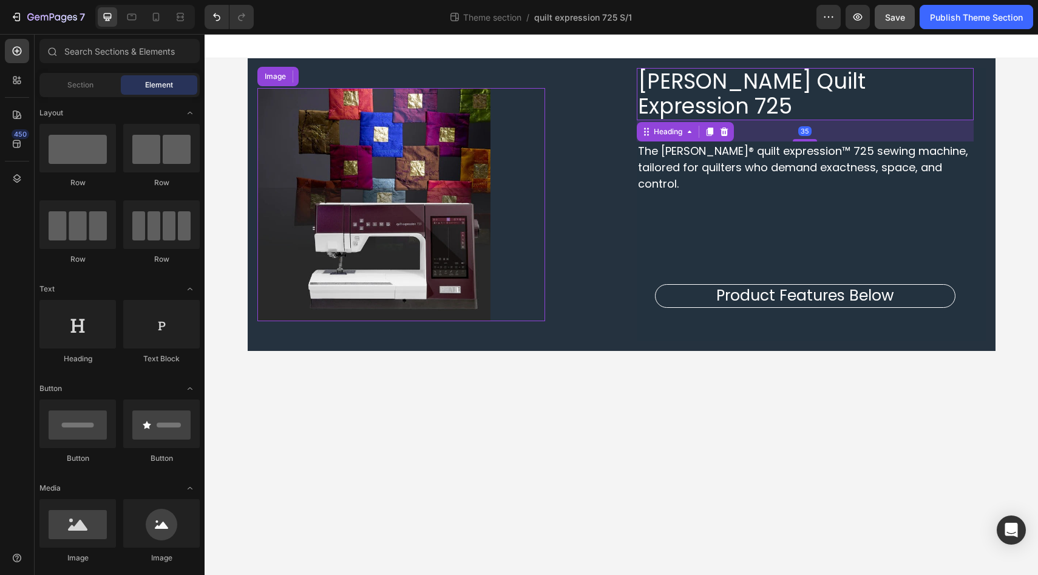
click at [685, 82] on span "PFAFF Quilt Expression 725" at bounding box center [752, 93] width 228 height 55
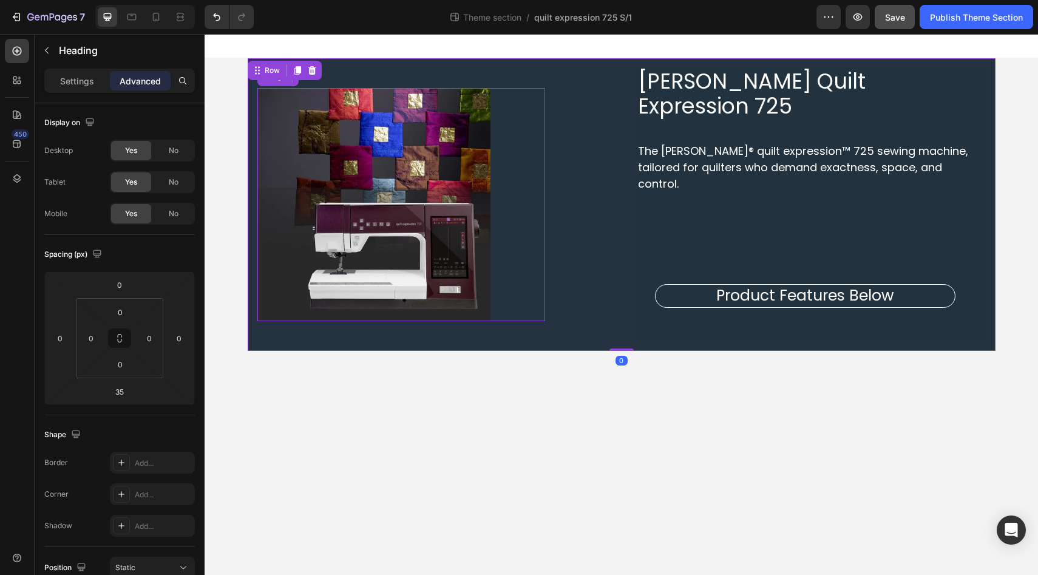
click at [591, 80] on div "Image" at bounding box center [431, 204] width 349 height 273
click at [537, 88] on div "Image" at bounding box center [401, 205] width 288 height 234
click at [584, 70] on div "Image" at bounding box center [431, 204] width 349 height 273
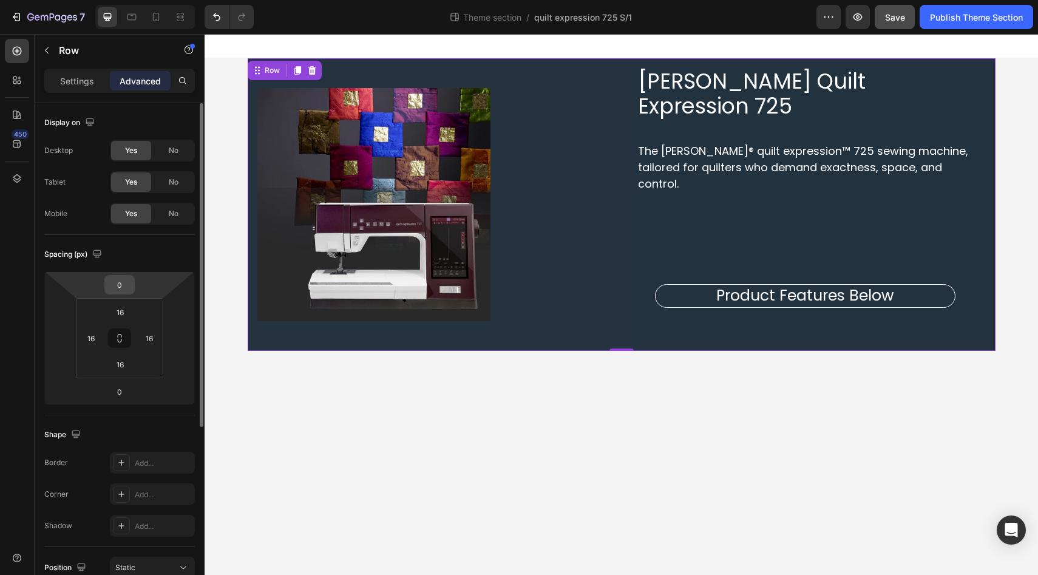
click at [123, 290] on input "0" at bounding box center [119, 285] width 24 height 18
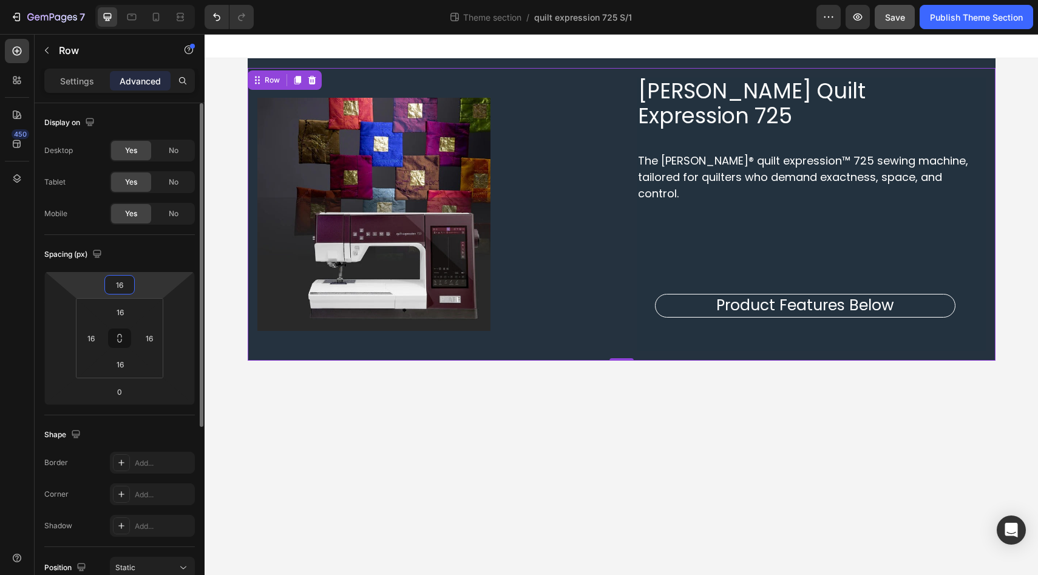
type input "1"
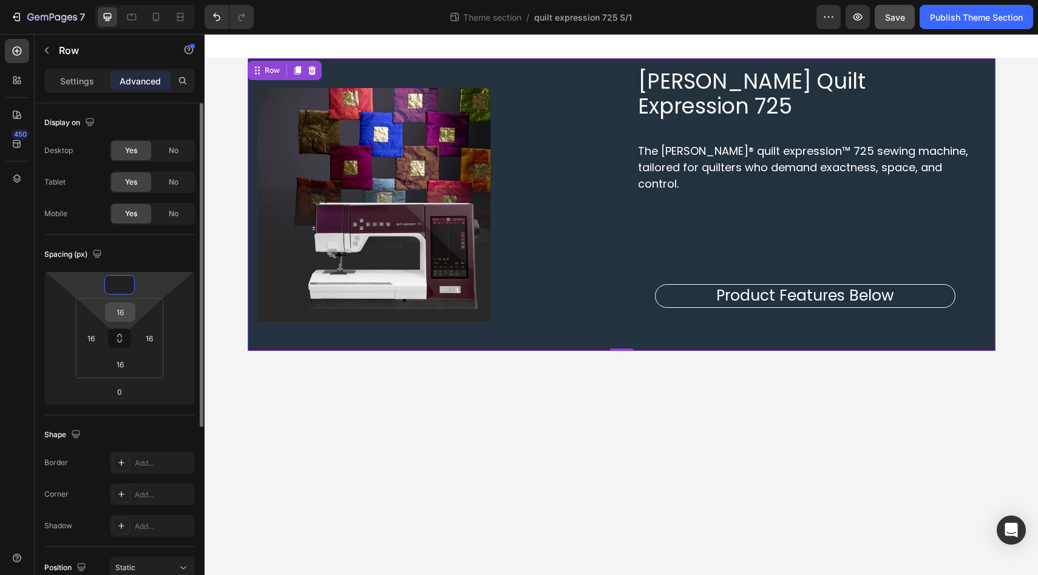
type input "0"
click at [127, 310] on input "16" at bounding box center [120, 312] width 24 height 18
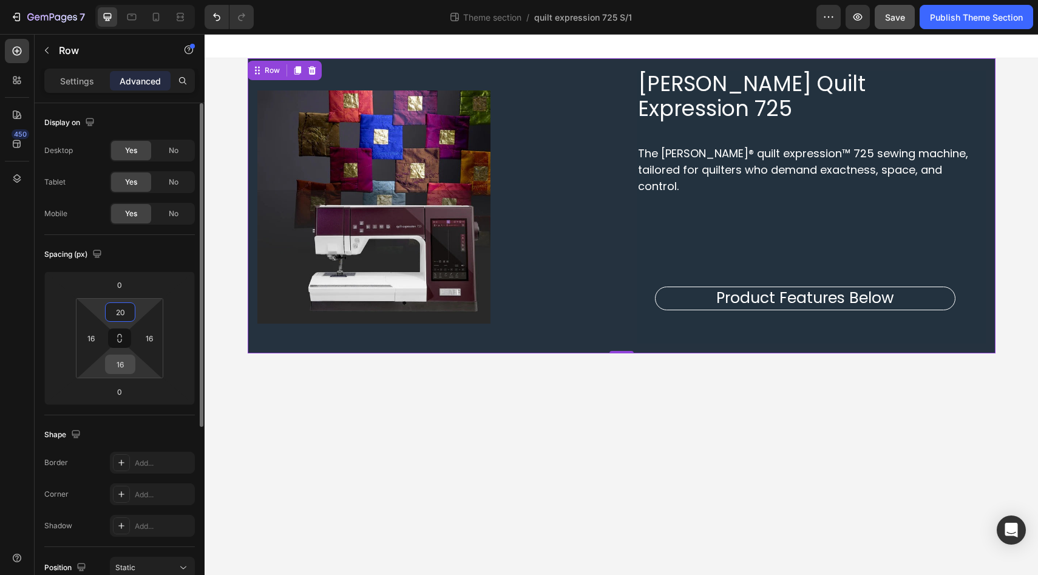
type input "20"
click at [122, 370] on input "16" at bounding box center [120, 364] width 24 height 18
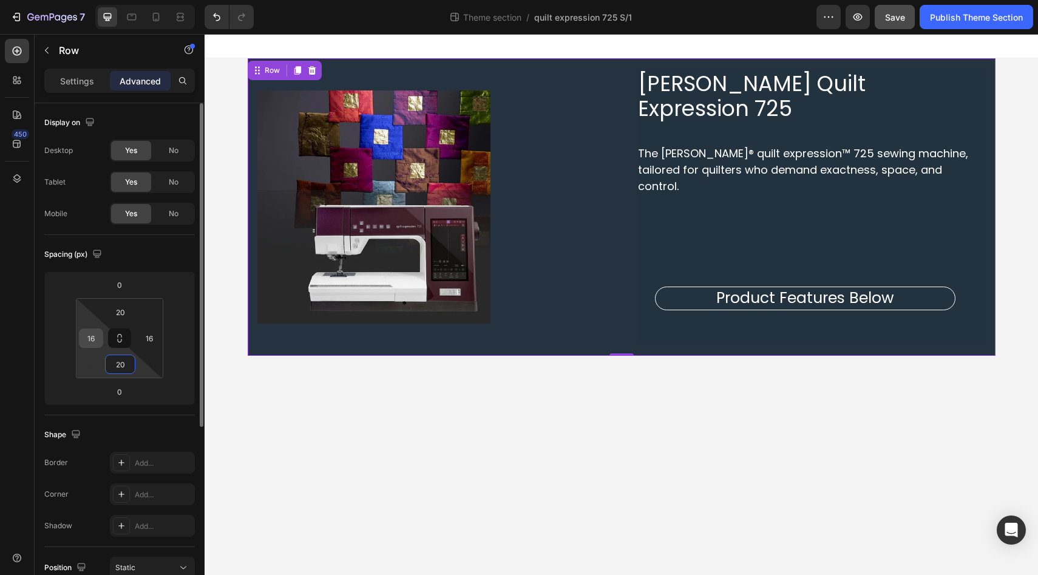
type input "20"
click at [92, 341] on input "16" at bounding box center [91, 338] width 18 height 18
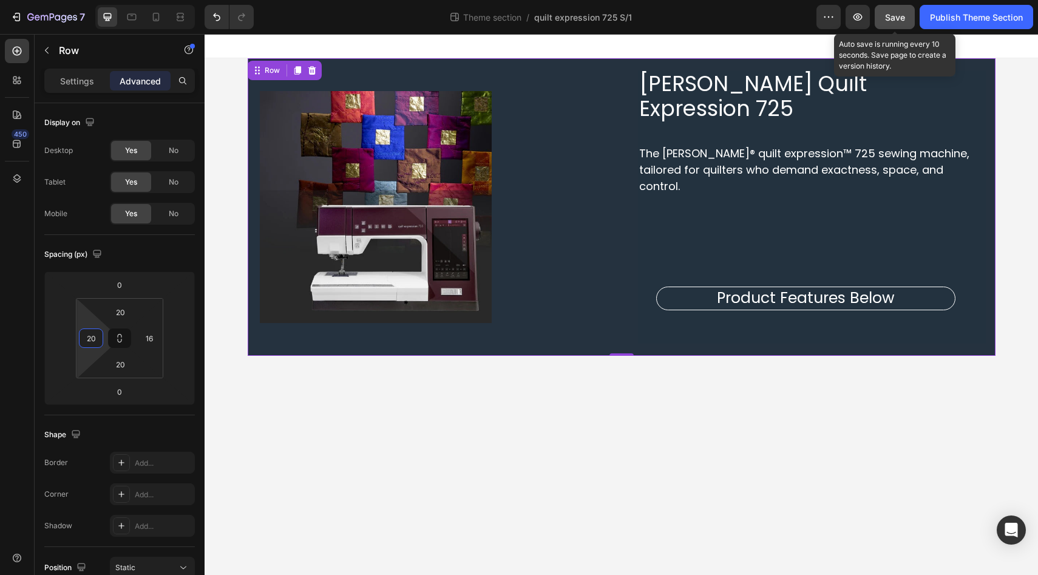
type input "20"
click at [898, 16] on span "Save" at bounding box center [895, 17] width 20 height 10
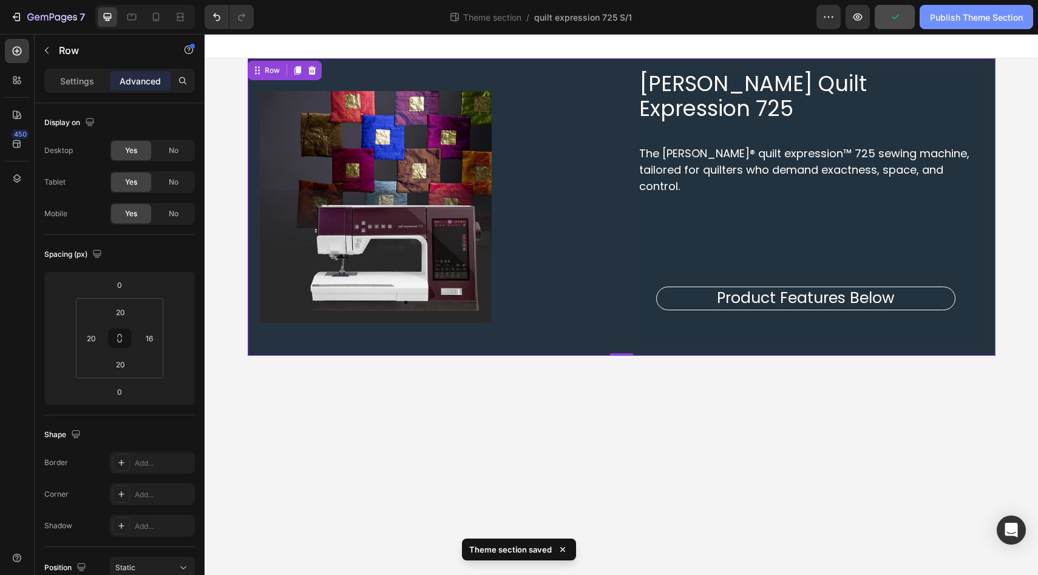
click at [958, 22] on div "Publish Theme Section" at bounding box center [976, 17] width 93 height 13
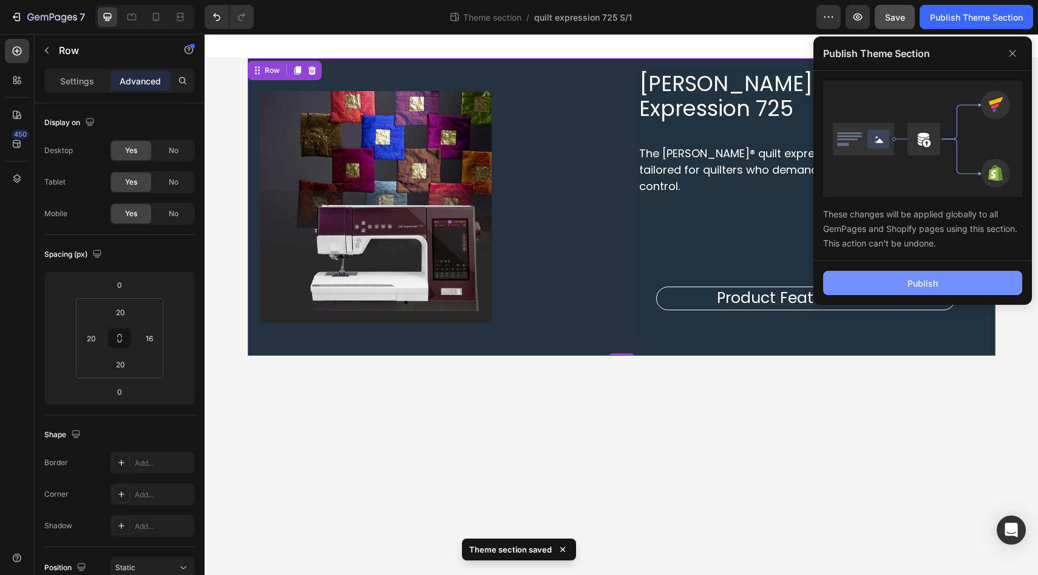
click at [872, 283] on button "Publish" at bounding box center [922, 283] width 199 height 24
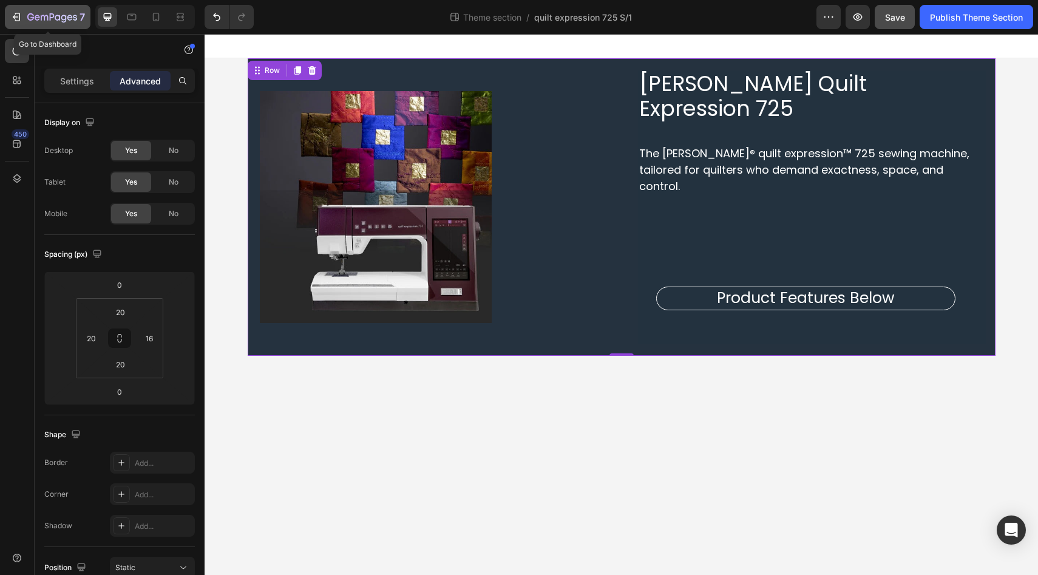
click at [56, 17] on icon "button" at bounding box center [52, 18] width 50 height 10
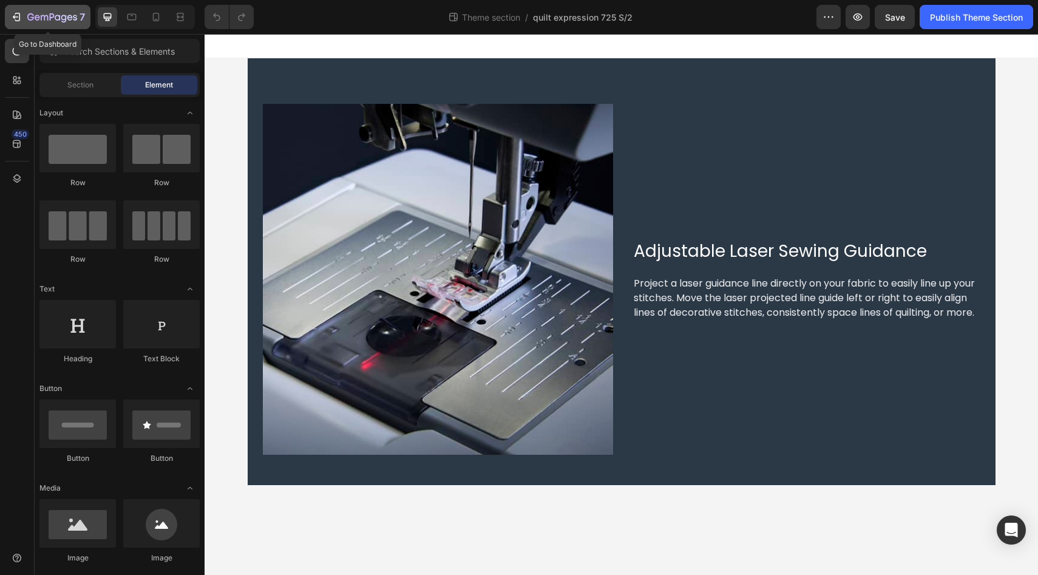
click at [20, 18] on icon "button" at bounding box center [16, 17] width 12 height 12
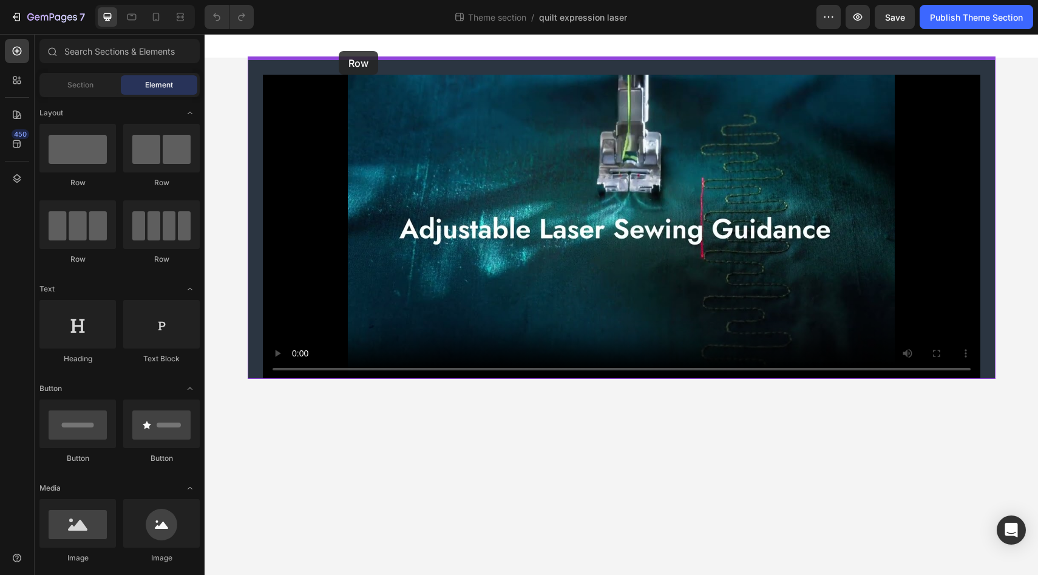
drag, startPoint x: 280, startPoint y: 189, endPoint x: 340, endPoint y: 48, distance: 152.9
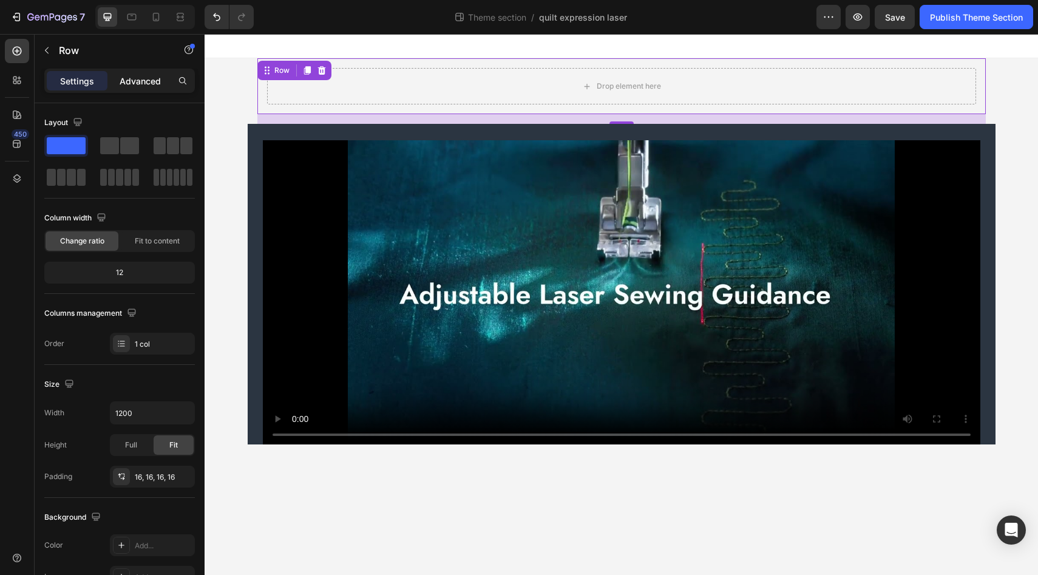
click at [135, 90] on div "Advanced" at bounding box center [140, 80] width 61 height 19
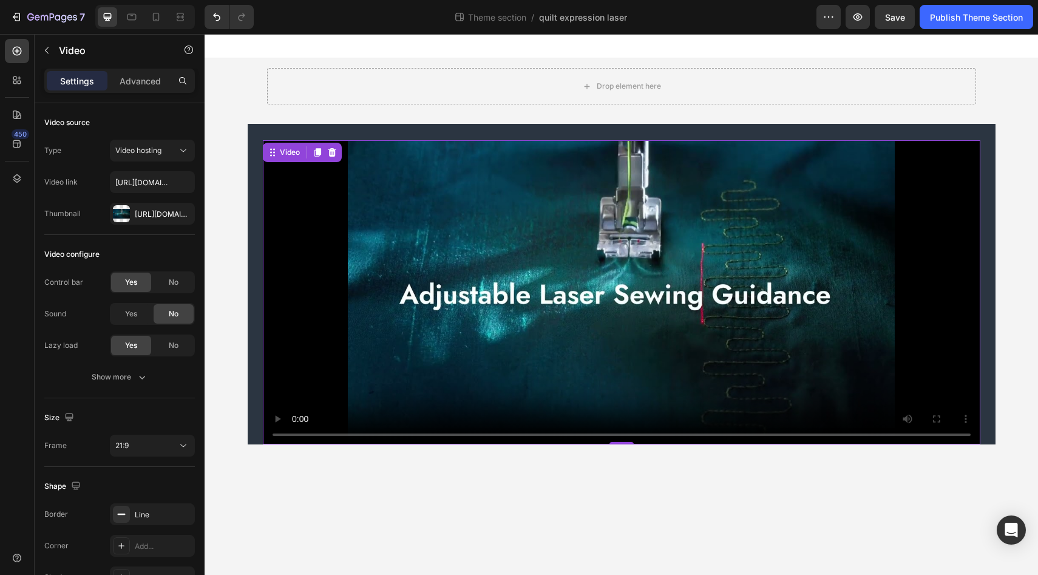
click at [253, 135] on div "Video 0" at bounding box center [622, 284] width 748 height 320
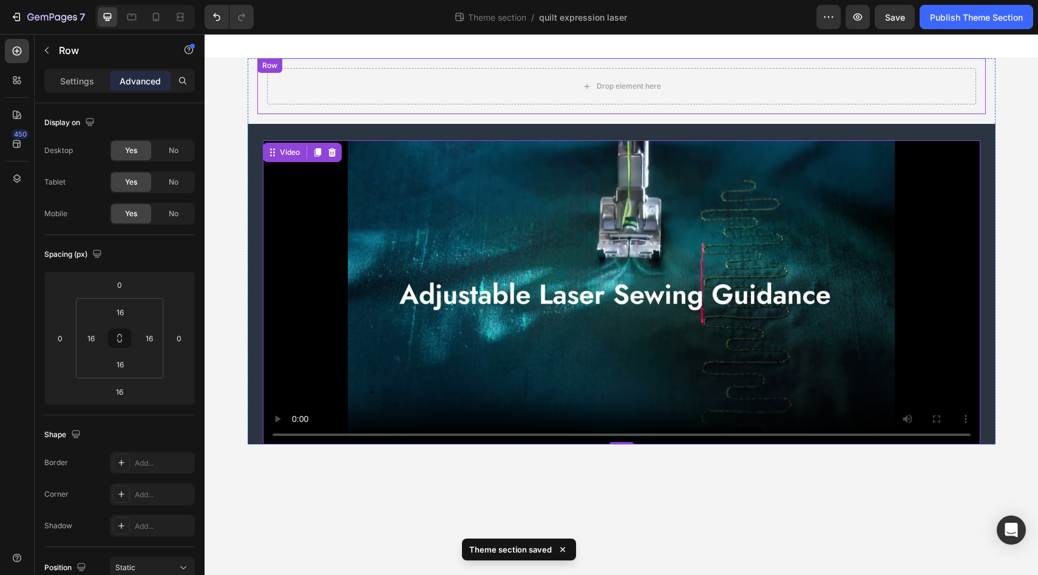
click at [353, 61] on div "Drop element here Row" at bounding box center [621, 86] width 728 height 56
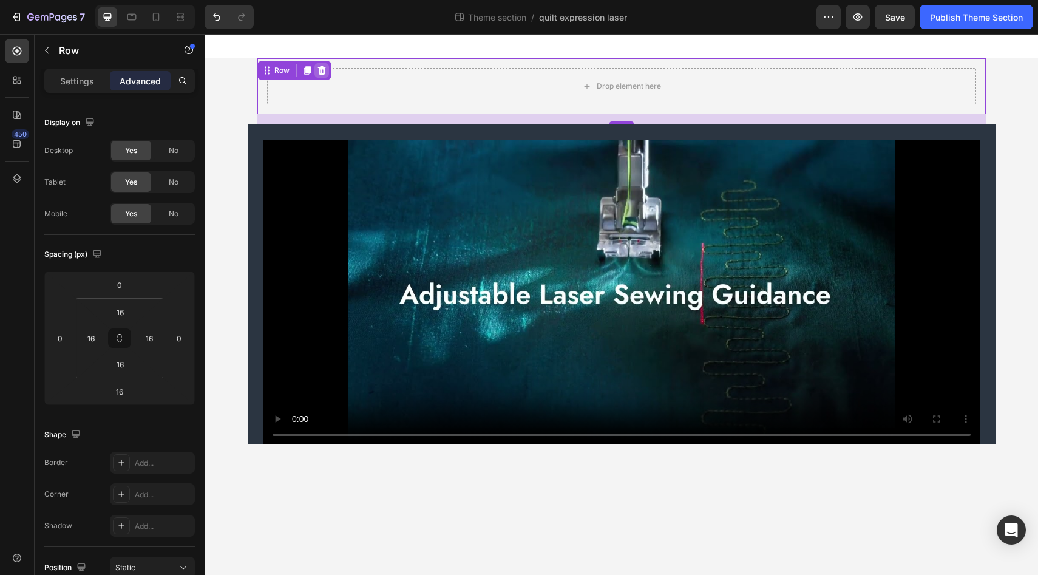
click at [323, 70] on icon at bounding box center [321, 70] width 8 height 8
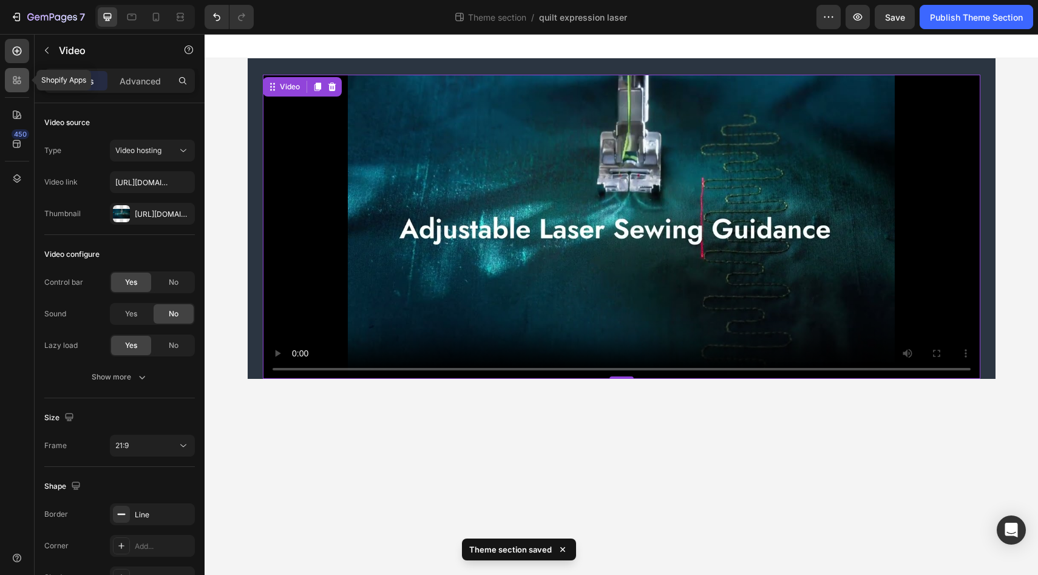
click at [19, 80] on icon at bounding box center [17, 80] width 12 height 12
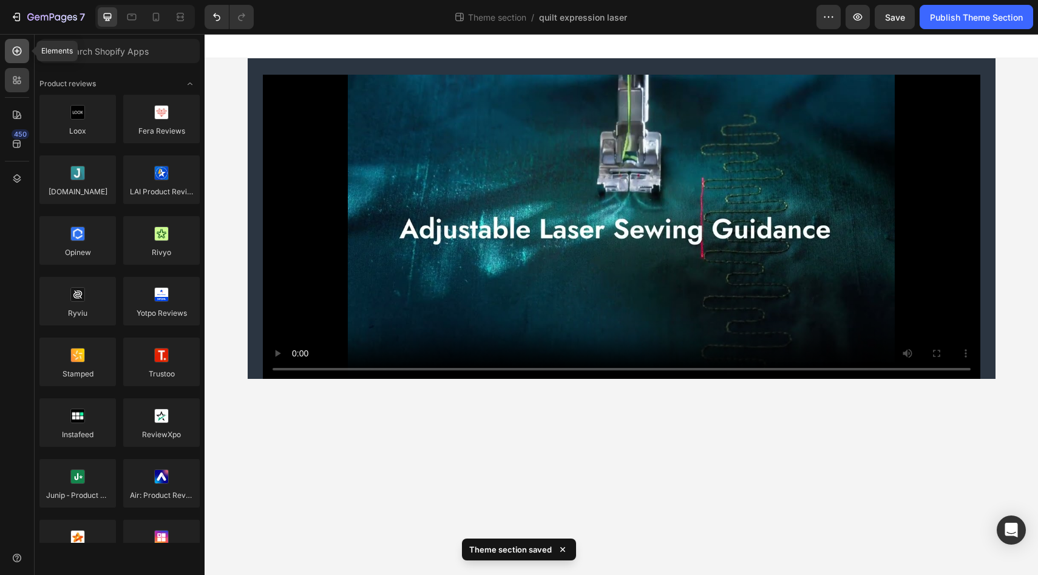
click at [20, 55] on icon at bounding box center [17, 51] width 12 height 12
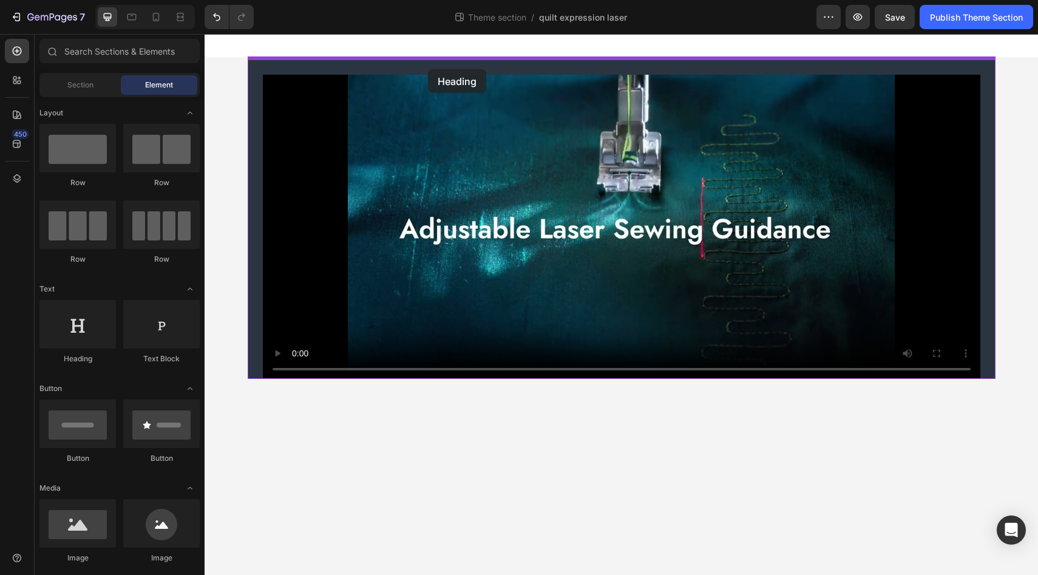
drag, startPoint x: 304, startPoint y: 364, endPoint x: 428, endPoint y: 69, distance: 319.9
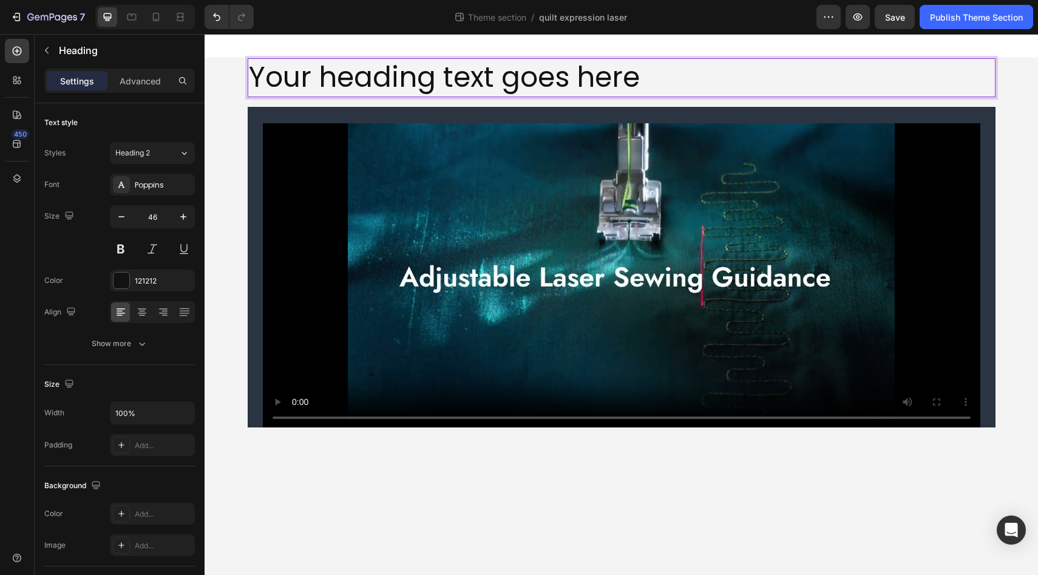
click at [425, 76] on h2 "Your heading text goes here" at bounding box center [622, 77] width 748 height 39
click at [425, 76] on p "Your heading text goes here" at bounding box center [621, 77] width 745 height 36
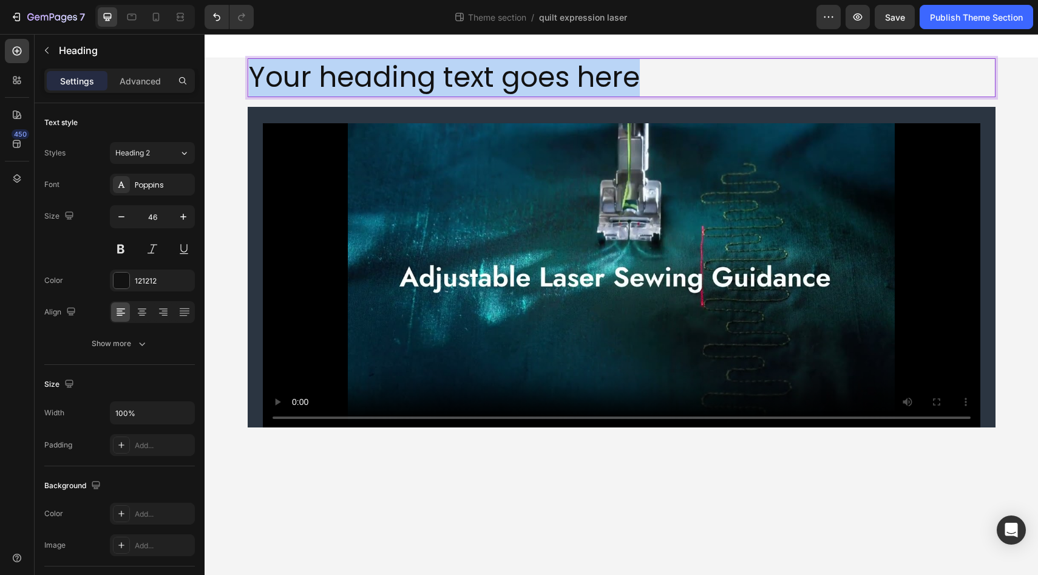
click at [425, 76] on p "Your heading text goes here" at bounding box center [621, 77] width 745 height 36
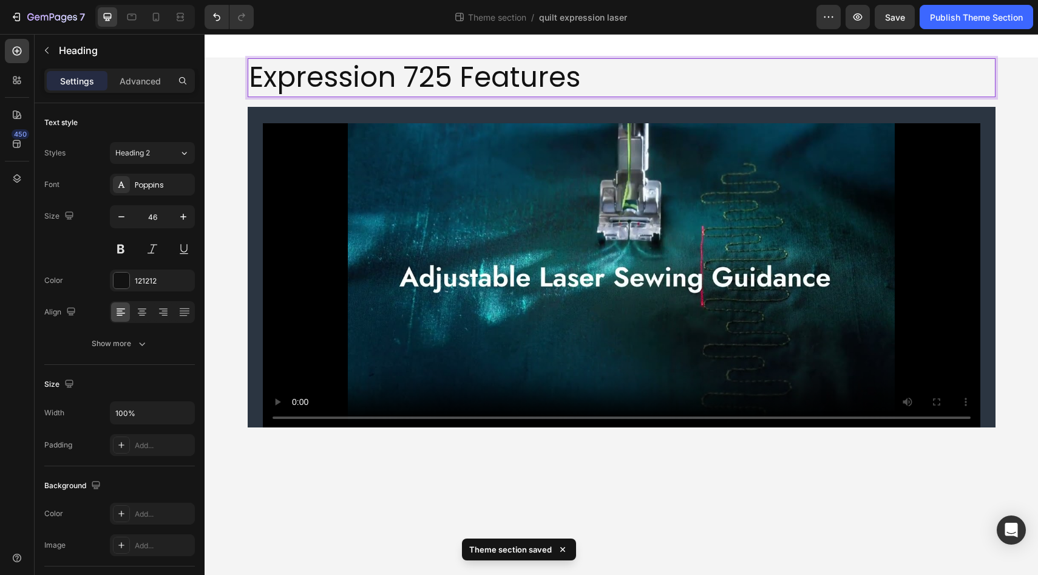
click at [360, 83] on p "Expression 725 Features" at bounding box center [621, 77] width 745 height 36
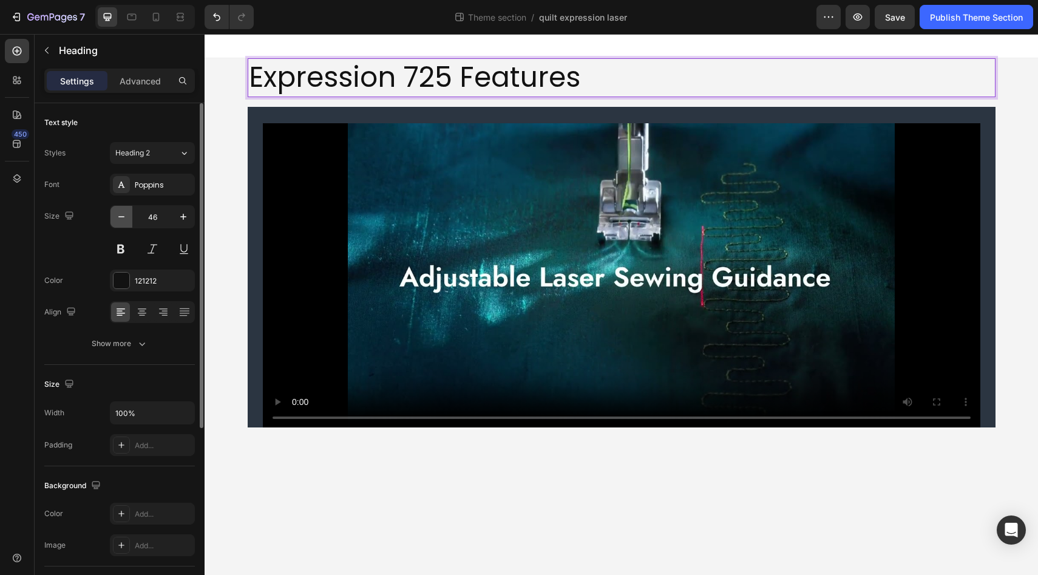
click at [118, 223] on button "button" at bounding box center [121, 217] width 22 height 22
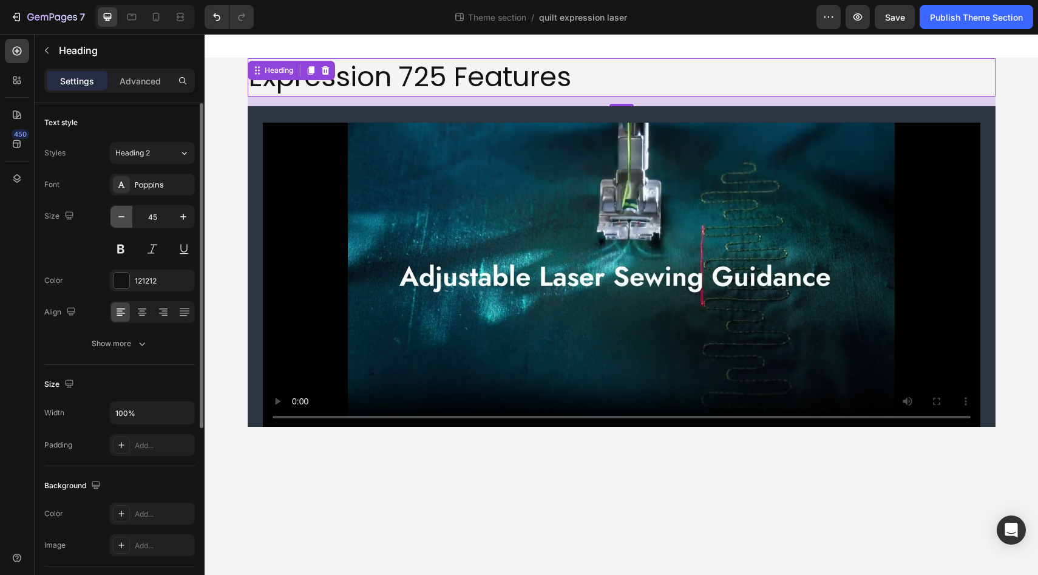
click at [118, 223] on button "button" at bounding box center [121, 217] width 22 height 22
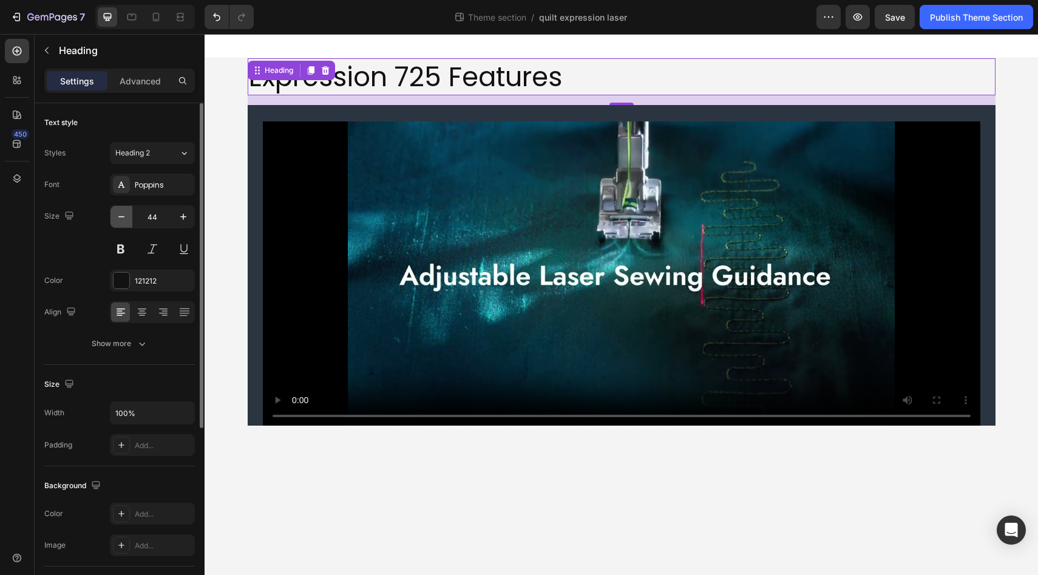
click at [120, 219] on icon "button" at bounding box center [121, 217] width 12 height 12
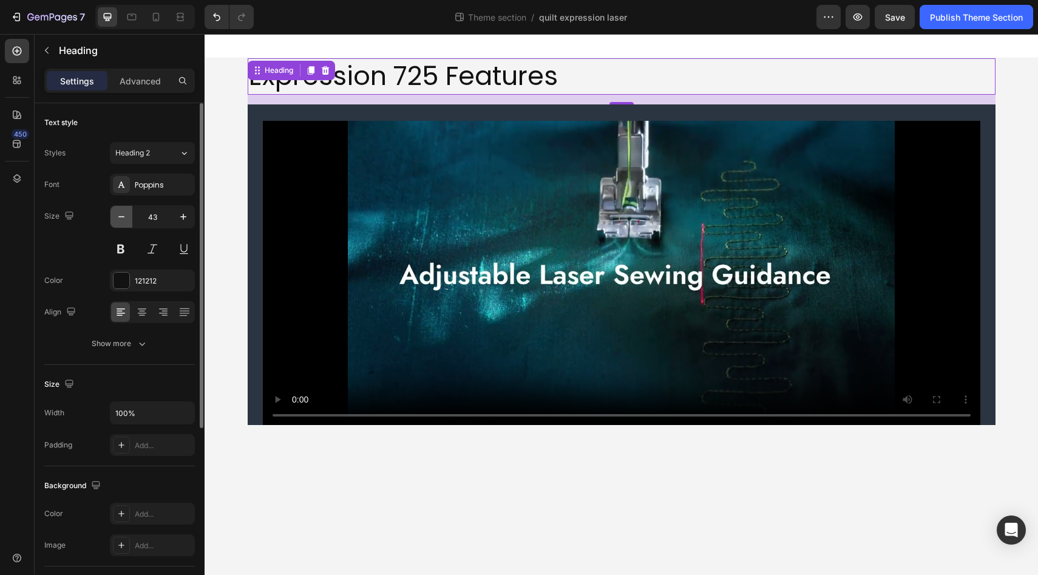
click at [120, 219] on icon "button" at bounding box center [121, 217] width 12 height 12
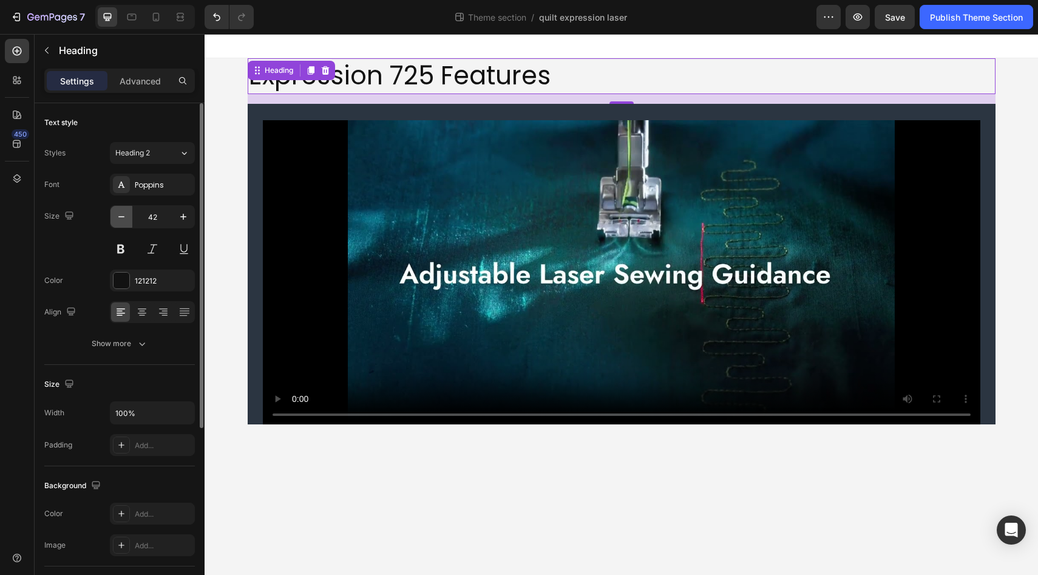
click at [120, 219] on icon "button" at bounding box center [121, 217] width 12 height 12
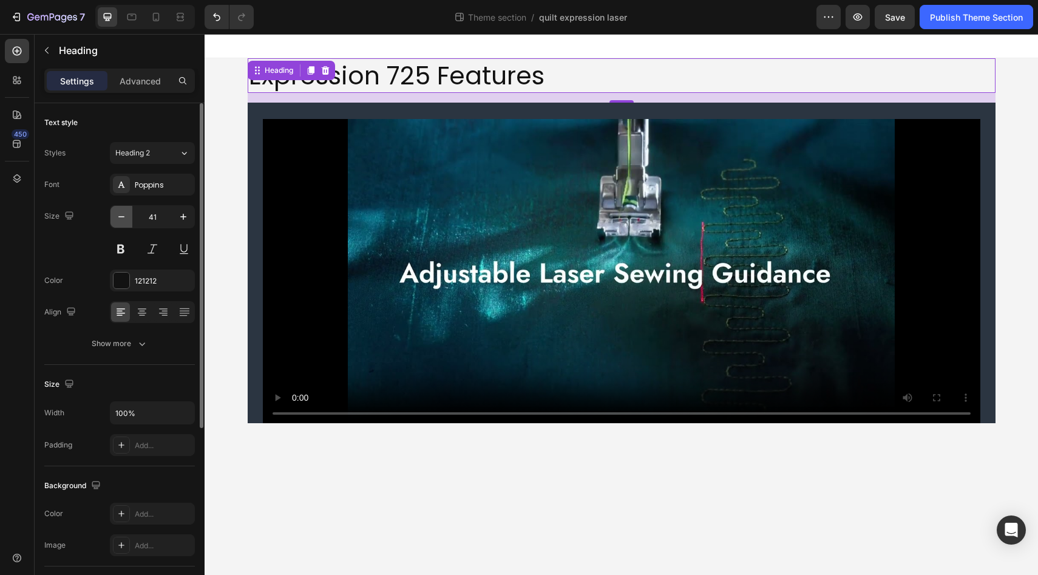
click at [120, 219] on icon "button" at bounding box center [121, 217] width 12 height 12
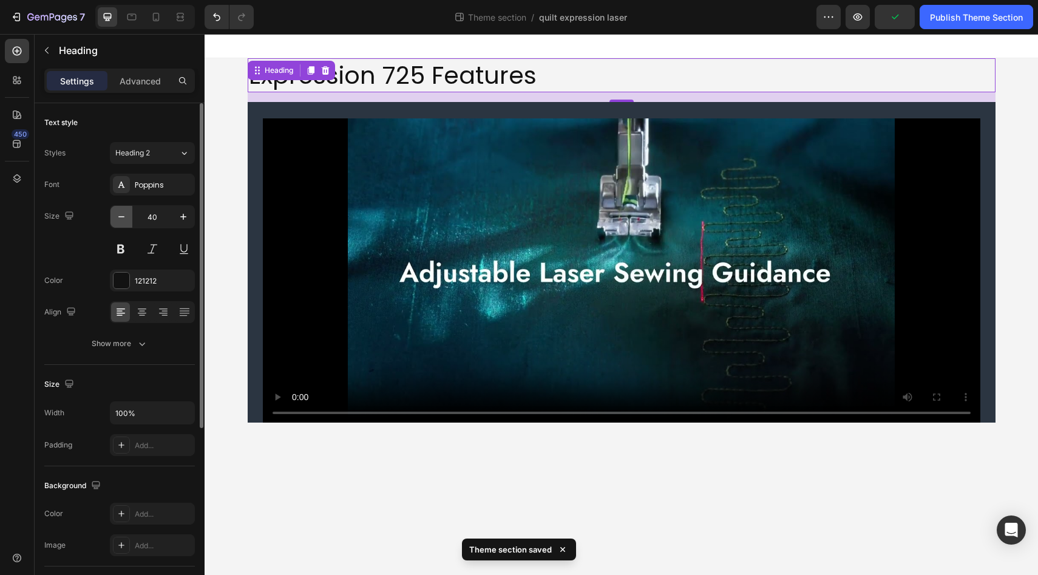
click at [120, 219] on icon "button" at bounding box center [121, 217] width 12 height 12
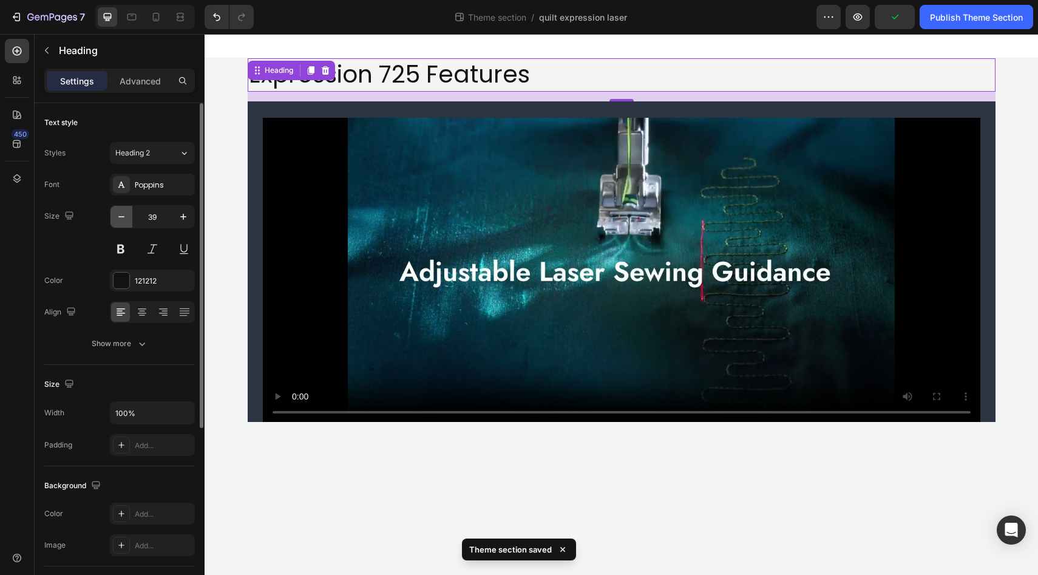
click at [120, 219] on icon "button" at bounding box center [121, 217] width 12 height 12
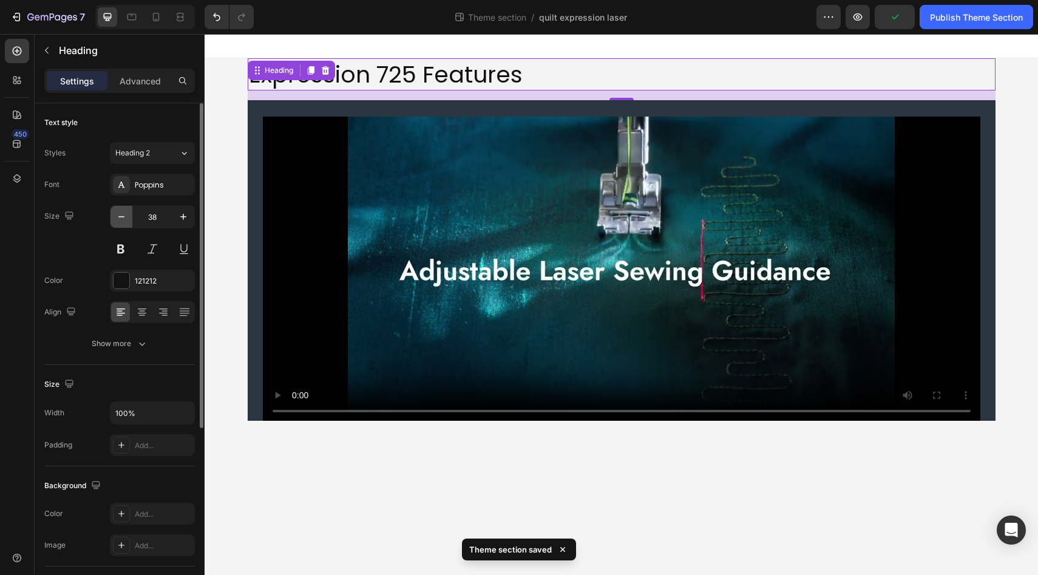
click at [120, 219] on icon "button" at bounding box center [121, 217] width 12 height 12
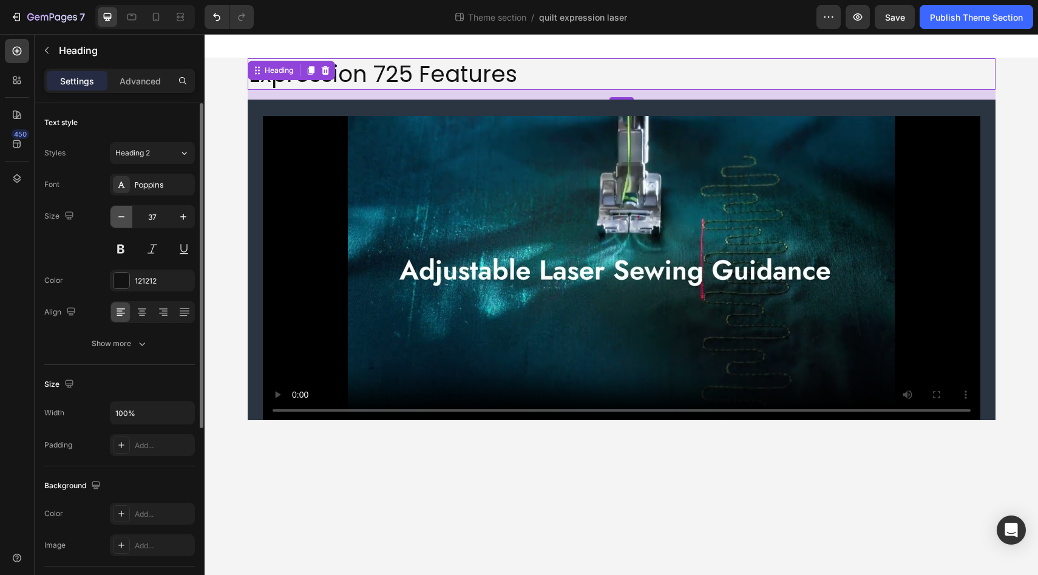
click at [120, 219] on icon "button" at bounding box center [121, 217] width 12 height 12
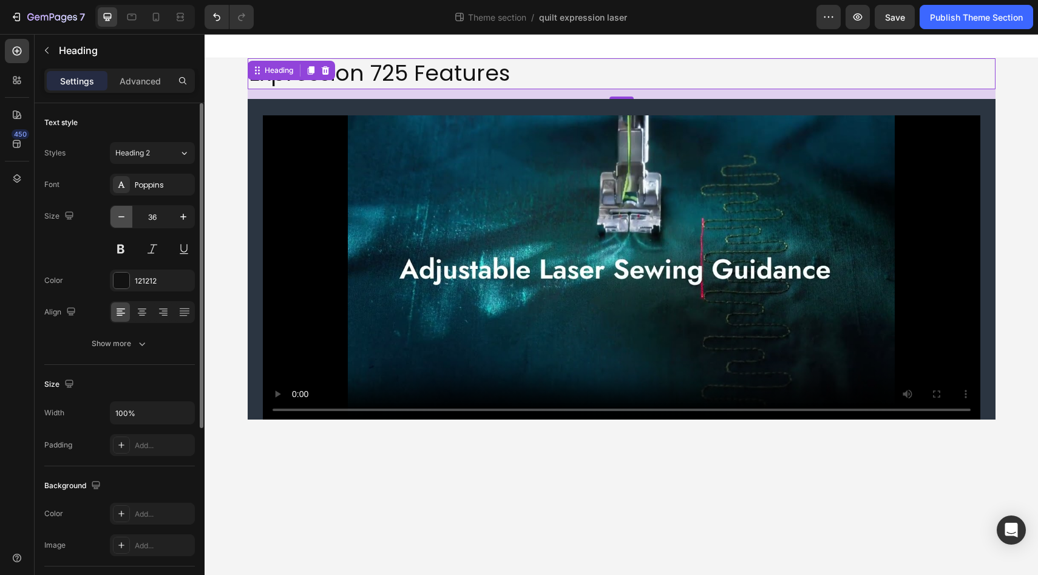
click at [120, 219] on icon "button" at bounding box center [121, 217] width 12 height 12
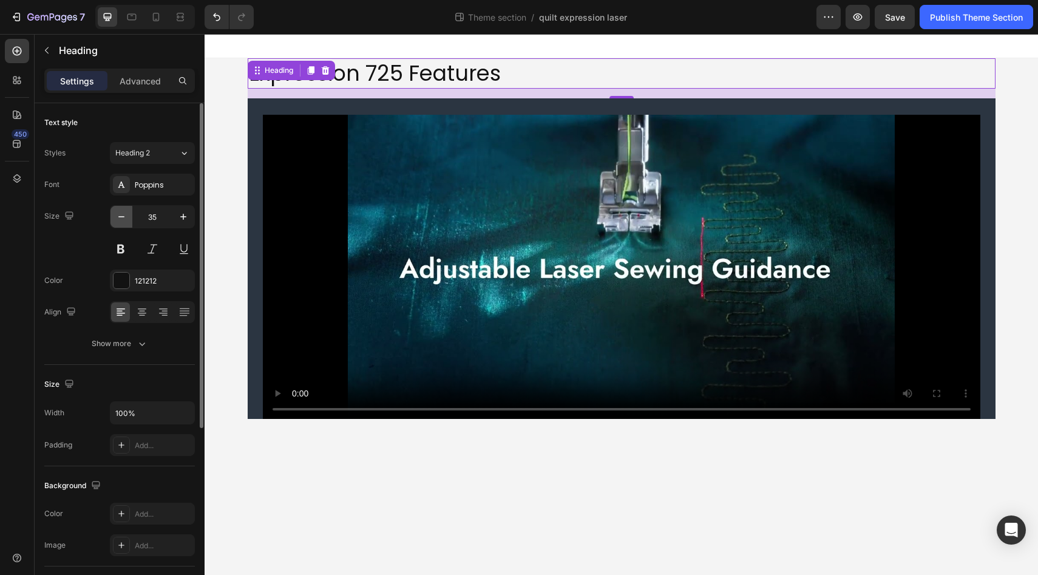
click at [120, 219] on icon "button" at bounding box center [121, 217] width 12 height 12
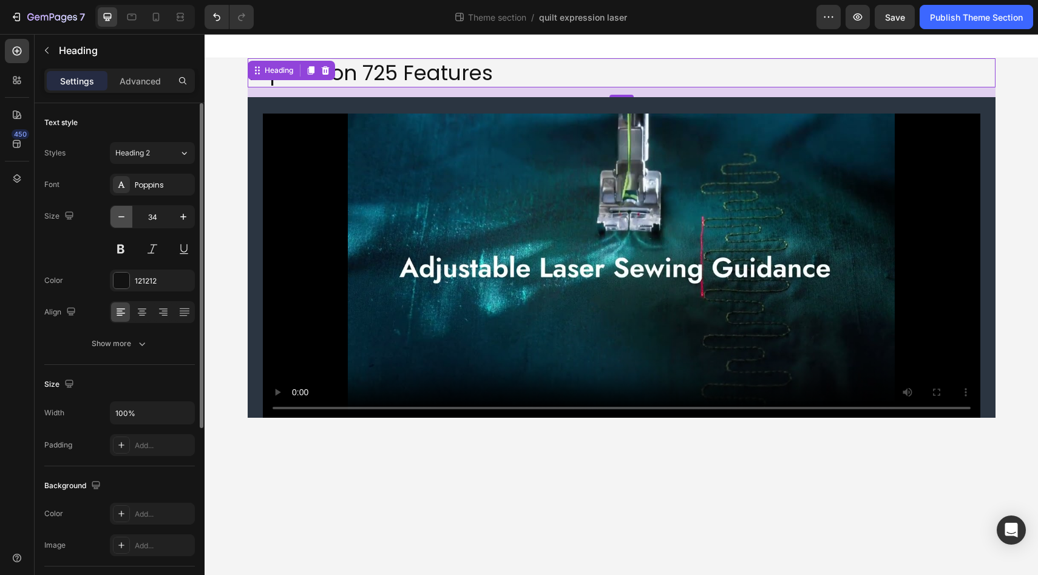
click at [120, 219] on icon "button" at bounding box center [121, 217] width 12 height 12
type input "33"
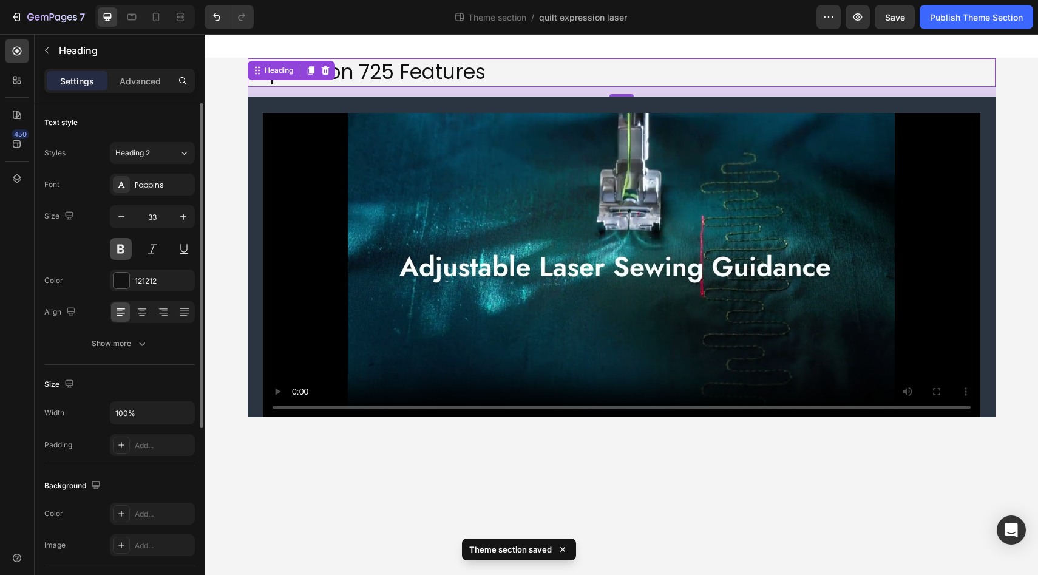
click at [123, 253] on button at bounding box center [121, 249] width 22 height 22
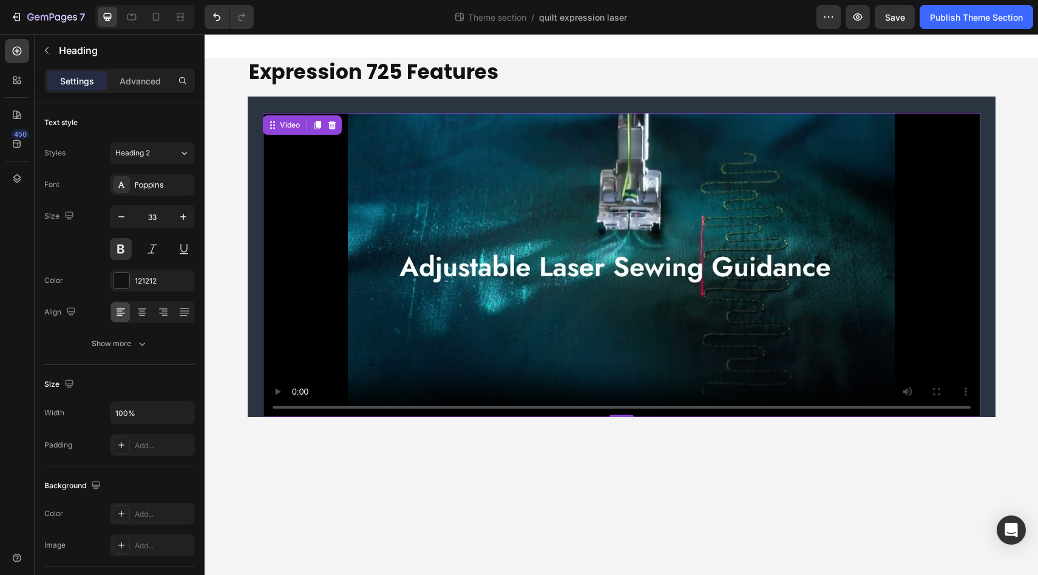
click at [257, 318] on div "Video 0" at bounding box center [622, 257] width 748 height 320
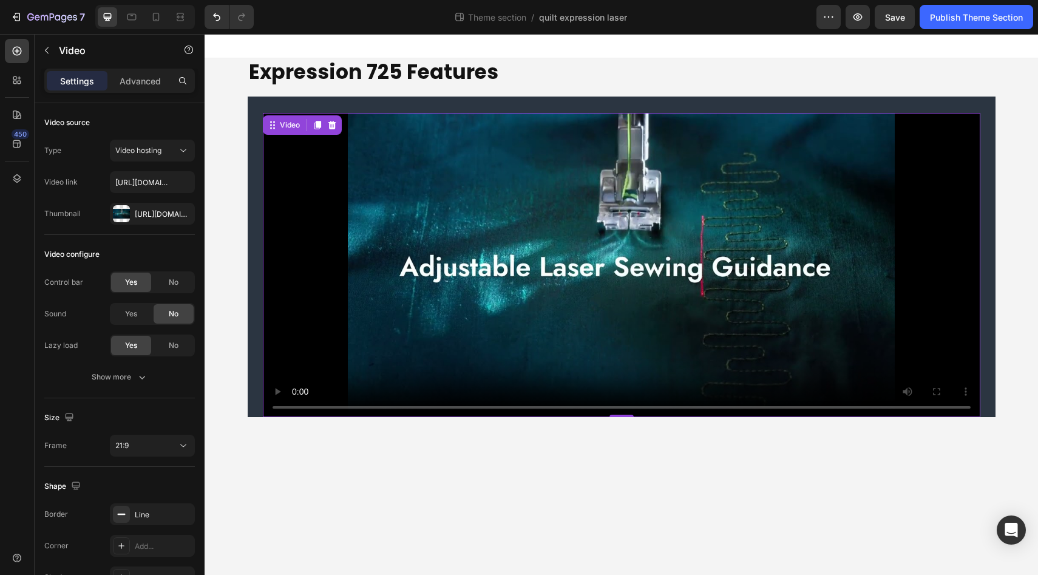
click at [254, 150] on div "Video 0" at bounding box center [622, 257] width 748 height 320
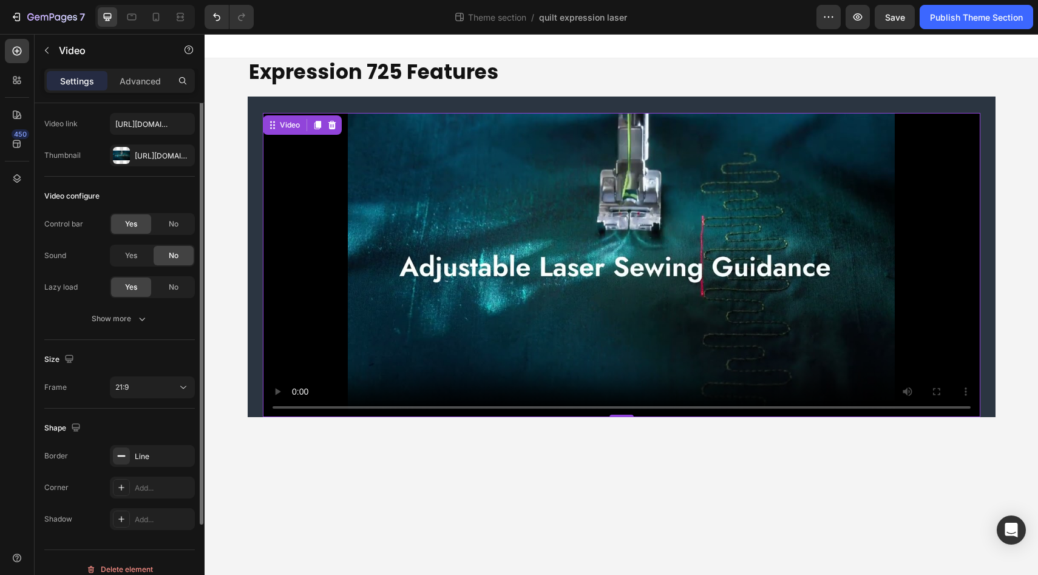
scroll to position [72, 0]
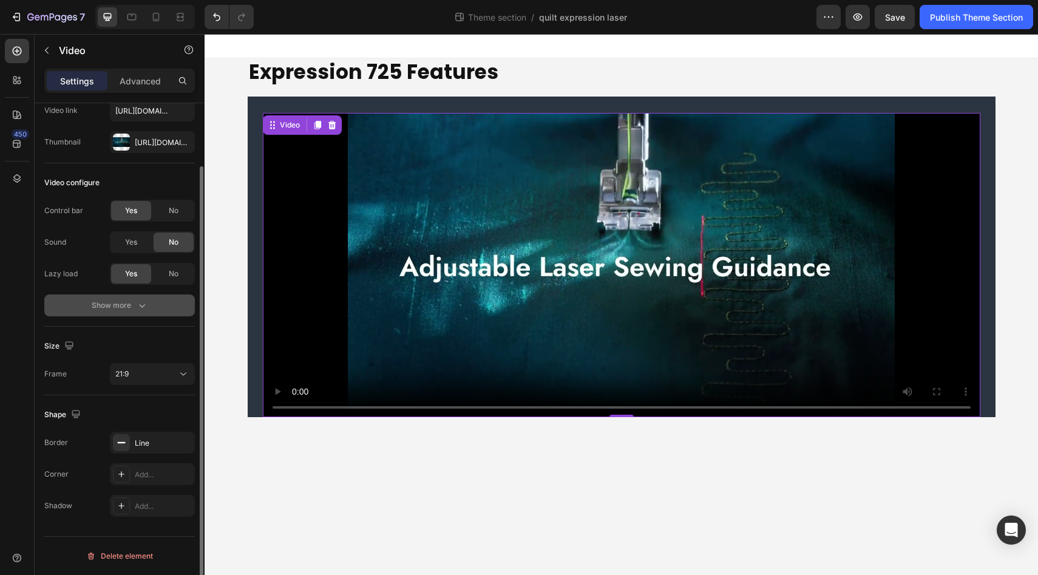
click at [131, 307] on div "Show more" at bounding box center [120, 305] width 56 height 12
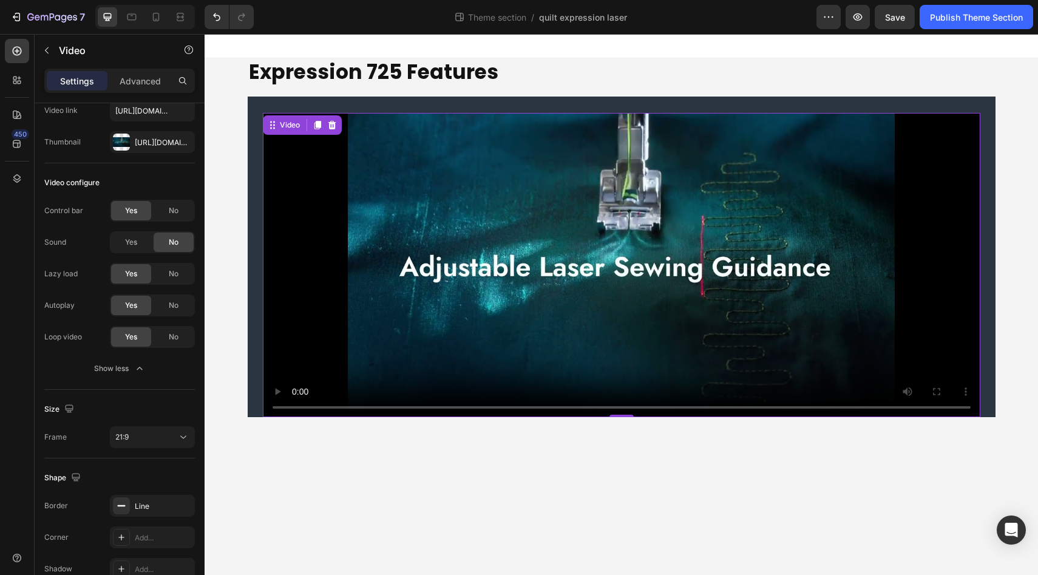
click at [253, 268] on div "Video 0" at bounding box center [622, 257] width 748 height 320
click at [347, 100] on div "Video 0" at bounding box center [622, 257] width 748 height 320
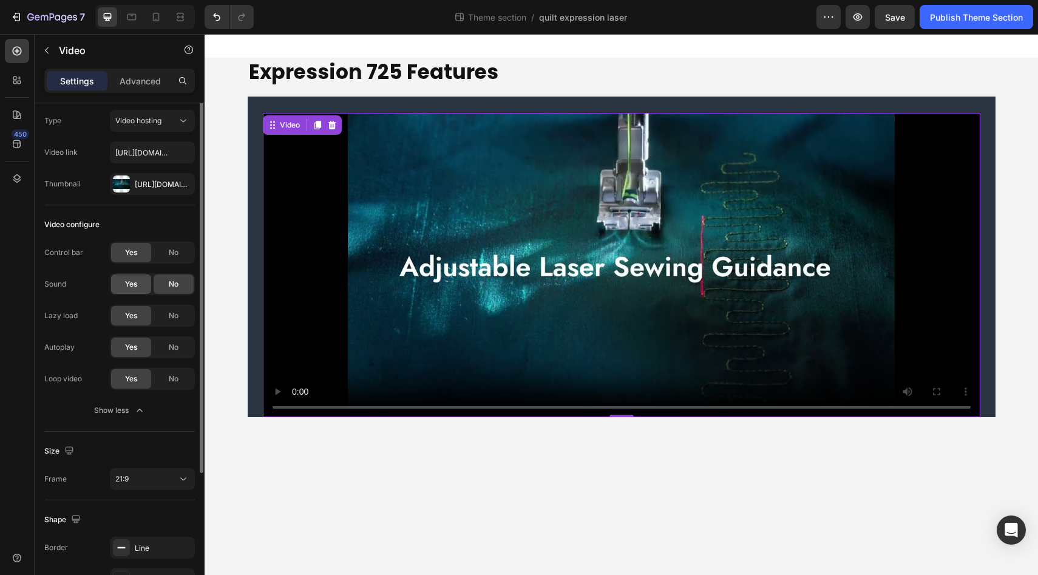
scroll to position [0, 0]
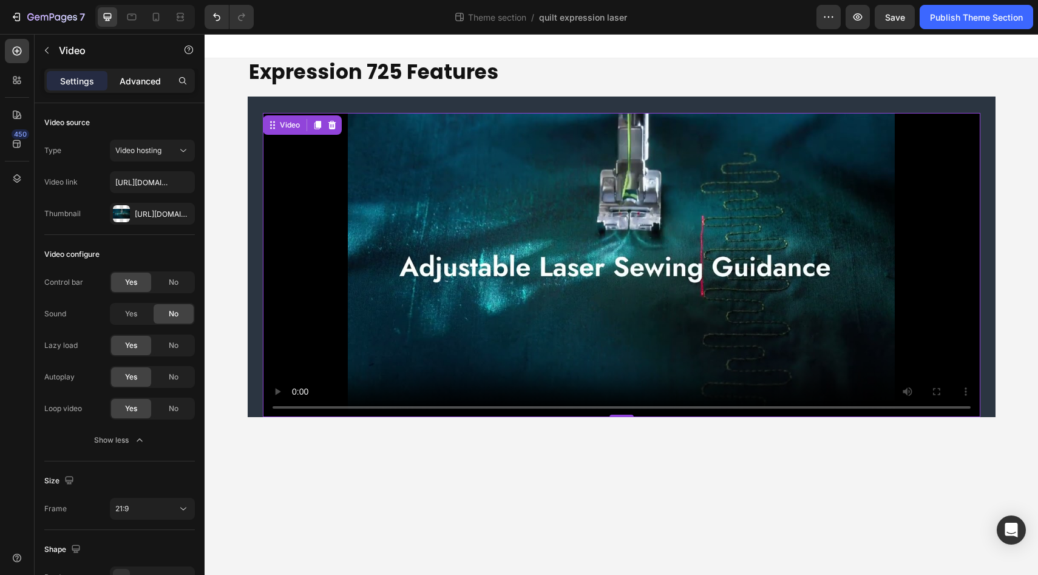
click at [161, 80] on div "Advanced" at bounding box center [140, 80] width 61 height 19
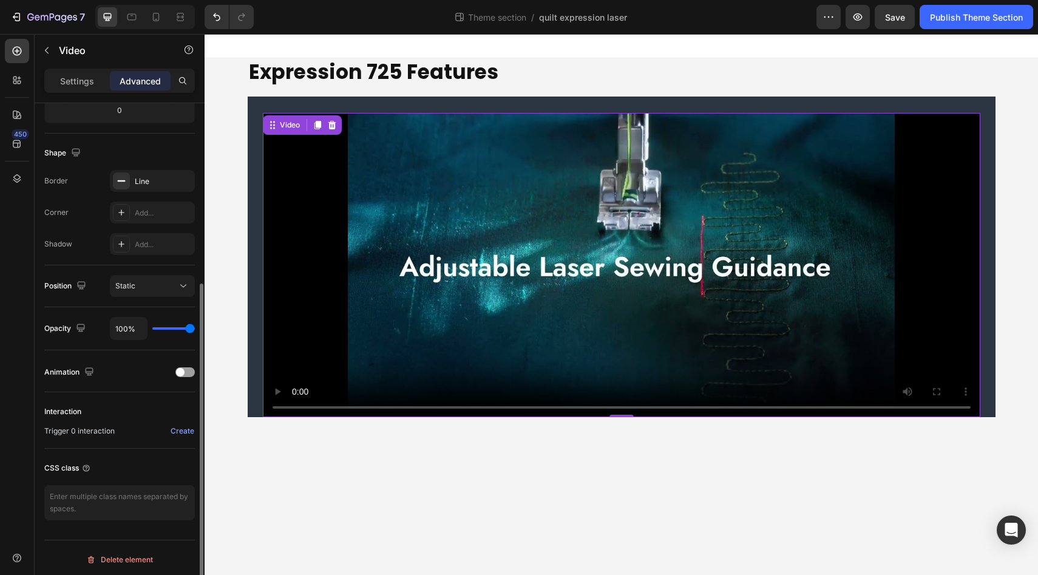
scroll to position [285, 0]
click at [163, 179] on div "Line" at bounding box center [152, 177] width 35 height 11
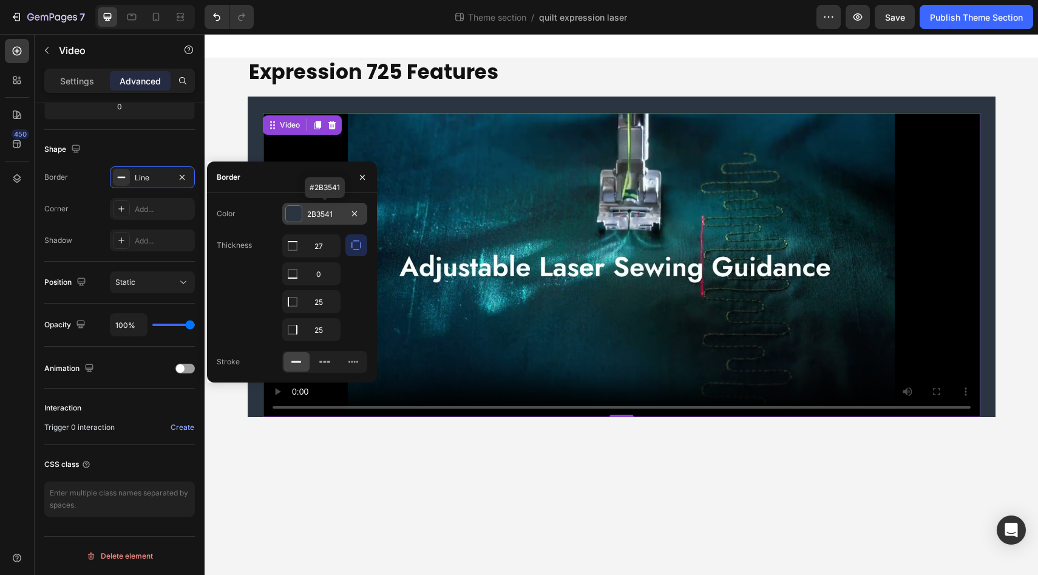
click at [322, 213] on div "2B3541" at bounding box center [324, 214] width 35 height 11
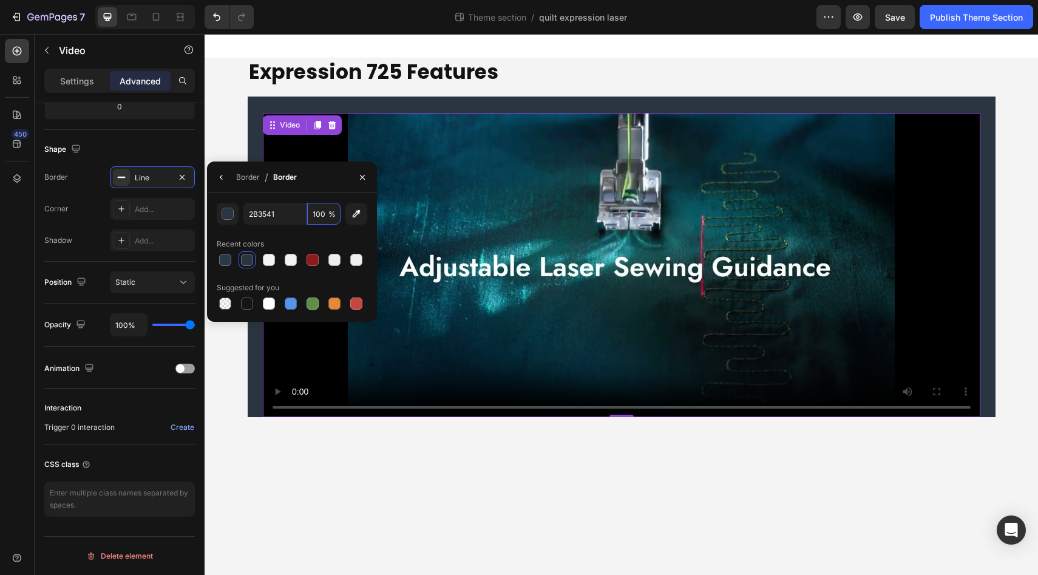
click at [322, 213] on input "100" at bounding box center [323, 214] width 33 height 22
click at [263, 218] on input "2B3541" at bounding box center [274, 214] width 63 height 22
click at [262, 218] on input "2B3541" at bounding box center [274, 214] width 63 height 22
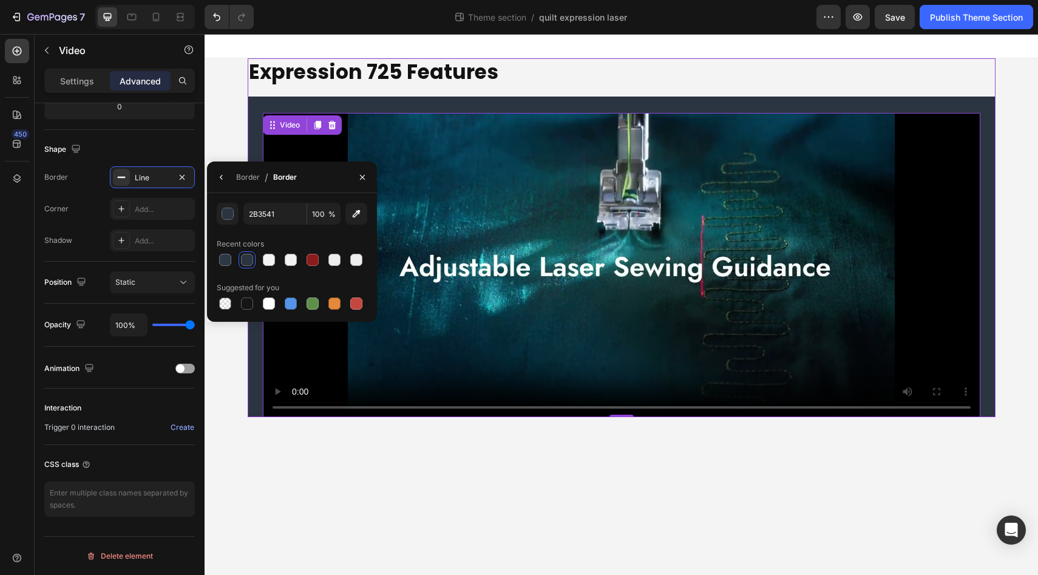
click at [585, 87] on div "Expression 725 Features Heading Video 0" at bounding box center [622, 237] width 748 height 359
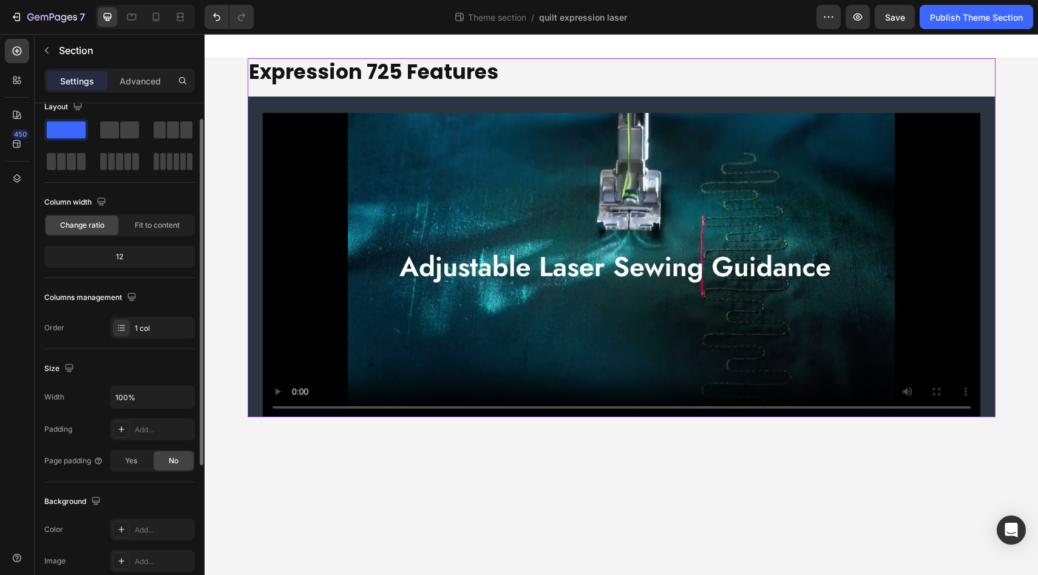
scroll to position [19, 0]
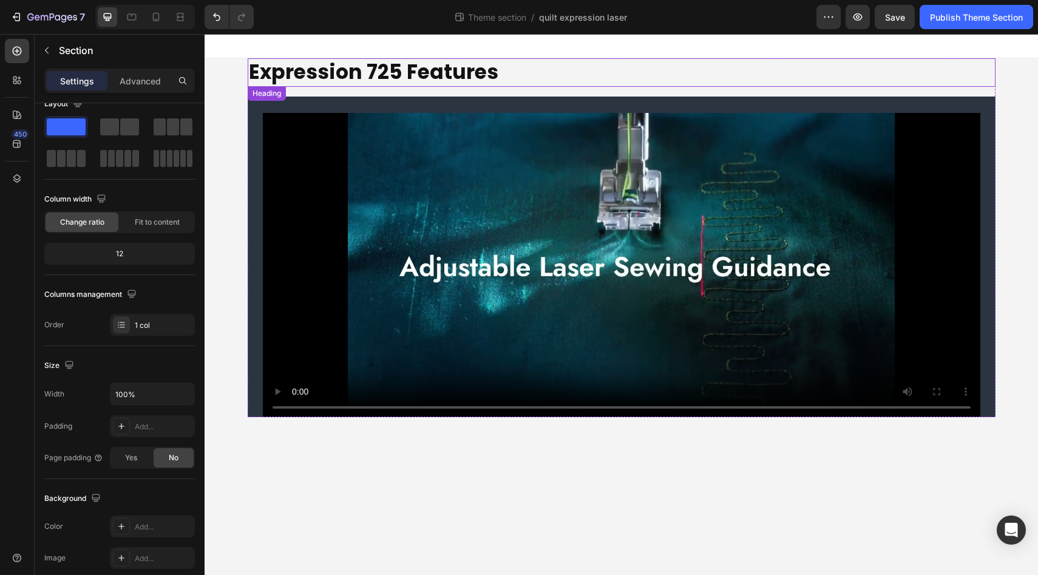
click at [397, 81] on p "Expression 725 Features" at bounding box center [621, 72] width 745 height 26
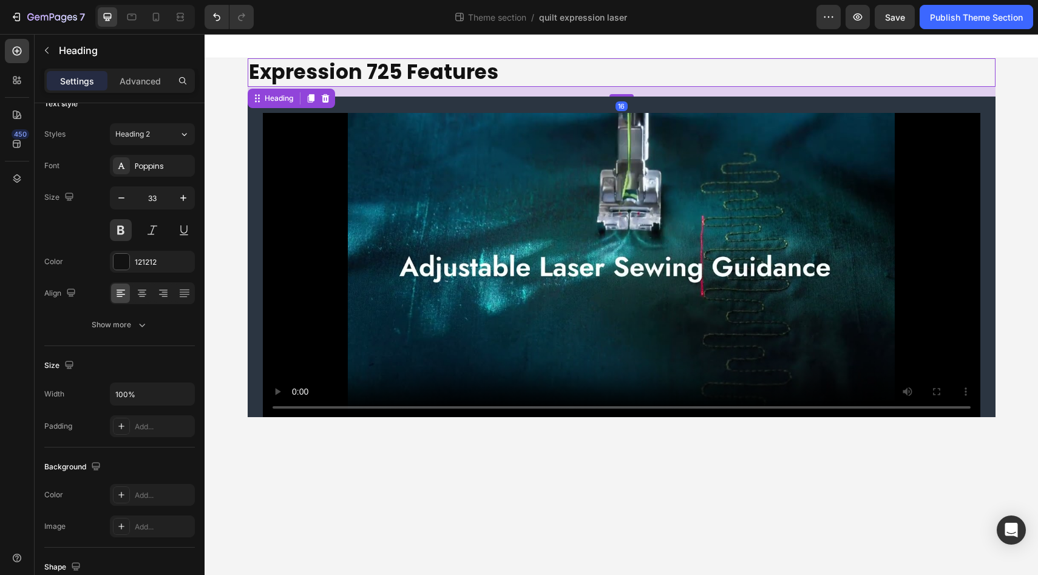
scroll to position [0, 0]
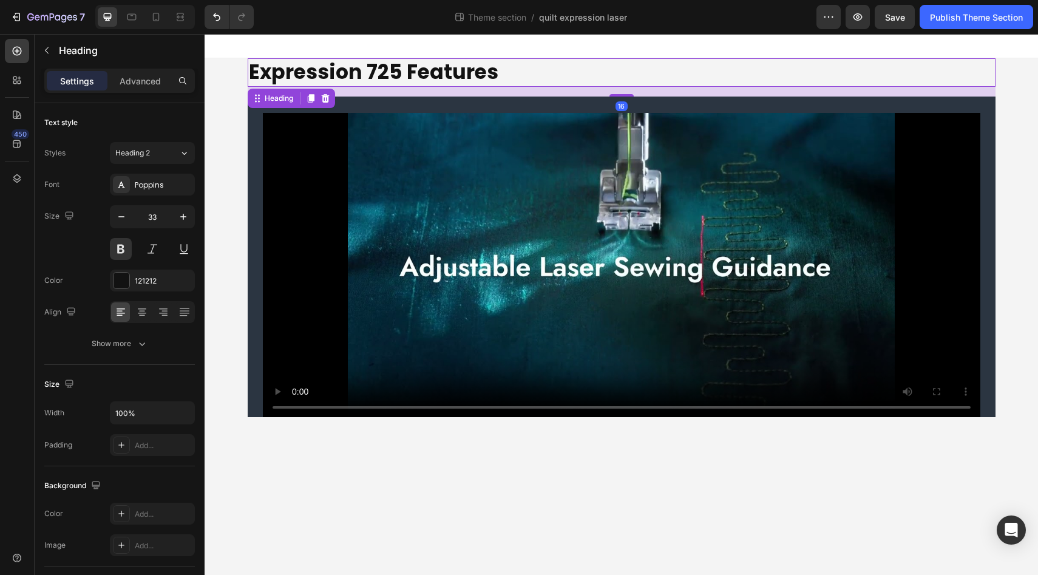
click at [399, 90] on div "16" at bounding box center [622, 92] width 748 height 10
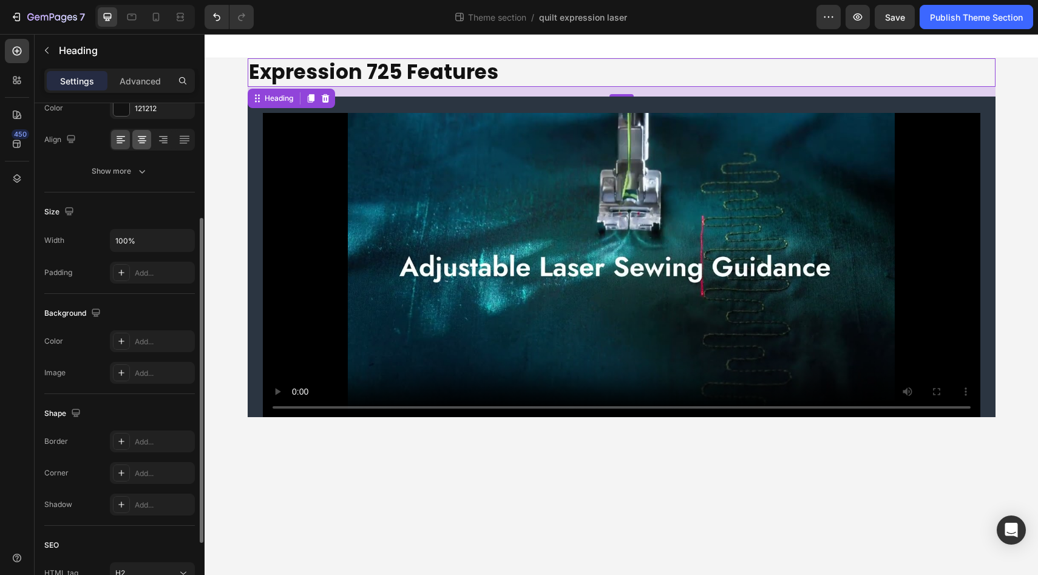
scroll to position [175, 0]
click at [146, 336] on div "Add..." at bounding box center [163, 339] width 57 height 11
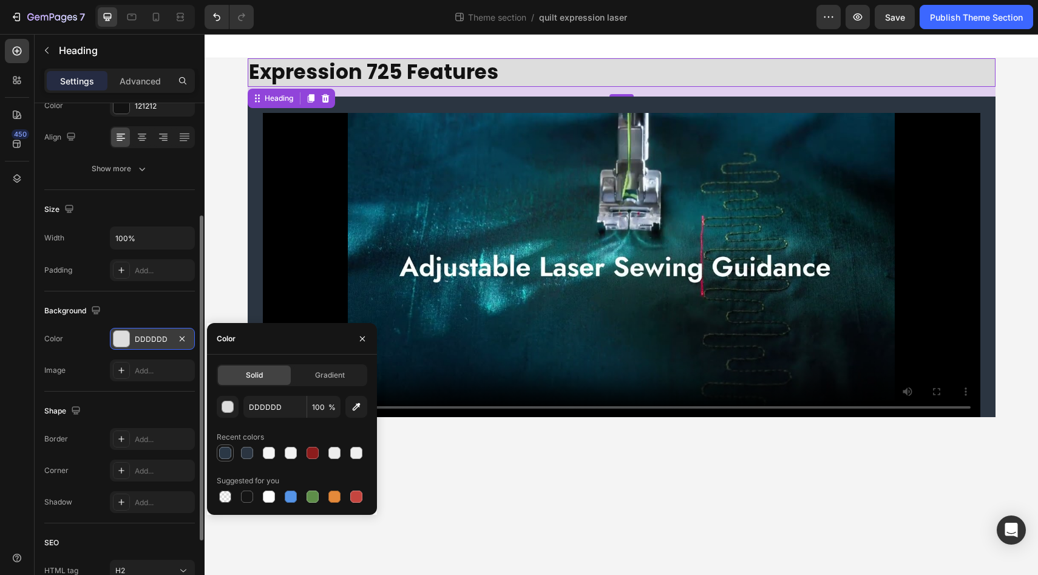
click at [225, 453] on div at bounding box center [225, 453] width 12 height 12
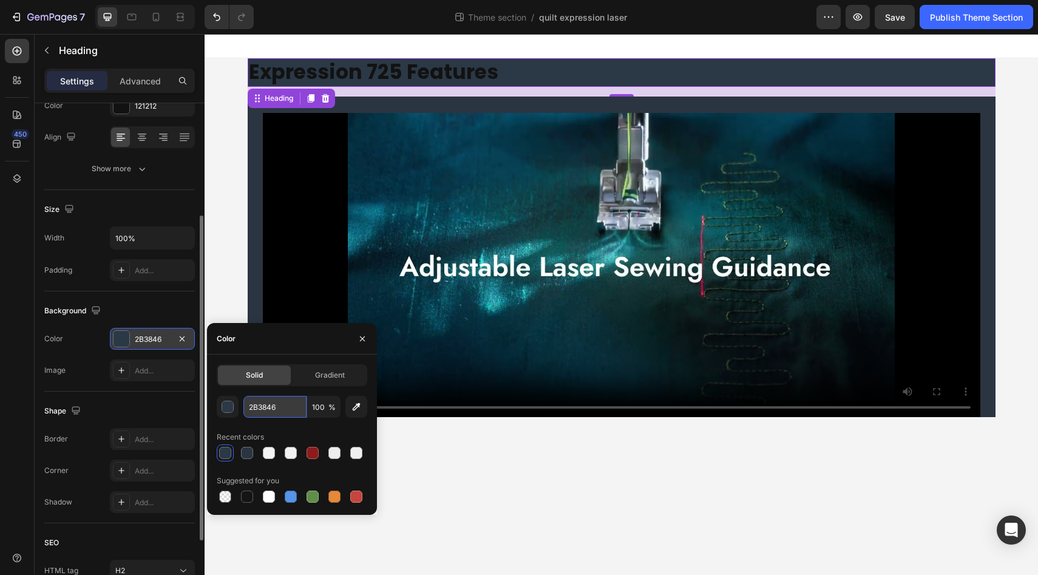
click at [267, 410] on input "2B3846" at bounding box center [274, 407] width 63 height 22
paste input "541"
type input "2B3541"
click at [13, 404] on div "450" at bounding box center [17, 292] width 24 height 507
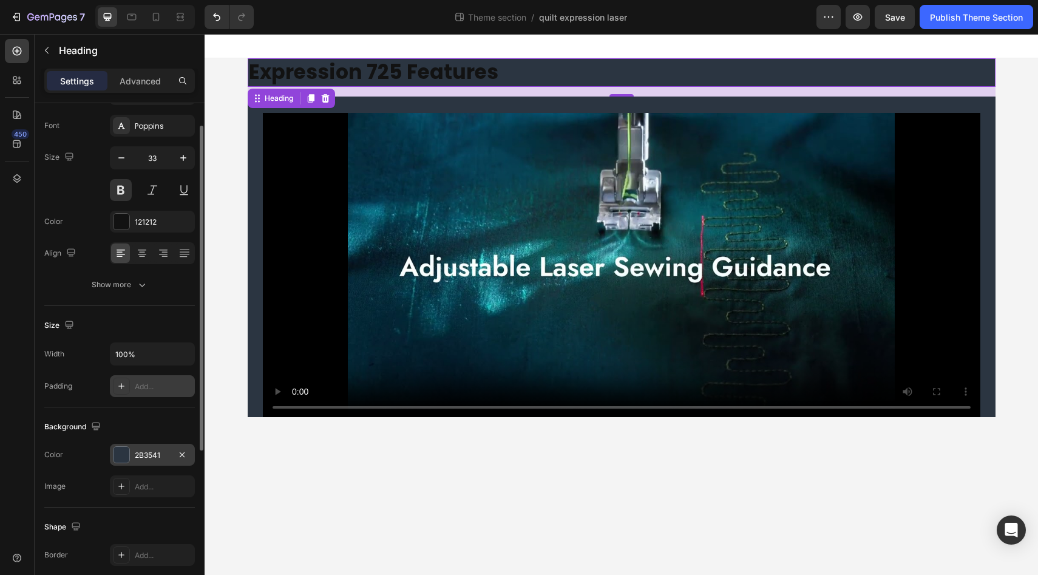
scroll to position [50, 0]
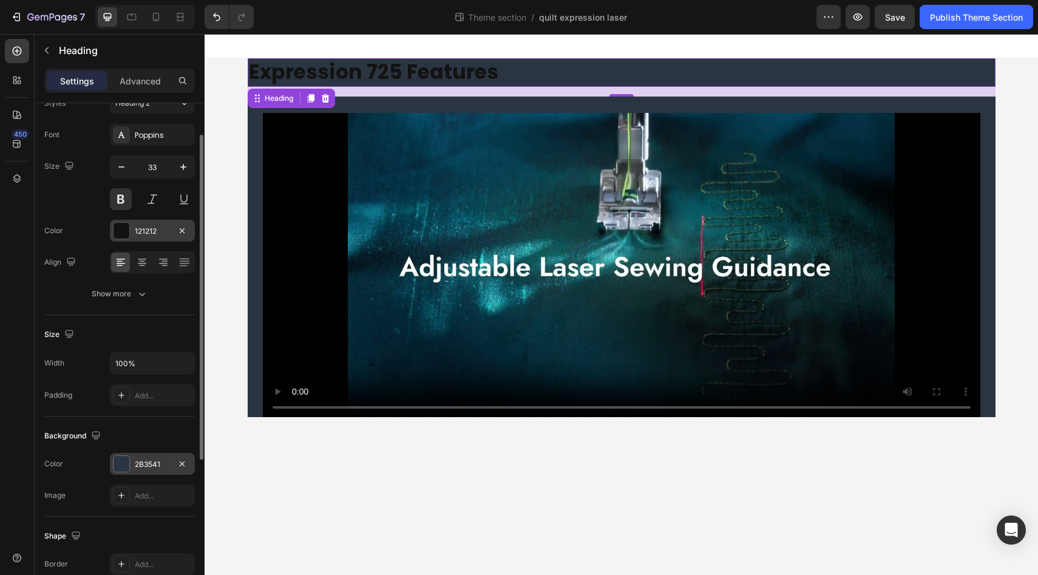
click at [126, 228] on div at bounding box center [122, 231] width 16 height 16
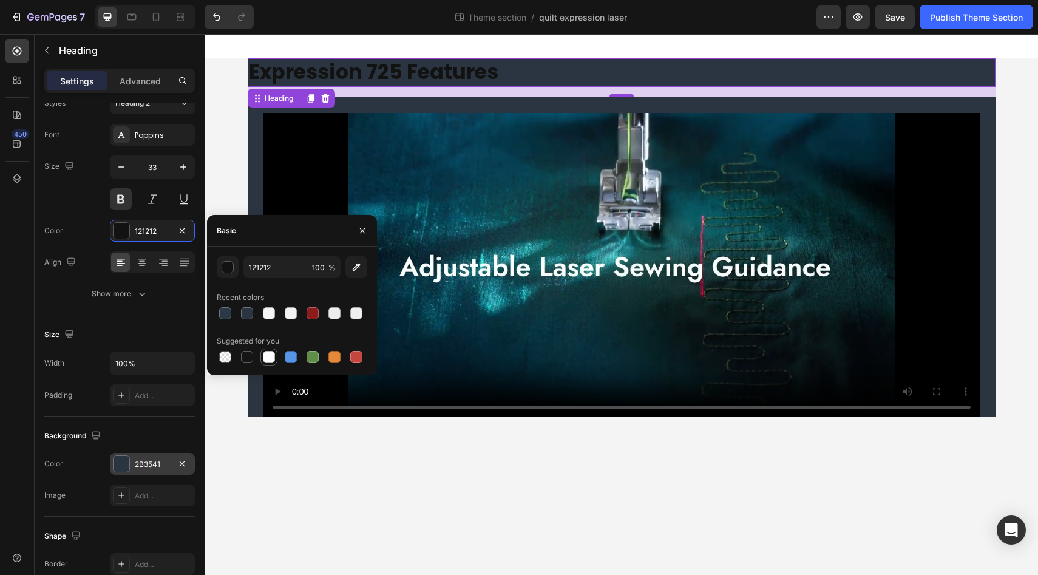
click at [270, 359] on div at bounding box center [269, 357] width 12 height 12
type input "FFFFFF"
click at [8, 314] on div "450" at bounding box center [17, 292] width 24 height 507
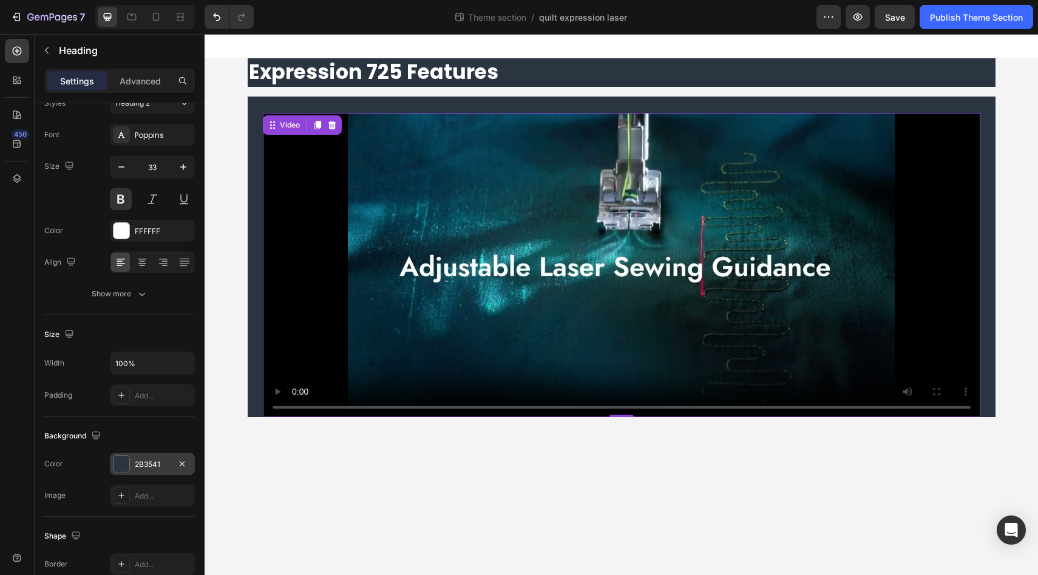
click at [259, 304] on div "Video 0" at bounding box center [622, 257] width 748 height 320
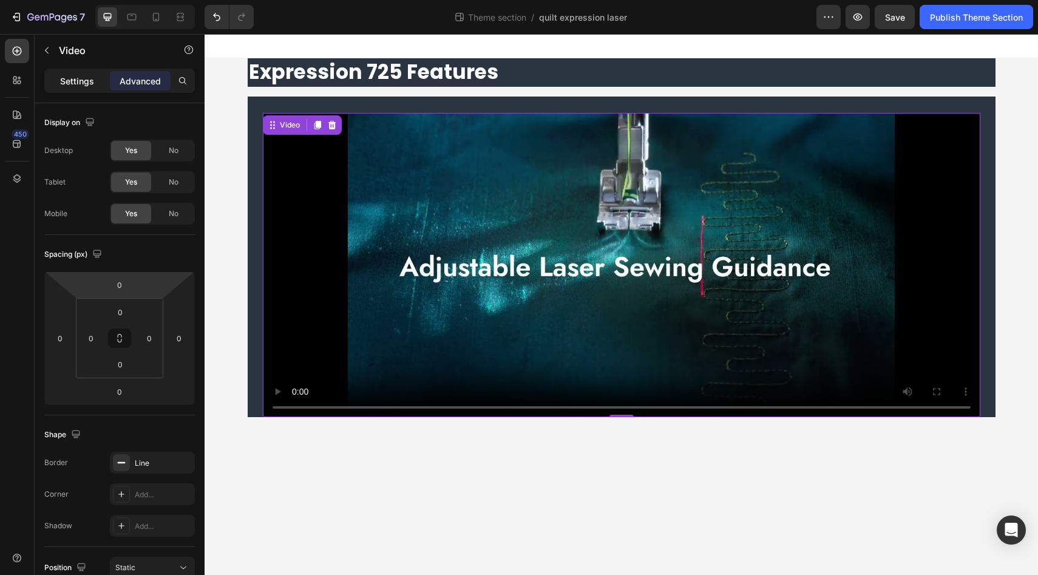
click at [70, 87] on div "Settings" at bounding box center [77, 80] width 61 height 19
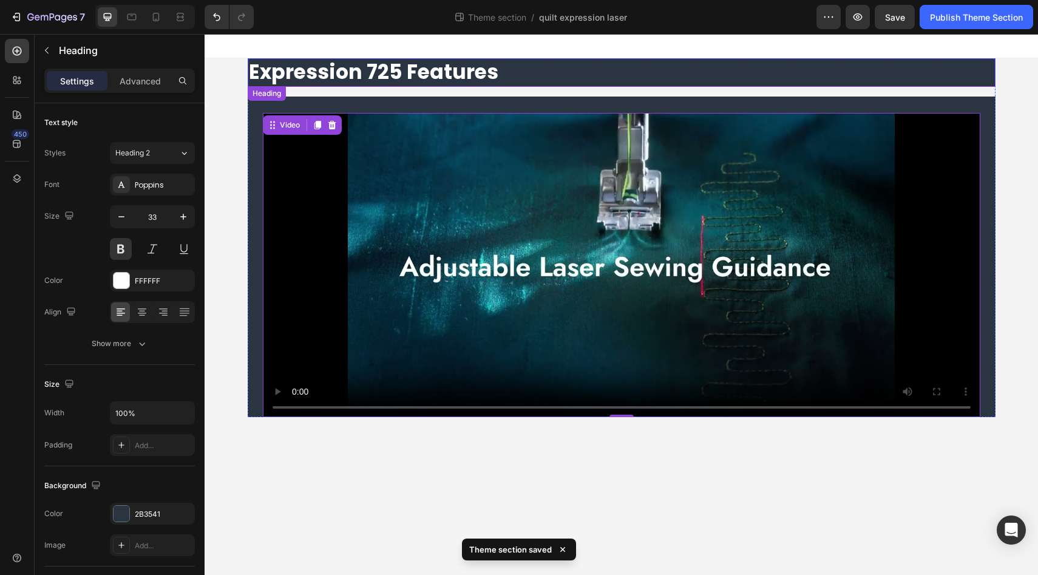
click at [307, 78] on p "Expression 725 Features" at bounding box center [621, 72] width 745 height 26
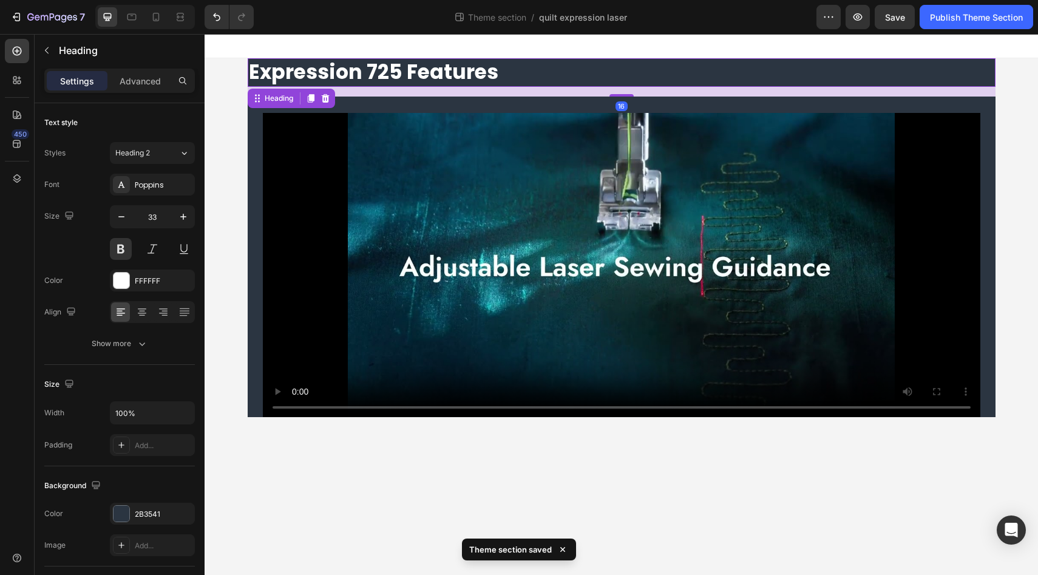
click at [370, 90] on div "16" at bounding box center [622, 92] width 748 height 10
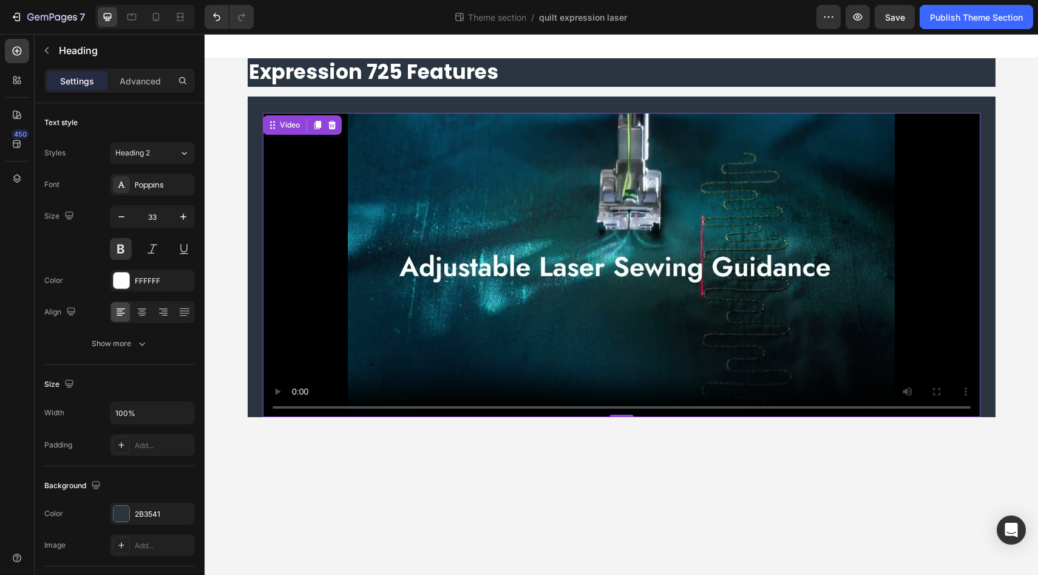
click at [371, 107] on div "Video 0" at bounding box center [622, 257] width 748 height 320
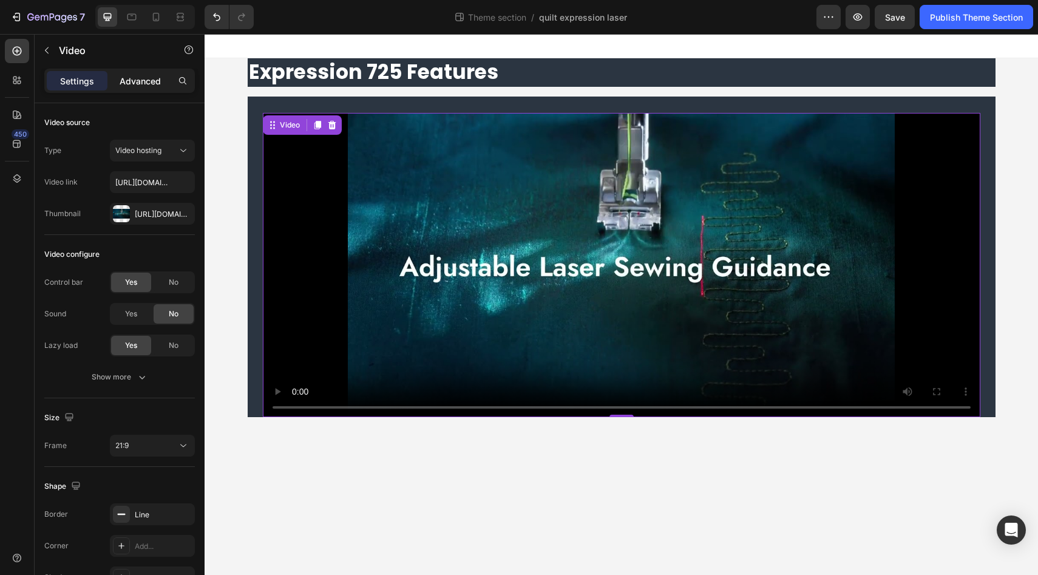
click at [130, 89] on div "Advanced" at bounding box center [140, 80] width 61 height 19
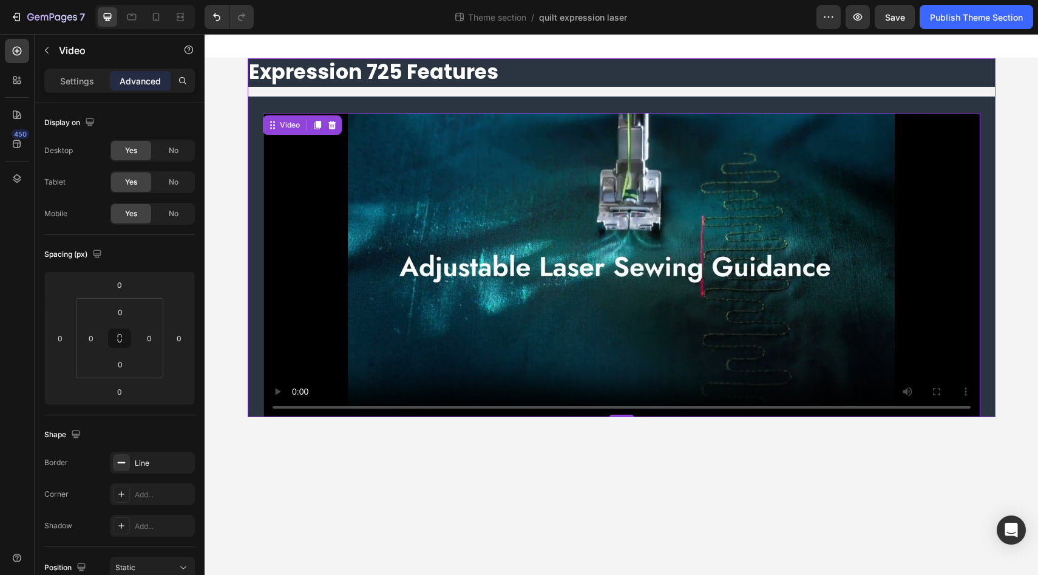
click at [373, 92] on div "Expression 725 Features Heading Video 0" at bounding box center [622, 237] width 748 height 359
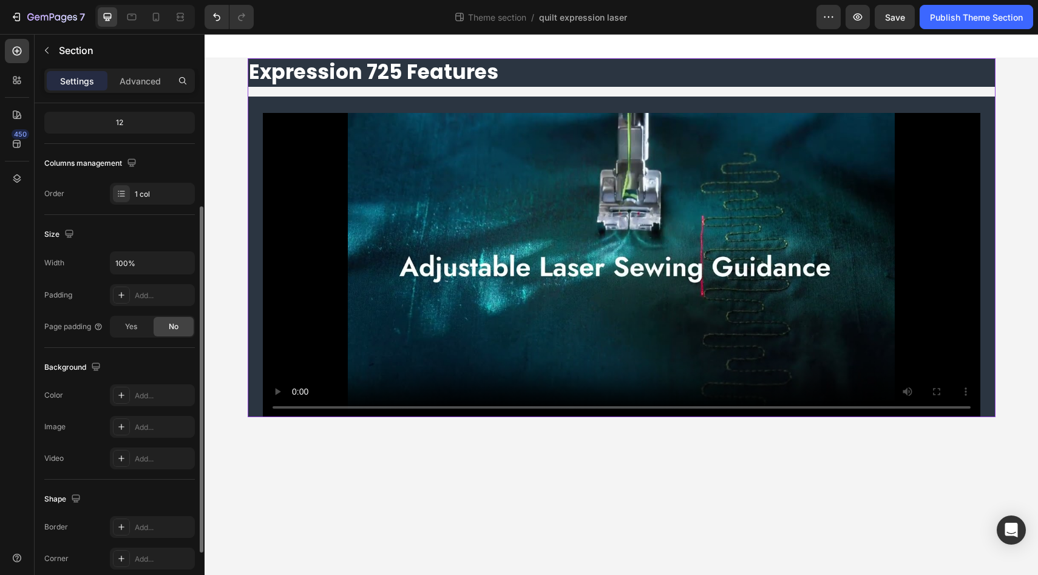
scroll to position [154, 0]
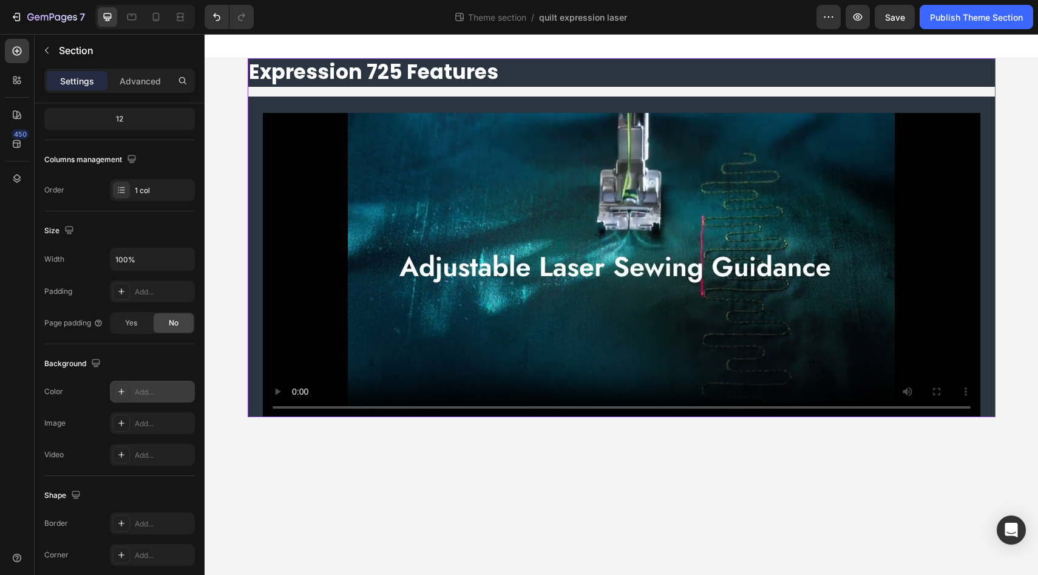
click at [141, 398] on div "Add..." at bounding box center [152, 392] width 85 height 22
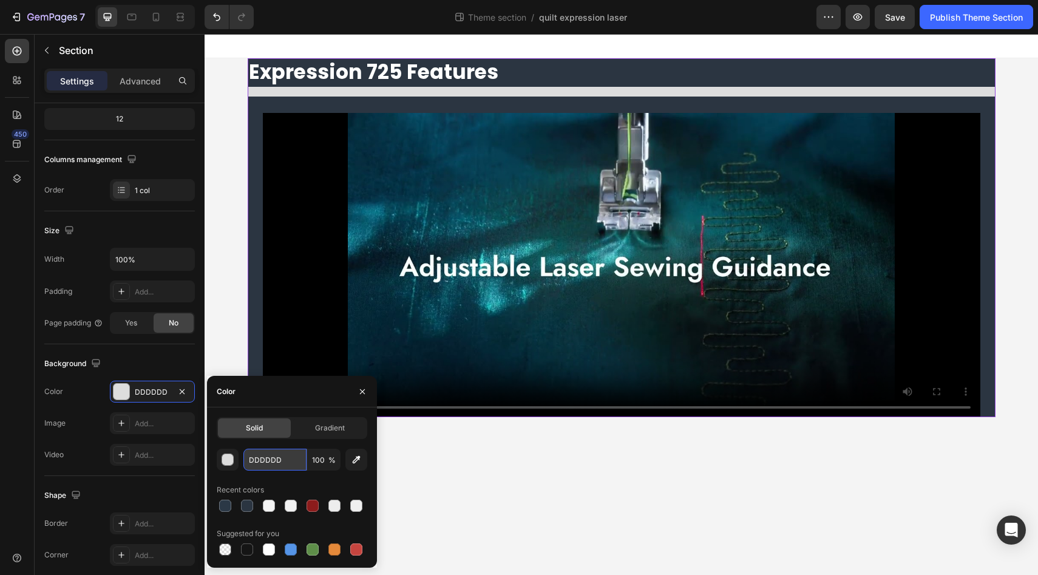
click at [268, 463] on input "DDDDDD" at bounding box center [274, 460] width 63 height 22
click at [276, 463] on input "DDDDDD" at bounding box center [274, 460] width 63 height 22
paste input "2B3541"
type input "2B3541"
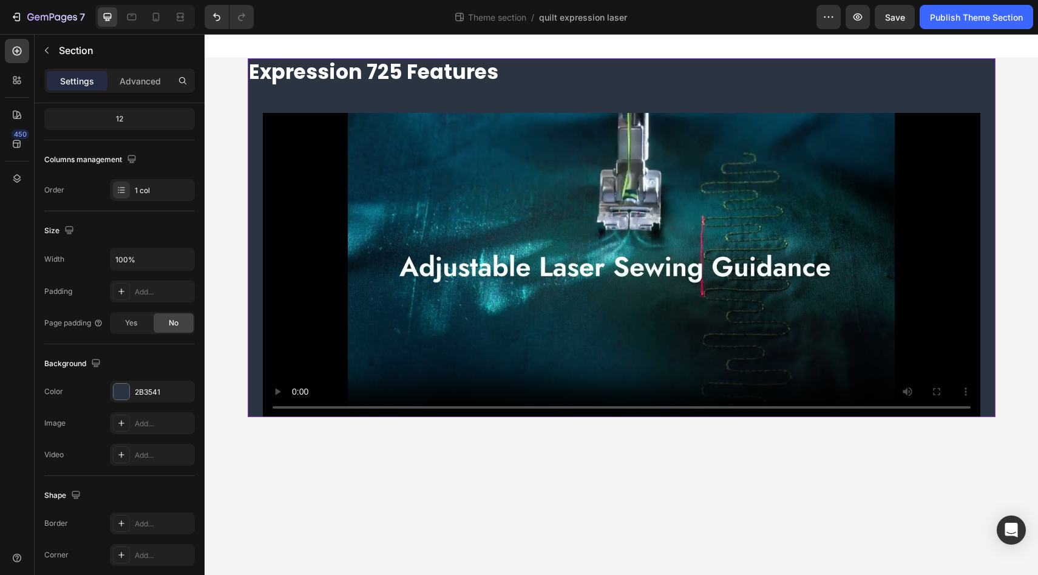
click at [17, 424] on div "450" at bounding box center [17, 292] width 24 height 507
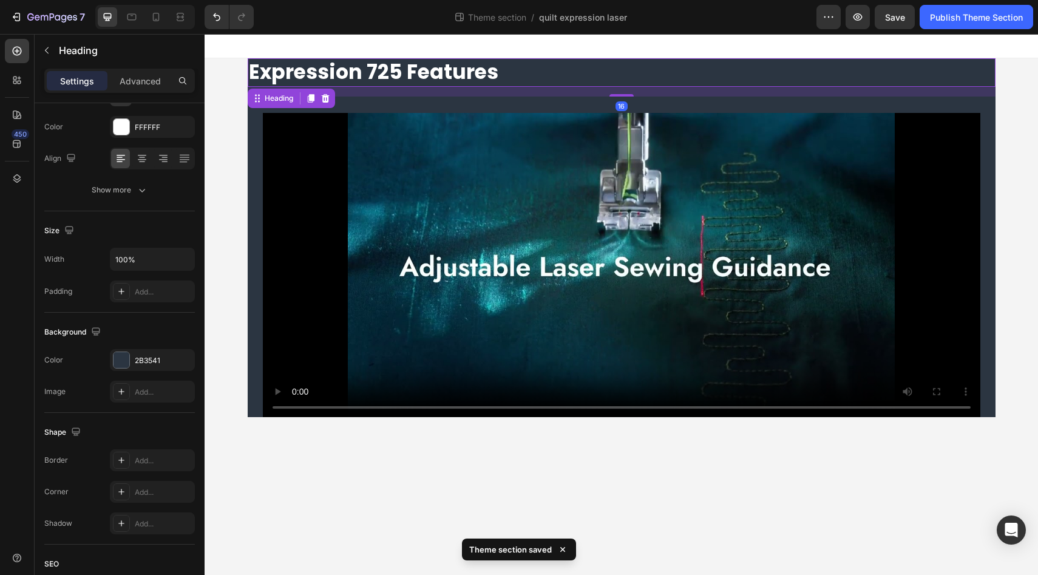
click at [310, 68] on p "Expression 725 Features" at bounding box center [621, 72] width 745 height 26
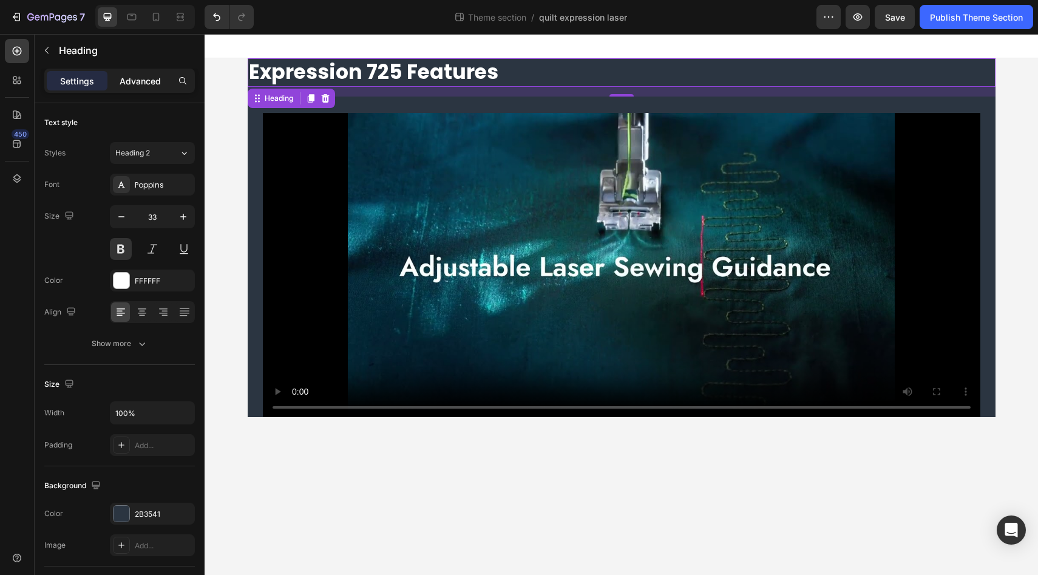
click at [142, 87] on p "Advanced" at bounding box center [140, 81] width 41 height 13
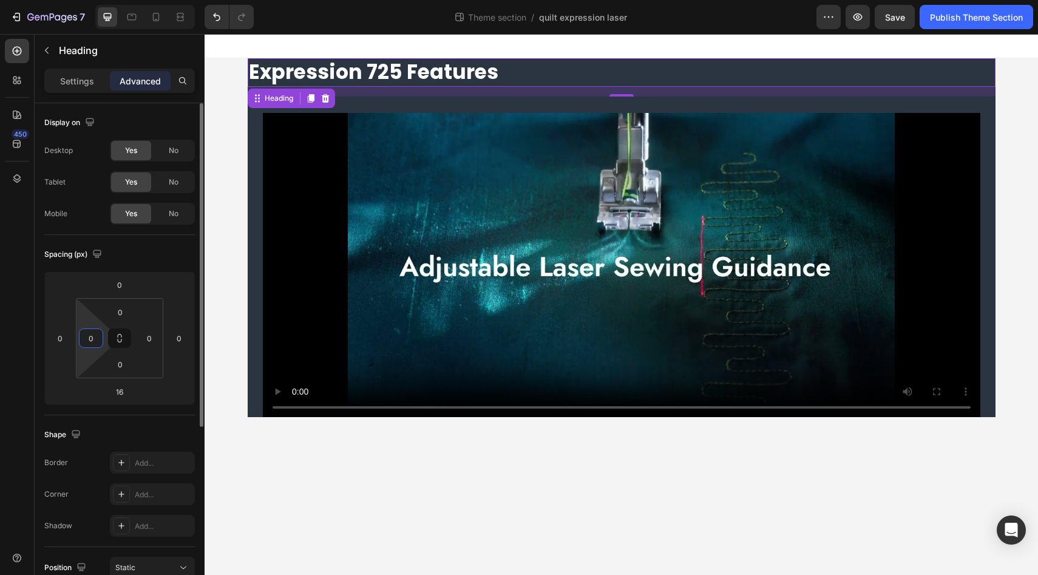
click at [97, 337] on input "0" at bounding box center [91, 338] width 18 height 18
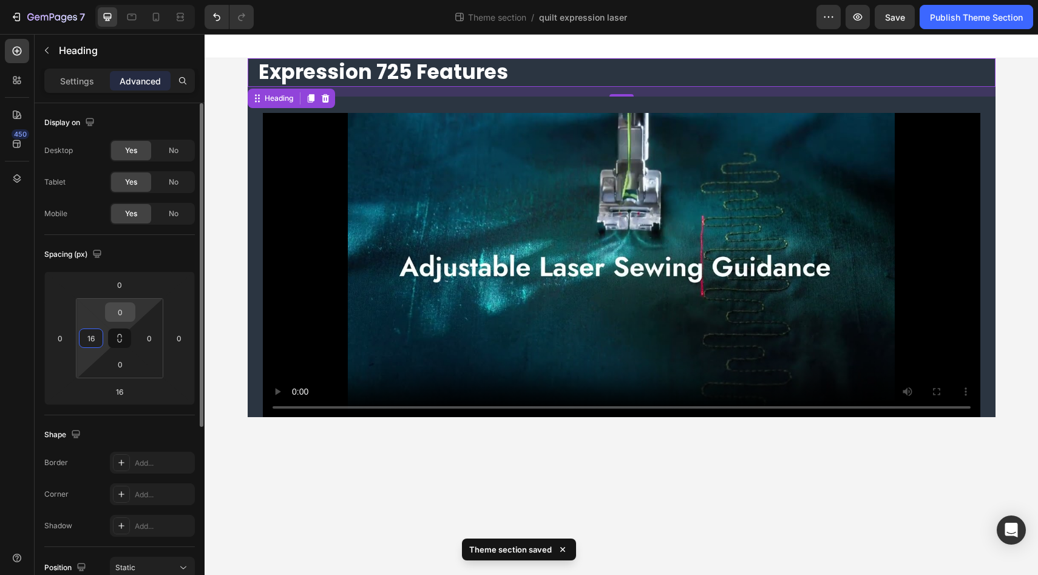
type input "16"
click at [122, 313] on input "0" at bounding box center [120, 312] width 24 height 18
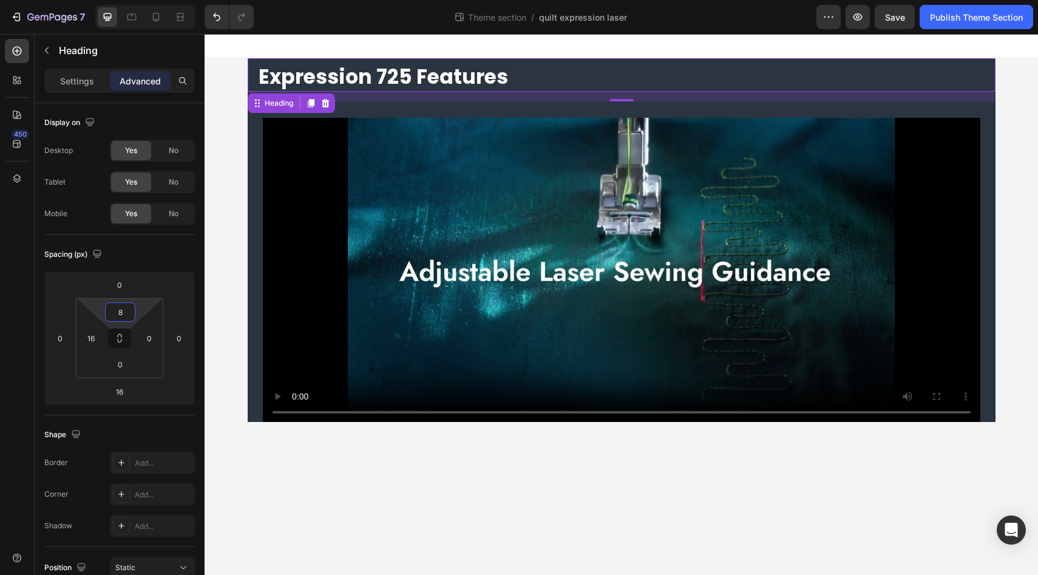
type input "8"
click at [12, 306] on div "450" at bounding box center [17, 292] width 24 height 507
click at [324, 486] on body "Expression 725 Features Heading 16 Video Root Drag & drop element from sidebar …" at bounding box center [621, 304] width 833 height 541
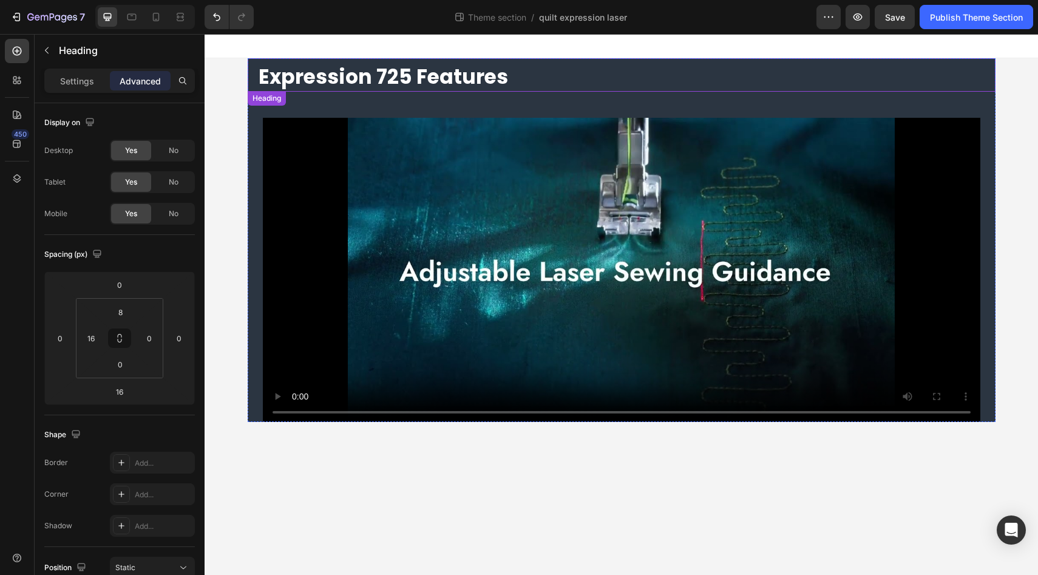
click at [344, 73] on p "Expression 725 Features" at bounding box center [627, 77] width 736 height 26
click at [413, 71] on p "Expression 725 Features" at bounding box center [627, 77] width 736 height 26
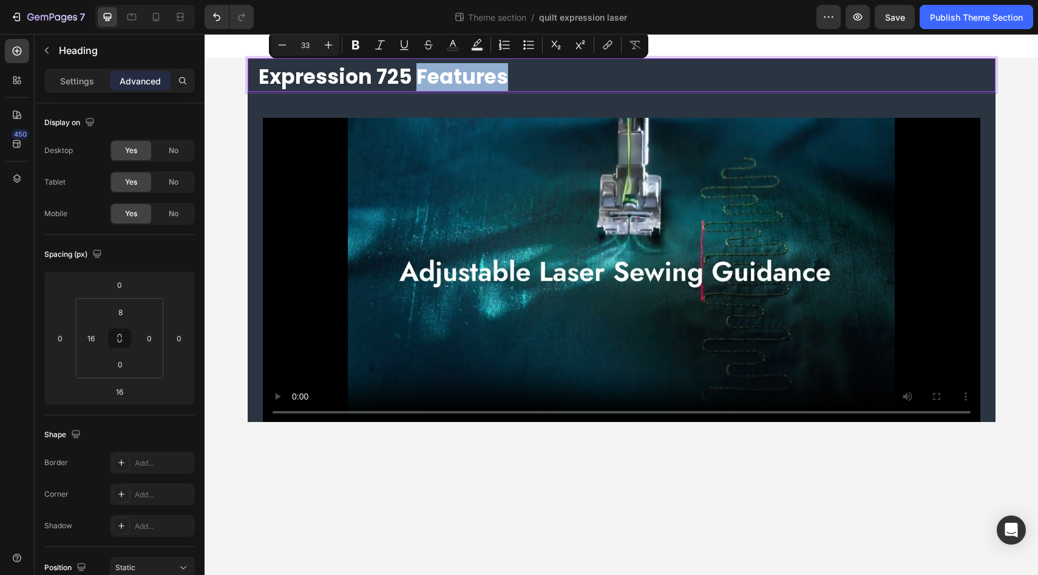
click at [534, 75] on p "Expression 725 Features" at bounding box center [627, 77] width 736 height 26
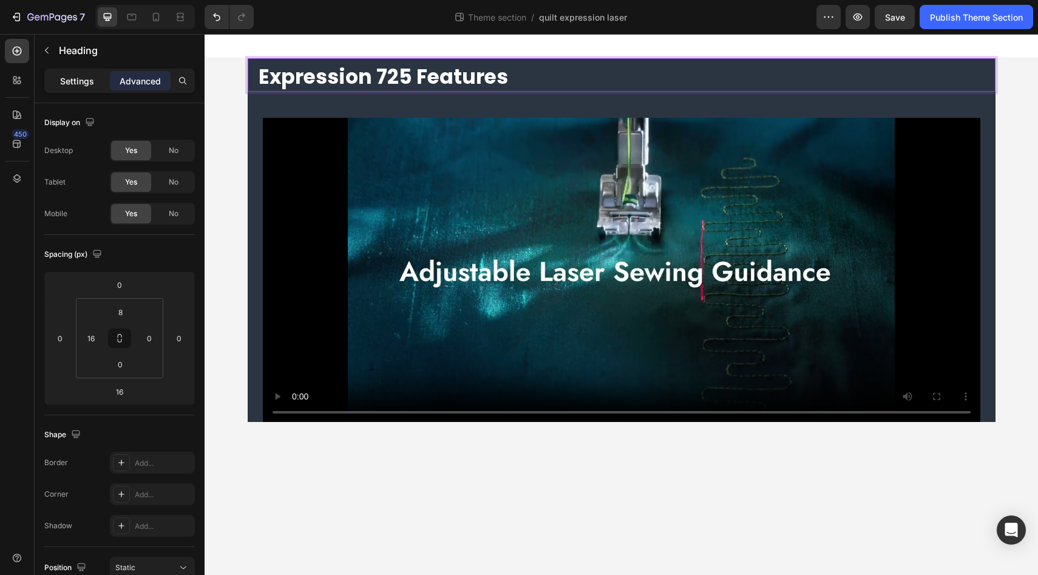
click at [54, 87] on div "Settings" at bounding box center [77, 80] width 61 height 19
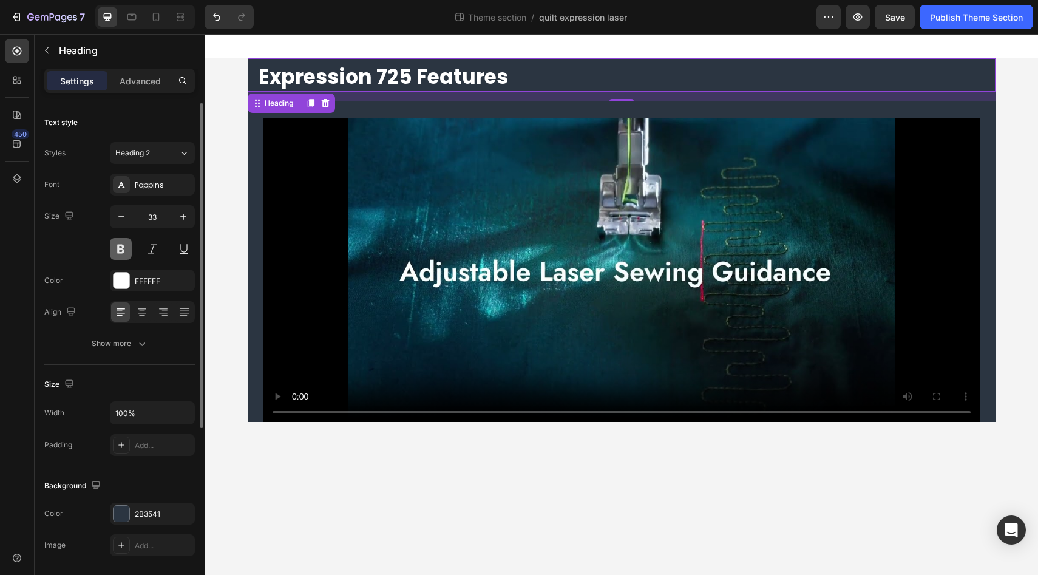
click at [120, 254] on button at bounding box center [121, 249] width 22 height 22
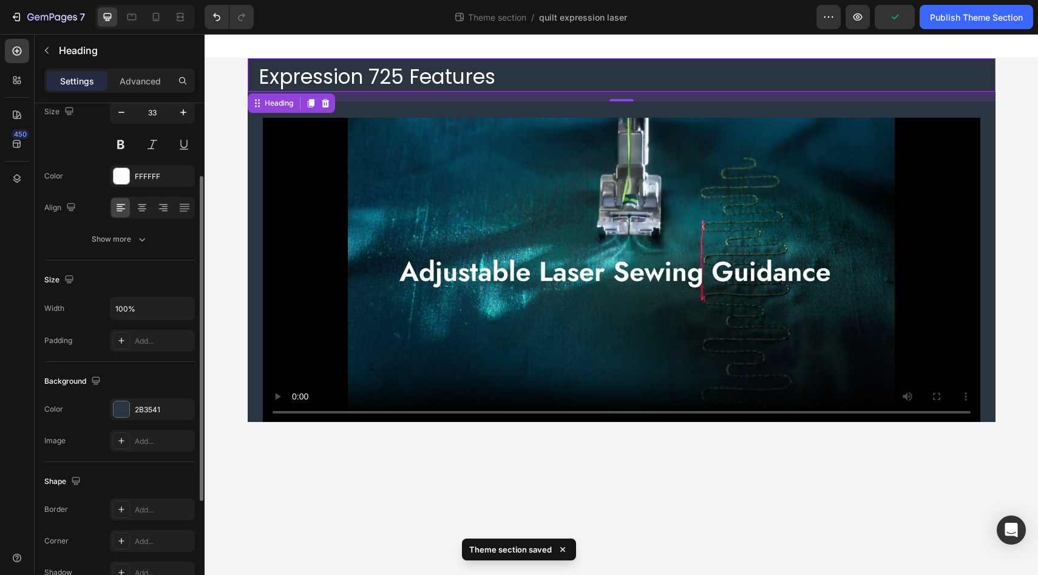
scroll to position [110, 0]
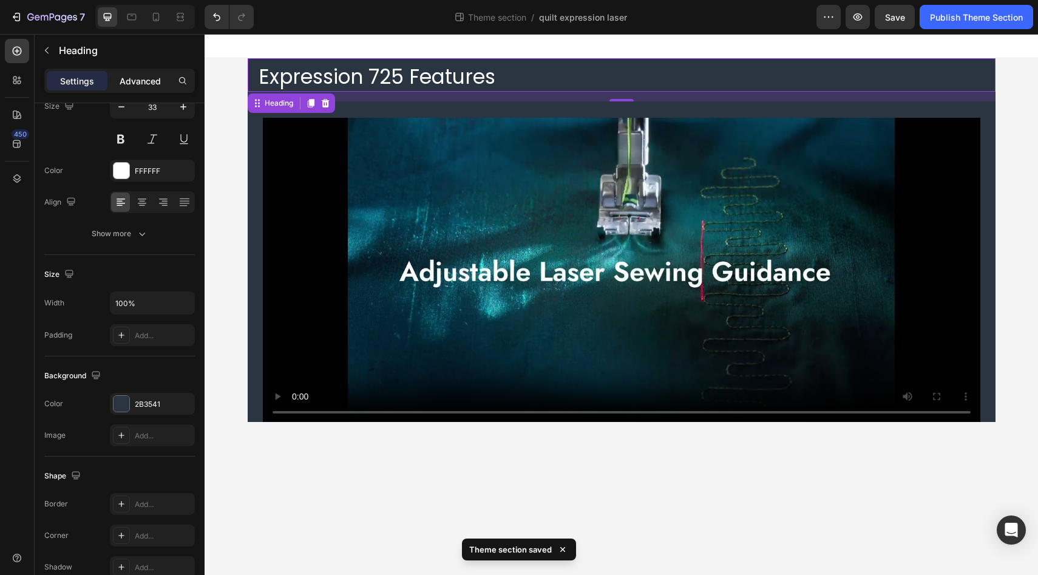
click at [148, 84] on p "Advanced" at bounding box center [140, 81] width 41 height 13
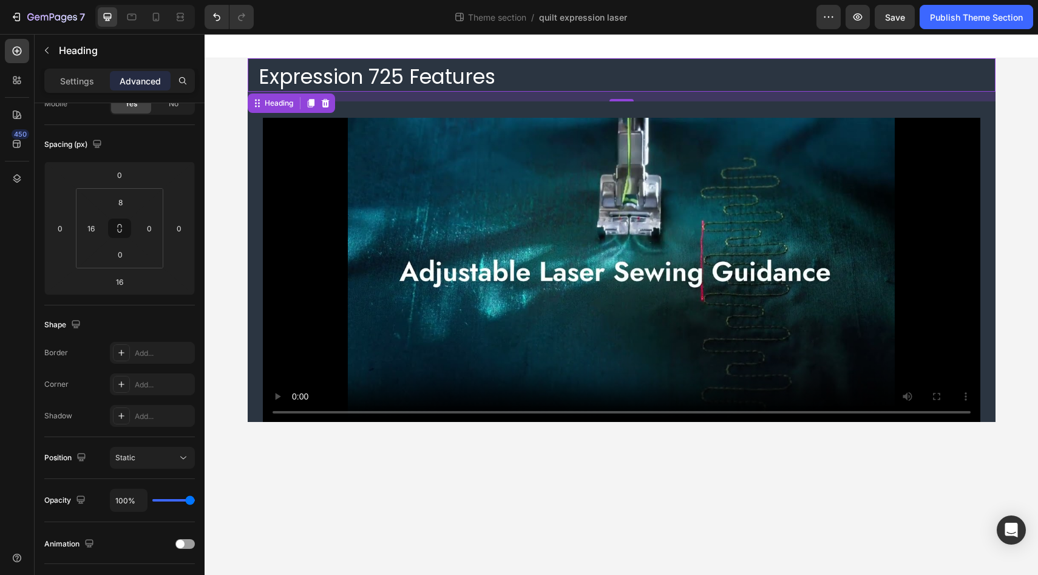
click at [16, 356] on div "450" at bounding box center [17, 292] width 24 height 507
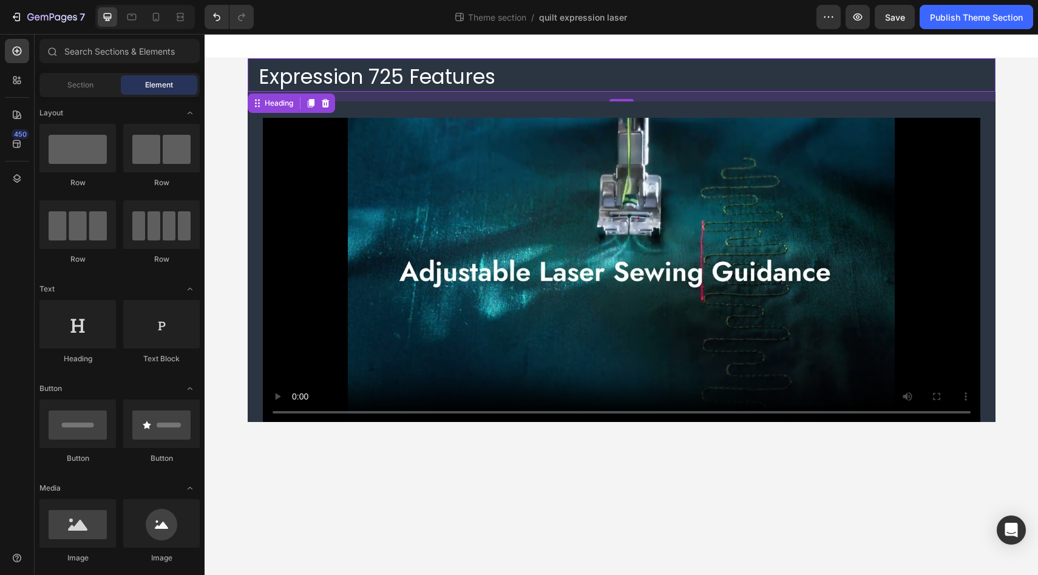
click at [307, 508] on body "Expression 725 Features Heading 16 Video Root Drag & drop element from sidebar …" at bounding box center [621, 304] width 833 height 541
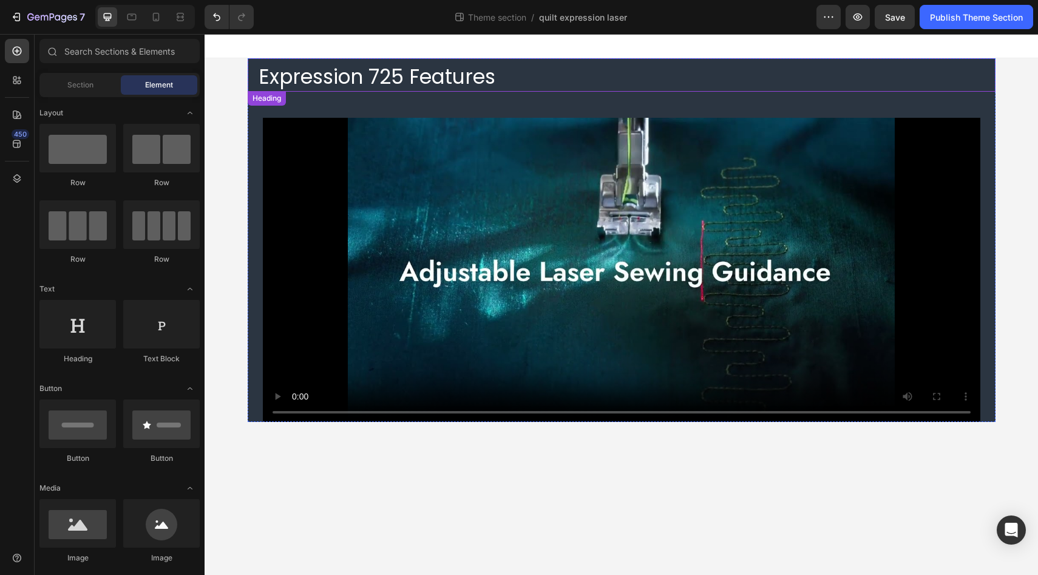
click at [305, 72] on p "Expression 725 Features" at bounding box center [627, 77] width 736 height 26
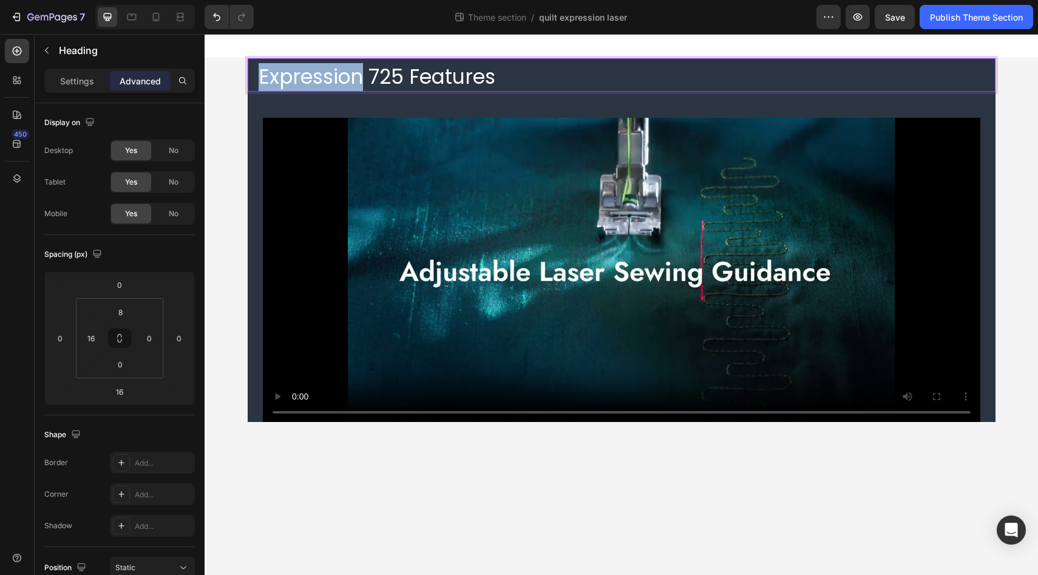
click at [265, 72] on p "Expression 725 Features" at bounding box center [627, 77] width 736 height 26
click at [388, 79] on p "Expression 725 Features" at bounding box center [627, 77] width 736 height 26
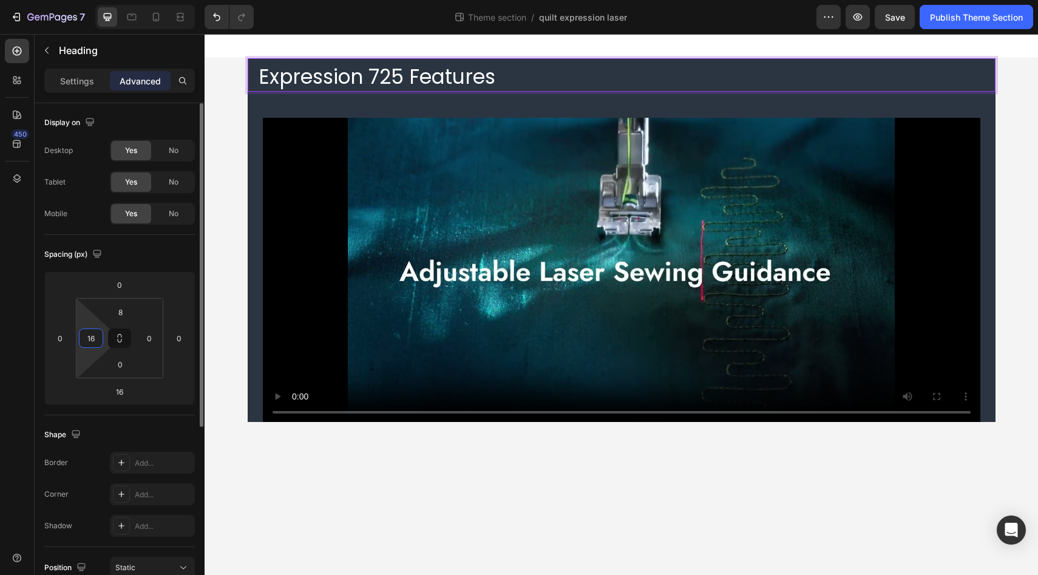
click at [90, 342] on input "16" at bounding box center [91, 338] width 18 height 18
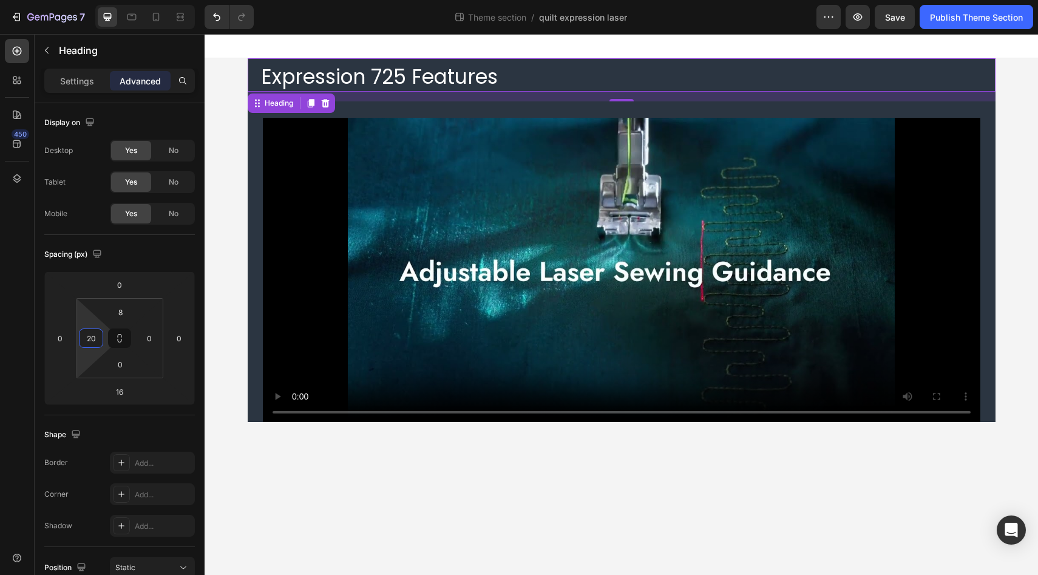
type input "20"
click at [14, 370] on div "450" at bounding box center [17, 292] width 24 height 507
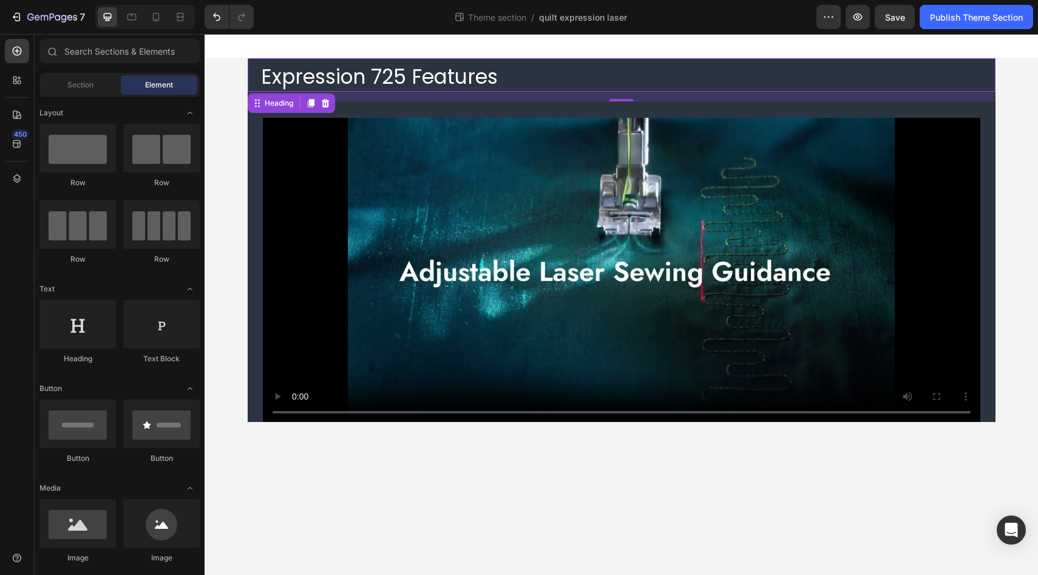
click at [365, 529] on body "Expression 725 Features Heading 16 Video Root Drag & drop element from sidebar …" at bounding box center [621, 304] width 833 height 541
click at [375, 79] on p "Expression 725 Features" at bounding box center [627, 77] width 733 height 26
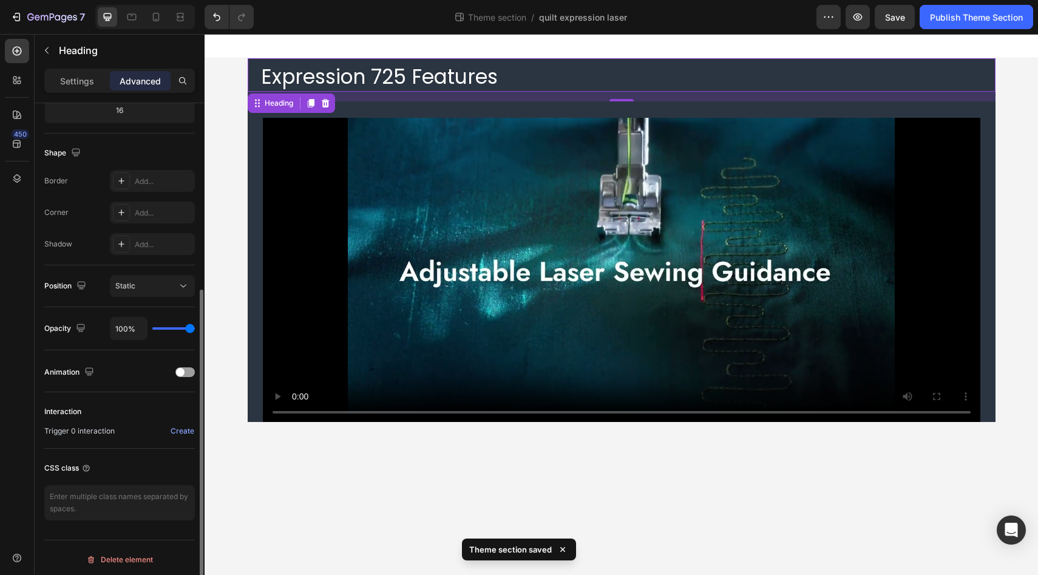
scroll to position [285, 0]
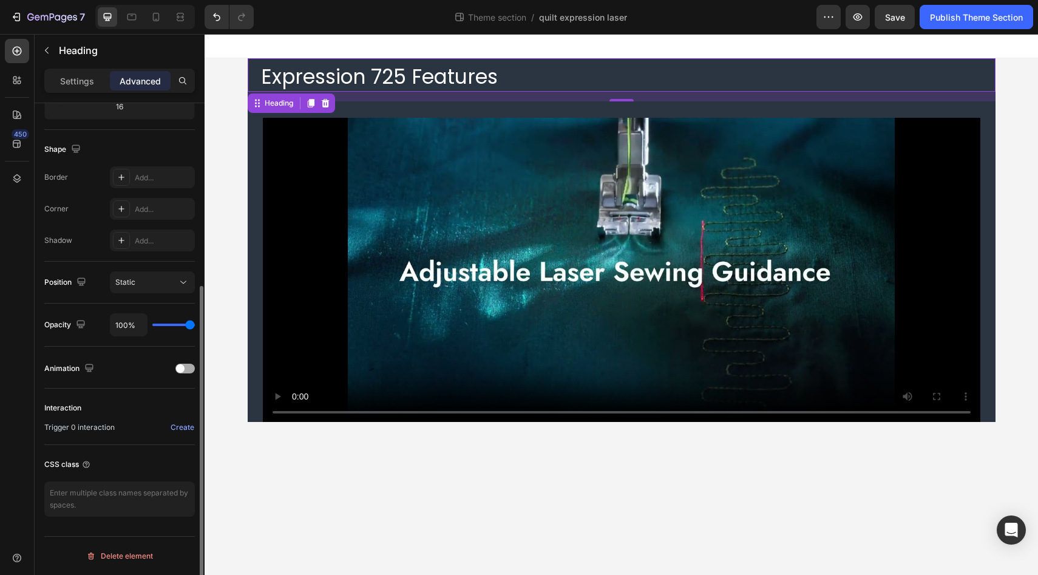
click at [191, 368] on div at bounding box center [184, 369] width 19 height 10
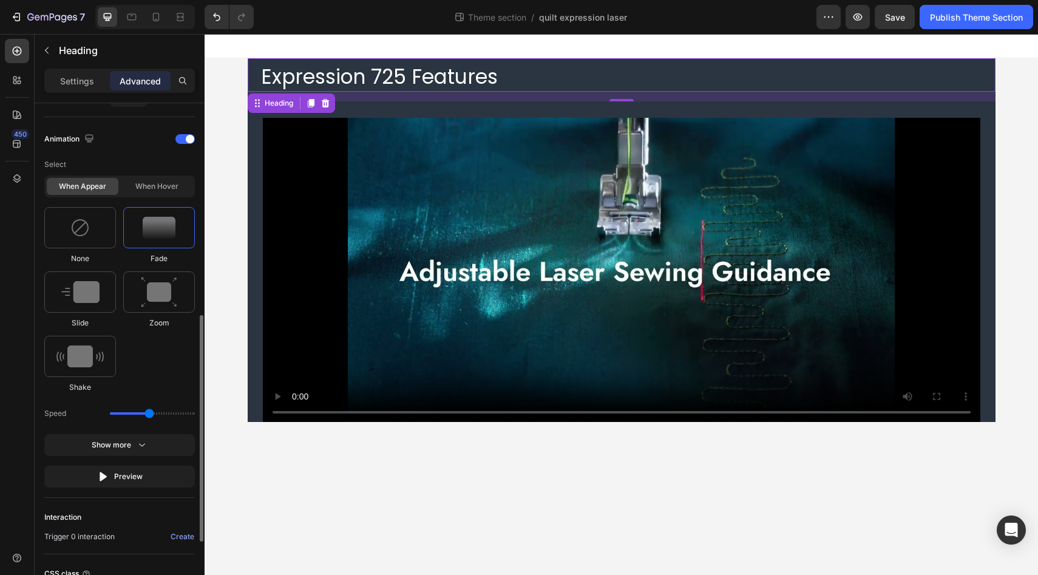
scroll to position [530, 0]
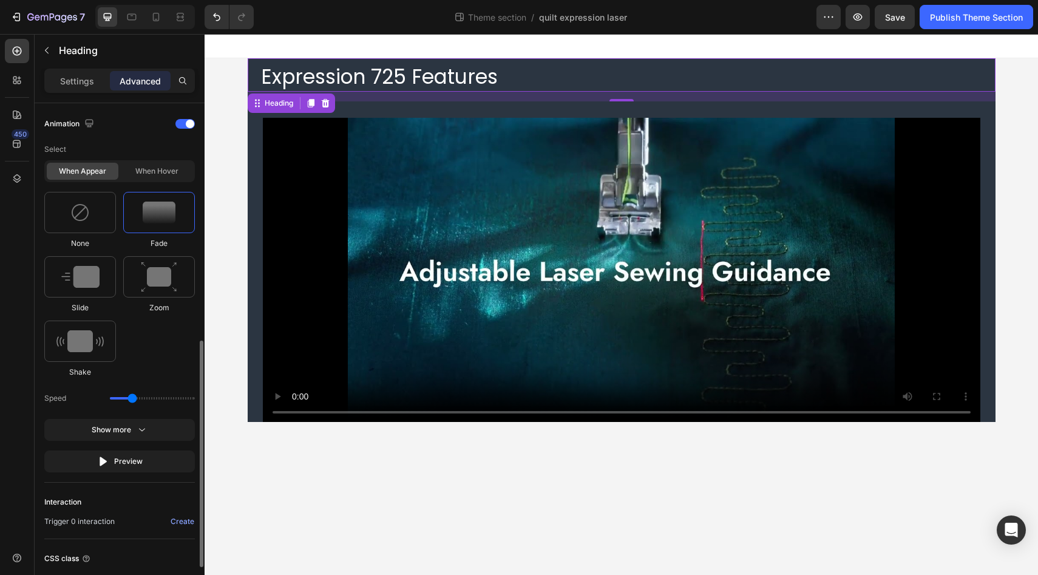
drag, startPoint x: 149, startPoint y: 397, endPoint x: 131, endPoint y: 394, distance: 18.5
type input "1.1"
click at [131, 397] on input "range" at bounding box center [152, 398] width 85 height 2
click at [140, 425] on icon "button" at bounding box center [142, 430] width 12 height 12
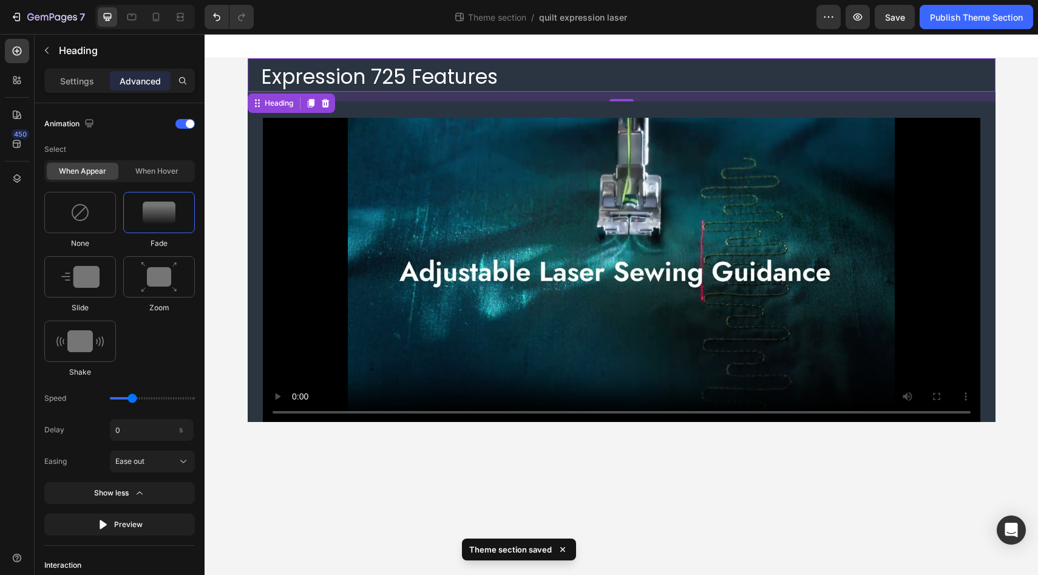
click at [21, 387] on div "450" at bounding box center [17, 292] width 24 height 507
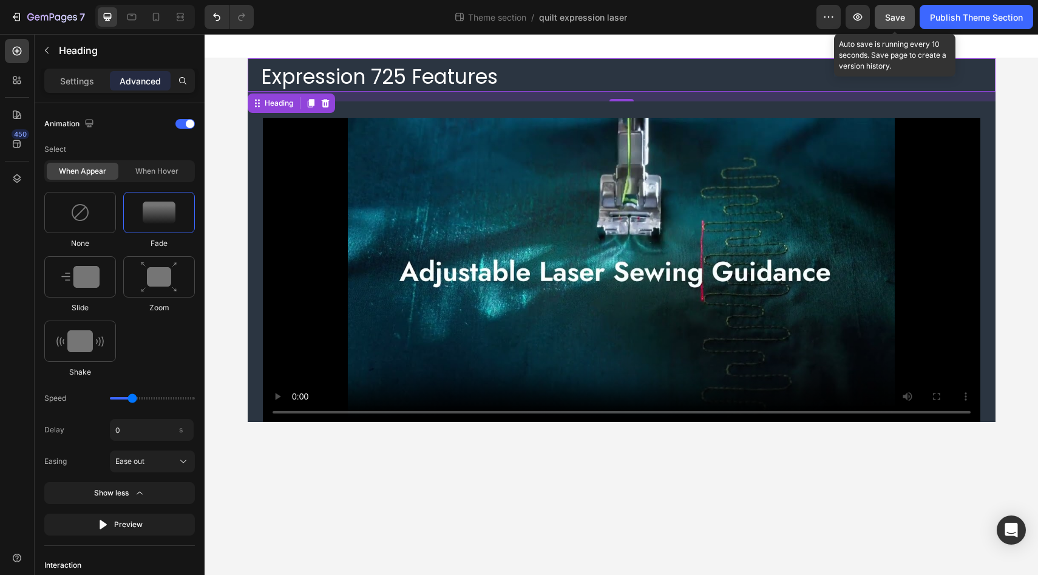
click at [896, 18] on span "Save" at bounding box center [895, 17] width 20 height 10
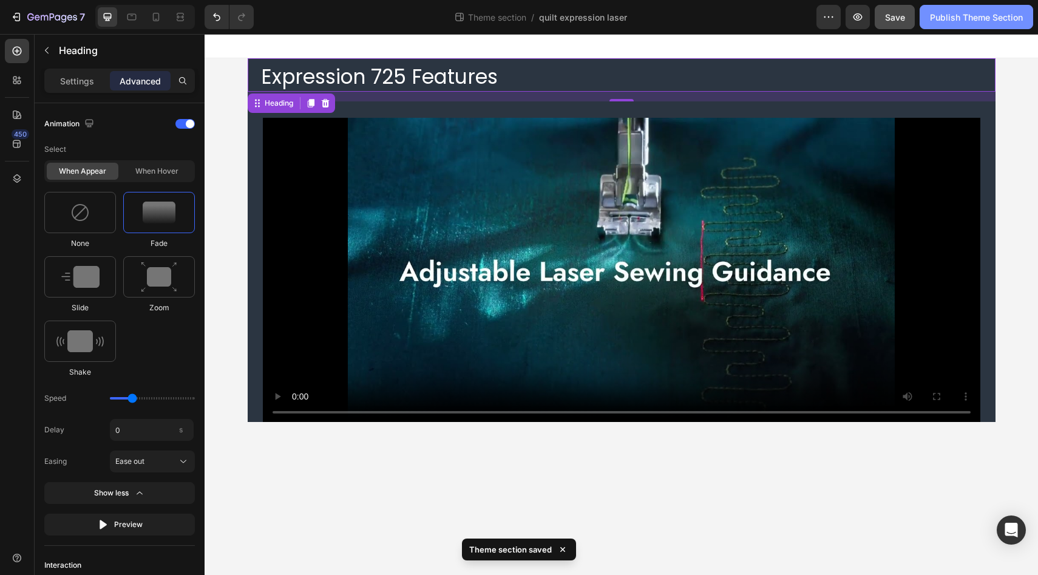
click at [969, 18] on div "Publish Theme Section" at bounding box center [976, 17] width 93 height 13
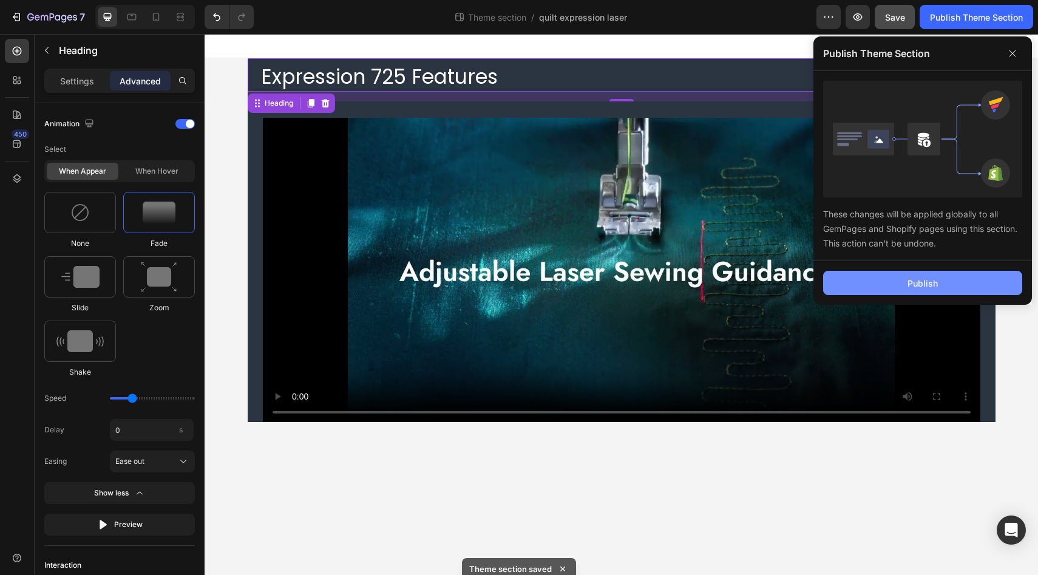
click at [895, 280] on button "Publish" at bounding box center [922, 283] width 199 height 24
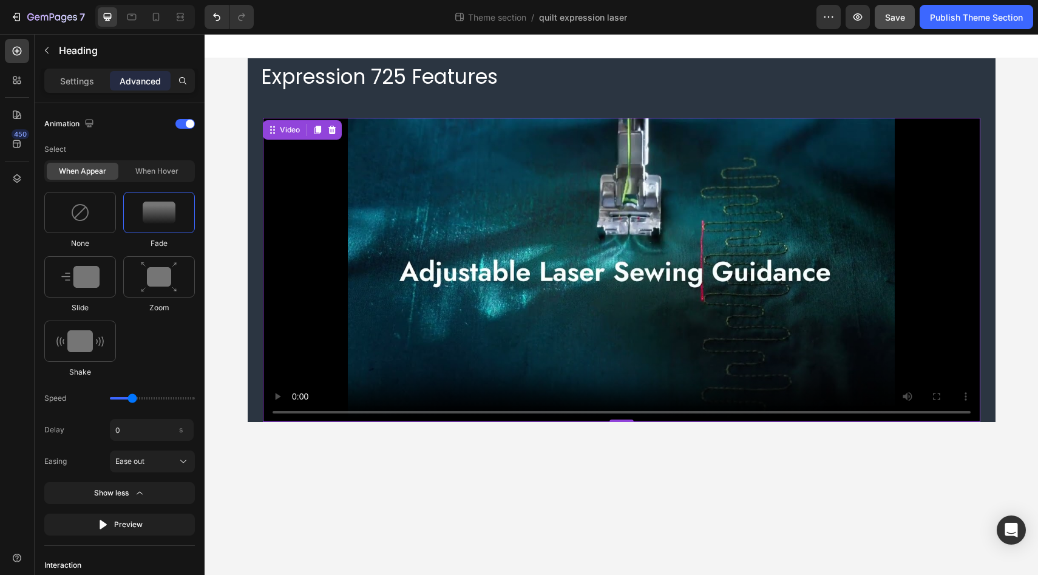
scroll to position [0, 0]
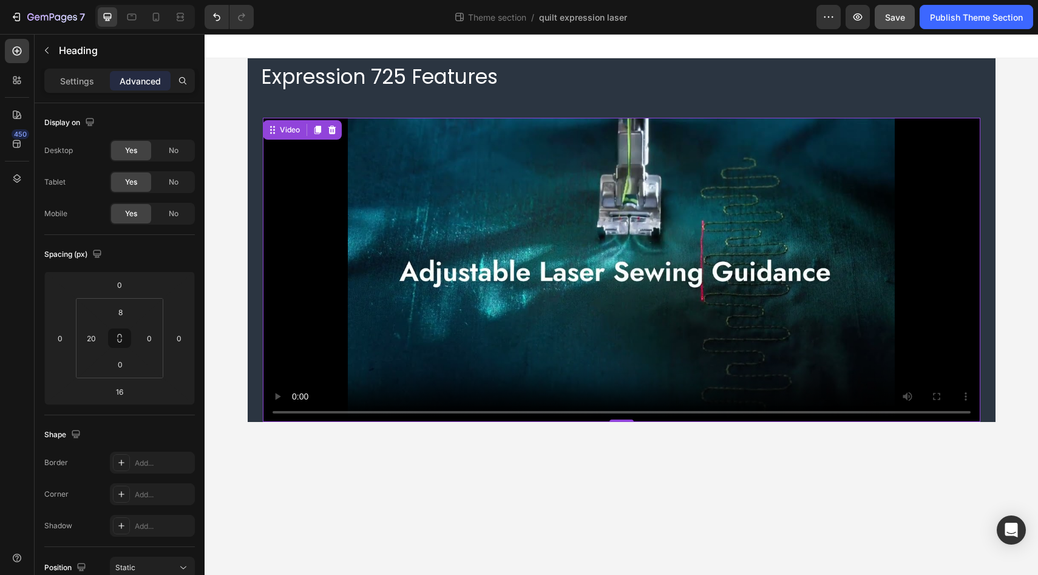
click at [518, 103] on div "Video 0" at bounding box center [622, 261] width 748 height 320
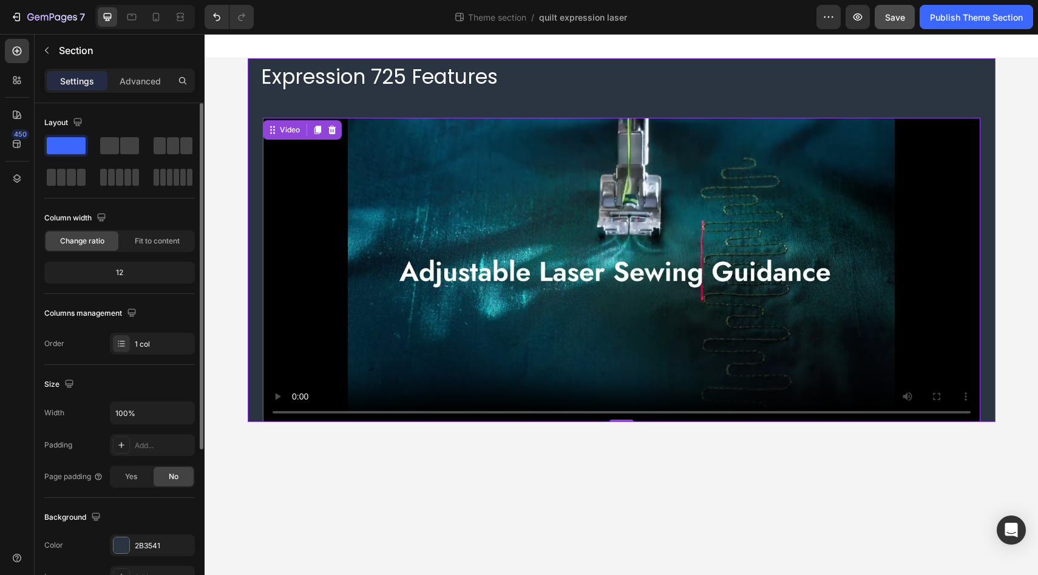
click at [519, 92] on div "Expression 725 Features Heading Video 0" at bounding box center [622, 240] width 748 height 364
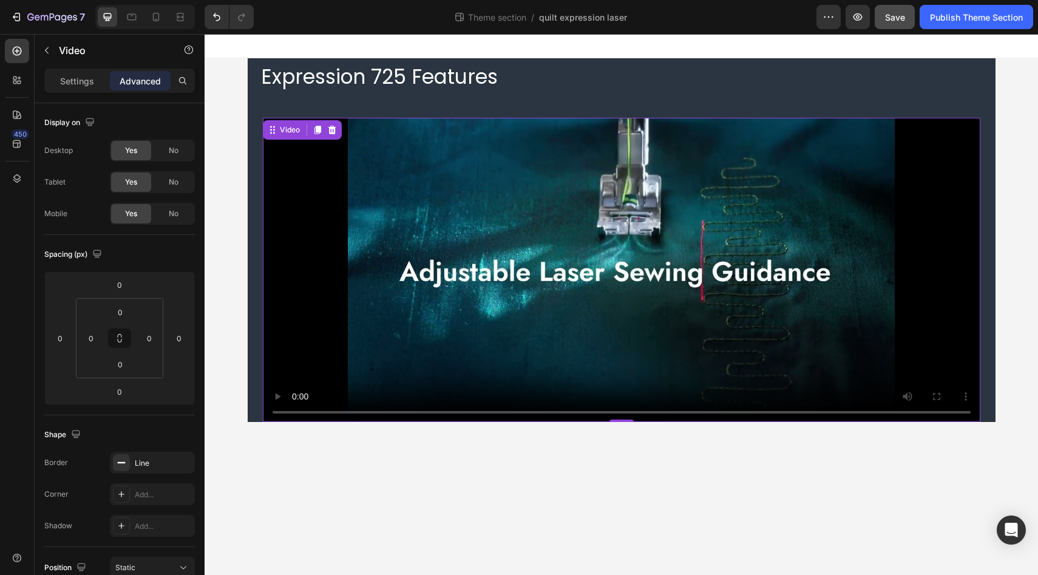
click at [491, 103] on div "Video 0" at bounding box center [622, 261] width 748 height 320
click at [475, 102] on div "Video 0" at bounding box center [622, 261] width 748 height 320
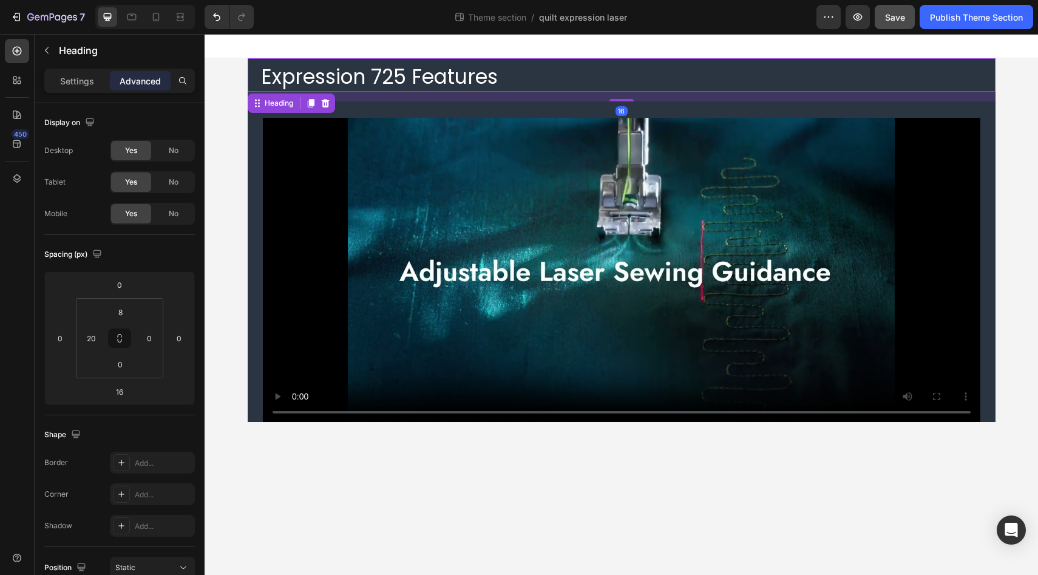
click at [454, 83] on p "Expression 725 Features" at bounding box center [627, 77] width 733 height 26
click at [124, 393] on input "16" at bounding box center [119, 391] width 24 height 18
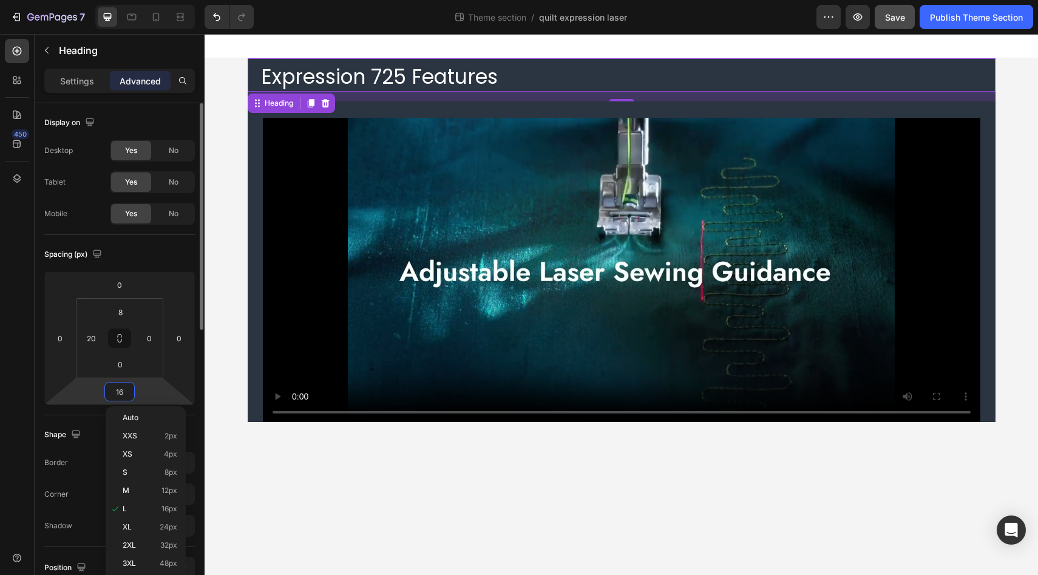
type input "4"
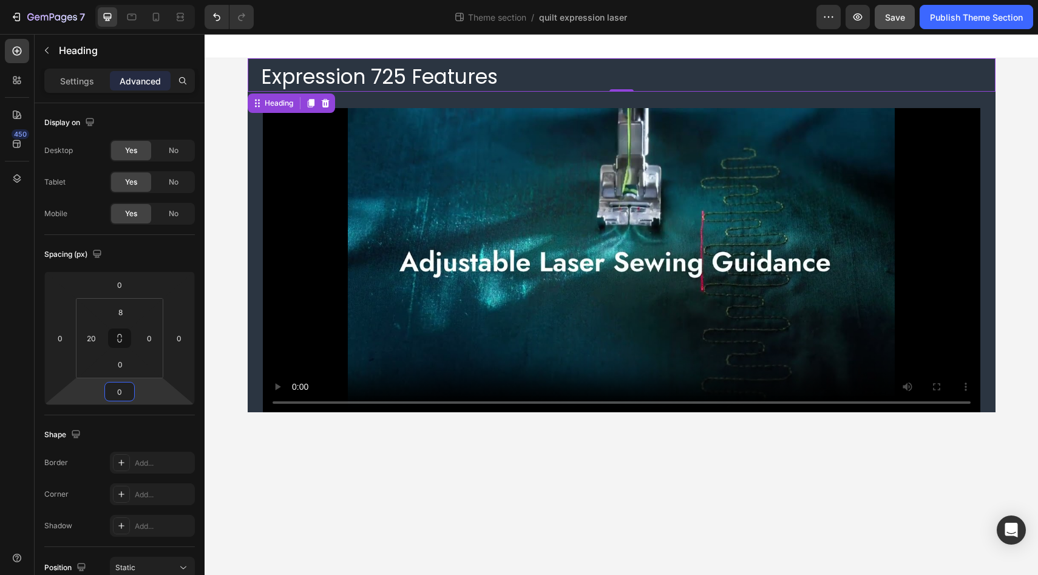
type input "0"
click at [10, 367] on div "450" at bounding box center [17, 292] width 24 height 507
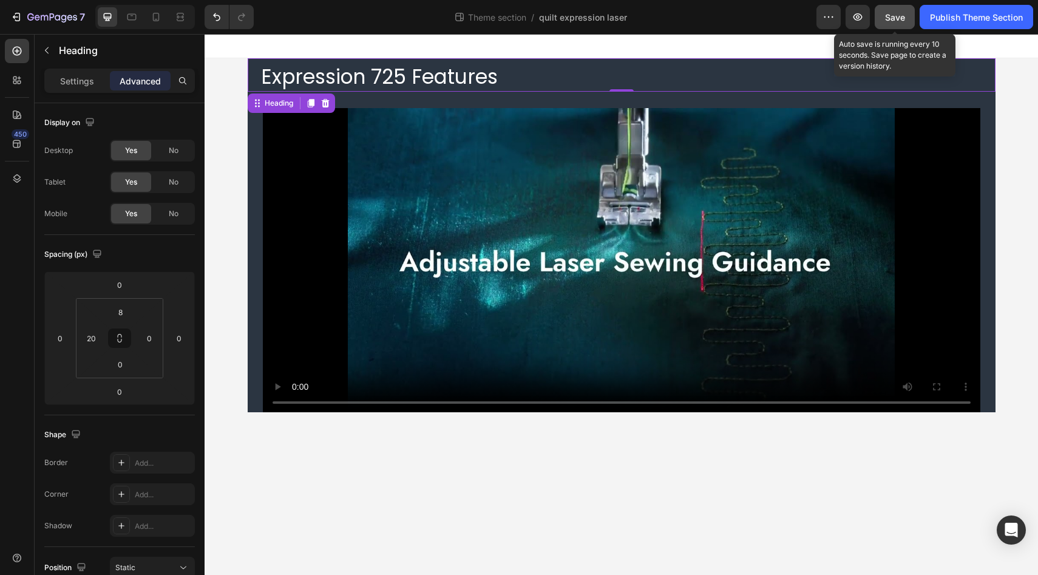
click at [893, 17] on span "Save" at bounding box center [895, 17] width 20 height 10
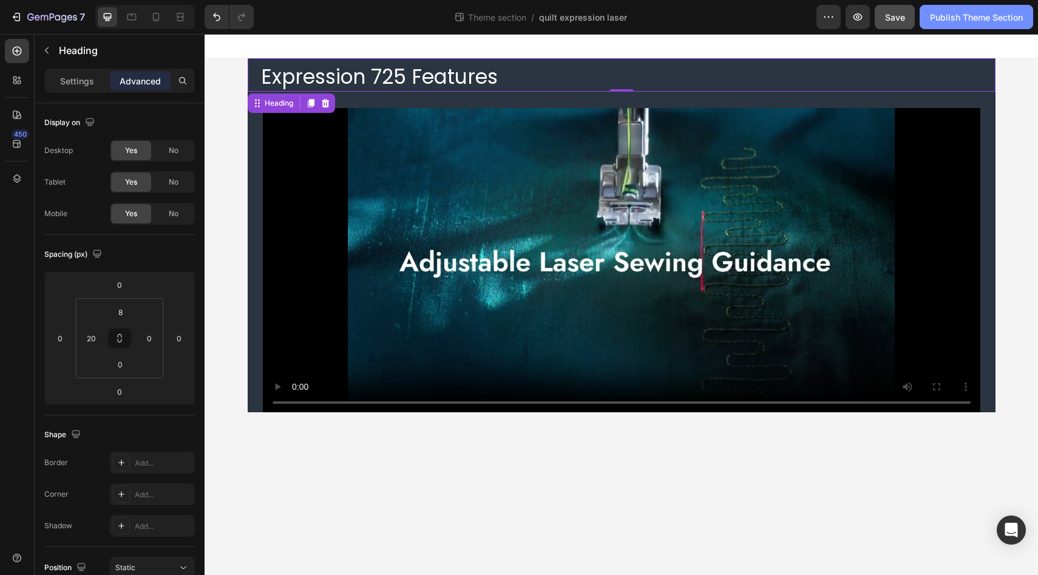
click at [983, 18] on div "Publish Theme Section" at bounding box center [976, 17] width 93 height 13
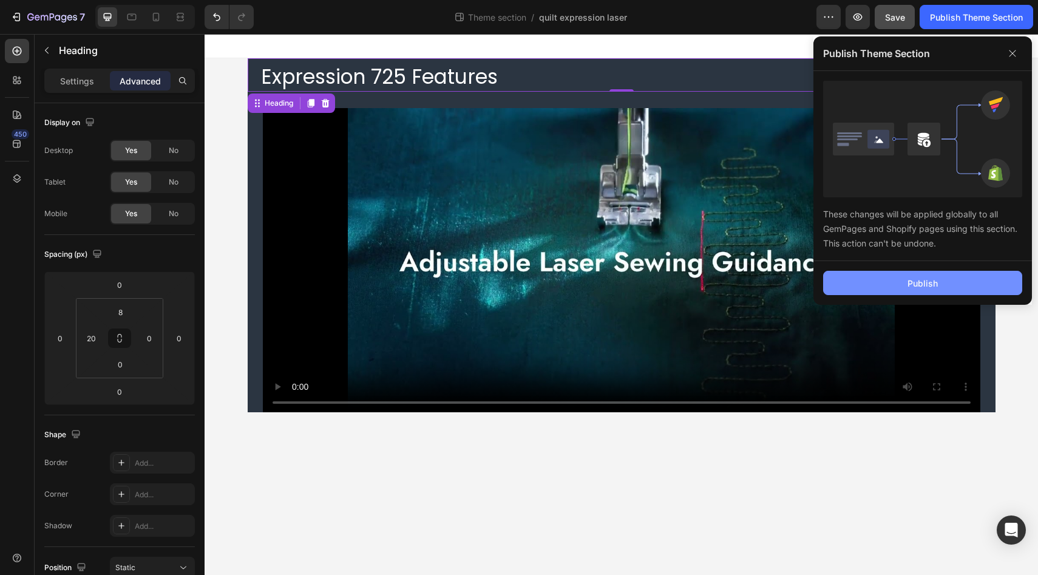
click at [892, 283] on button "Publish" at bounding box center [922, 283] width 199 height 24
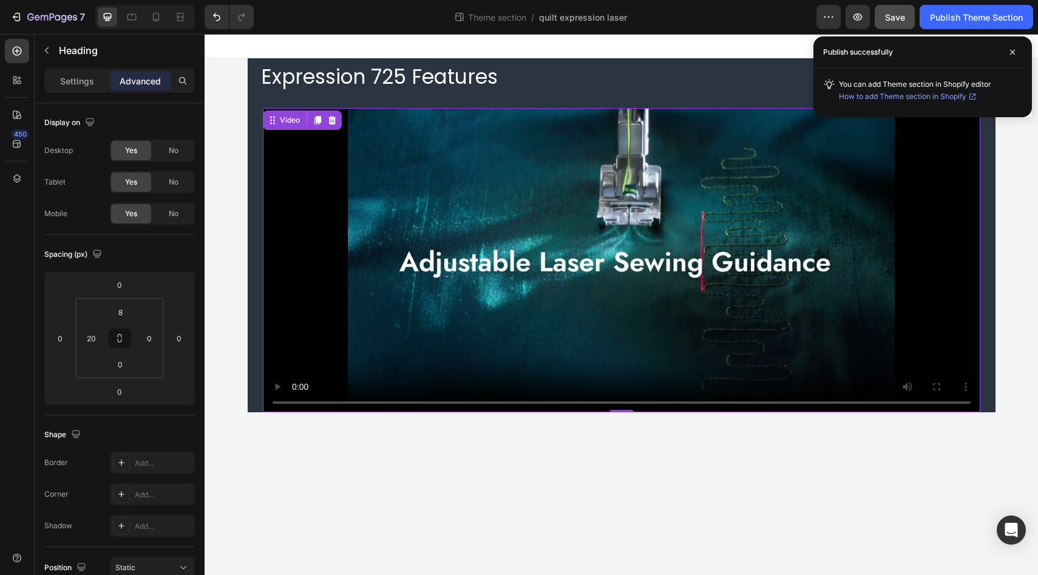
click at [381, 103] on div "Video 0" at bounding box center [622, 252] width 748 height 320
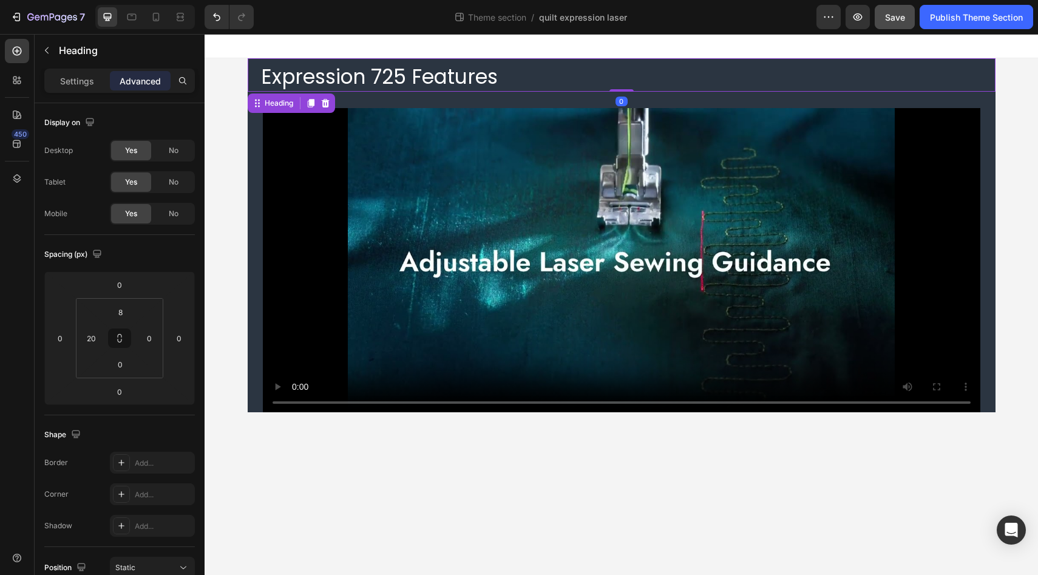
click at [458, 71] on p "Expression 725 Features" at bounding box center [627, 77] width 733 height 26
click at [121, 315] on input "8" at bounding box center [120, 312] width 24 height 18
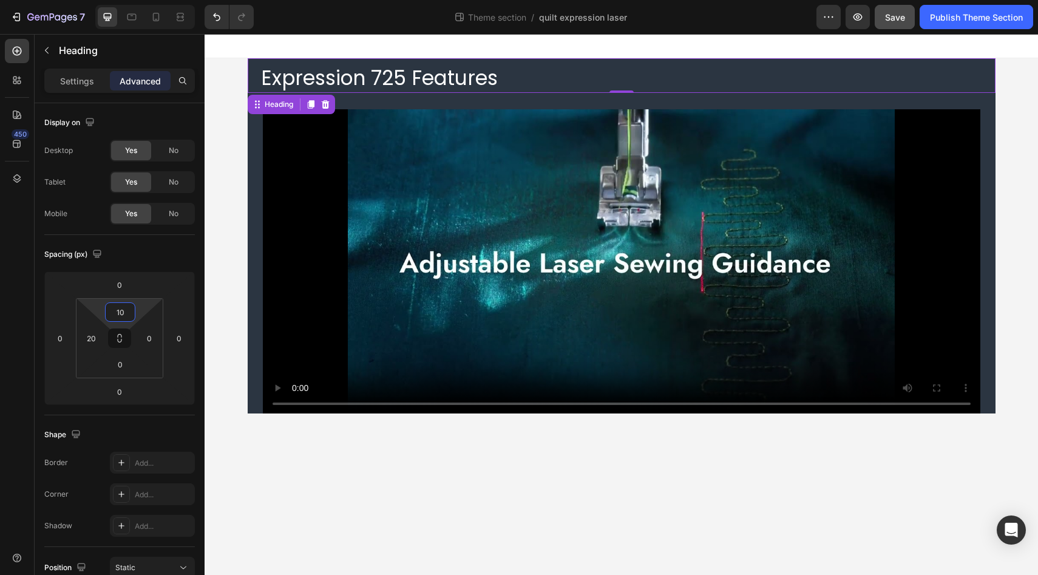
type input "10"
click at [19, 313] on div "450" at bounding box center [17, 292] width 24 height 507
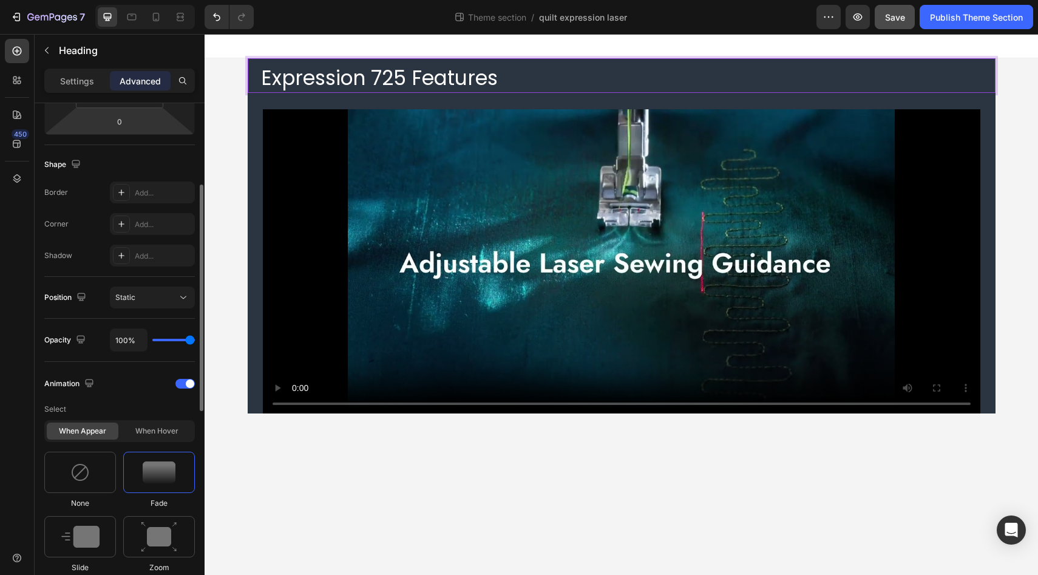
scroll to position [437, 0]
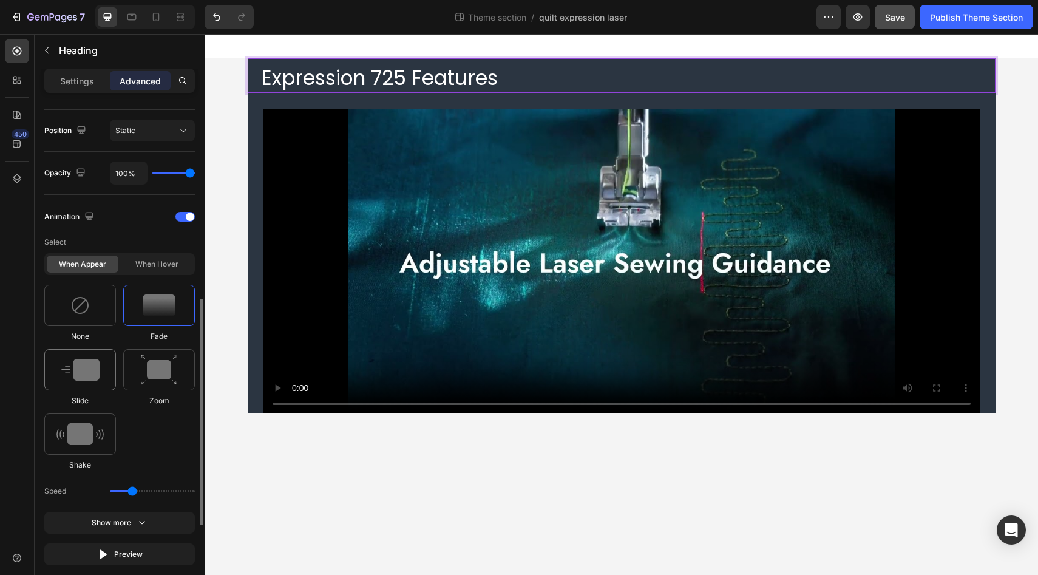
click at [76, 373] on img at bounding box center [80, 370] width 38 height 22
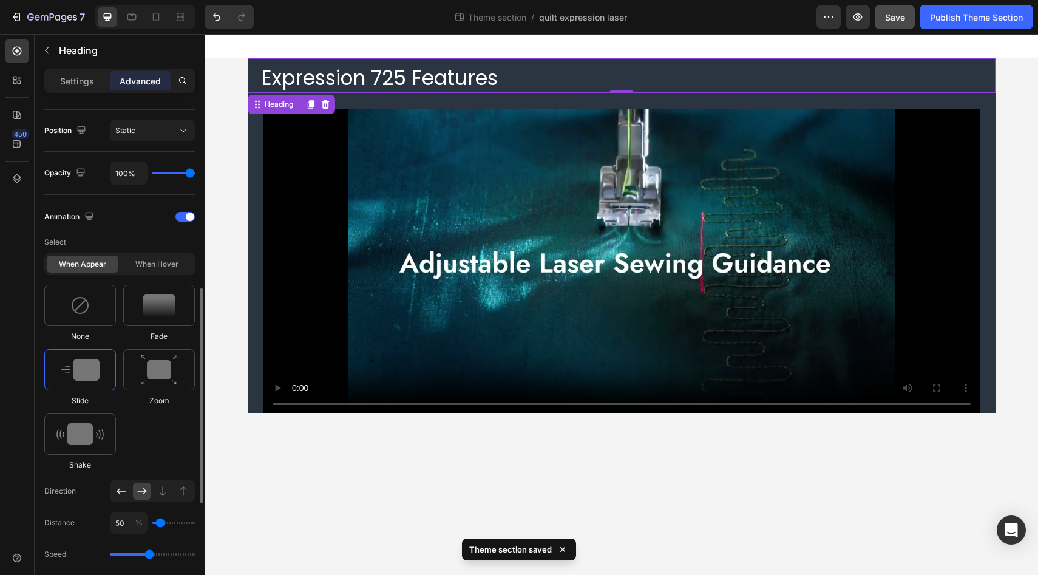
click at [118, 490] on icon at bounding box center [121, 491] width 9 height 6
click at [25, 442] on div "450" at bounding box center [17, 292] width 24 height 507
drag, startPoint x: 149, startPoint y: 556, endPoint x: 130, endPoint y: 554, distance: 19.6
type input "1.1"
click at [130, 554] on input "range" at bounding box center [152, 554] width 85 height 2
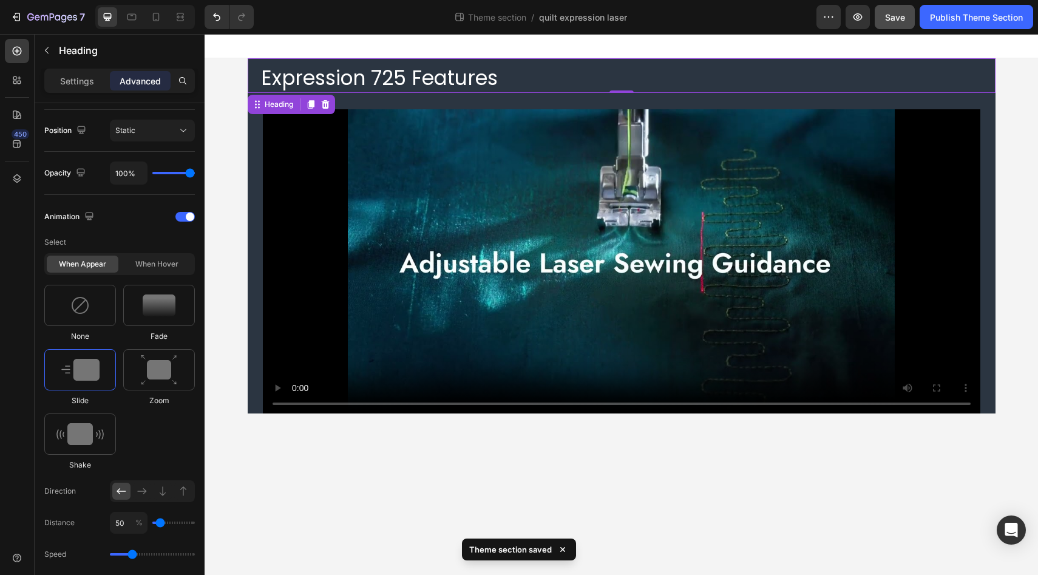
click at [10, 500] on div "450" at bounding box center [17, 292] width 24 height 507
type input "100"
type input "150"
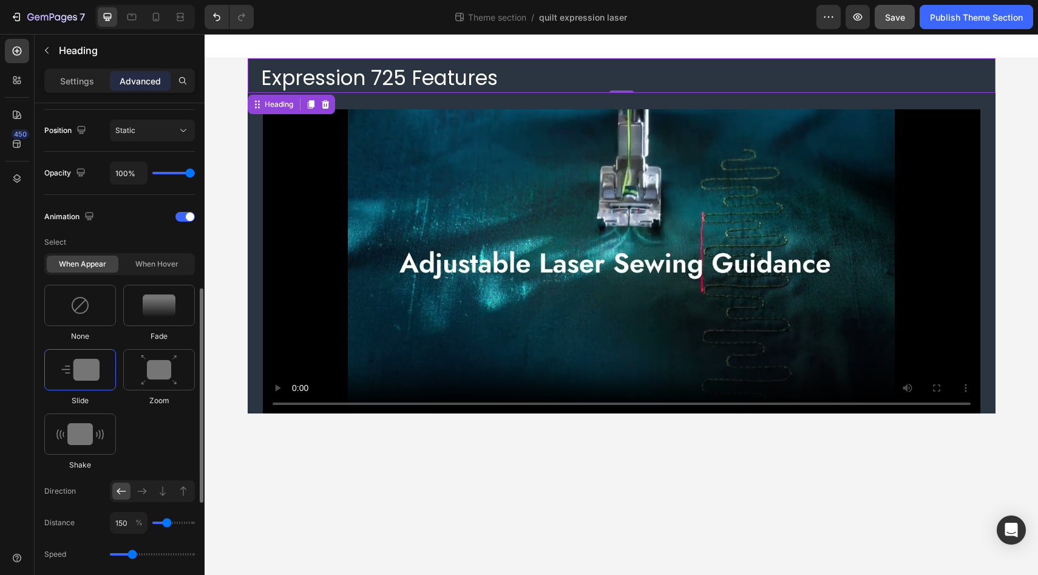
type input "100"
click at [164, 521] on input "range" at bounding box center [173, 522] width 42 height 2
click at [12, 503] on div "450" at bounding box center [17, 292] width 24 height 507
type input "50"
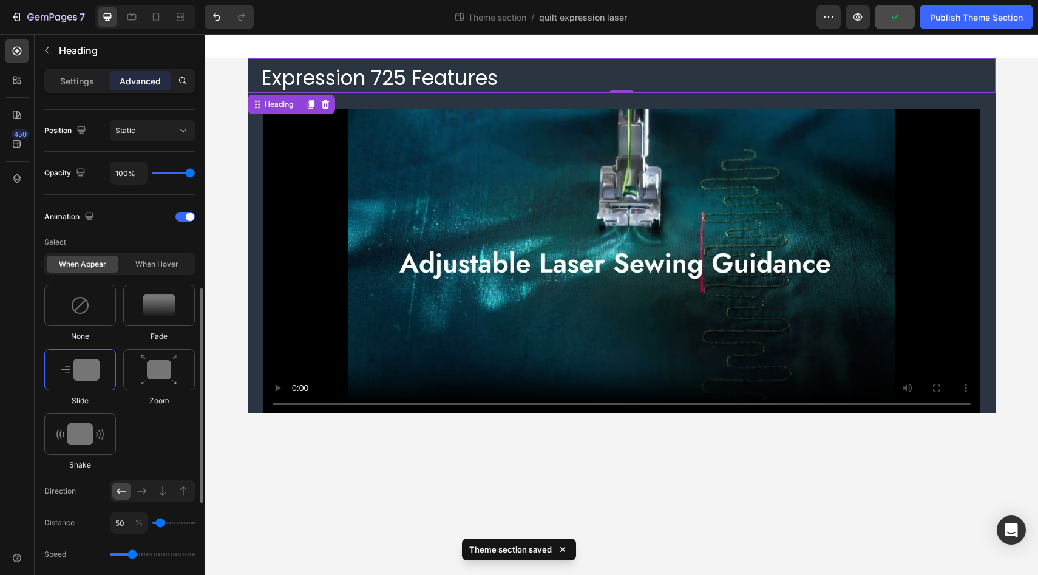
type input "50"
click at [161, 524] on input "range" at bounding box center [173, 522] width 42 height 2
click at [127, 523] on input "50" at bounding box center [129, 523] width 38 height 22
type input "7"
type input "0"
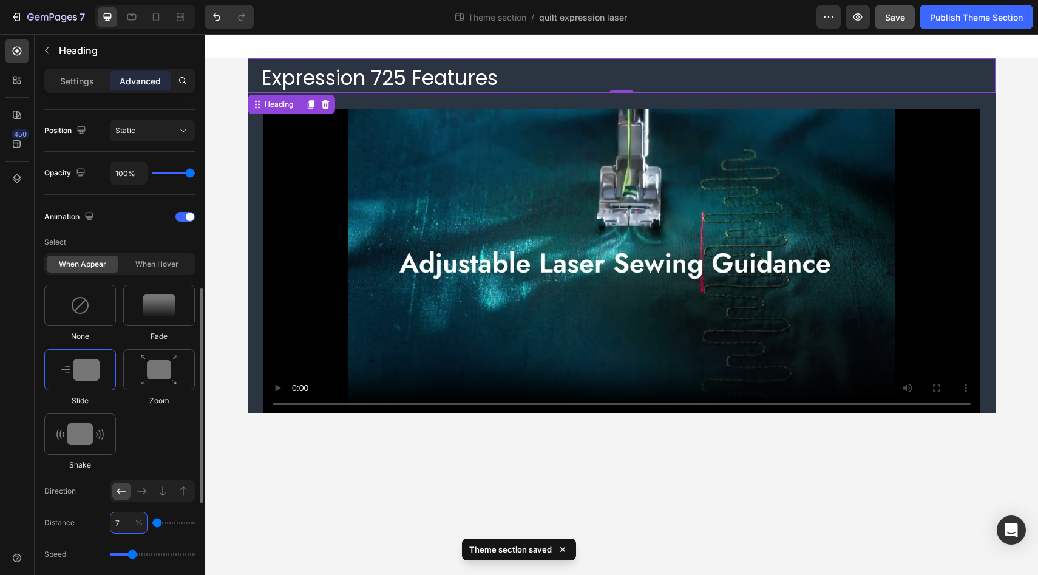
type input "75"
type input "100"
click at [18, 482] on div "450" at bounding box center [17, 292] width 24 height 507
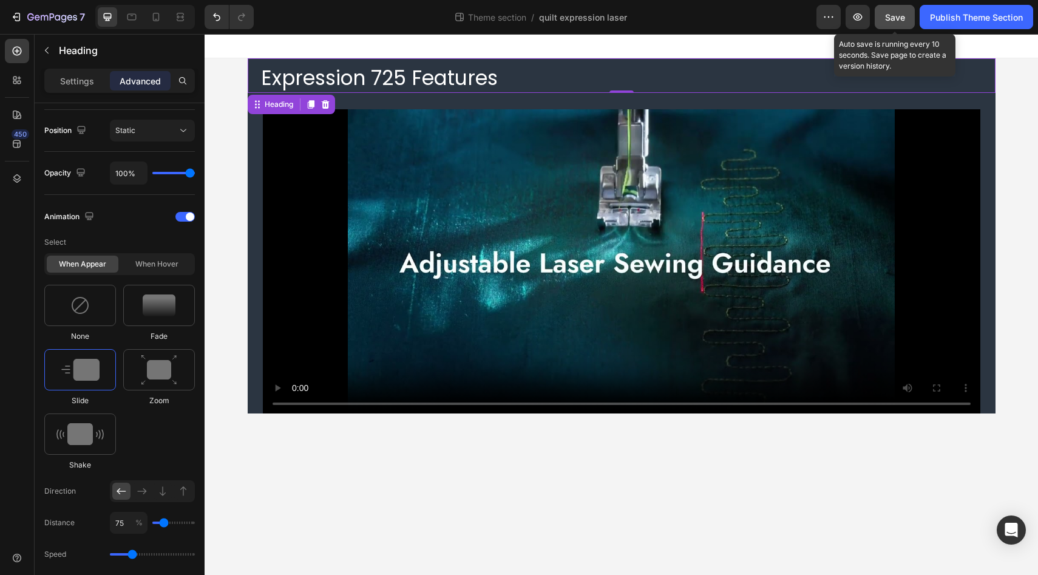
click at [898, 16] on span "Save" at bounding box center [895, 17] width 20 height 10
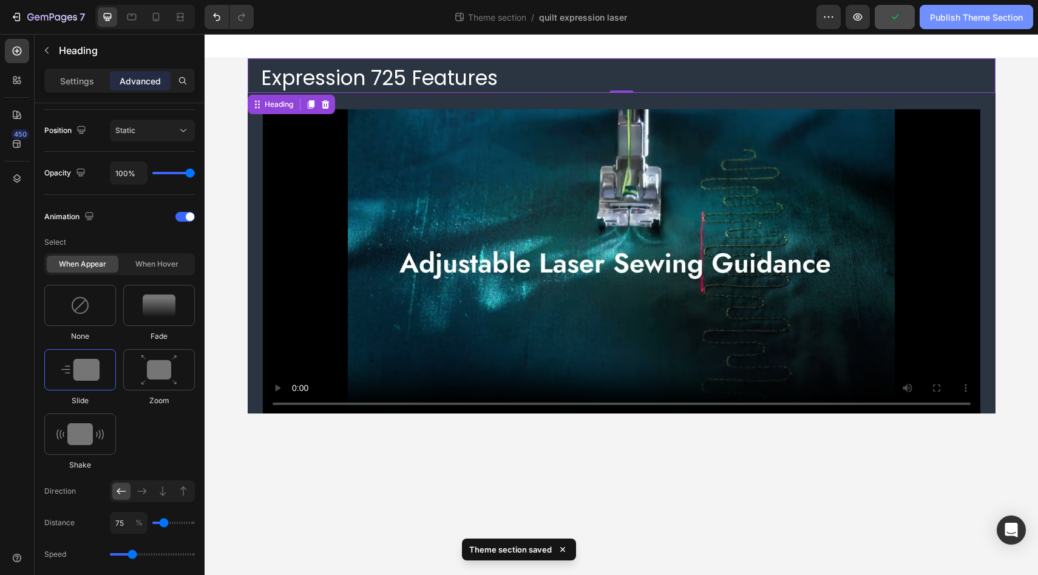
click at [971, 18] on div "Publish Theme Section" at bounding box center [976, 17] width 93 height 13
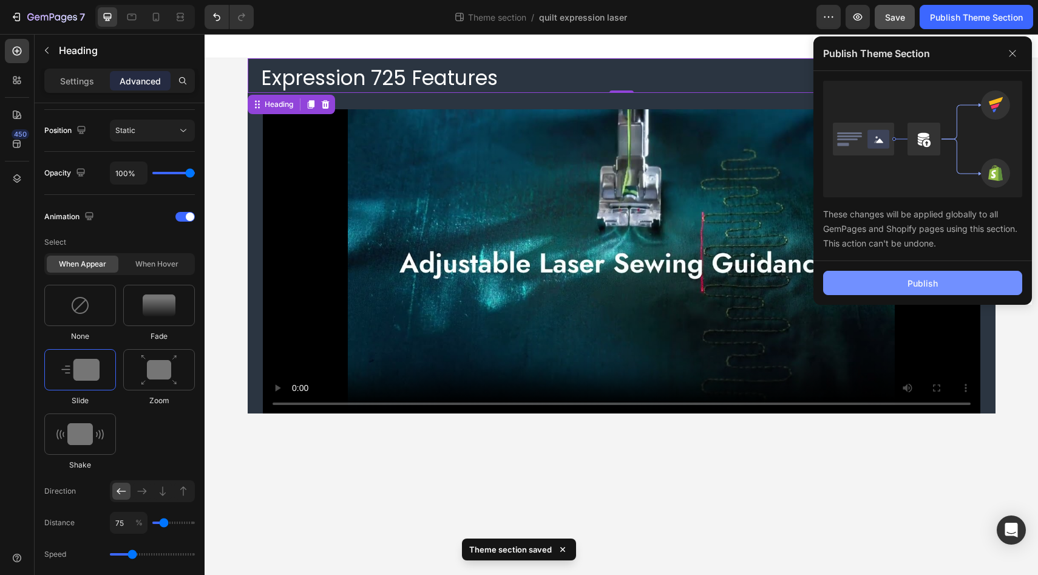
click at [892, 280] on button "Publish" at bounding box center [922, 283] width 199 height 24
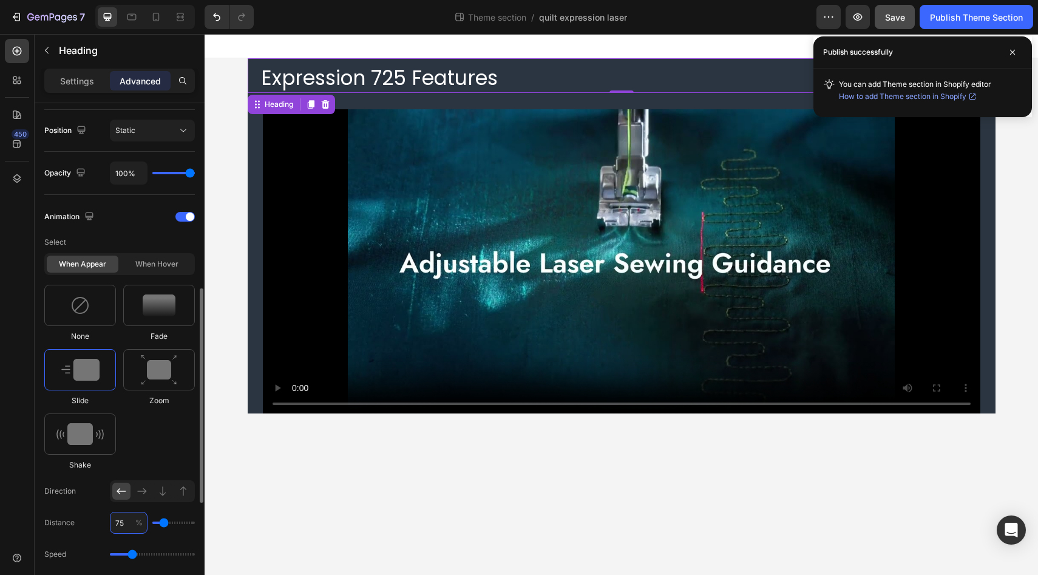
click at [122, 529] on input "75" at bounding box center [129, 523] width 38 height 22
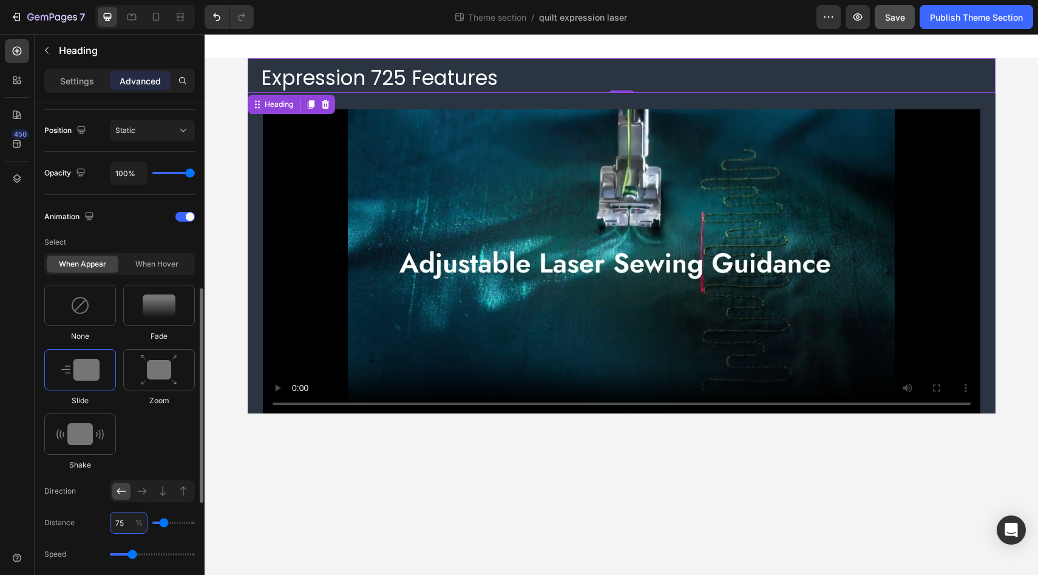
type input "5"
type input "0"
type input "50"
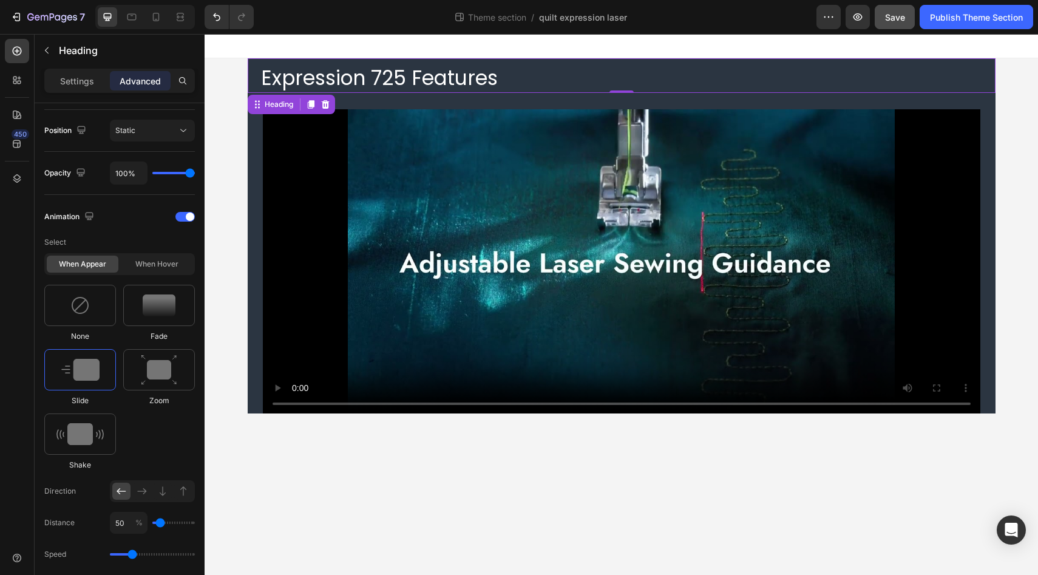
click at [9, 487] on div "450" at bounding box center [17, 292] width 24 height 507
click at [147, 490] on icon at bounding box center [142, 491] width 12 height 12
click at [170, 313] on img at bounding box center [159, 305] width 33 height 22
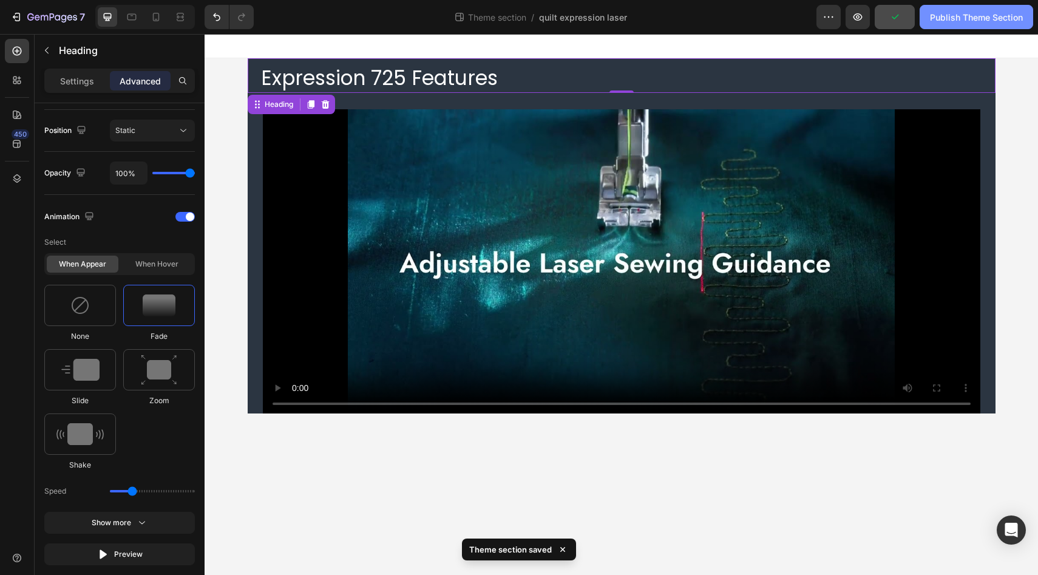
click at [961, 14] on div "Publish Theme Section" at bounding box center [976, 17] width 93 height 13
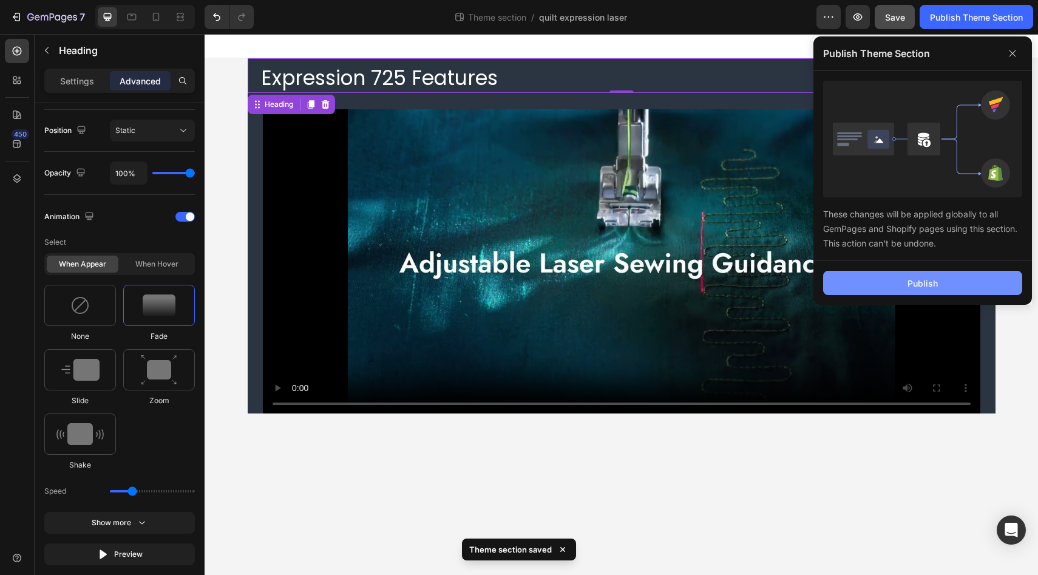
click at [867, 282] on button "Publish" at bounding box center [922, 283] width 199 height 24
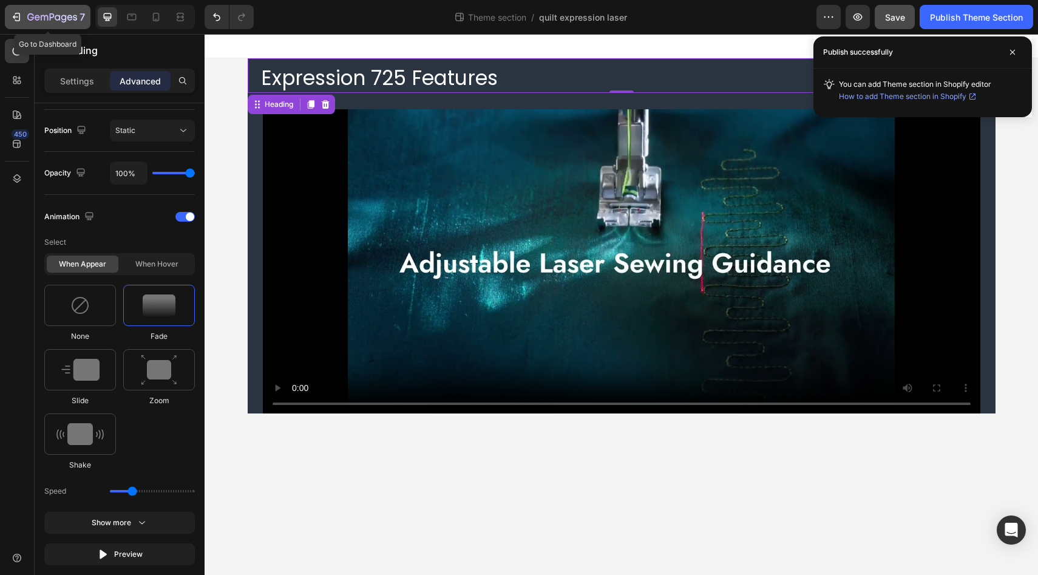
click at [36, 17] on icon "button" at bounding box center [37, 17] width 5 height 5
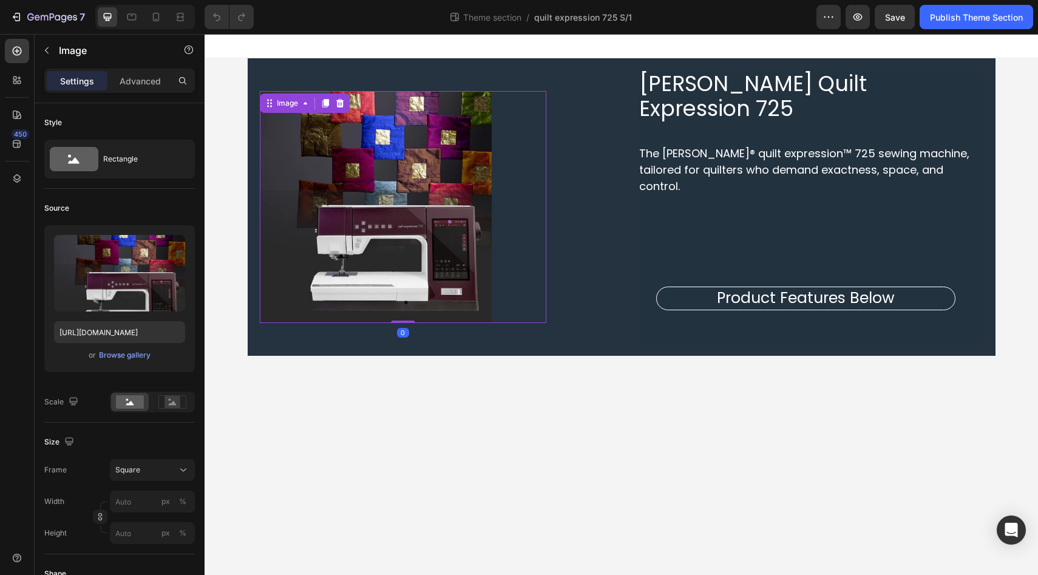
click at [481, 223] on img at bounding box center [376, 207] width 232 height 232
click at [144, 84] on p "Advanced" at bounding box center [140, 81] width 41 height 13
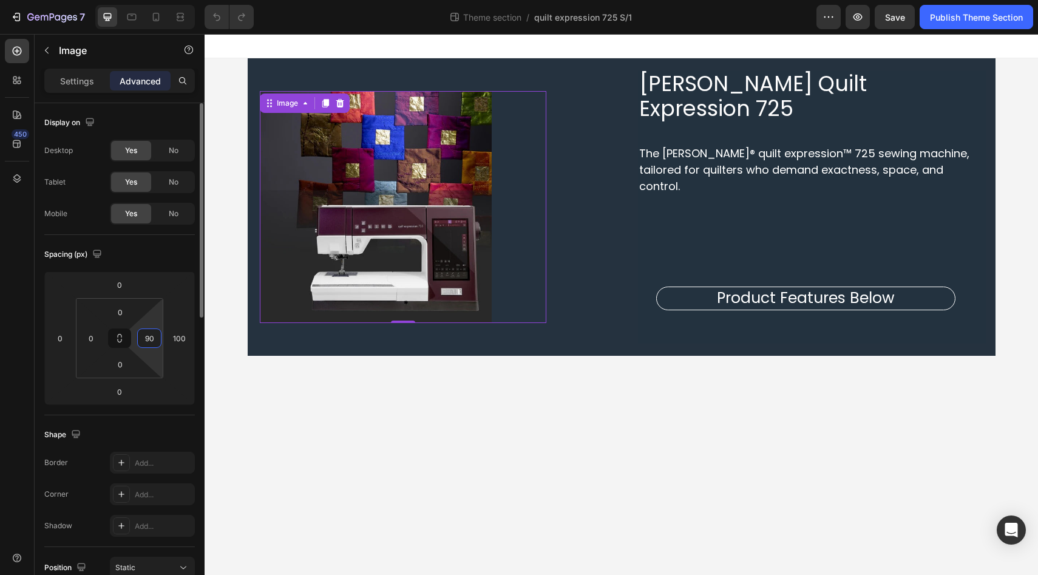
click at [156, 340] on input "90" at bounding box center [149, 338] width 18 height 18
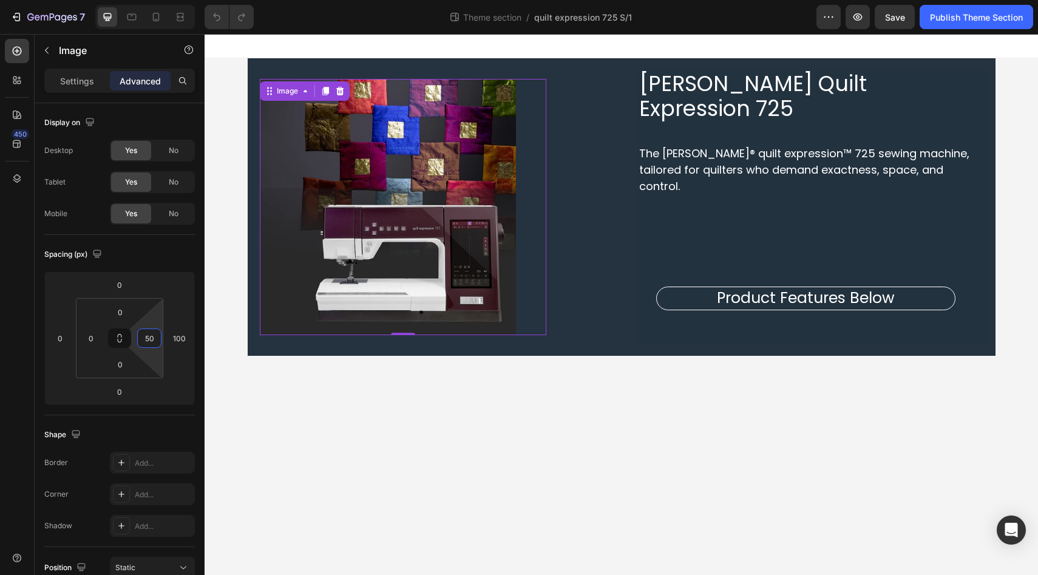
type input "50"
click at [22, 329] on div "450" at bounding box center [17, 292] width 24 height 507
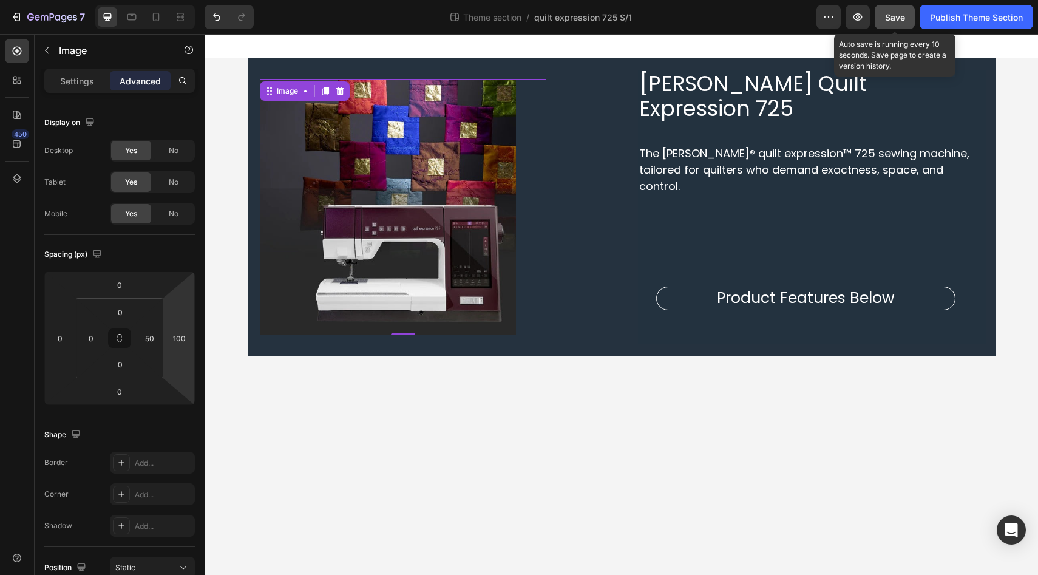
click at [890, 17] on span "Save" at bounding box center [895, 17] width 20 height 10
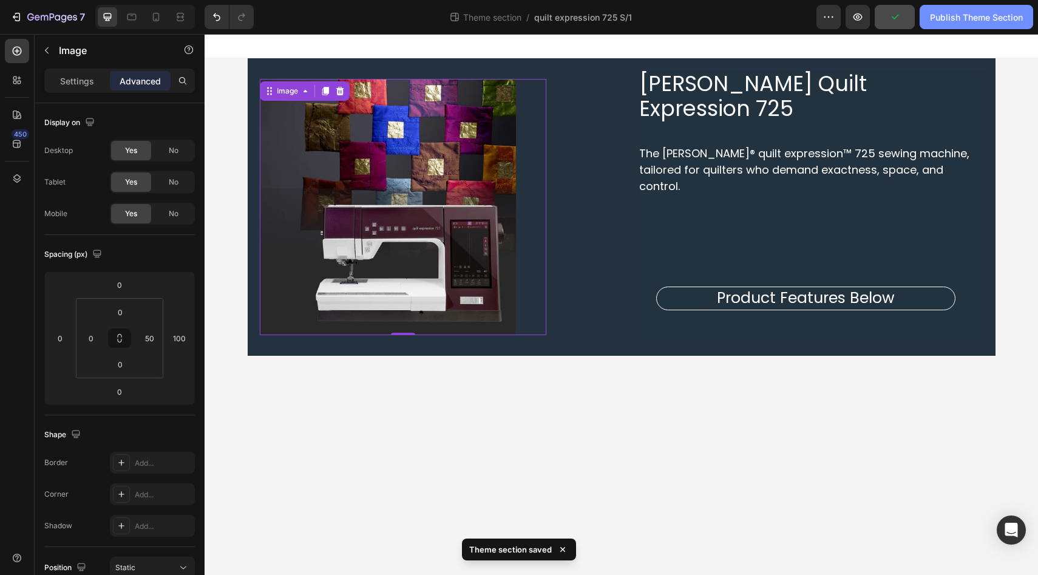
click at [959, 21] on div "Publish Theme Section" at bounding box center [976, 17] width 93 height 13
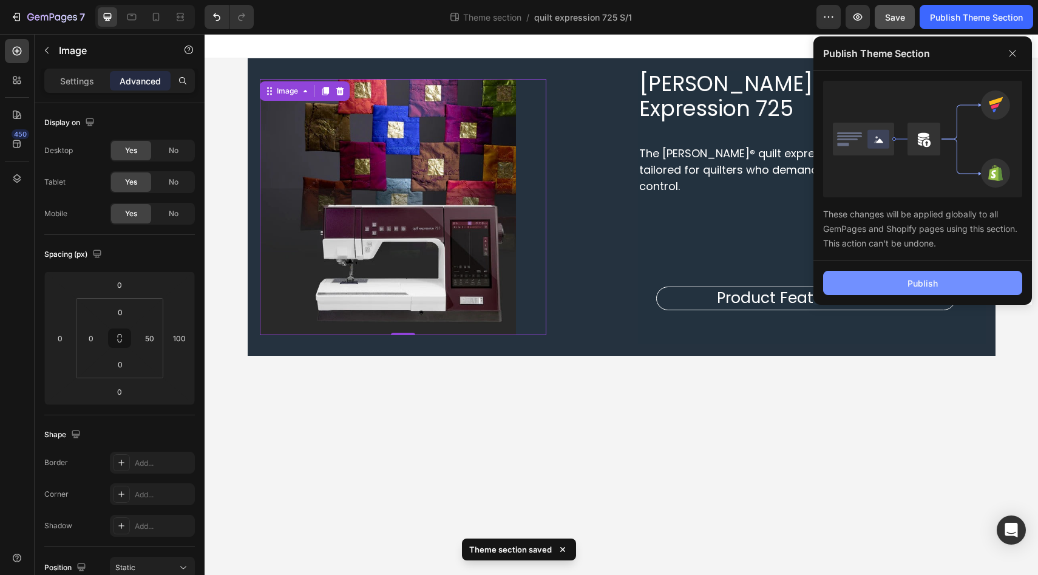
click at [904, 288] on button "Publish" at bounding box center [922, 283] width 199 height 24
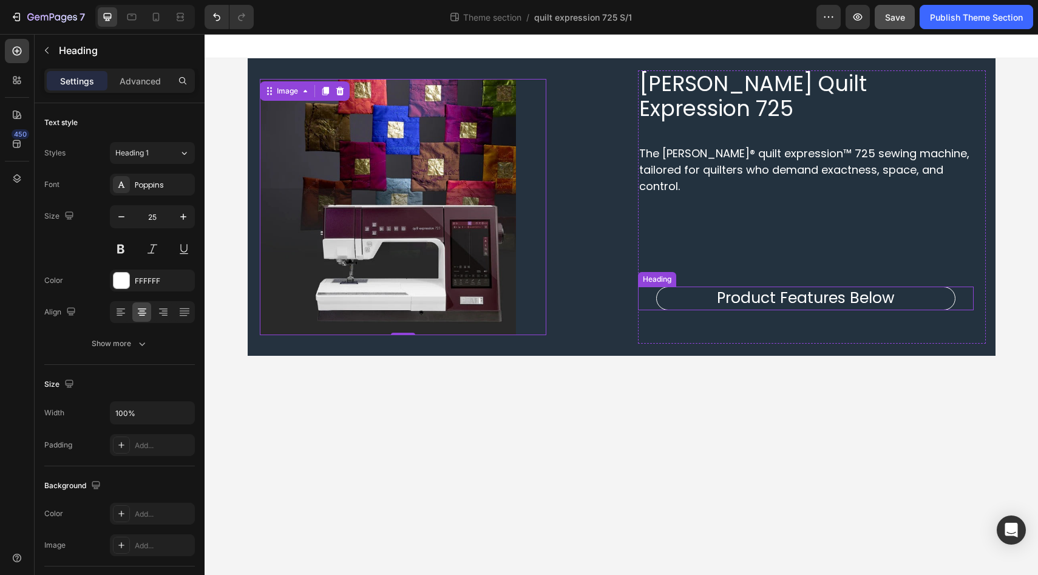
click at [649, 286] on div "Product Features Below Heading" at bounding box center [806, 298] width 336 height 24
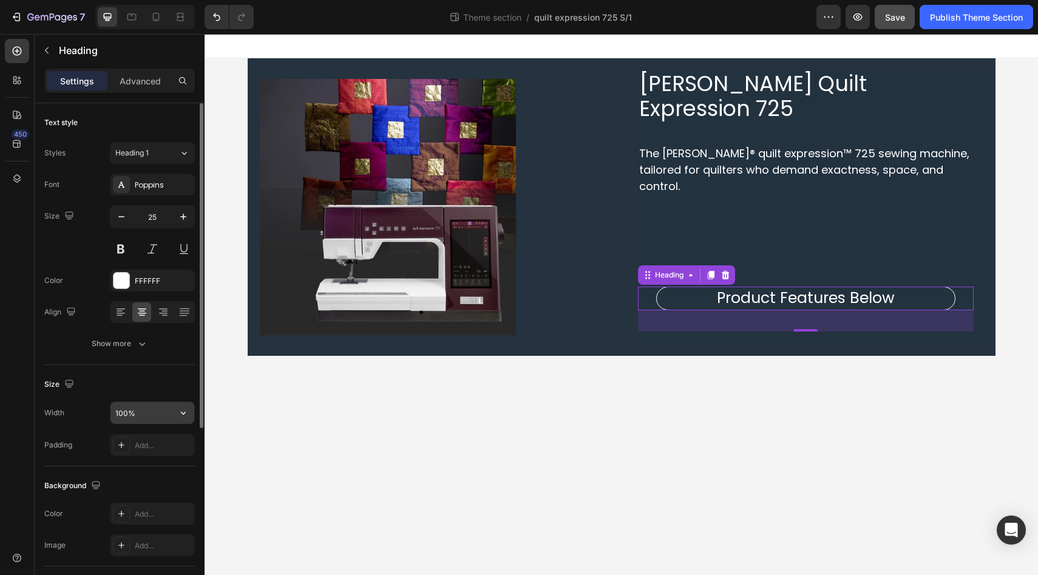
scroll to position [2, 0]
click at [141, 83] on p "Advanced" at bounding box center [140, 81] width 41 height 13
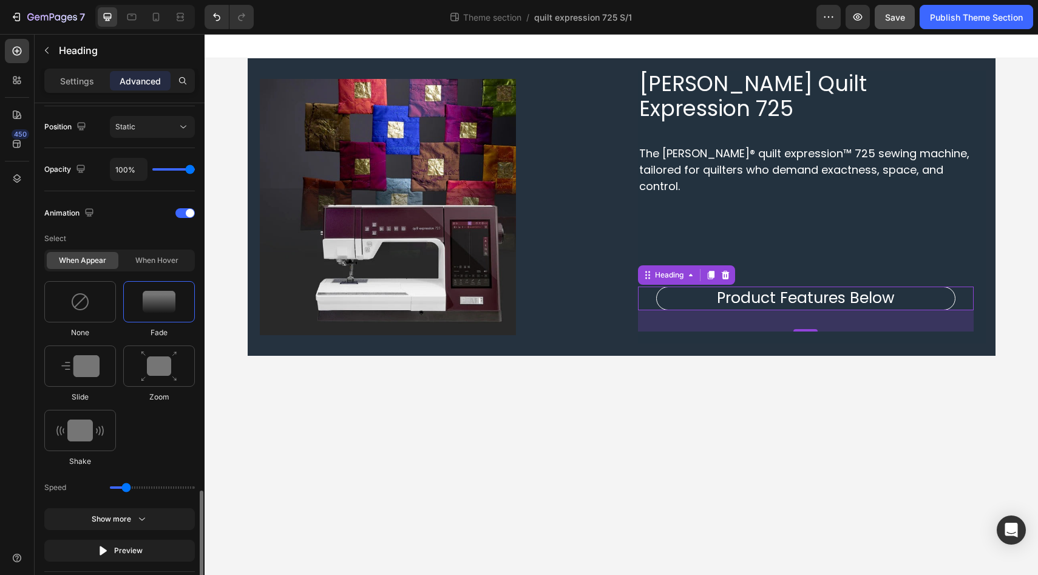
scroll to position [624, 0]
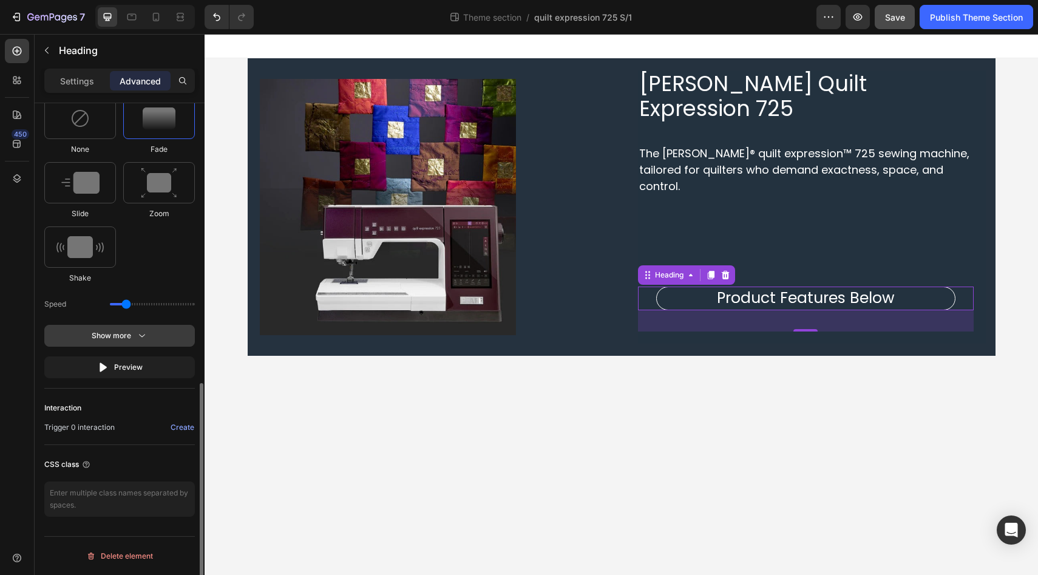
click at [126, 334] on div "Show more" at bounding box center [120, 336] width 56 height 12
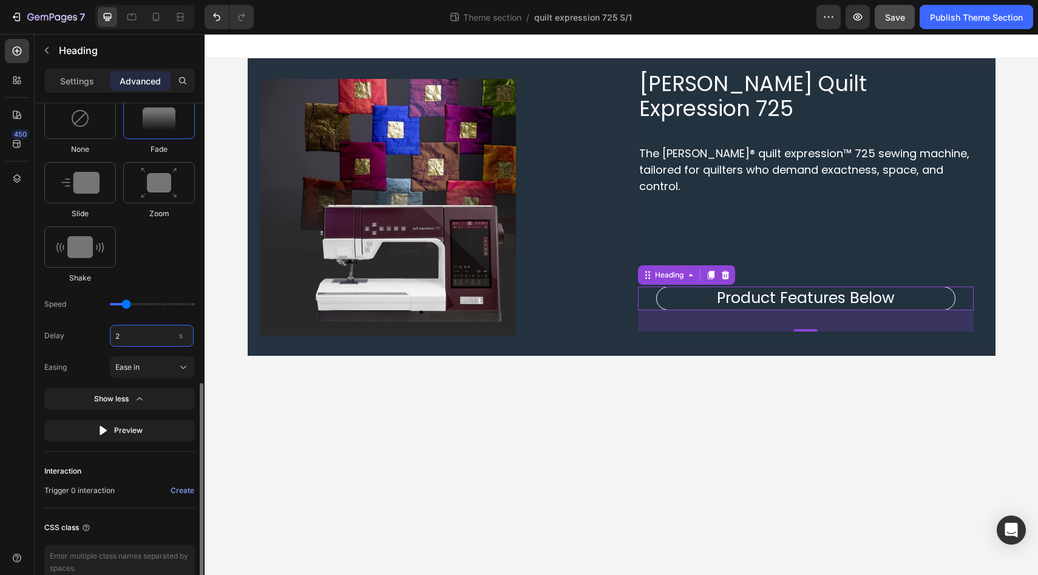
click at [129, 336] on input "2" at bounding box center [152, 336] width 84 height 22
type input "1"
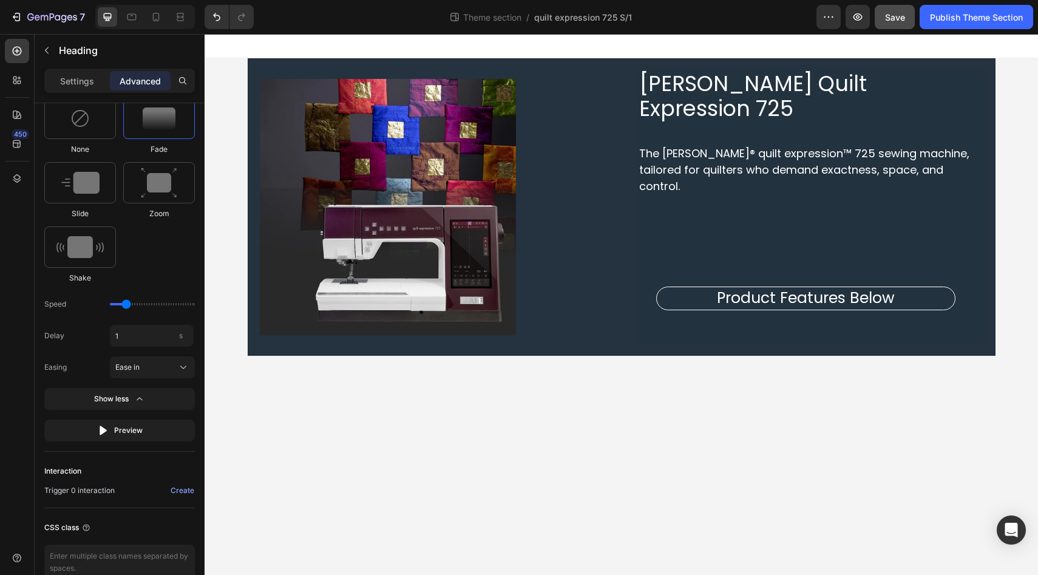
click at [10, 318] on div "450" at bounding box center [17, 292] width 24 height 507
click at [903, 19] on span "Save" at bounding box center [895, 17] width 20 height 10
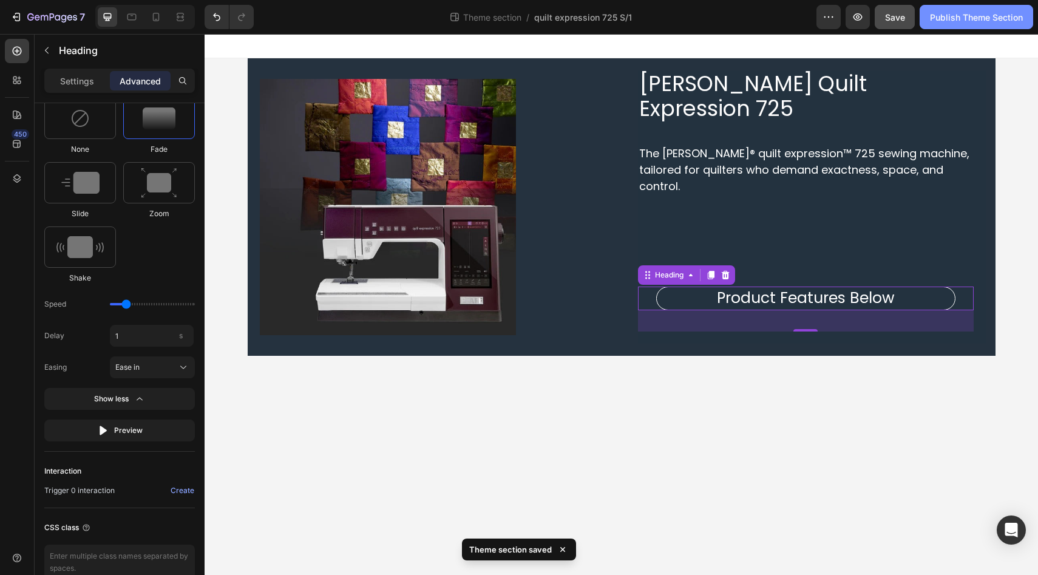
click at [971, 19] on div "Publish Theme Section" at bounding box center [976, 17] width 93 height 13
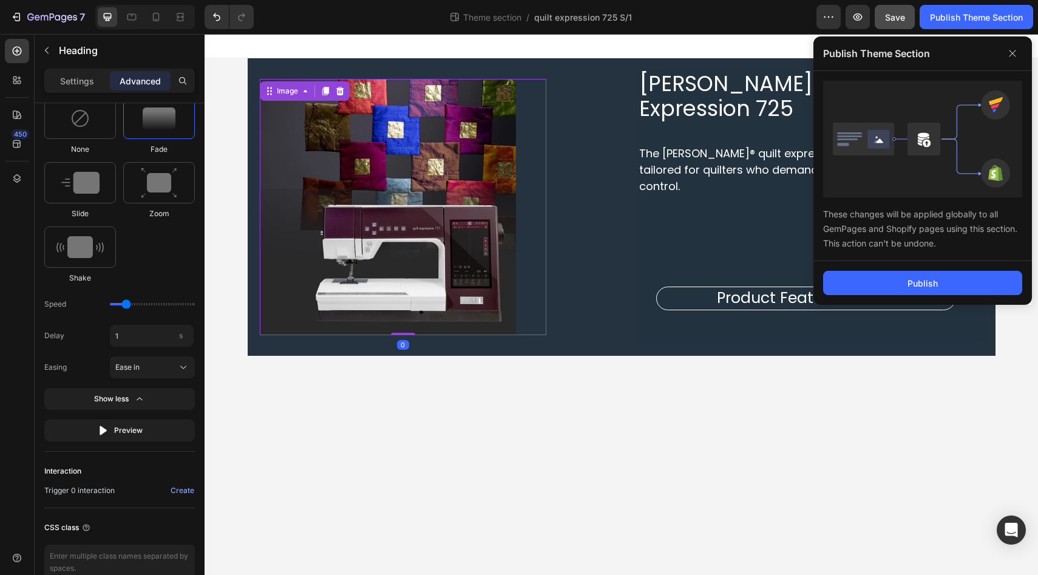
click at [529, 237] on div "Image 0" at bounding box center [403, 207] width 287 height 257
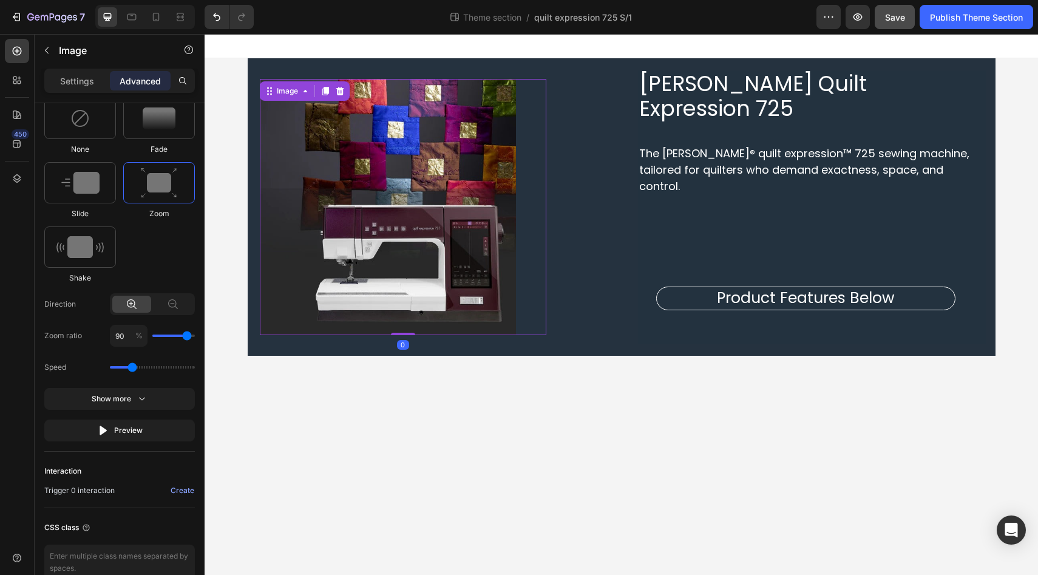
scroll to position [0, 0]
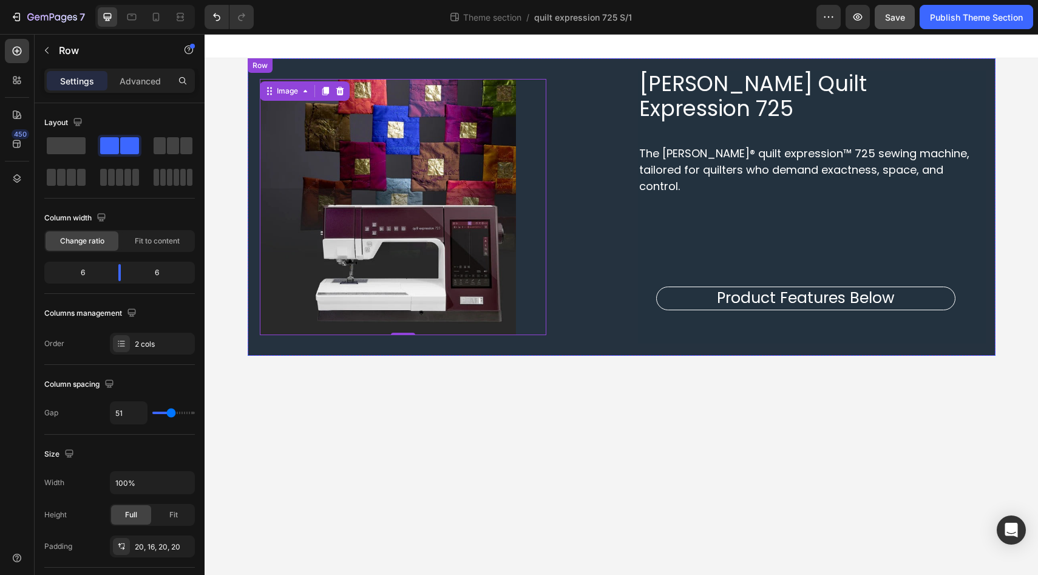
click at [569, 70] on div "Image 0" at bounding box center [434, 206] width 348 height 273
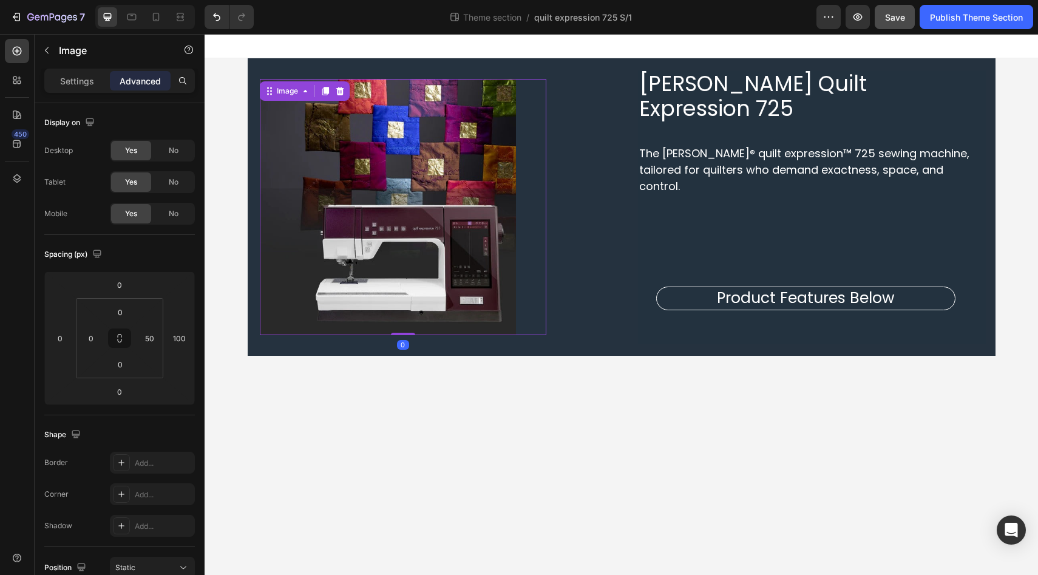
click at [539, 86] on div "Image 0" at bounding box center [403, 207] width 287 height 257
click at [159, 343] on div "50" at bounding box center [149, 337] width 24 height 19
click at [152, 337] on input "50" at bounding box center [149, 338] width 18 height 18
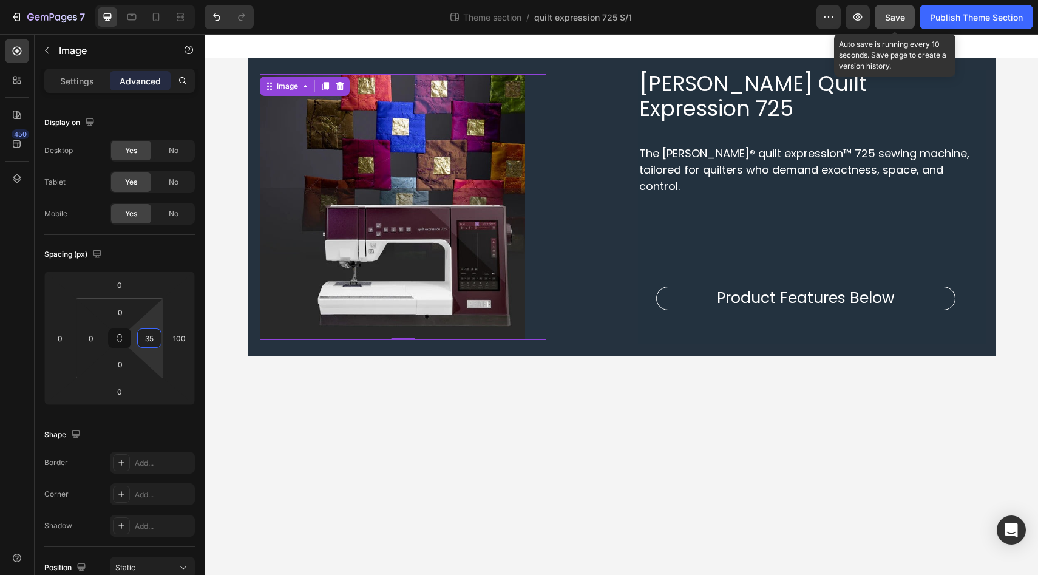
click at [895, 17] on span "Save" at bounding box center [895, 17] width 20 height 10
click at [903, 15] on span "Save" at bounding box center [895, 17] width 20 height 10
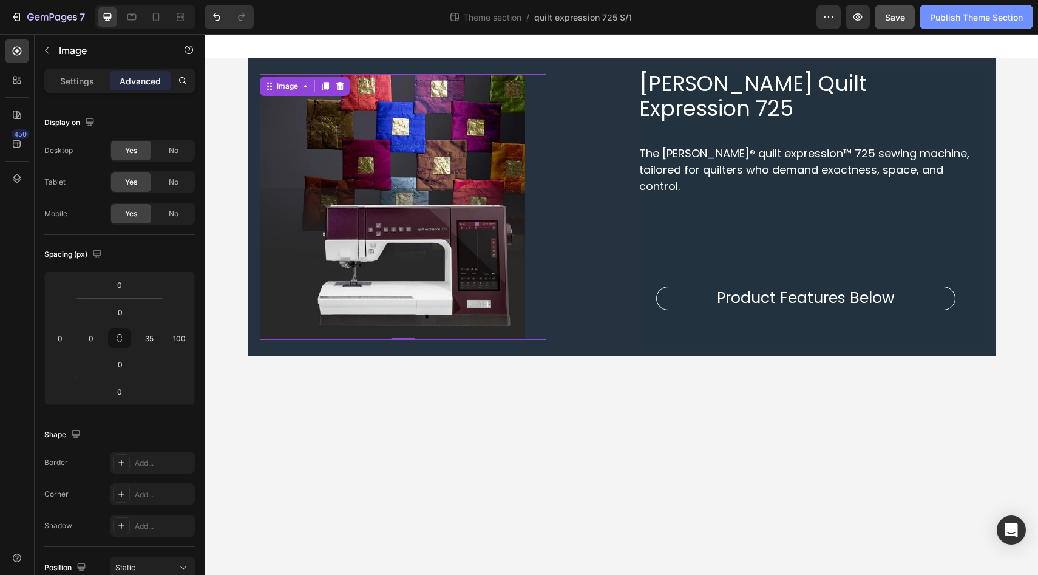
click at [952, 19] on div "Publish Theme Section" at bounding box center [976, 17] width 93 height 13
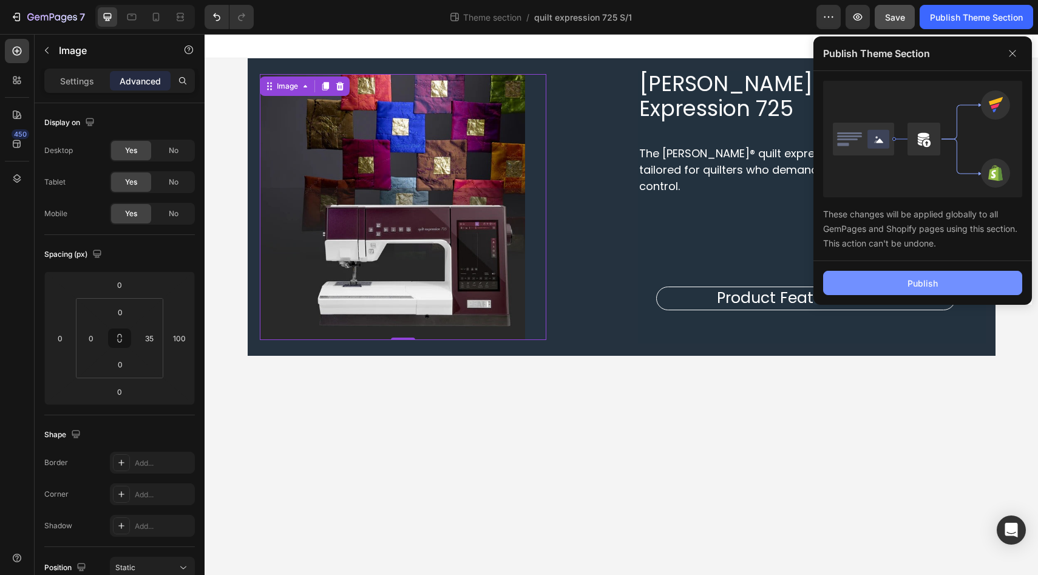
click at [930, 286] on div "Publish" at bounding box center [922, 283] width 30 height 13
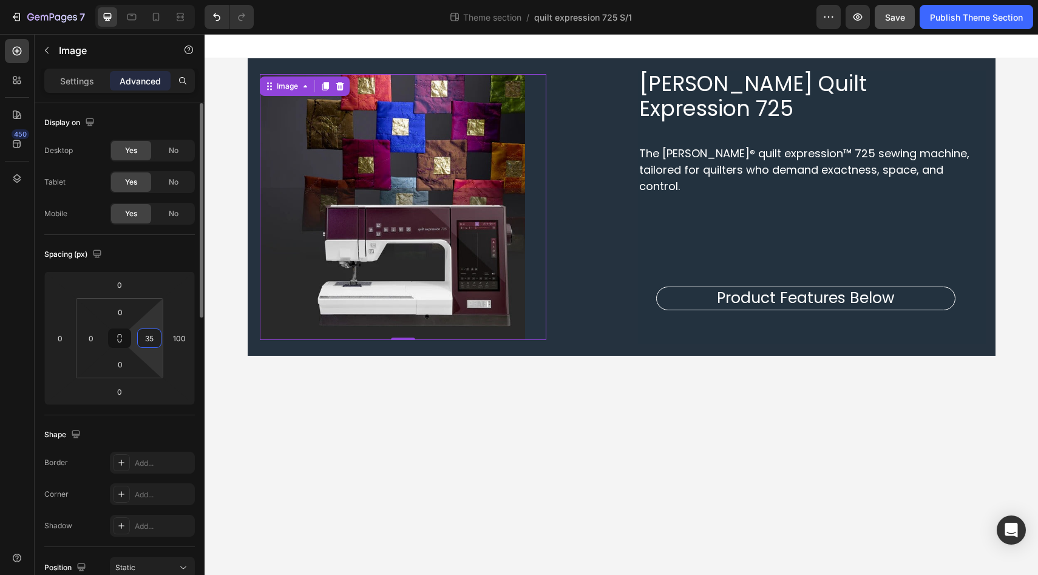
click at [150, 342] on input "35" at bounding box center [149, 338] width 18 height 18
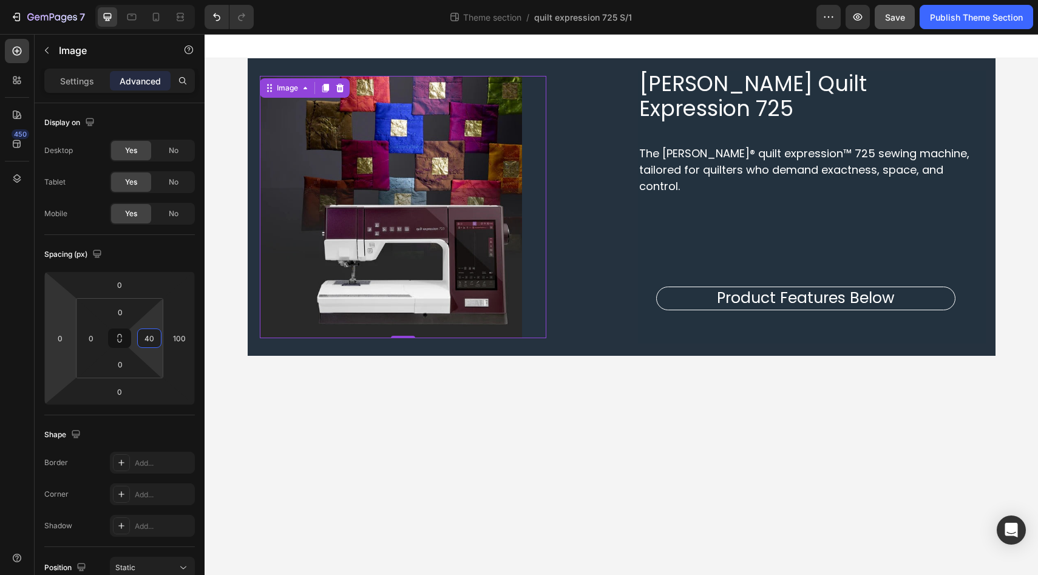
type input "40"
click at [8, 323] on div "450" at bounding box center [17, 292] width 24 height 507
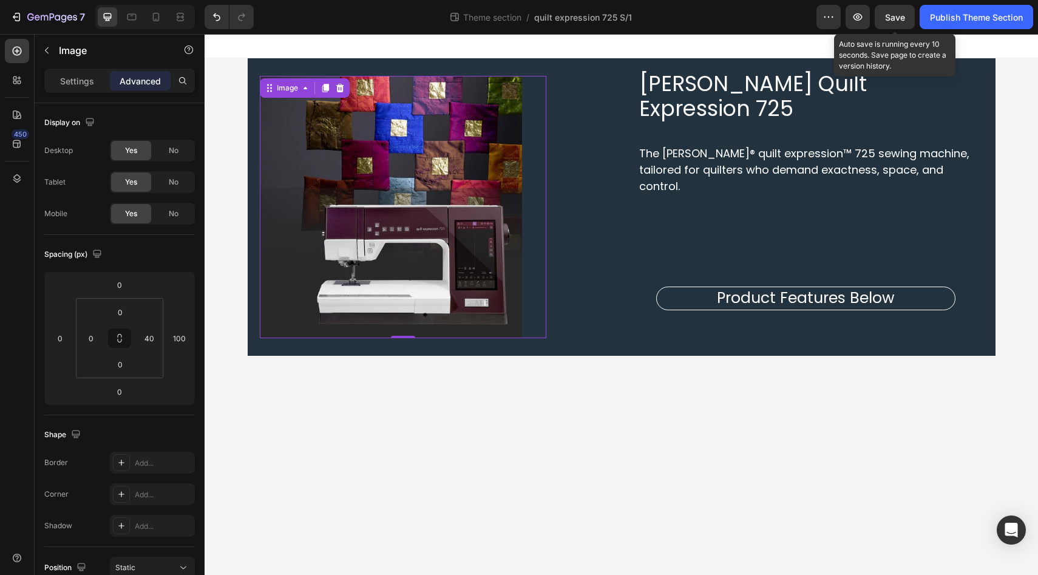
drag, startPoint x: 902, startPoint y: 21, endPoint x: 910, endPoint y: 33, distance: 14.0
click at [902, 21] on span "Save" at bounding box center [895, 17] width 20 height 10
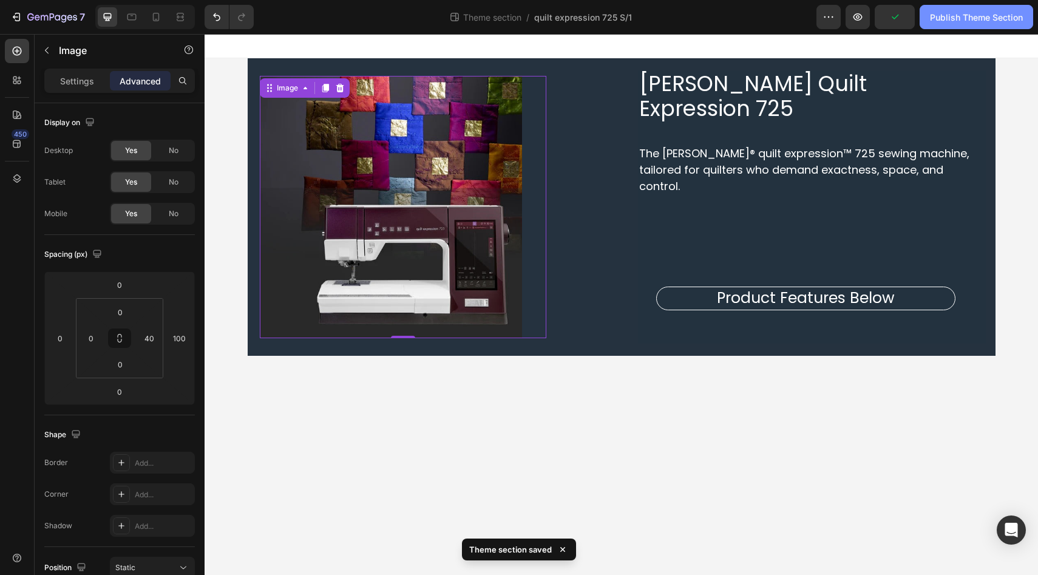
click at [963, 19] on div "Publish Theme Section" at bounding box center [976, 17] width 93 height 13
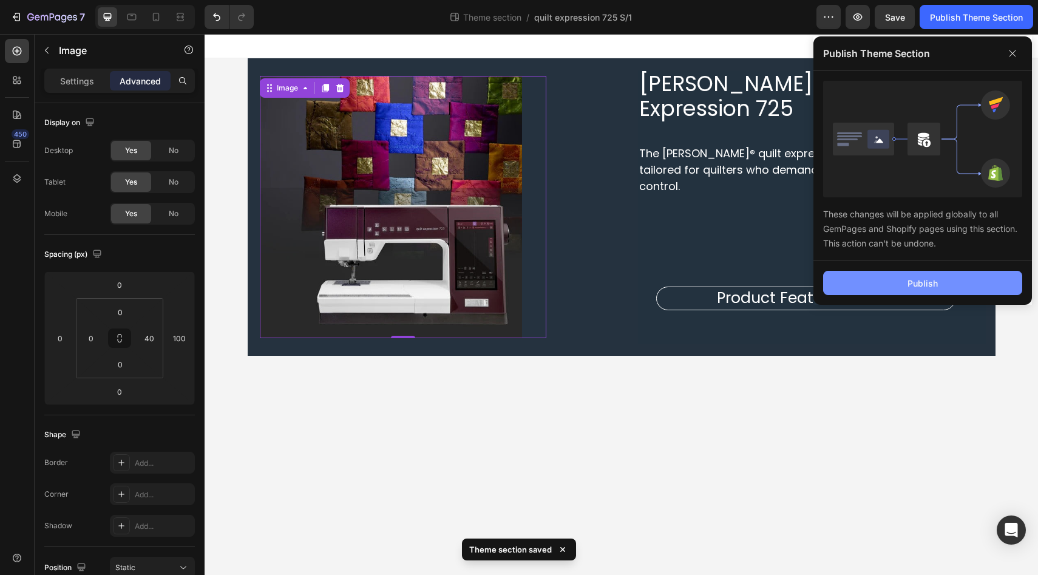
click at [923, 286] on div "Publish" at bounding box center [922, 283] width 30 height 13
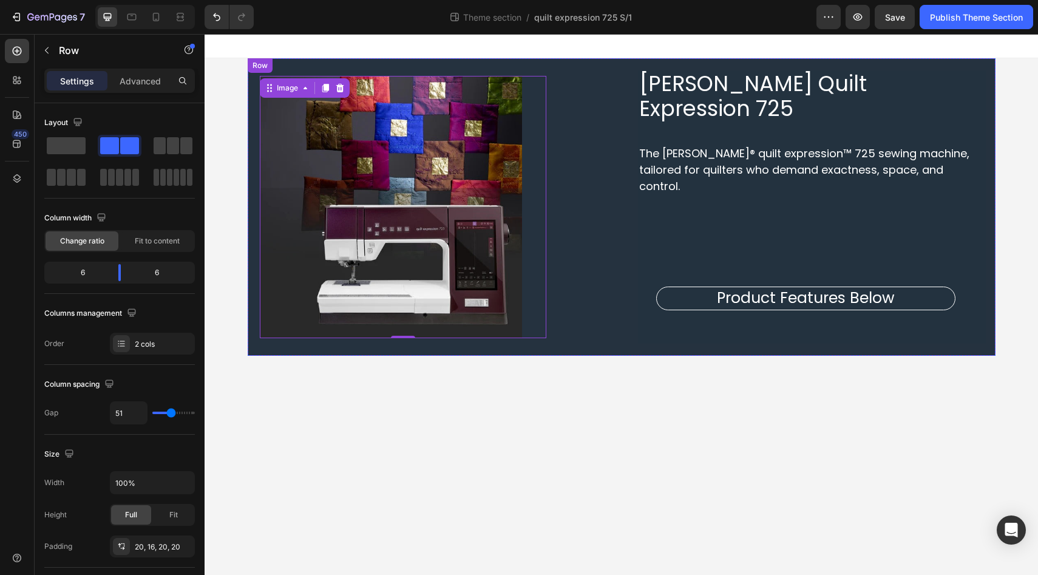
click at [259, 295] on div "PFAFF Quilt Expression 725 Heading The PFAFF® quilt expression™ 725 sewing mach…" at bounding box center [622, 206] width 748 height 297
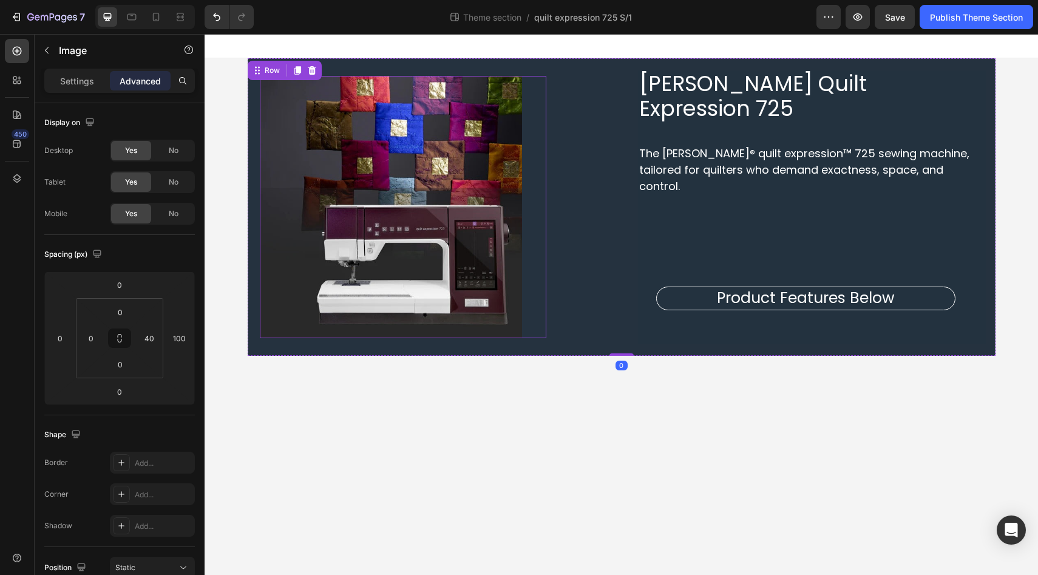
click at [260, 293] on img at bounding box center [391, 207] width 263 height 263
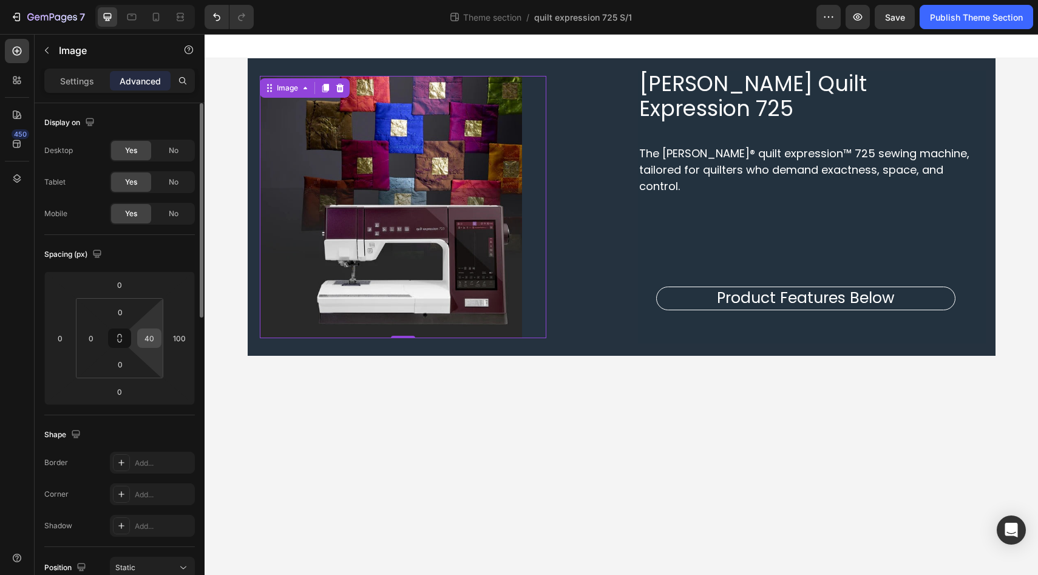
click at [158, 339] on div "40" at bounding box center [149, 337] width 24 height 19
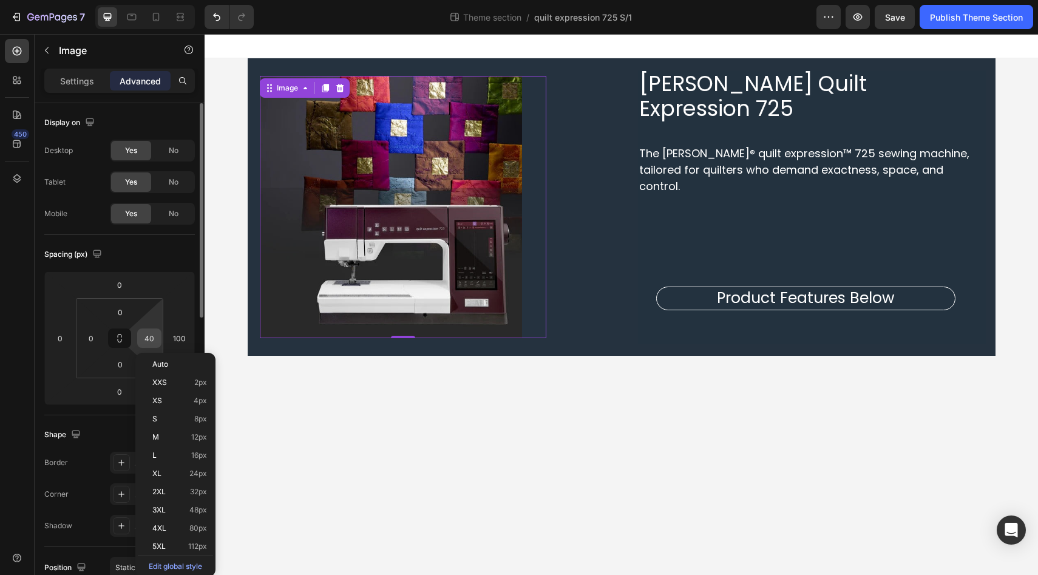
click at [154, 339] on input "40" at bounding box center [149, 338] width 18 height 18
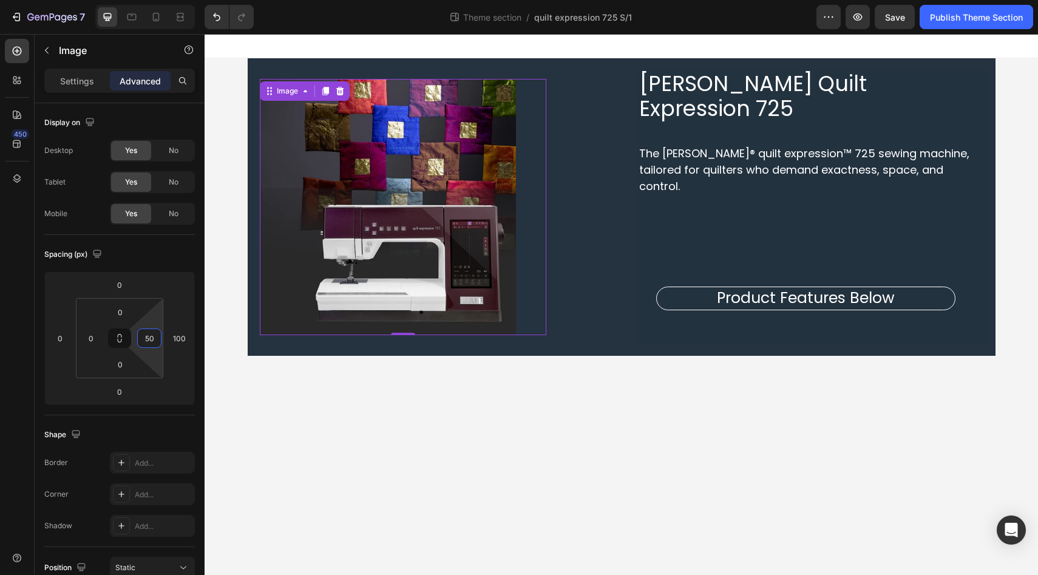
click at [12, 342] on div "450" at bounding box center [17, 292] width 24 height 507
click at [153, 341] on input "50" at bounding box center [149, 338] width 18 height 18
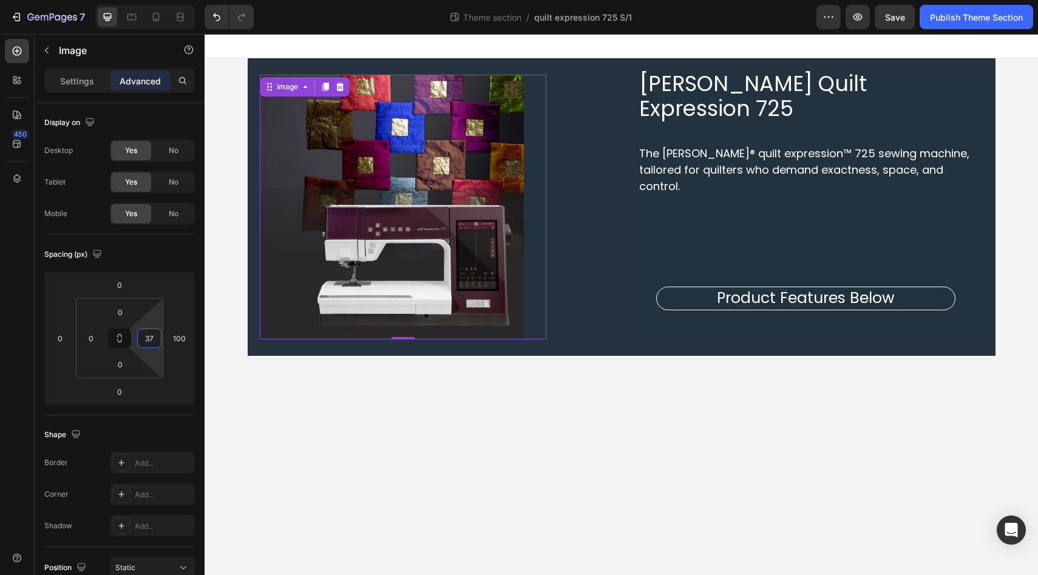
type input "37"
click at [7, 345] on div "450" at bounding box center [17, 292] width 24 height 507
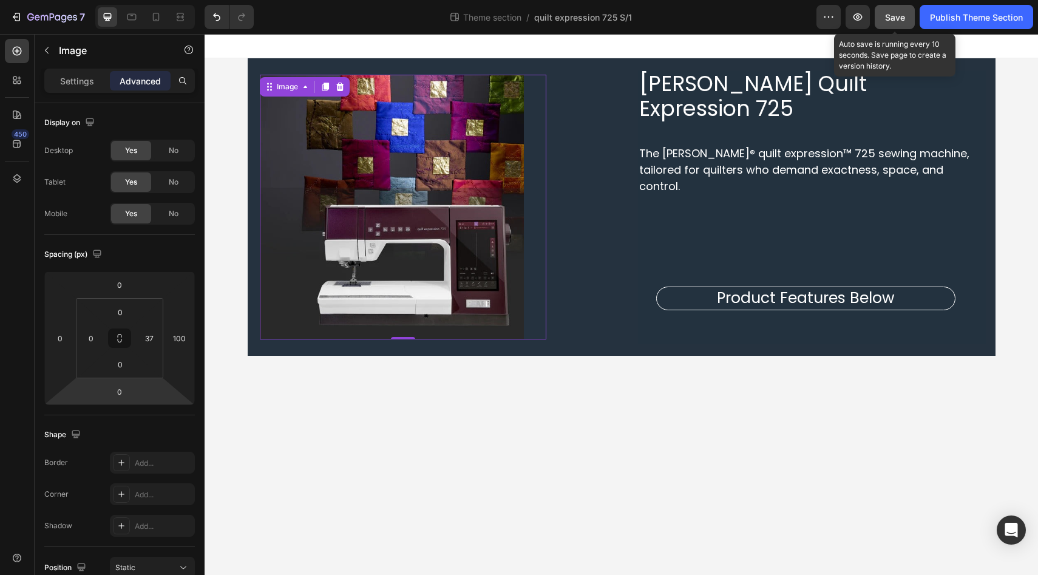
click at [901, 22] on div "Save" at bounding box center [895, 17] width 20 height 13
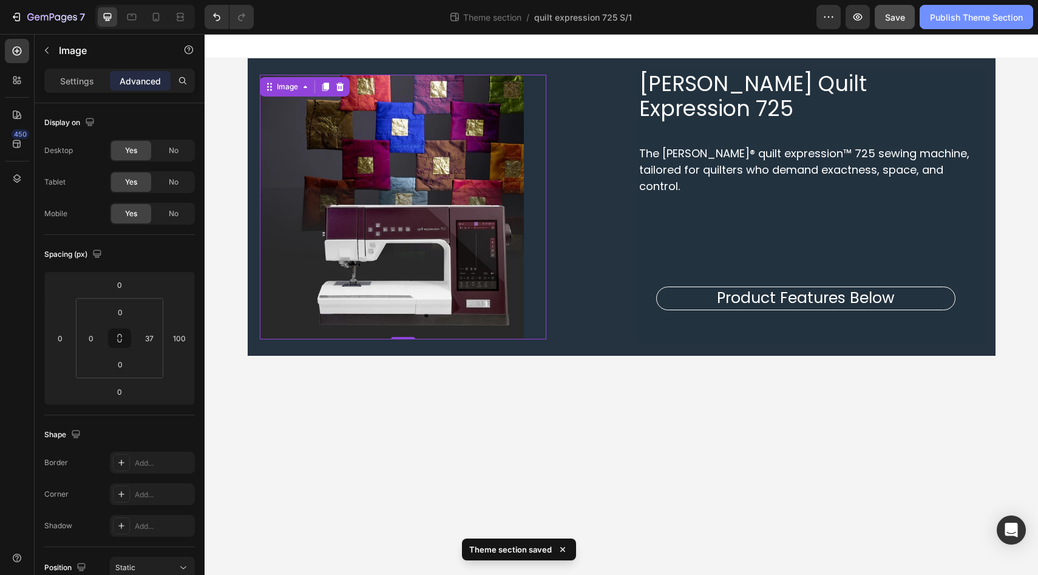
click at [965, 15] on div "Publish Theme Section" at bounding box center [976, 17] width 93 height 13
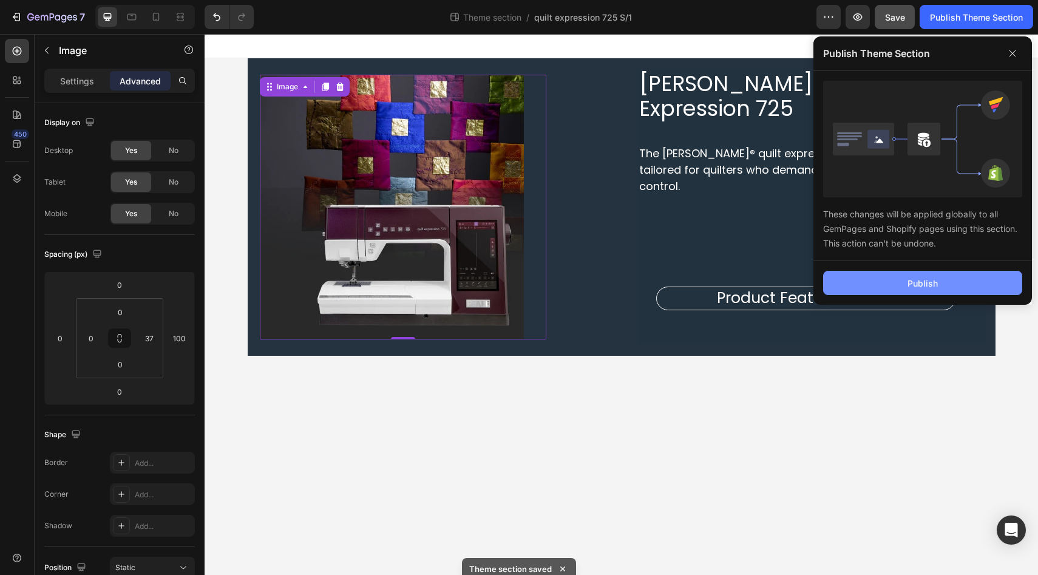
click at [889, 285] on button "Publish" at bounding box center [922, 283] width 199 height 24
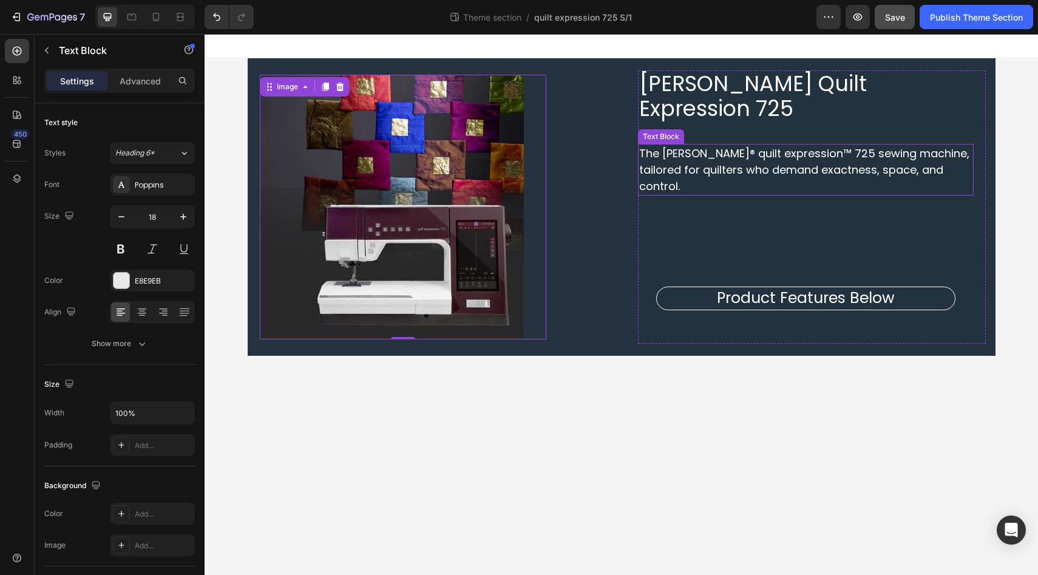
click at [648, 146] on span "The PFAFF® quilt expression™ 725 sewing machine, tailored for quilters who dema…" at bounding box center [804, 170] width 330 height 48
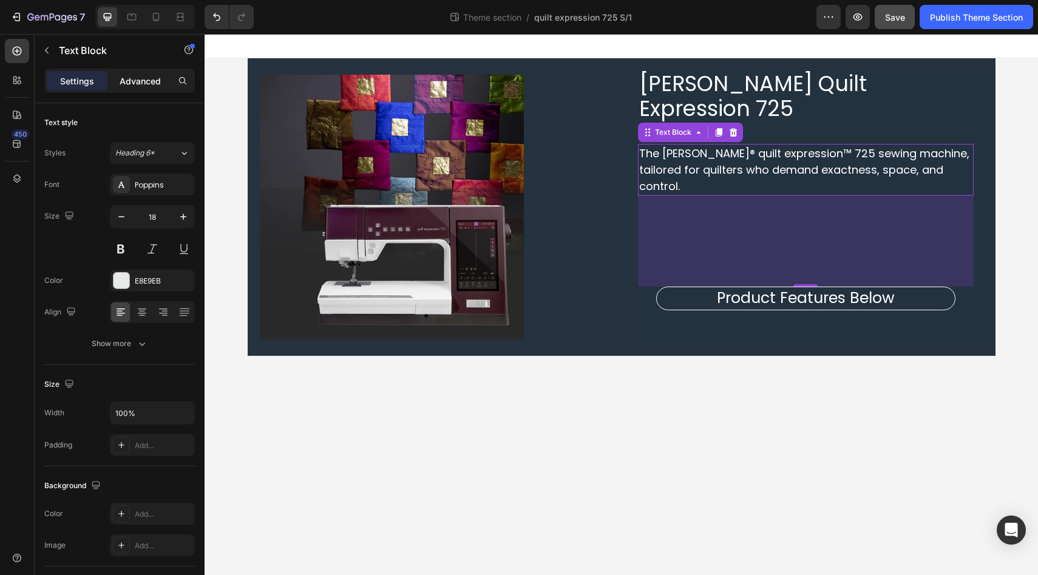
click at [154, 78] on p "Advanced" at bounding box center [140, 81] width 41 height 13
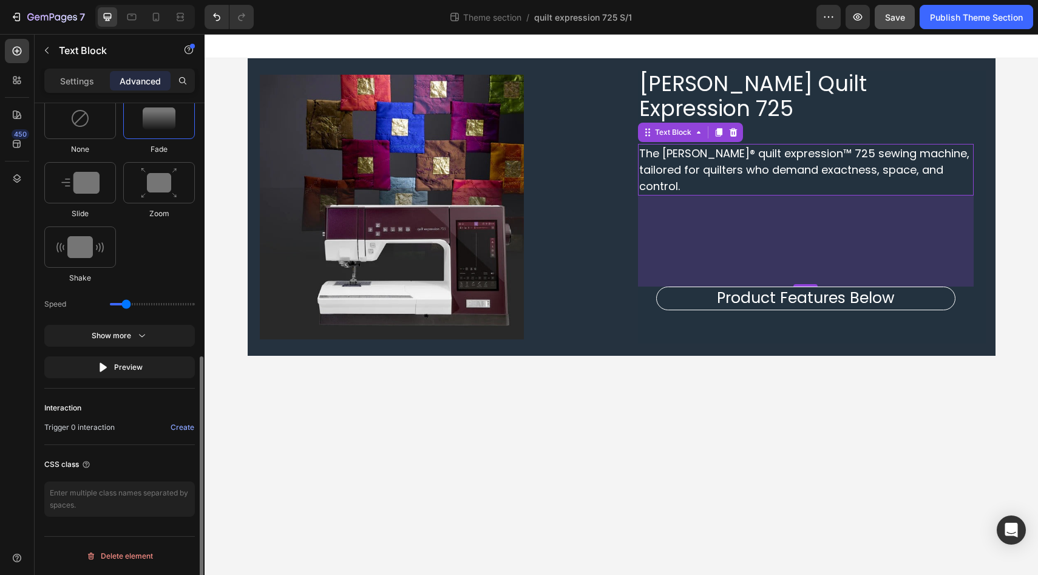
scroll to position [606, 0]
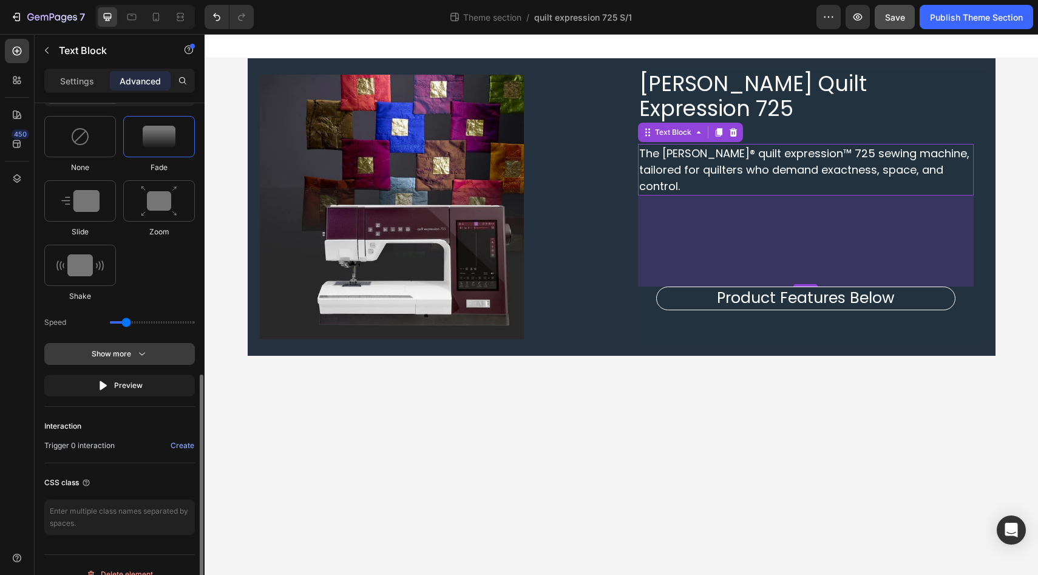
click at [139, 354] on icon "button" at bounding box center [142, 354] width 12 height 12
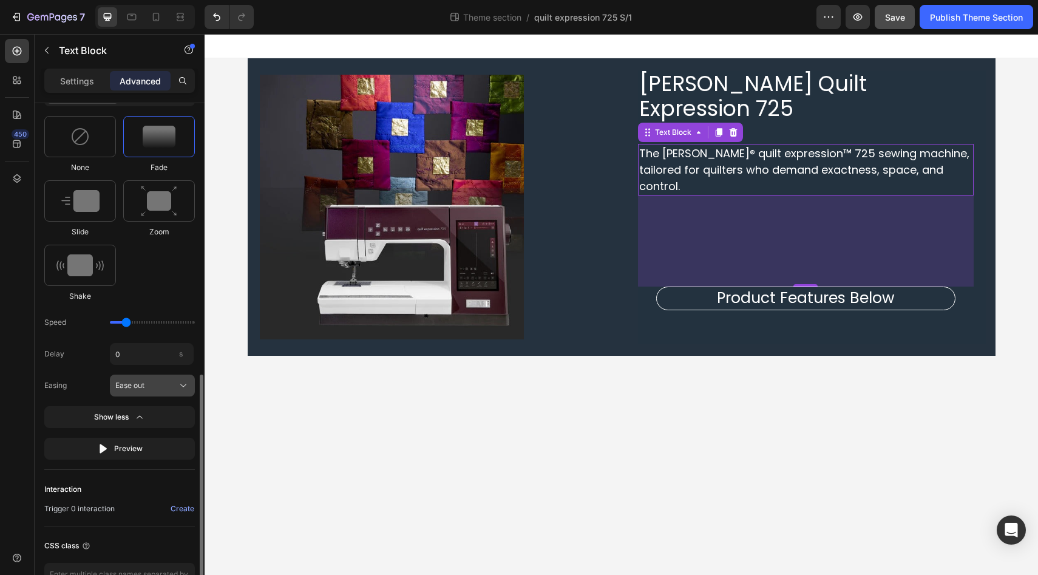
click at [177, 388] on icon at bounding box center [183, 385] width 12 height 12
click at [24, 364] on div "450" at bounding box center [17, 292] width 24 height 507
click at [122, 324] on input "range" at bounding box center [152, 322] width 85 height 2
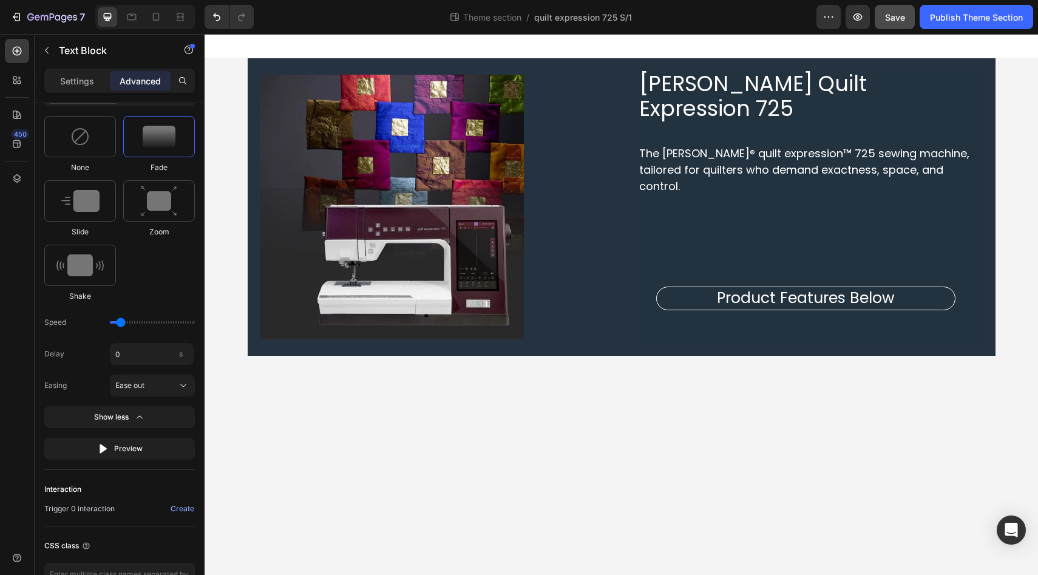
click at [5, 361] on div "450" at bounding box center [17, 292] width 24 height 507
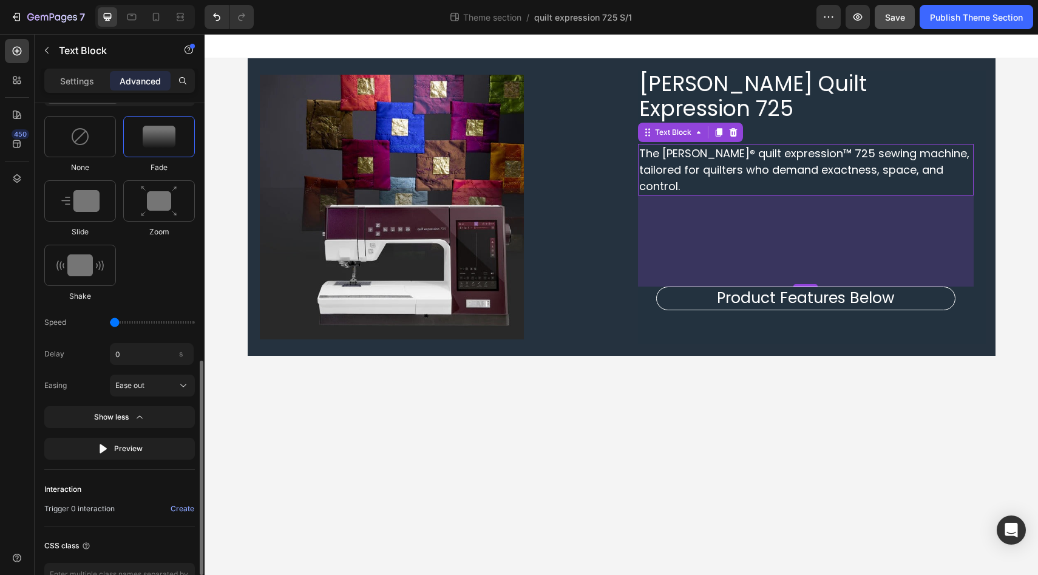
click at [117, 324] on input "range" at bounding box center [152, 322] width 85 height 2
click at [18, 379] on div "450" at bounding box center [17, 292] width 24 height 507
type input "0.7"
click at [118, 322] on input "range" at bounding box center [152, 322] width 85 height 2
click at [15, 358] on div "450" at bounding box center [17, 292] width 24 height 507
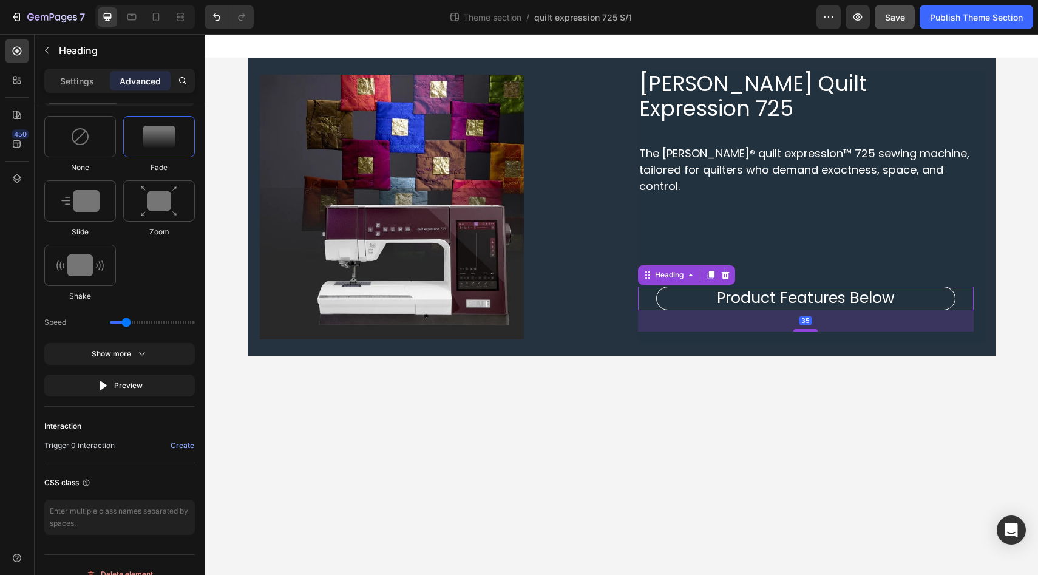
click at [690, 286] on h2 "Product Features Below" at bounding box center [805, 298] width 299 height 24
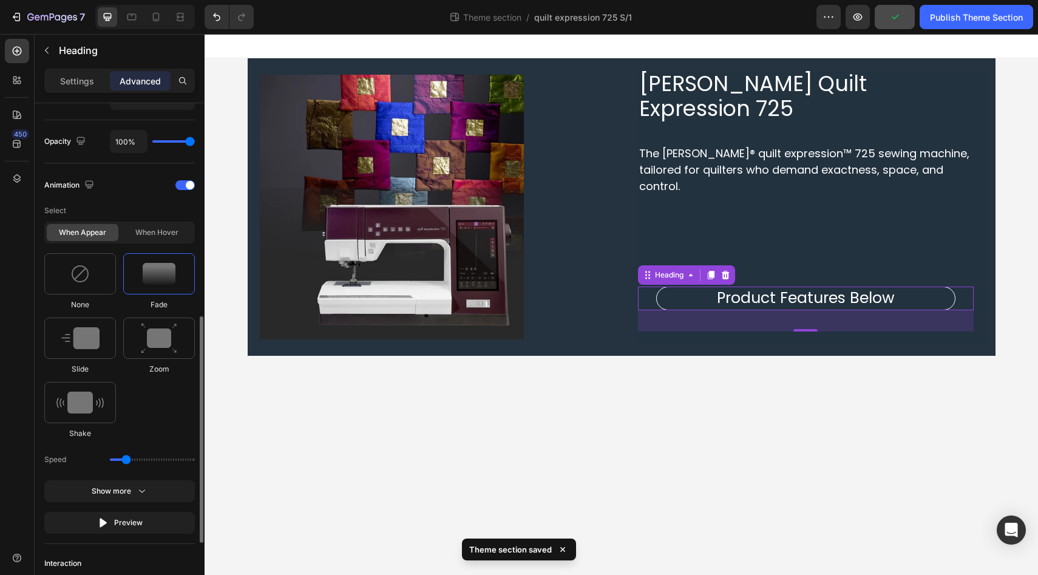
scroll to position [487, 0]
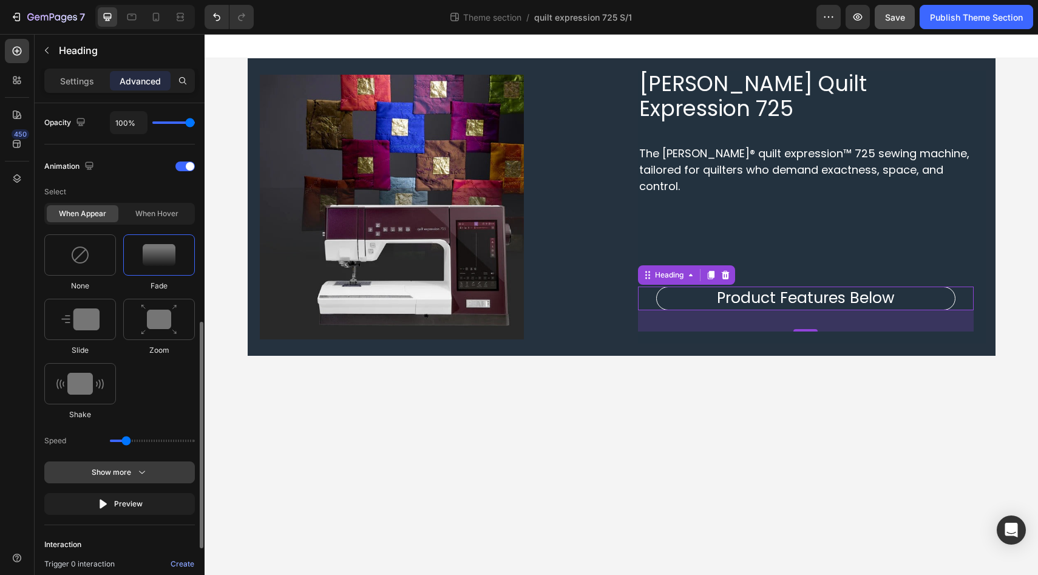
click at [136, 470] on icon "button" at bounding box center [142, 472] width 12 height 12
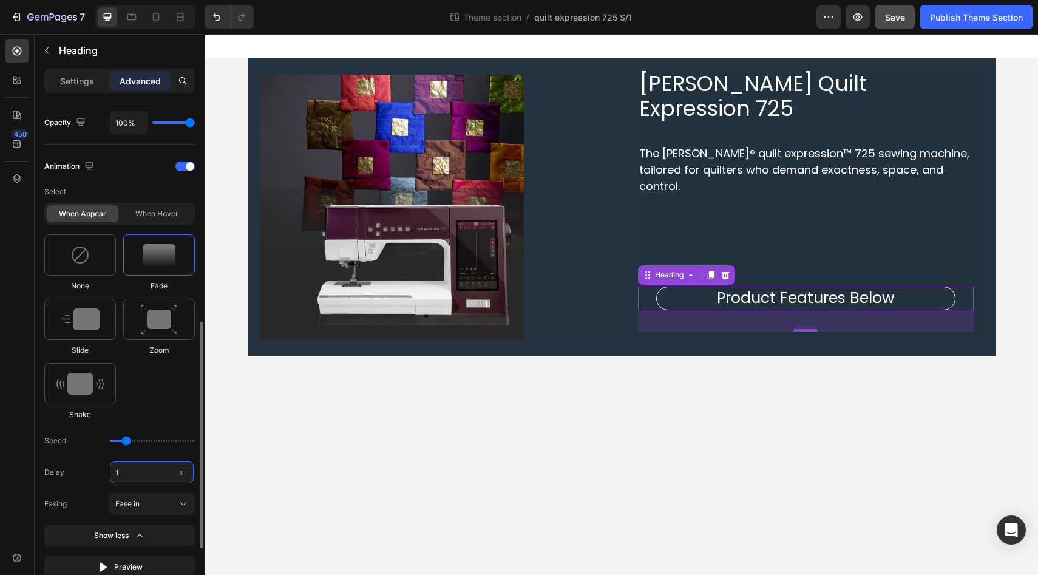
click at [132, 472] on input "1" at bounding box center [152, 472] width 84 height 22
type input "2"
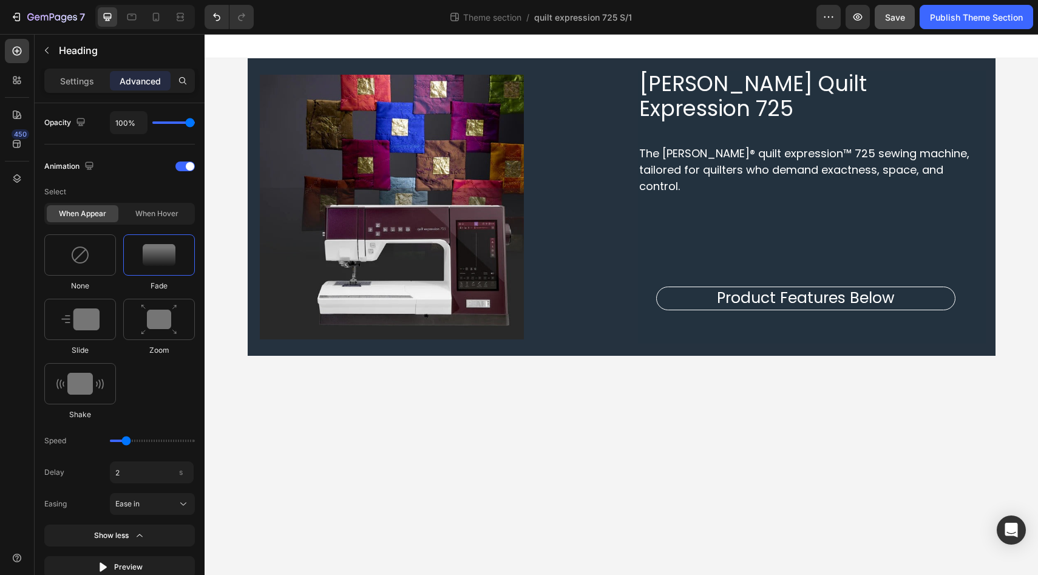
click at [17, 455] on div "450" at bounding box center [17, 292] width 24 height 507
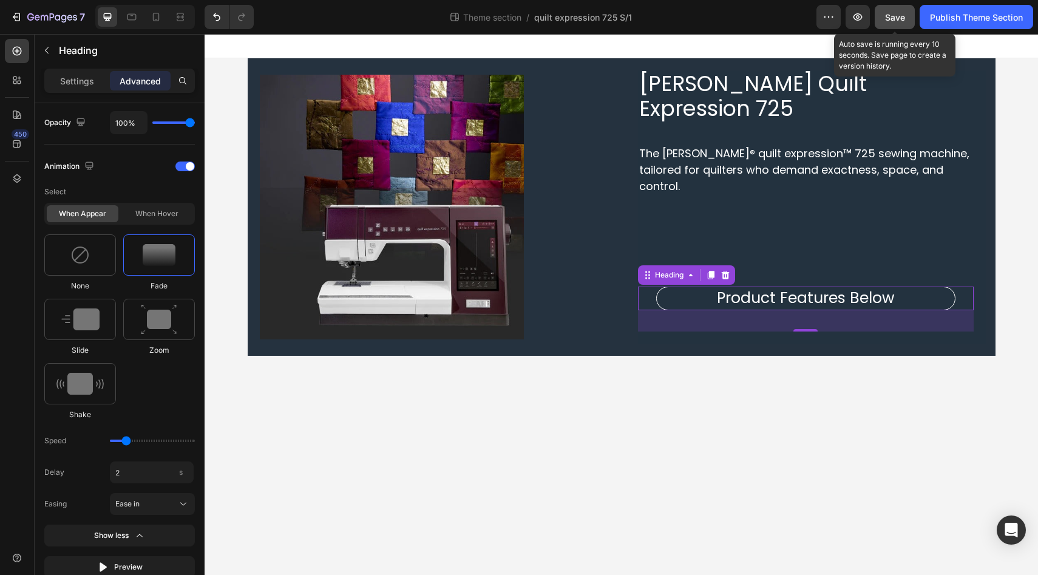
click at [903, 19] on span "Save" at bounding box center [895, 17] width 20 height 10
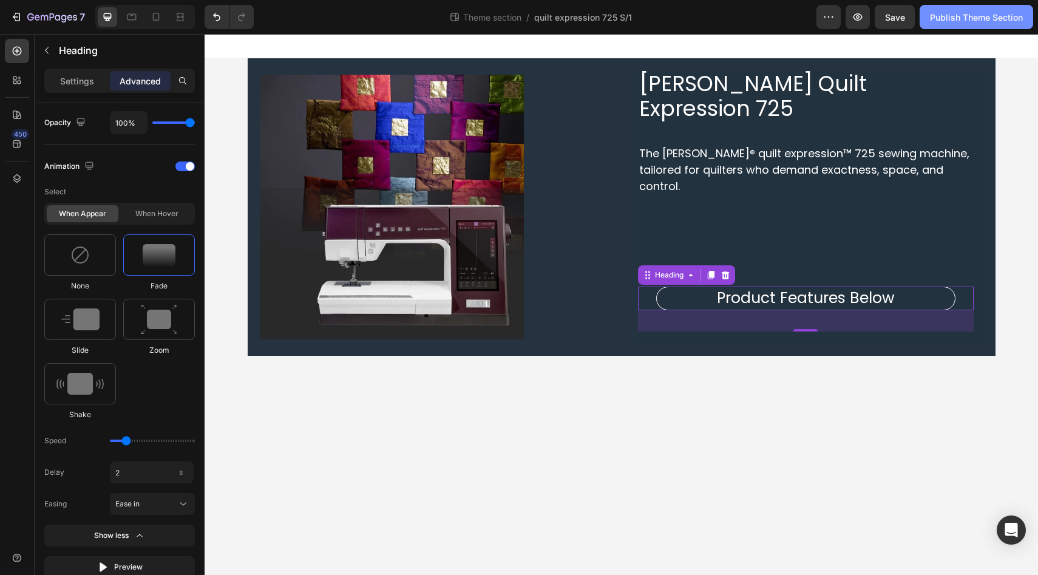
click at [983, 18] on div "Publish Theme Section" at bounding box center [976, 17] width 93 height 13
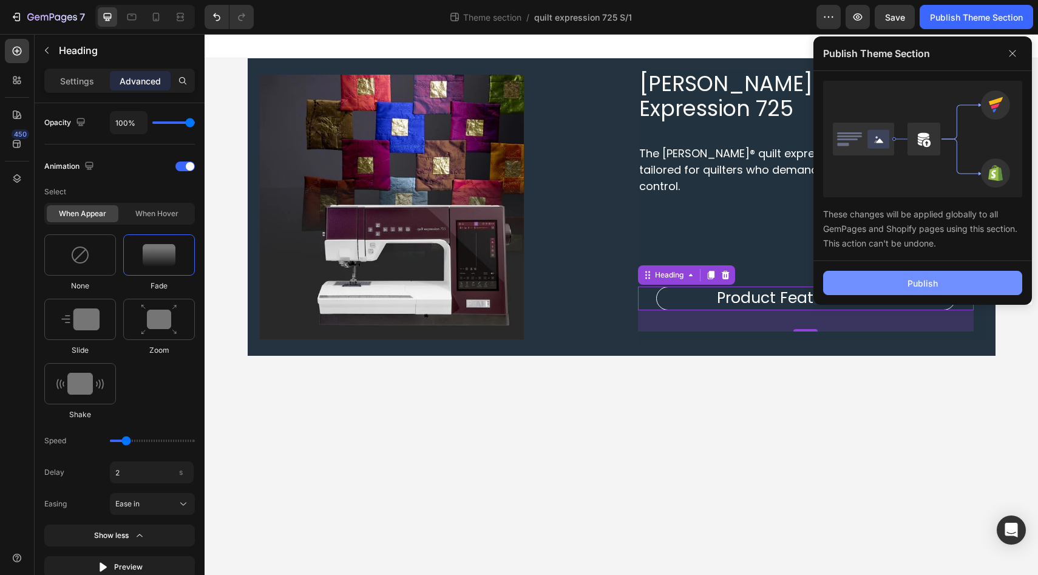
click at [887, 286] on button "Publish" at bounding box center [922, 283] width 199 height 24
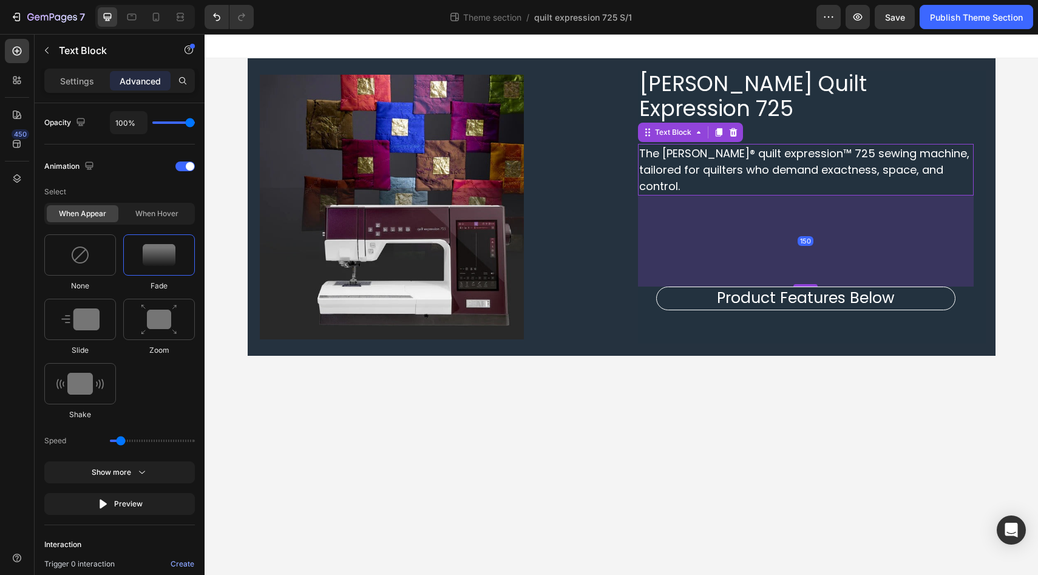
click at [661, 146] on span "The PFAFF® quilt expression™ 725 sewing machine, tailored for quilters who dema…" at bounding box center [804, 170] width 330 height 48
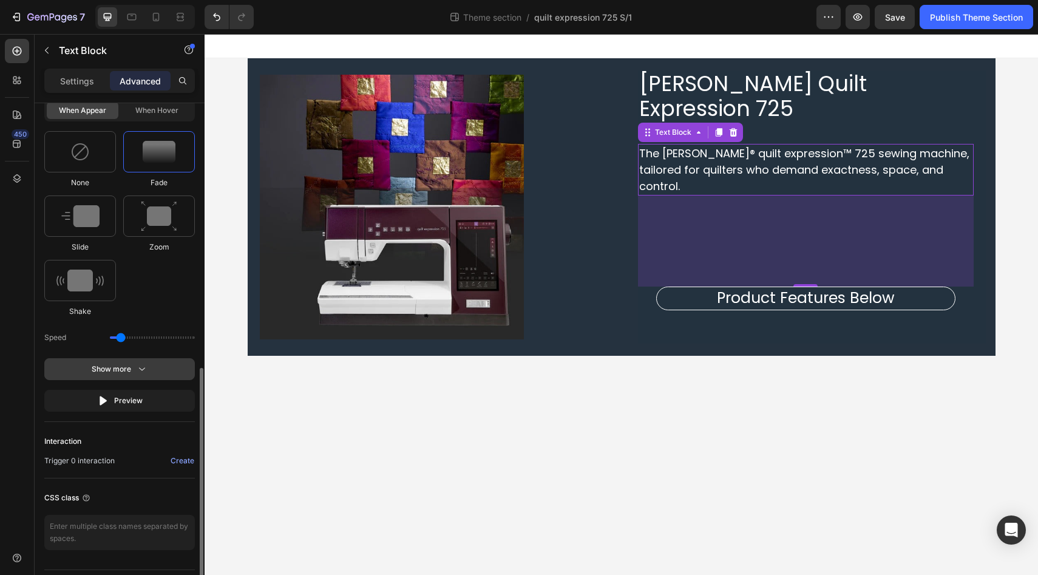
click at [136, 367] on icon "button" at bounding box center [142, 369] width 12 height 12
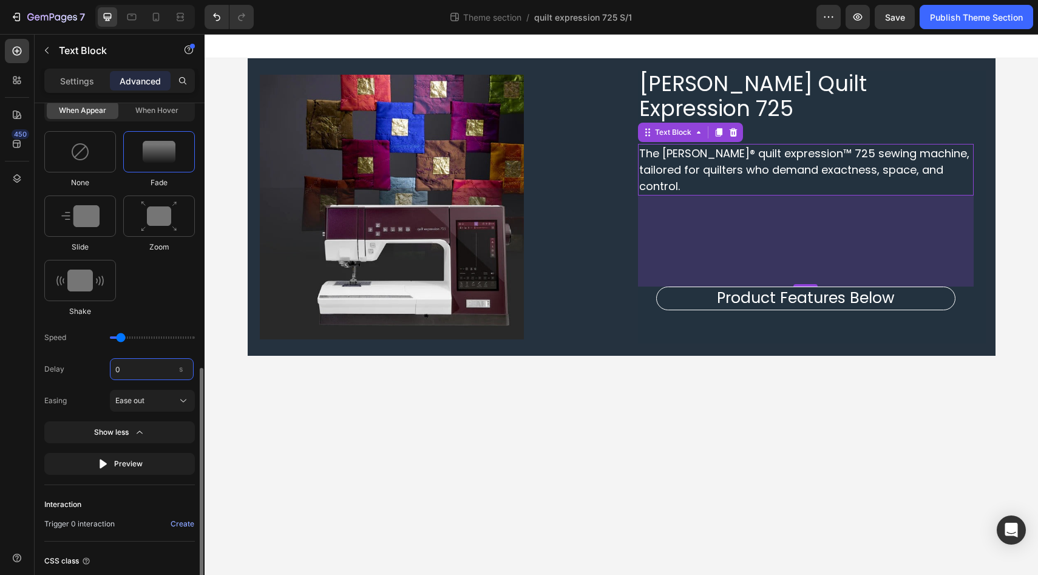
click at [134, 373] on input "0" at bounding box center [152, 369] width 84 height 22
type input "1"
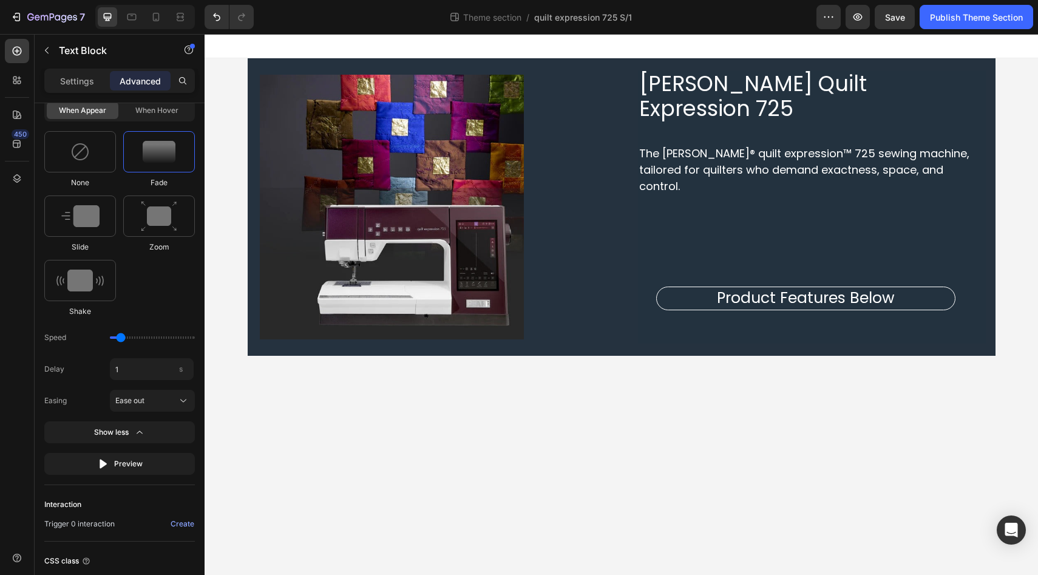
click at [21, 325] on div "450" at bounding box center [17, 292] width 24 height 507
click at [895, 12] on span "Save" at bounding box center [895, 17] width 20 height 10
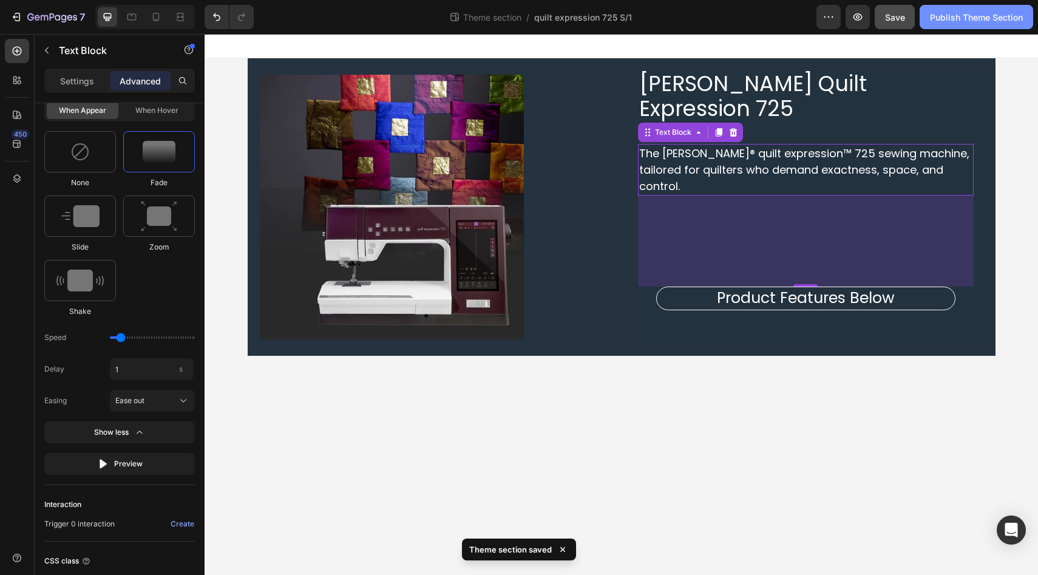
click at [961, 19] on div "Publish Theme Section" at bounding box center [976, 17] width 93 height 13
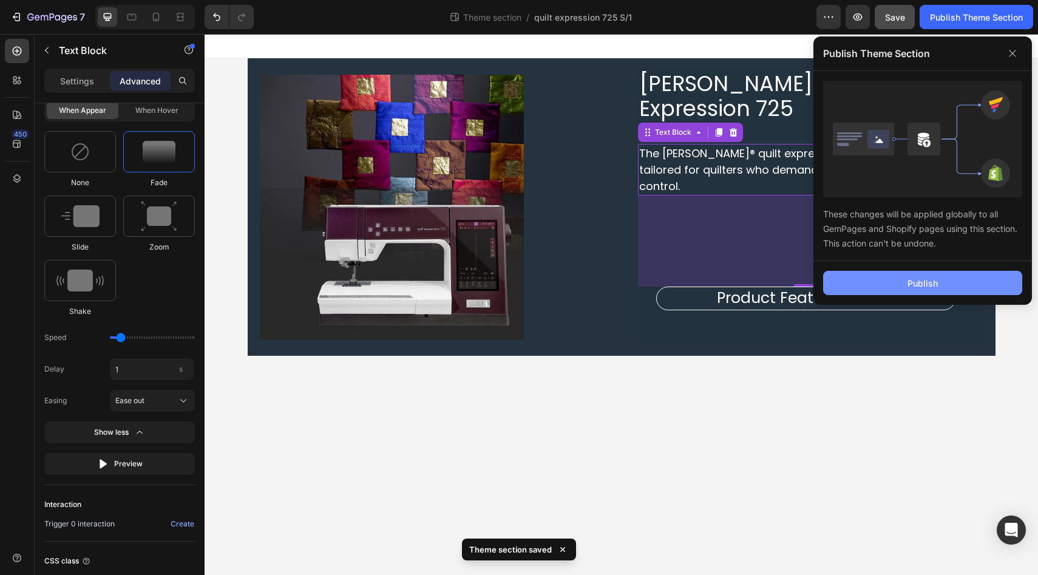
click at [883, 286] on button "Publish" at bounding box center [922, 283] width 199 height 24
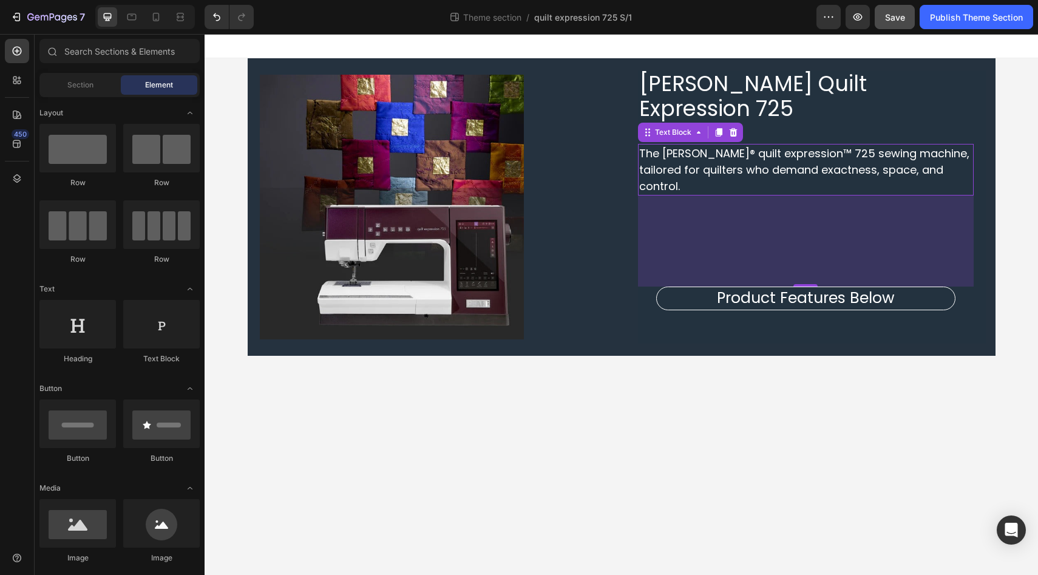
click at [402, 438] on body "PFAFF Quilt Expression 725 Heading The PFAFF® quilt expression™ 725 sewing mach…" at bounding box center [621, 304] width 833 height 541
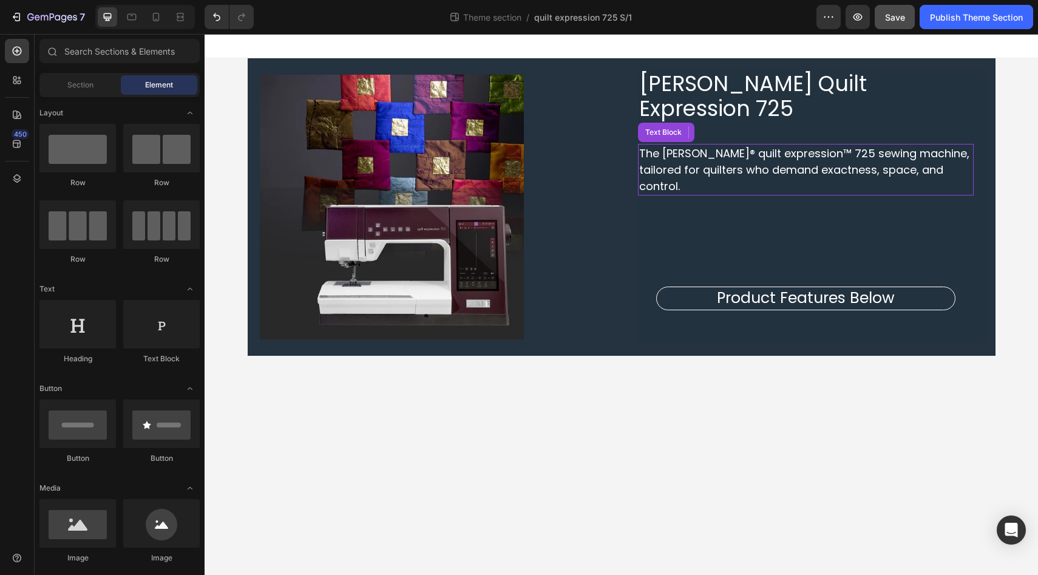
click at [405, 435] on body "PFAFF Quilt Expression 725 Heading The PFAFF® quilt expression™ 725 sewing mach…" at bounding box center [621, 304] width 833 height 541
click at [652, 40] on div at bounding box center [621, 46] width 833 height 24
